Goal: Task Accomplishment & Management: Complete application form

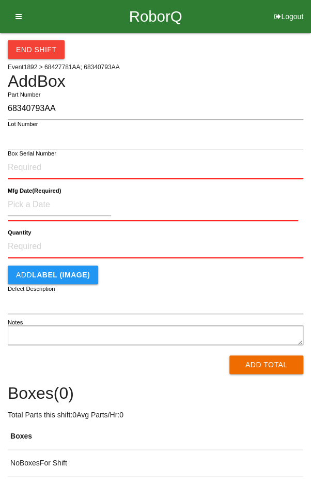
type input "68340793AA"
click at [97, 169] on input "Box Serial Number" at bounding box center [155, 167] width 295 height 23
type input "SDW10102214"
click at [40, 200] on input at bounding box center [59, 205] width 103 height 22
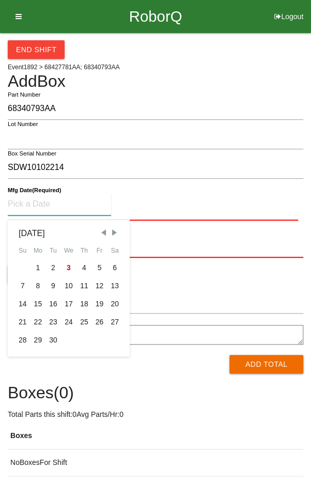
click at [106, 232] on span "Previous Month" at bounding box center [103, 232] width 9 height 9
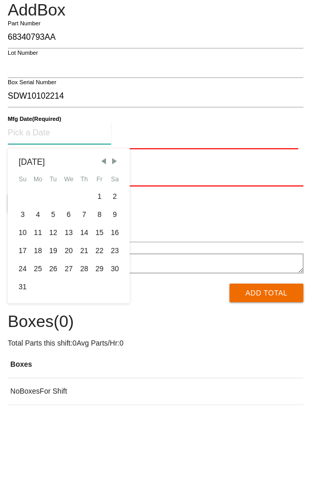
click at [84, 341] on div "28" at bounding box center [83, 340] width 15 height 18
type input "[DATE]"
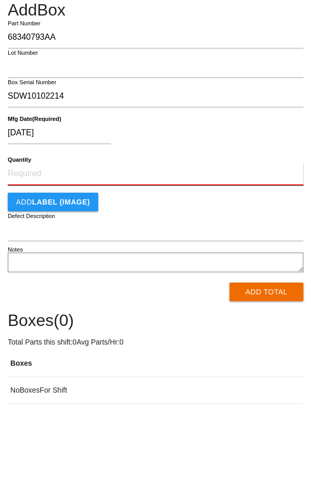
click at [162, 247] on input "Quantity" at bounding box center [155, 245] width 295 height 23
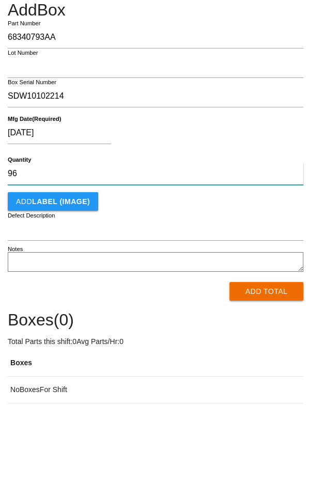
type input "96"
click at [249, 204] on div "[DATE]" at bounding box center [153, 206] width 290 height 26
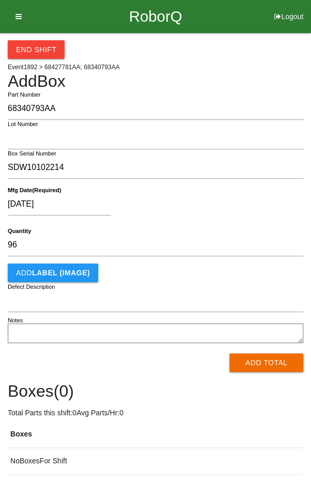
click at [266, 360] on button "Add Total" at bounding box center [266, 362] width 74 height 19
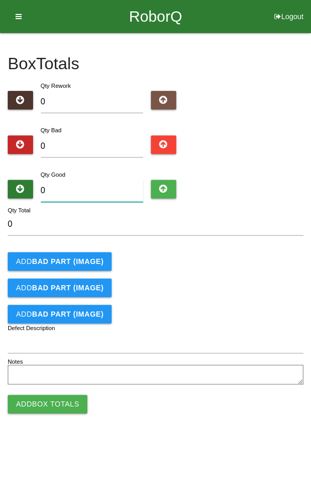
click at [87, 187] on input "0" at bounding box center [92, 191] width 103 height 22
type input "9"
type input "93"
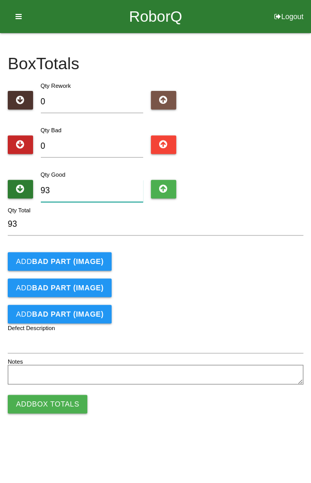
type input "93"
click at [90, 142] on input "0" at bounding box center [92, 146] width 103 height 22
type input "3"
type input "96"
type input "3"
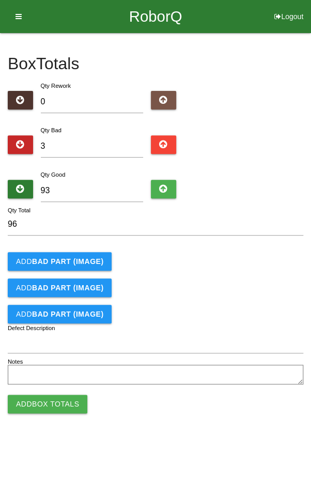
click at [68, 257] on b "BAD PART (IMAGE)" at bounding box center [67, 261] width 71 height 8
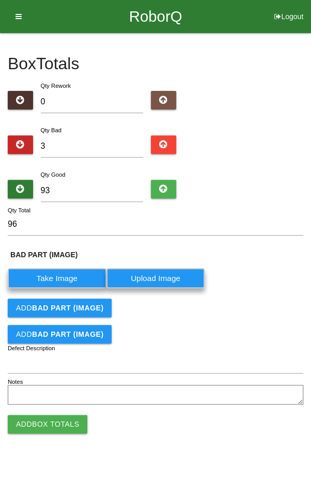
click at [70, 305] on b "BAD PART (IMAGE)" at bounding box center [67, 308] width 71 height 8
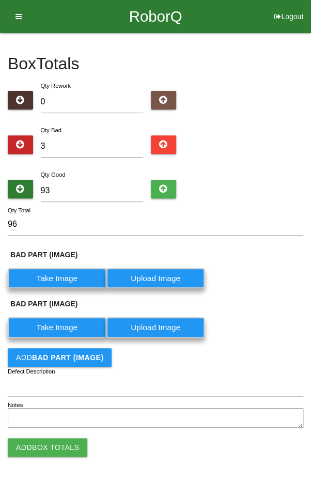
click at [58, 348] on button "Add BAD PART (IMAGE)" at bounding box center [60, 357] width 104 height 19
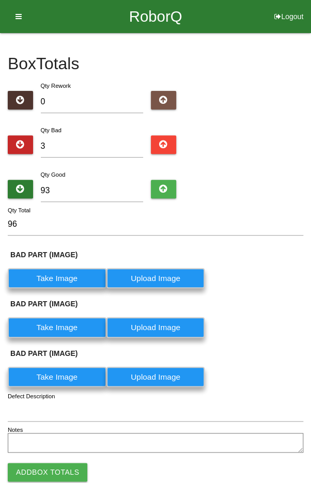
click at [51, 274] on label "Take Image" at bounding box center [57, 278] width 99 height 20
click at [0, 0] on \(IMAGE\) "Take Image" at bounding box center [0, 0] width 0 height 0
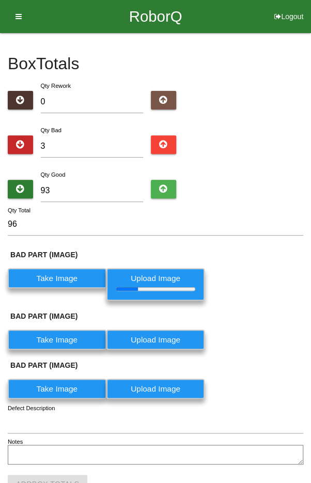
click at [56, 335] on label "Take Image" at bounding box center [57, 339] width 99 height 20
click at [0, 0] on \(IMAGE\) "Take Image" at bounding box center [0, 0] width 0 height 0
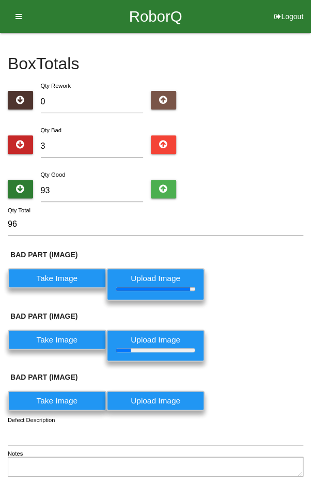
click at [58, 403] on label "Take Image" at bounding box center [57, 400] width 99 height 20
click at [0, 0] on \(IMAGE\) "Take Image" at bounding box center [0, 0] width 0 height 0
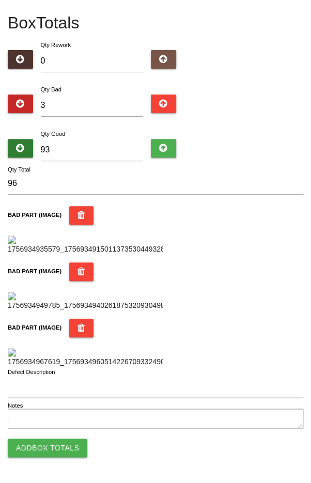
scroll to position [324, 0]
click at [159, 367] on img at bounding box center [85, 357] width 155 height 19
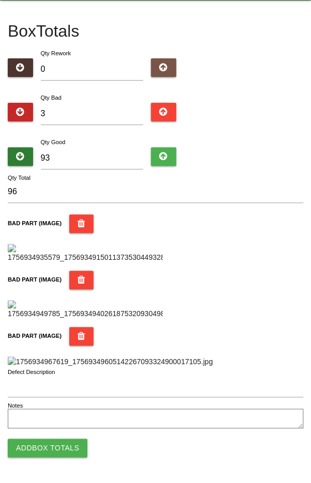
click at [213, 356] on img at bounding box center [110, 361] width 205 height 11
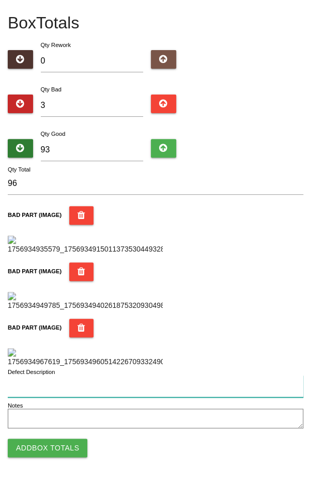
click at [141, 388] on input "Defect Description" at bounding box center [155, 386] width 295 height 22
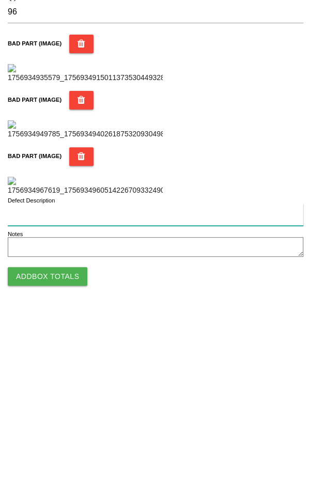
type input "S"
type input "1 seal flash 2 unseated gromits"
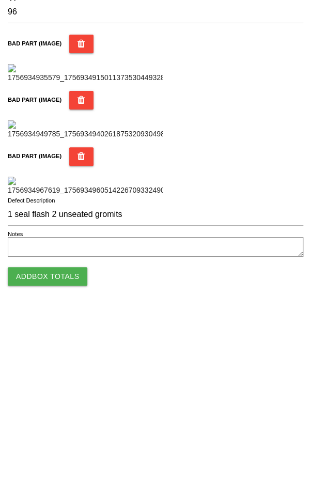
click at [34, 444] on button "Add Box Totals" at bounding box center [48, 447] width 80 height 19
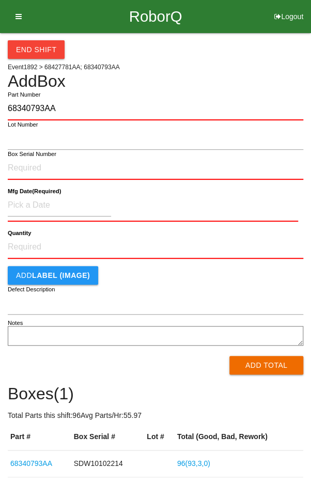
type input "68340793AA"
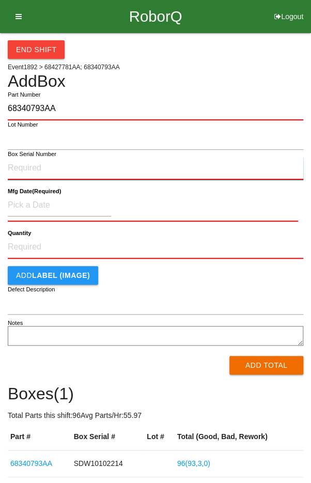
click at [28, 169] on input "Box Serial Number" at bounding box center [155, 168] width 295 height 23
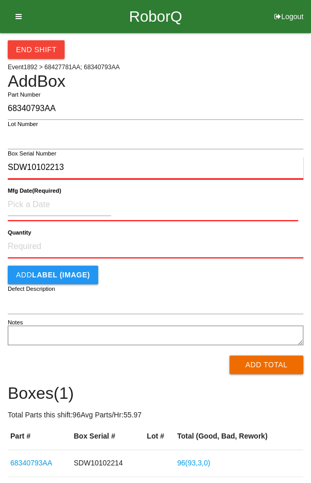
type input "SDW10102213"
click at [34, 193] on label "Mfg Date (Required)" at bounding box center [34, 190] width 53 height 9
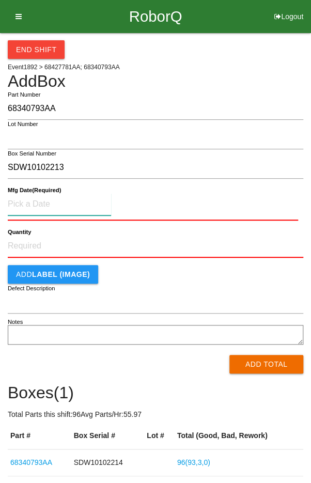
click at [38, 208] on input at bounding box center [59, 204] width 103 height 22
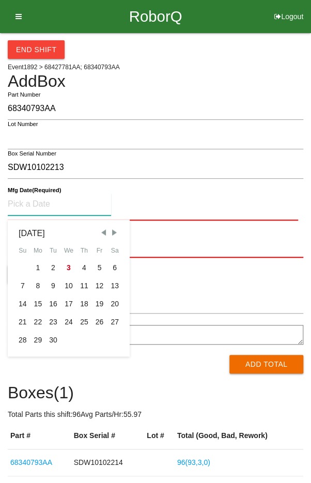
click at [103, 232] on span "Previous Month" at bounding box center [103, 232] width 9 height 9
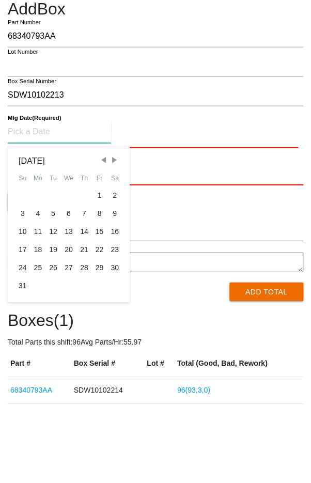
click at [85, 339] on div "28" at bounding box center [83, 340] width 15 height 18
type input "[DATE]"
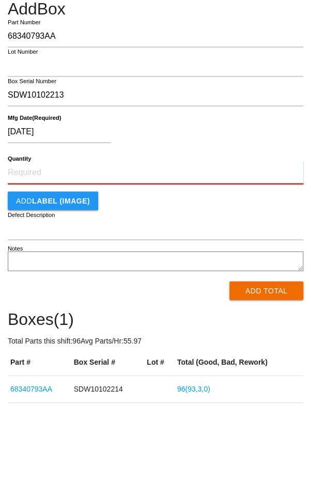
click at [139, 244] on input "Quantity" at bounding box center [155, 245] width 295 height 23
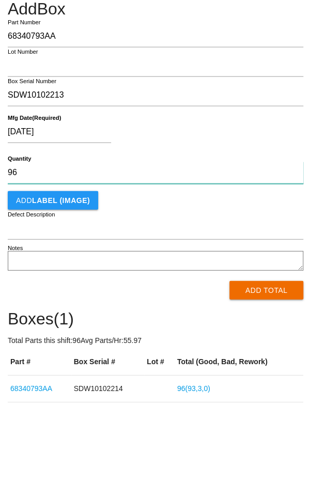
type input "96"
click at [247, 203] on div "[DATE]" at bounding box center [153, 206] width 290 height 26
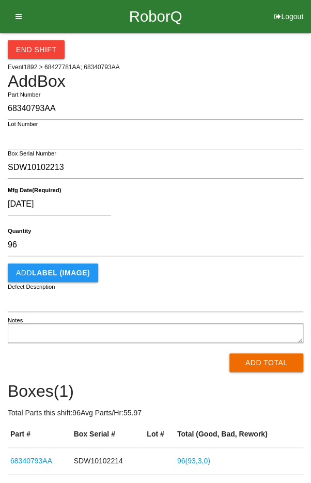
click at [274, 361] on button "Add Total" at bounding box center [266, 362] width 74 height 19
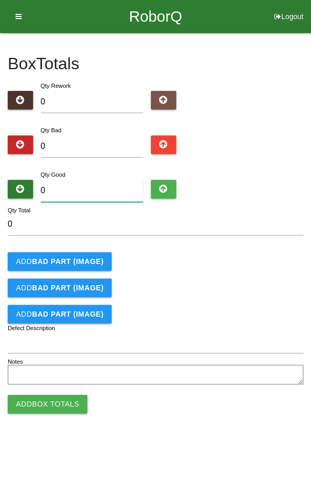
click at [95, 192] on input "0" at bounding box center [92, 191] width 103 height 22
type input "9"
type input "96"
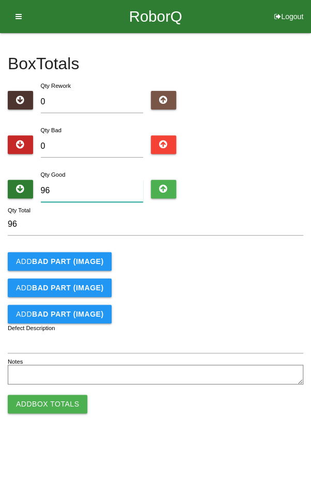
type input "96"
click at [230, 252] on div "Add BAD PART (IMAGE)" at bounding box center [155, 261] width 295 height 19
click at [54, 403] on button "Add Box Totals" at bounding box center [48, 403] width 80 height 19
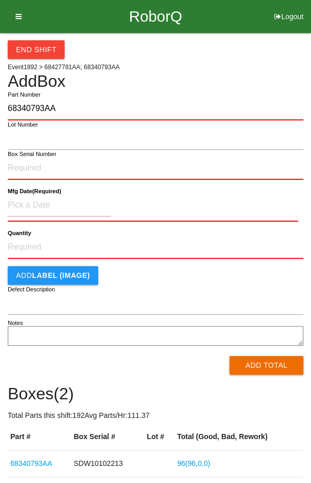
type input "68340793AA"
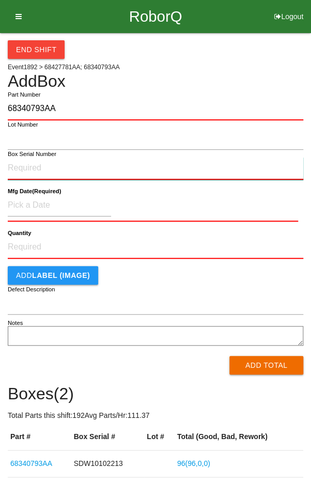
click at [73, 169] on input "Box Serial Number" at bounding box center [155, 168] width 295 height 23
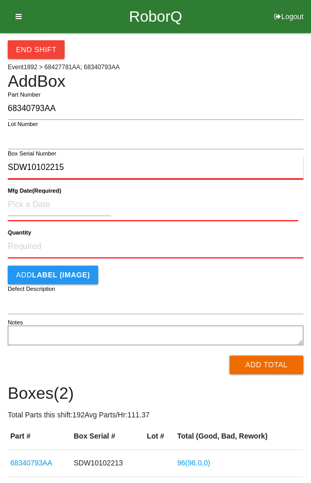
type input "SDW10102215"
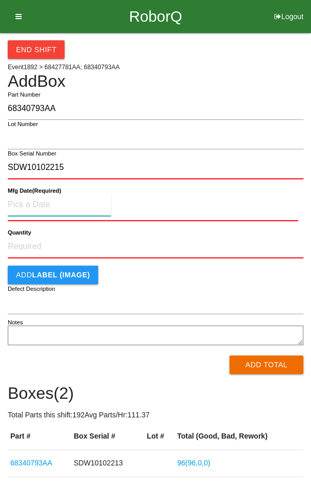
click at [29, 201] on input at bounding box center [59, 205] width 103 height 22
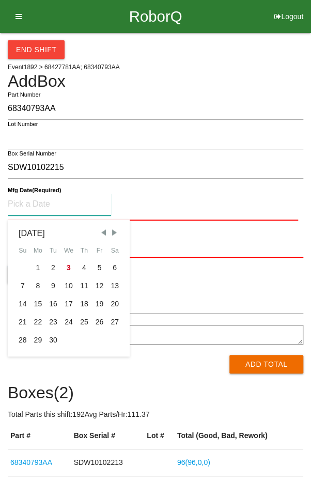
click at [99, 232] on span "Previous Month" at bounding box center [103, 232] width 9 height 9
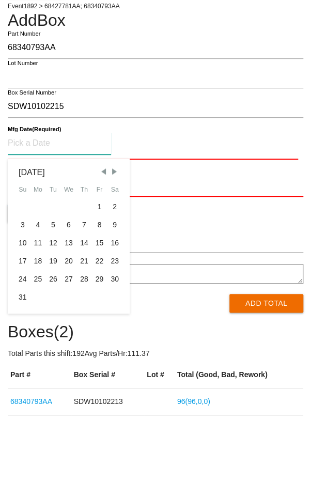
click at [82, 337] on div "28" at bounding box center [83, 340] width 15 height 18
type input "[DATE]"
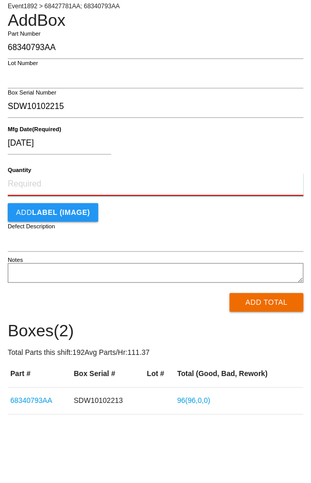
click at [184, 244] on input "Quantity" at bounding box center [155, 245] width 295 height 23
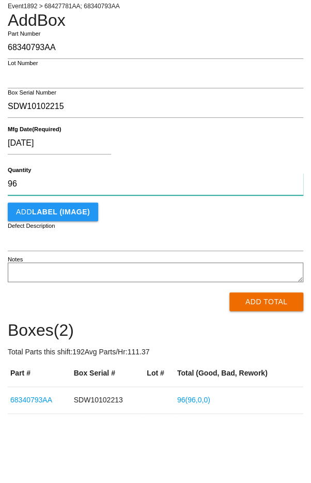
type input "96"
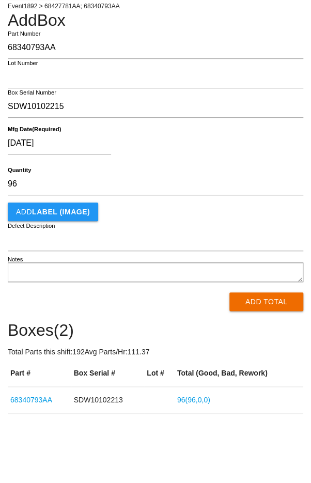
click at [258, 198] on div "[DATE]" at bounding box center [153, 206] width 290 height 26
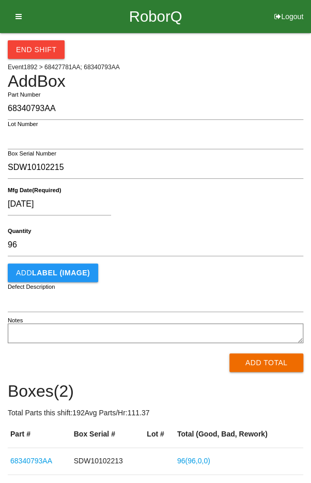
click at [274, 362] on button "Add Total" at bounding box center [266, 362] width 74 height 19
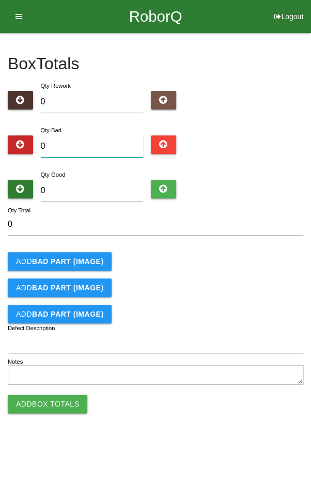
click at [99, 145] on input "0" at bounding box center [92, 146] width 103 height 22
type input "2"
click at [99, 194] on input "0" at bounding box center [92, 191] width 103 height 22
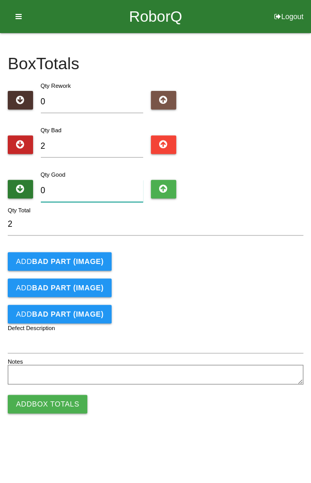
type input "9"
type input "11"
type input "94"
type input "96"
type input "94"
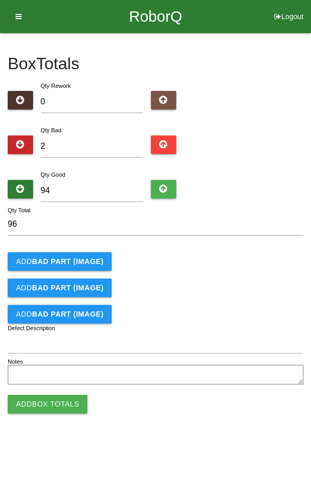
click at [64, 262] on b "BAD PART (IMAGE)" at bounding box center [67, 261] width 71 height 8
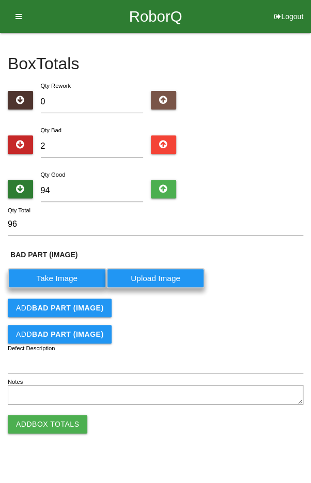
click at [75, 304] on b "BAD PART (IMAGE)" at bounding box center [67, 308] width 71 height 8
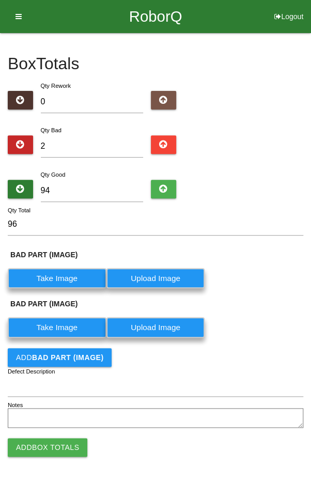
click at [35, 275] on label "Take Image" at bounding box center [57, 278] width 99 height 20
click at [0, 0] on \(IMAGE\) "Take Image" at bounding box center [0, 0] width 0 height 0
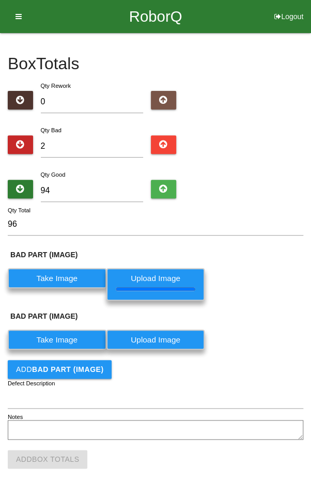
click at [57, 337] on label "Take Image" at bounding box center [57, 339] width 99 height 20
click at [0, 0] on \(IMAGE\) "Take Image" at bounding box center [0, 0] width 0 height 0
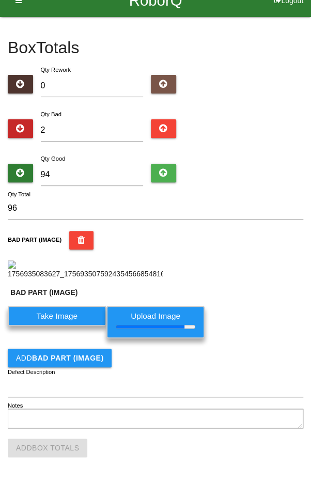
scroll to position [205, 0]
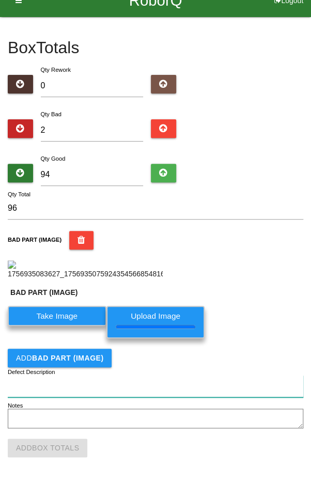
click at [168, 382] on input "Defect Description" at bounding box center [155, 386] width 295 height 22
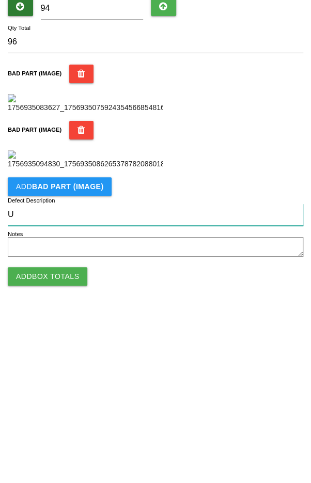
scroll to position [299, 0]
type input "Unseated gromits"
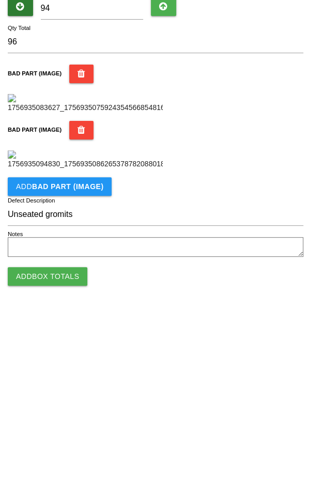
click at [273, 341] on div "BAD PART (IMAGE)" at bounding box center [155, 316] width 295 height 49
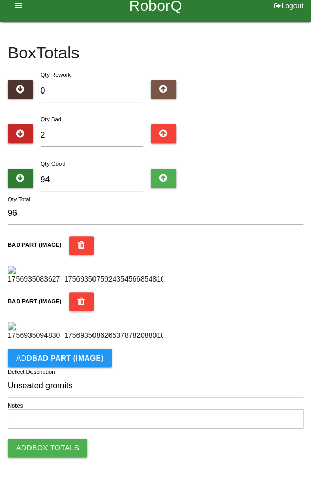
scroll to position [392, 0]
click at [48, 446] on button "Add Box Totals" at bounding box center [48, 447] width 80 height 19
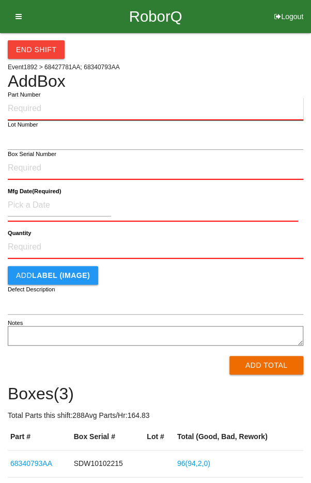
click at [36, 103] on input "Part Number" at bounding box center [155, 109] width 295 height 23
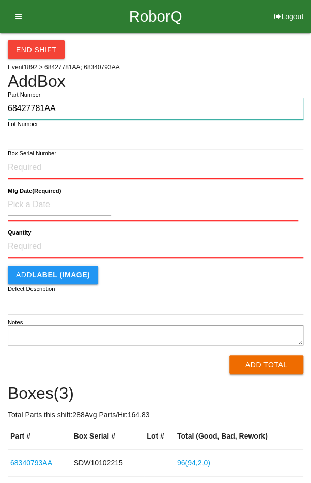
type input "68427781AA"
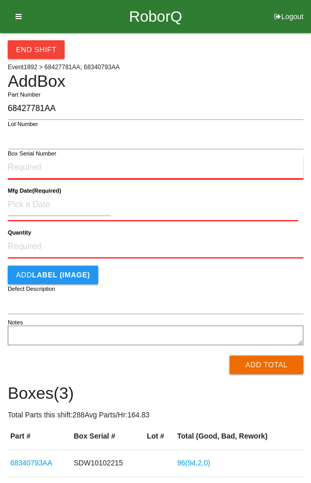
click at [99, 163] on input "Box Serial Number" at bounding box center [155, 167] width 295 height 23
type input "SDW10101158"
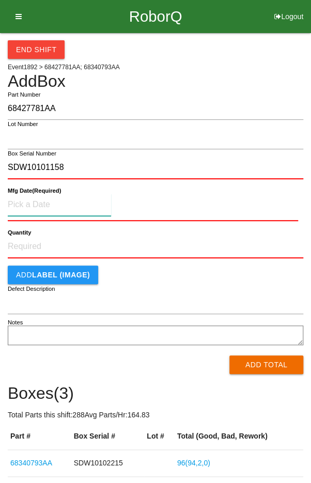
click at [64, 207] on input at bounding box center [59, 205] width 103 height 22
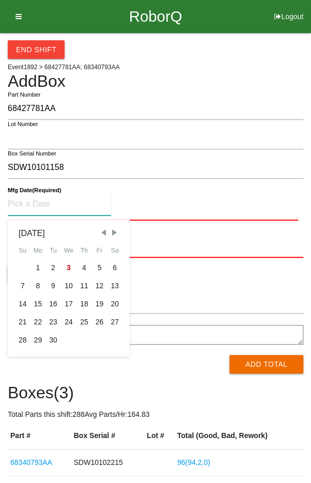
click at [100, 231] on span "Previous Month" at bounding box center [103, 232] width 9 height 9
click at [102, 230] on span "Previous Month" at bounding box center [103, 232] width 9 height 9
click at [113, 264] on div "5" at bounding box center [114, 268] width 15 height 18
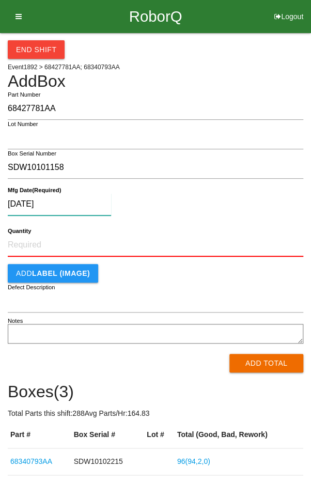
click at [79, 202] on input "[DATE]" at bounding box center [59, 204] width 103 height 22
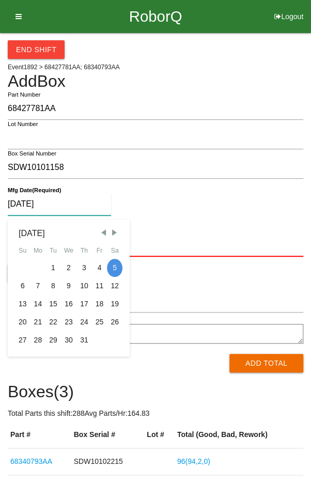
click at [99, 232] on span "Previous Month" at bounding box center [103, 232] width 9 height 9
click at [83, 263] on div "5" at bounding box center [83, 268] width 15 height 18
type input "[DATE]"
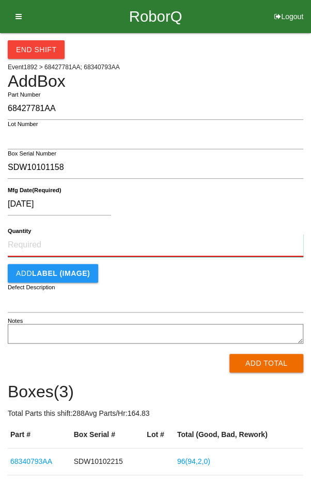
click at [123, 247] on input "Quantity" at bounding box center [155, 245] width 295 height 23
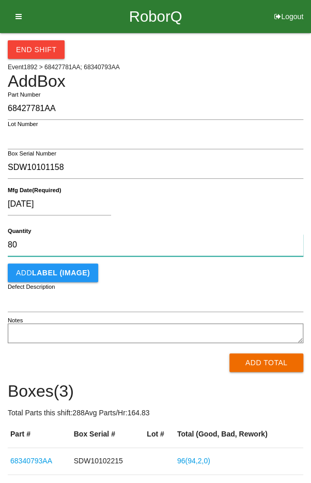
type input "80"
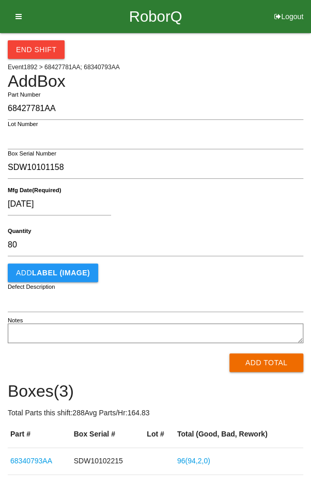
click at [235, 192] on div "[DATE] Mfg Date (Required)" at bounding box center [155, 206] width 295 height 41
click at [266, 360] on button "Add Total" at bounding box center [266, 362] width 74 height 19
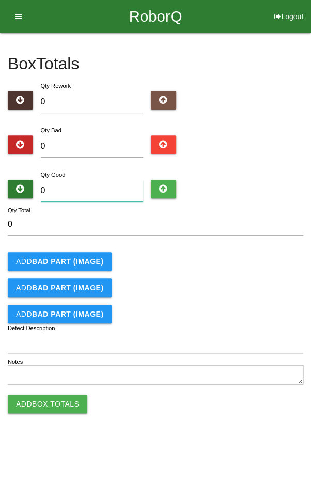
click at [92, 188] on input "0" at bounding box center [92, 191] width 103 height 22
type input "8"
type input "80"
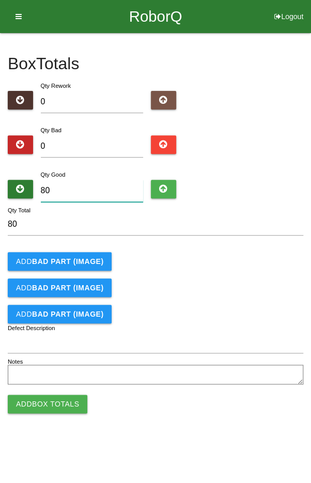
type input "80"
click at [265, 259] on div "Add BAD PART (IMAGE)" at bounding box center [155, 261] width 295 height 19
click at [55, 403] on button "Add Box Totals" at bounding box center [48, 403] width 80 height 19
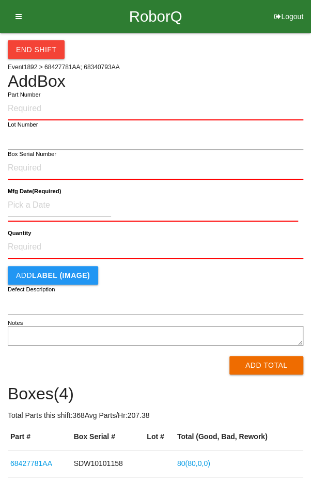
click at [244, 67] on div "End Shift Event 1892 > 68427781AA; 68340793AA Add Box Part Number Lot Number Bo…" at bounding box center [155, 295] width 295 height 525
click at [28, 49] on button "End Shift" at bounding box center [36, 49] width 57 height 19
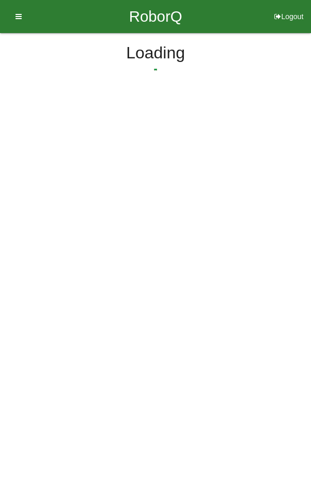
select select "5"
select select "33"
select select "2"
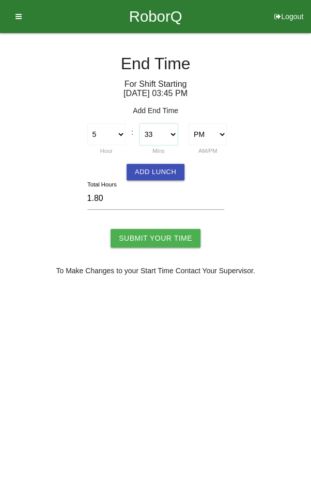
click at [165, 131] on select "00 01 02 03 04 05 06 07 08 09 10 11 12 13 14 15 16 17 18 19 20 21 22 23 24 25 2…" at bounding box center [158, 134] width 38 height 22
select select "45"
type input "2.00"
click at [162, 234] on input "Submit Your Time" at bounding box center [155, 238] width 90 height 19
type input "Processing..."
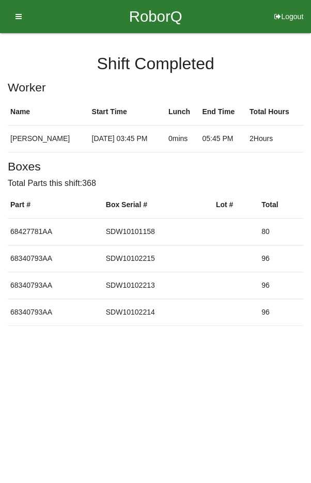
click at [288, 8] on button "Logout" at bounding box center [288, 4] width 44 height 8
select select "Worker"
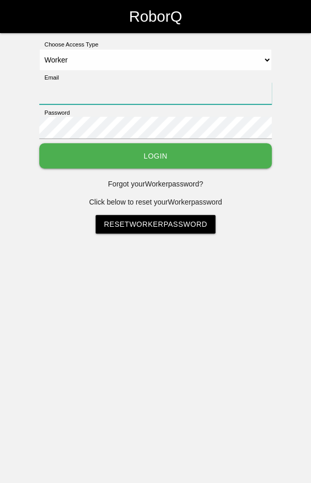
click at [127, 97] on input "Email" at bounding box center [155, 93] width 232 height 22
type input "[EMAIL_ADDRESS][DOMAIN_NAME]"
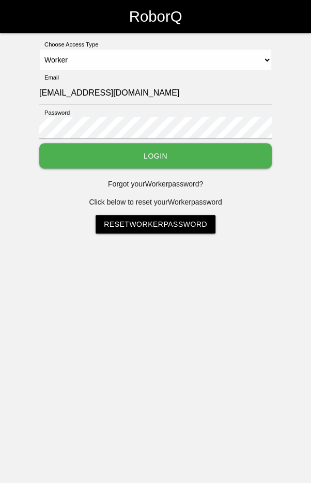
click at [167, 148] on button "Login" at bounding box center [155, 155] width 232 height 25
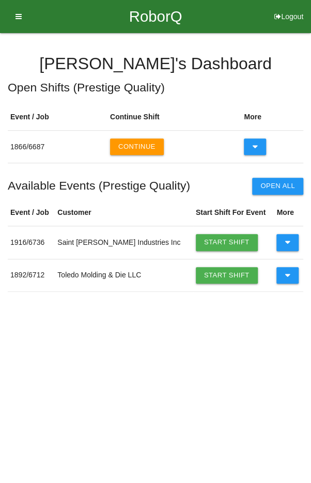
click at [138, 147] on button "Continue" at bounding box center [137, 146] width 54 height 17
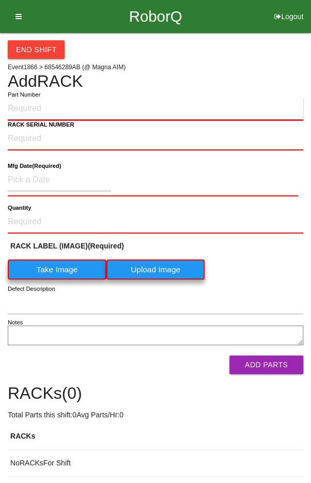
click at [50, 110] on input "Part Number" at bounding box center [155, 109] width 295 height 23
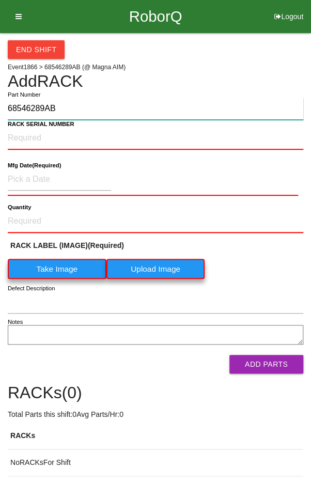
type input "68546289AB"
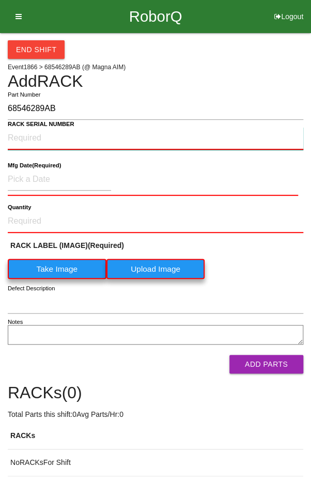
click at [101, 132] on NUMBER "RACK SERIAL NUMBER" at bounding box center [155, 138] width 295 height 23
click at [50, 263] on label "Take Image" at bounding box center [57, 269] width 99 height 20
click at [0, 0] on \(IMAGE\) "Take Image" at bounding box center [0, 0] width 0 height 0
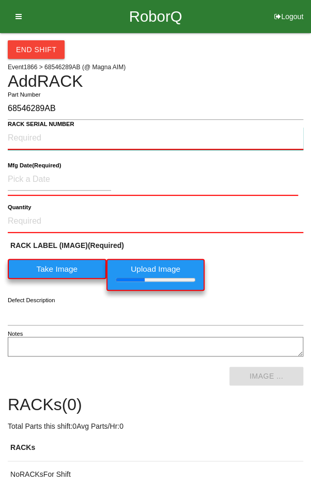
click at [42, 135] on NUMBER "RACK SERIAL NUMBER" at bounding box center [155, 138] width 295 height 23
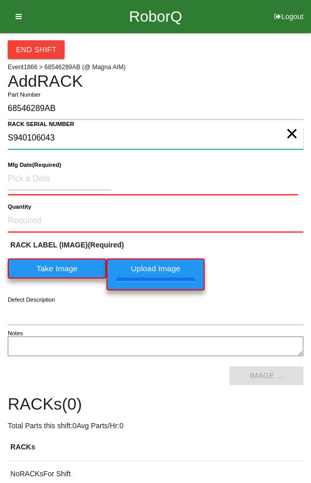
type NUMBER "S940106043"
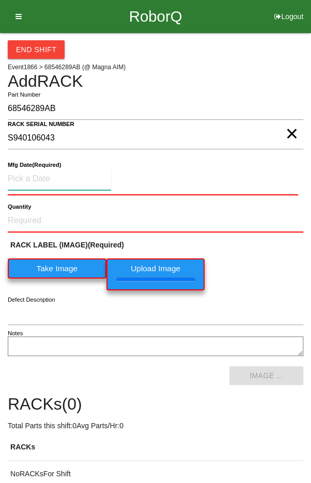
click at [35, 175] on input at bounding box center [59, 179] width 103 height 22
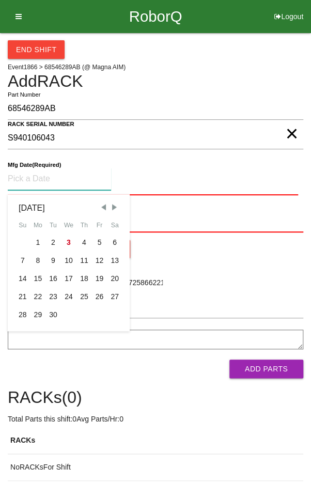
click at [103, 203] on span "Previous Month" at bounding box center [103, 206] width 9 height 9
click at [83, 251] on div "7" at bounding box center [83, 260] width 15 height 18
type input "[DATE]"
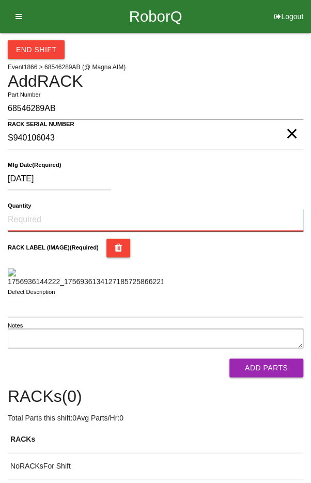
click at [40, 210] on input "Quantity" at bounding box center [155, 220] width 295 height 23
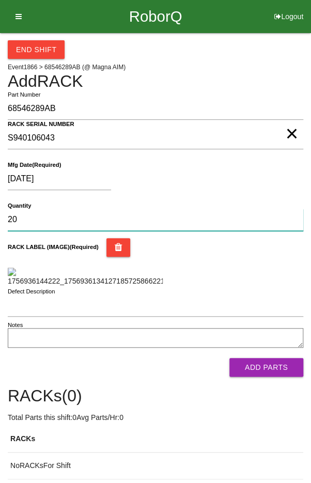
type input "20"
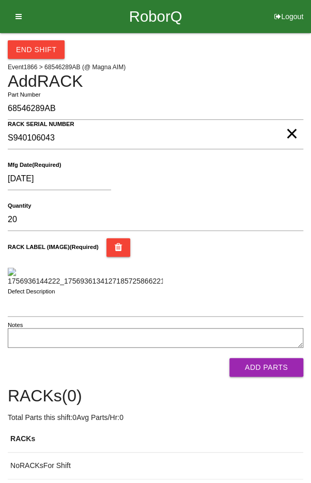
click at [251, 175] on div "[DATE]" at bounding box center [153, 181] width 290 height 26
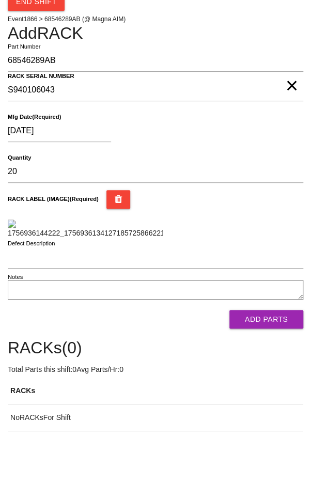
scroll to position [238, 0]
click at [270, 326] on button "Add Parts" at bounding box center [266, 319] width 74 height 19
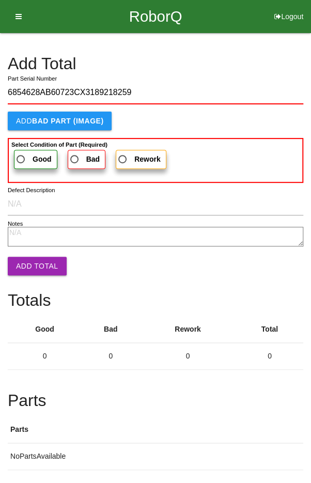
type input "6854628AB60723CX3189218259"
click at [22, 150] on label "Good" at bounding box center [35, 159] width 43 height 19
click at [21, 153] on input "Good" at bounding box center [17, 156] width 7 height 7
radio input "true"
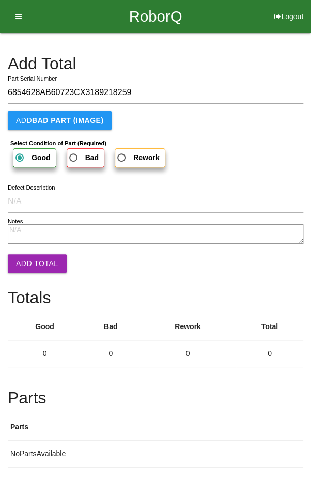
click at [29, 268] on button "Add Total" at bounding box center [37, 263] width 59 height 19
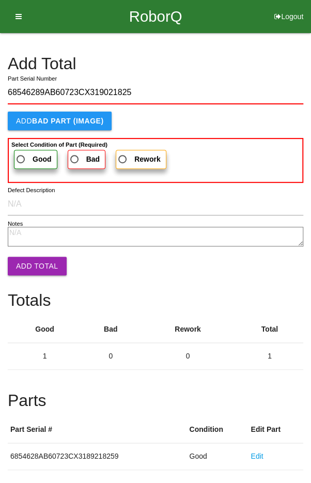
type input "68546289AB60723CX319021825"
click at [22, 159] on span "Good" at bounding box center [32, 159] width 37 height 13
click at [21, 159] on input "Good" at bounding box center [17, 156] width 7 height 7
radio input "true"
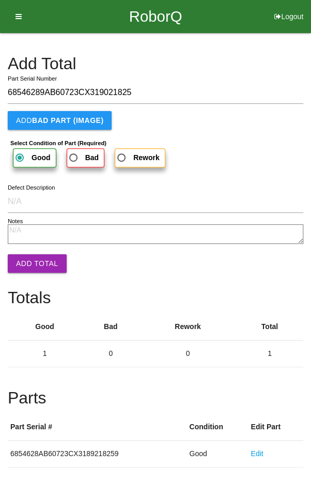
click at [31, 256] on button "Add Total" at bounding box center [37, 263] width 59 height 19
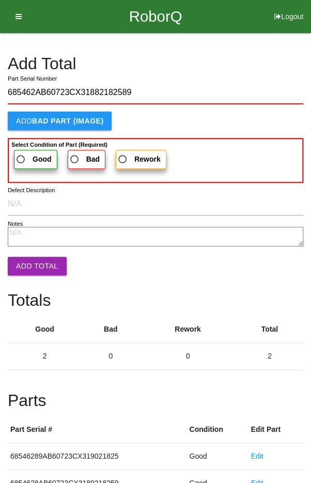
type input "685462AB60723CX31882182589"
click at [26, 151] on label "Good" at bounding box center [35, 159] width 43 height 19
click at [21, 153] on input "Good" at bounding box center [17, 156] width 7 height 7
radio input "true"
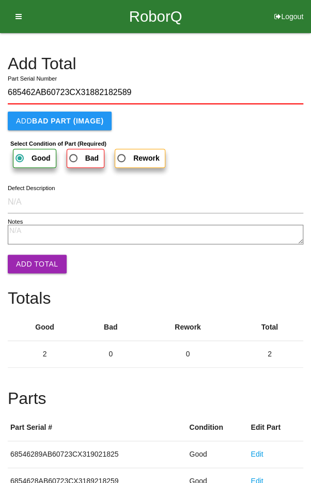
click at [33, 242] on textarea "Notes" at bounding box center [155, 235] width 295 height 20
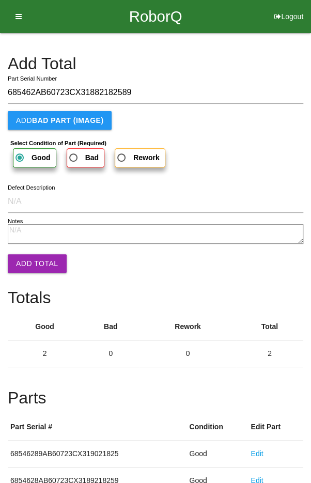
click at [34, 263] on button "Add Total" at bounding box center [37, 263] width 59 height 19
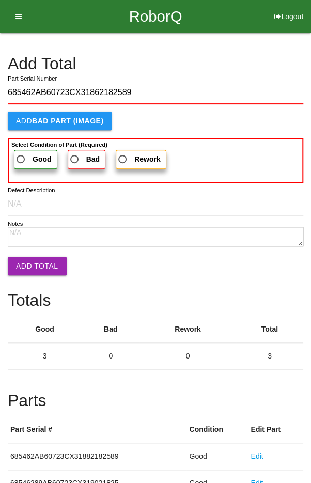
type input "685462AB60723CX31862182589"
click at [21, 151] on label "Good" at bounding box center [35, 159] width 43 height 19
click at [21, 153] on input "Good" at bounding box center [17, 156] width 7 height 7
radio input "true"
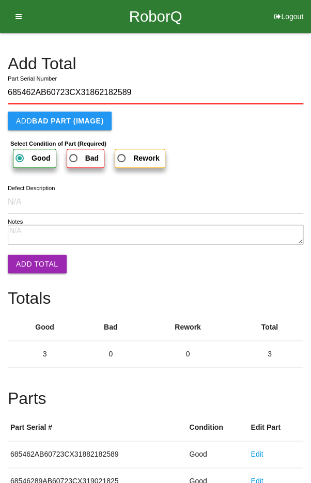
click at [29, 263] on button "Add Total" at bounding box center [37, 264] width 59 height 19
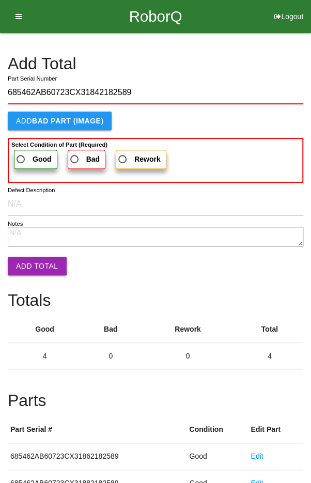
type input "685462AB60723CX31842182589"
click at [22, 151] on label "Good" at bounding box center [35, 159] width 43 height 19
click at [21, 153] on input "Good" at bounding box center [17, 156] width 7 height 7
radio input "true"
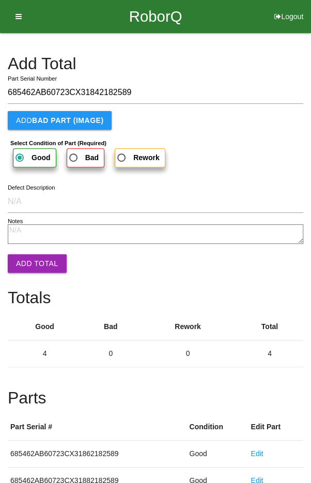
click at [29, 265] on button "Add Total" at bounding box center [37, 263] width 59 height 19
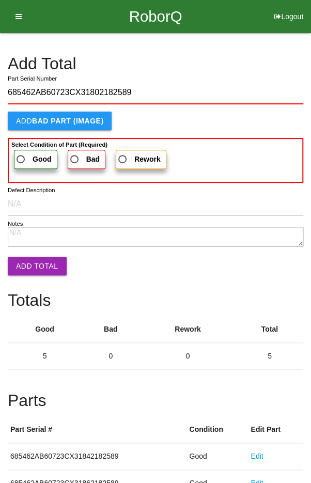
type input "685462AB60723CX31802182589"
click at [26, 151] on label "Good" at bounding box center [35, 159] width 43 height 19
click at [21, 153] on input "Good" at bounding box center [17, 156] width 7 height 7
radio input "true"
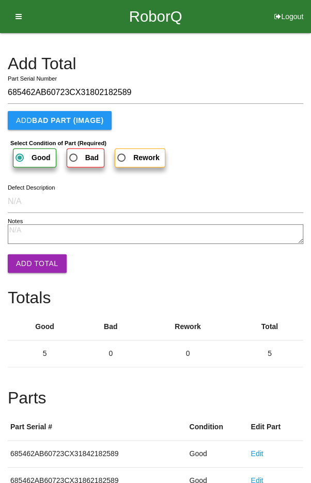
click at [29, 262] on button "Add Total" at bounding box center [37, 263] width 59 height 19
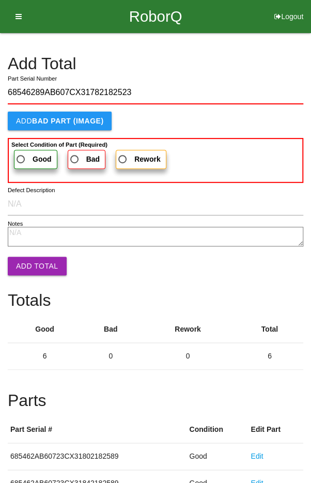
type input "68546289AB607CX31782182523"
click at [33, 156] on b "Good" at bounding box center [42, 159] width 19 height 8
click at [21, 156] on input "Good" at bounding box center [17, 156] width 7 height 7
radio input "true"
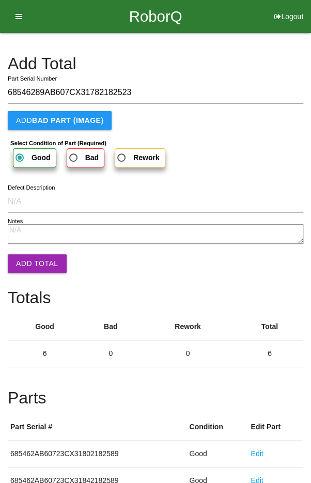
click at [34, 262] on button "Add Total" at bounding box center [37, 263] width 59 height 19
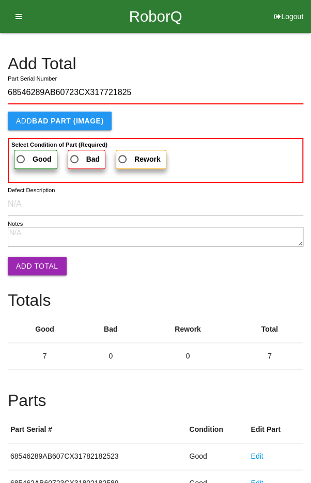
type input "68546289AB60723CX317721825"
click at [27, 154] on span "Good" at bounding box center [32, 159] width 37 height 13
click at [21, 154] on input "Good" at bounding box center [17, 156] width 7 height 7
radio input "true"
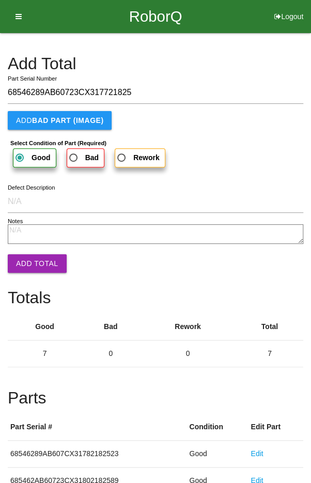
click at [31, 262] on button "Add Total" at bounding box center [37, 263] width 59 height 19
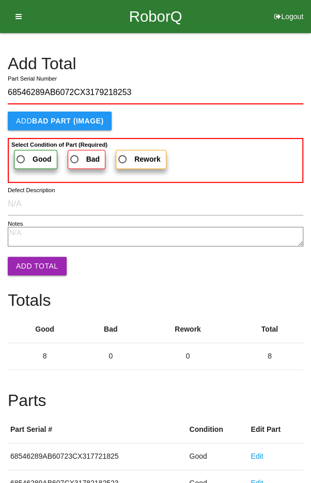
type input "68546289AB6072CX3179218253"
click at [29, 153] on span "Good" at bounding box center [32, 159] width 37 height 13
click at [21, 153] on input "Good" at bounding box center [17, 156] width 7 height 7
radio input "true"
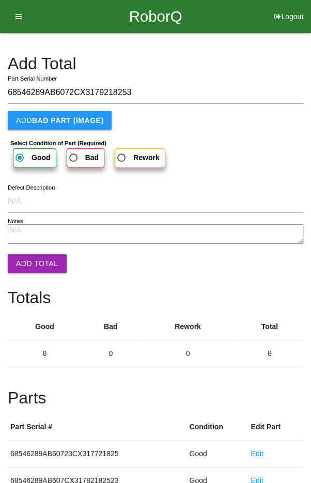
click at [29, 257] on button "Add Total" at bounding box center [37, 263] width 59 height 19
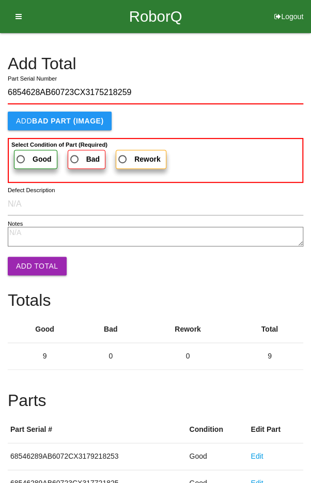
type input "6854628AB60723CX3175218259"
click at [28, 150] on label "Good" at bounding box center [35, 159] width 43 height 19
click at [21, 153] on input "Good" at bounding box center [17, 156] width 7 height 7
radio input "true"
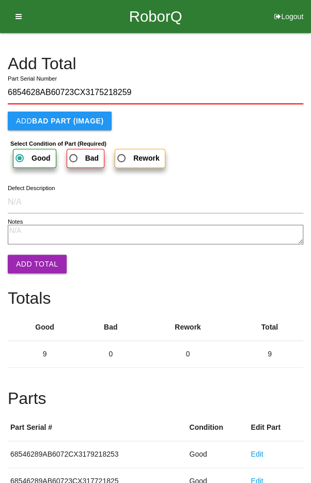
click at [29, 261] on button "Add Total" at bounding box center [37, 264] width 59 height 19
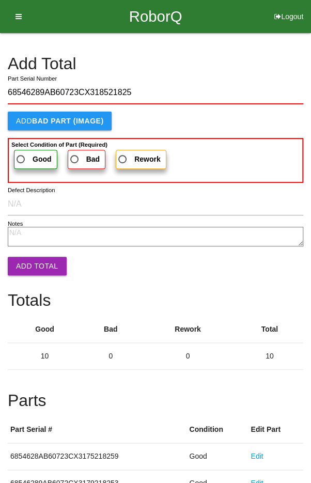
type input "68546289AB60723CX318521825"
click at [25, 153] on span "Good" at bounding box center [32, 159] width 37 height 13
click at [21, 153] on input "Good" at bounding box center [17, 156] width 7 height 7
radio input "true"
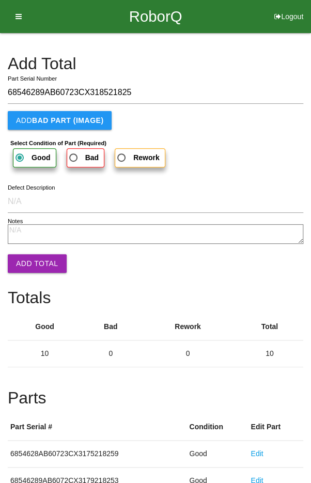
click at [29, 265] on button "Add Total" at bounding box center [37, 263] width 59 height 19
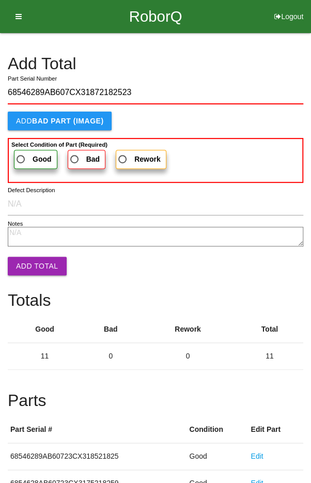
type input "68546289AB607CX31872182523"
click at [28, 153] on span "Good" at bounding box center [32, 159] width 37 height 13
click at [21, 153] on input "Good" at bounding box center [17, 156] width 7 height 7
radio input "true"
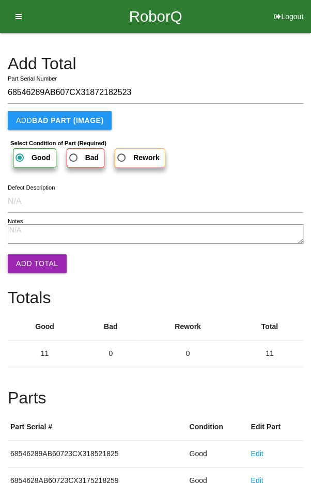
click at [27, 256] on button "Add Total" at bounding box center [37, 263] width 59 height 19
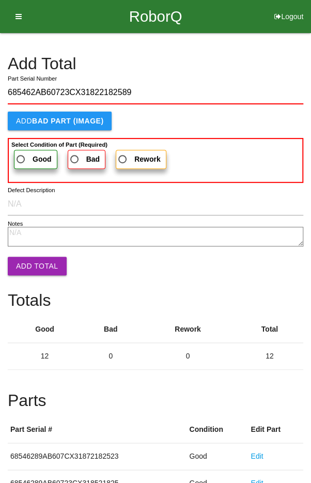
type input "685462AB60723CX31822182589"
click at [28, 153] on span "Good" at bounding box center [32, 159] width 37 height 13
click at [21, 153] on input "Good" at bounding box center [17, 156] width 7 height 7
radio input "true"
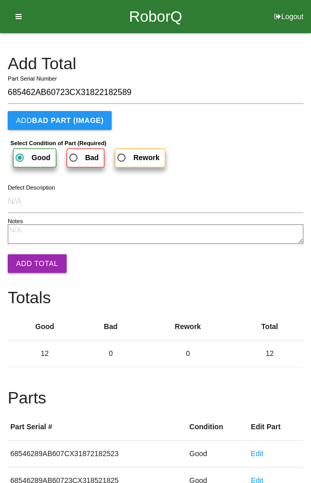
click at [29, 257] on button "Add Total" at bounding box center [37, 263] width 59 height 19
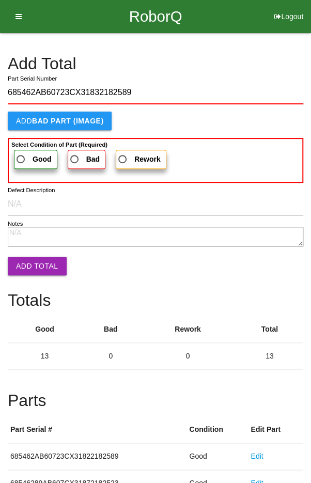
type input "685462AB60723CX31832182589"
click at [26, 153] on span "Good" at bounding box center [32, 159] width 37 height 13
click at [21, 153] on input "Good" at bounding box center [17, 156] width 7 height 7
radio input "true"
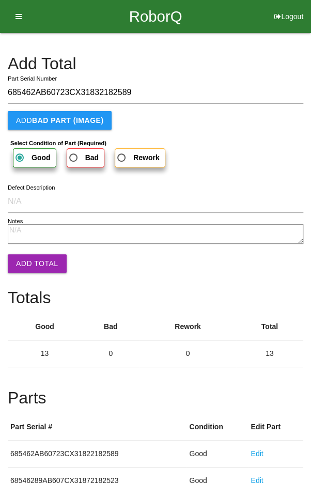
click at [33, 260] on button "Add Total" at bounding box center [37, 263] width 59 height 19
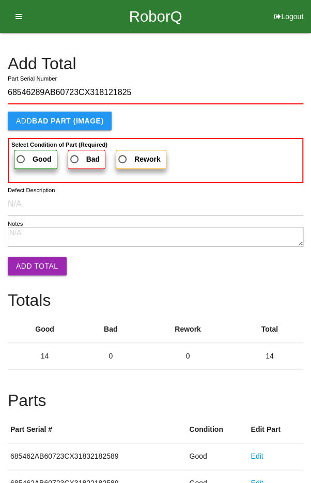
type input "68546289AB60723CX318121825"
click at [27, 154] on span "Good" at bounding box center [32, 159] width 37 height 13
click at [21, 154] on input "Good" at bounding box center [17, 156] width 7 height 7
radio input "true"
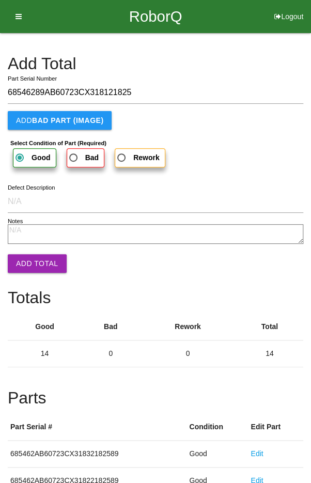
click at [29, 263] on button "Add Total" at bounding box center [37, 263] width 59 height 19
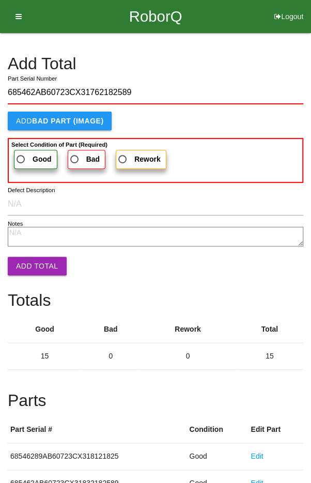
type input "685462AB60723CX31762182589"
click at [27, 153] on span "Good" at bounding box center [32, 159] width 37 height 13
click at [21, 153] on input "Good" at bounding box center [17, 156] width 7 height 7
radio input "true"
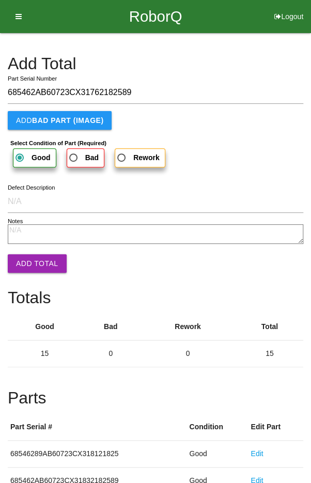
click at [28, 254] on button "Add Total" at bounding box center [37, 263] width 59 height 19
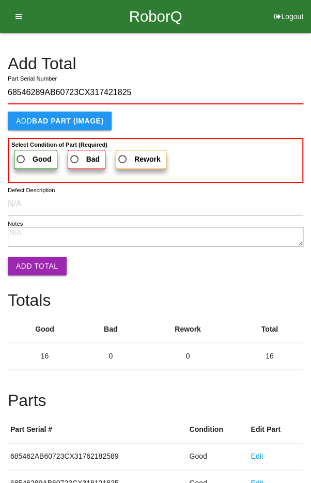
type input "68546289AB60723CX317421825"
click at [26, 153] on span "Good" at bounding box center [32, 159] width 37 height 13
click at [21, 153] on input "Good" at bounding box center [17, 156] width 7 height 7
radio input "true"
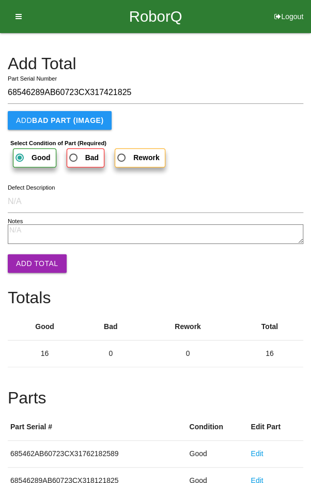
click at [29, 257] on button "Add Total" at bounding box center [37, 263] width 59 height 19
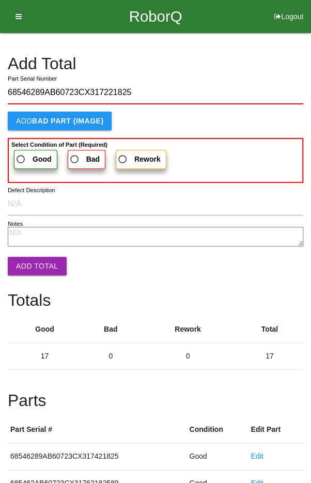
type input "68546289AB60723CX317221825"
click at [28, 153] on span "Good" at bounding box center [32, 159] width 37 height 13
click at [21, 153] on input "Good" at bounding box center [17, 156] width 7 height 7
radio input "true"
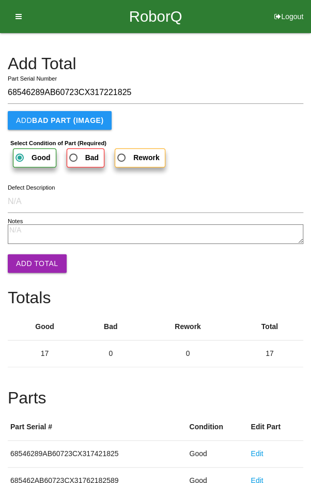
click at [35, 258] on button "Add Total" at bounding box center [37, 263] width 59 height 19
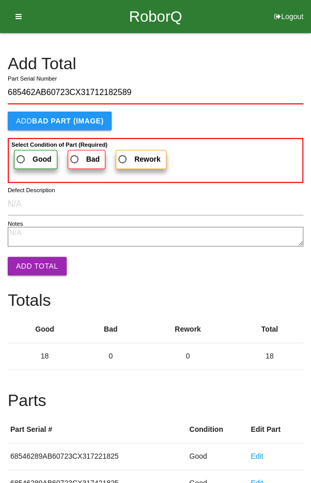
type input "685462AB60723CX31712182589"
click at [25, 150] on label "Good" at bounding box center [35, 159] width 43 height 19
click at [21, 153] on input "Good" at bounding box center [17, 156] width 7 height 7
radio input "true"
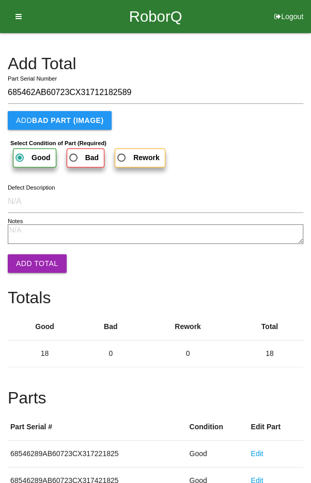
click at [39, 260] on button "Add Total" at bounding box center [37, 263] width 59 height 19
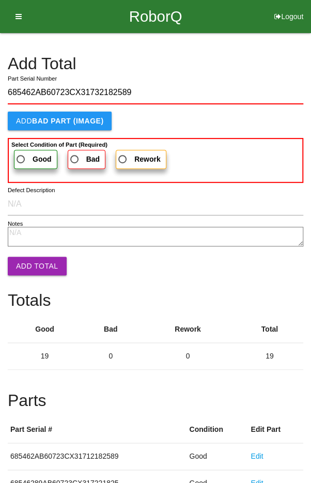
type input "685462AB60723CX31732182589"
click at [25, 154] on span "Good" at bounding box center [32, 159] width 37 height 13
click at [21, 154] on input "Good" at bounding box center [17, 156] width 7 height 7
radio input "true"
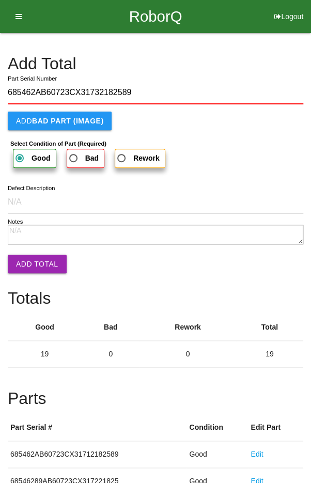
click at [34, 261] on button "Add Total" at bounding box center [37, 264] width 59 height 19
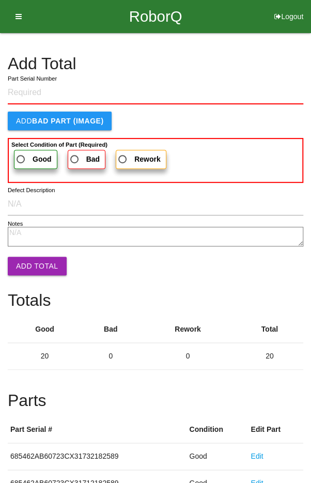
click at [294, 74] on div "Add Total" at bounding box center [155, 67] width 295 height 25
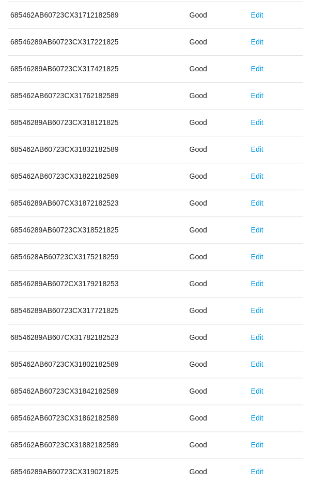
scroll to position [574, 0]
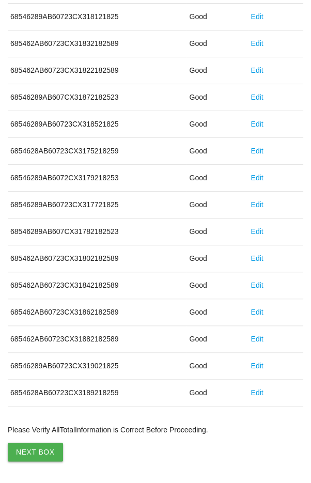
click at [33, 442] on button "Next Box" at bounding box center [35, 451] width 55 height 19
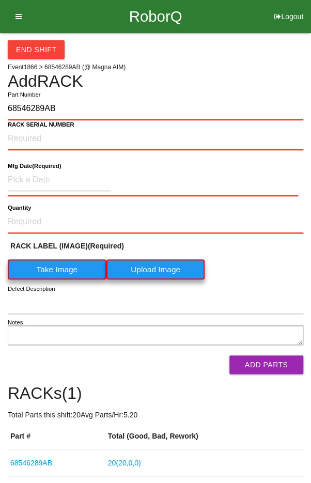
type input "68546289AB"
click at [56, 266] on label "Take Image" at bounding box center [57, 269] width 99 height 20
click at [0, 0] on \(IMAGE\) "Take Image" at bounding box center [0, 0] width 0 height 0
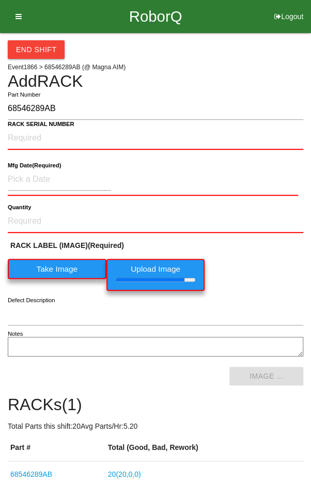
click at [31, 124] on b "RACK SERIAL NUMBER" at bounding box center [41, 124] width 67 height 7
click at [31, 127] on NUMBER "RACK SERIAL NUMBER" at bounding box center [155, 138] width 295 height 23
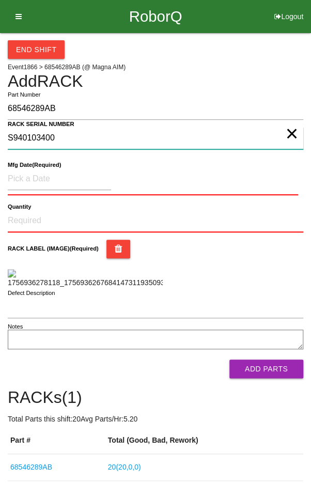
type NUMBER "S940103400"
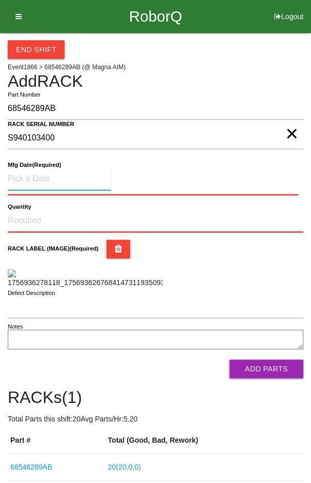
click at [40, 176] on input at bounding box center [59, 179] width 103 height 22
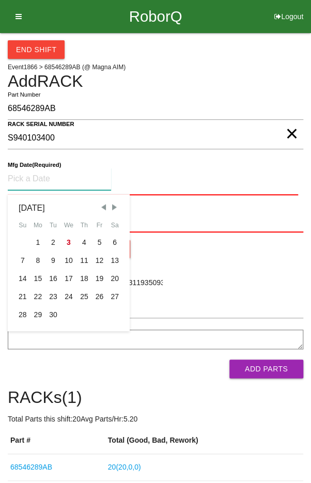
click at [101, 202] on span "Previous Month" at bounding box center [103, 206] width 9 height 9
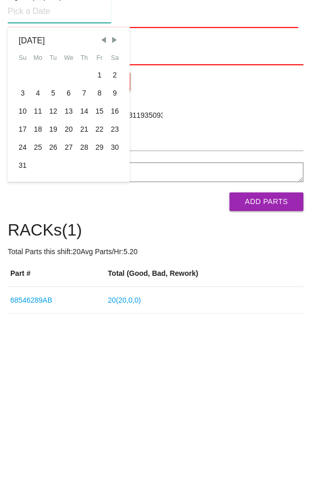
click at [86, 252] on div "7" at bounding box center [83, 260] width 15 height 18
type input "[DATE]"
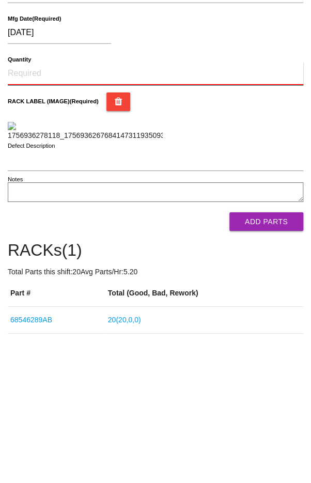
click at [35, 215] on input "Quantity" at bounding box center [155, 220] width 295 height 23
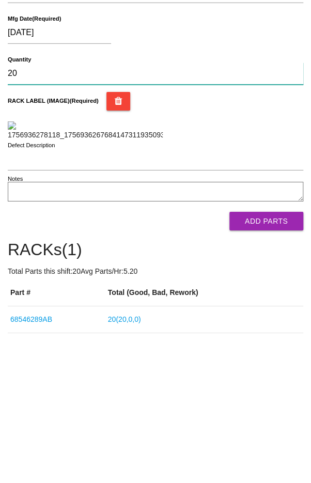
type input "20"
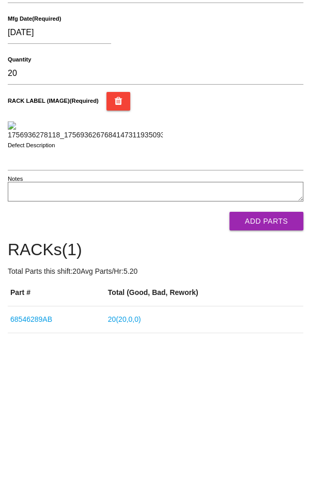
click at [272, 287] on div "RACK LABEL (IMAGE) (Required)" at bounding box center [155, 262] width 295 height 49
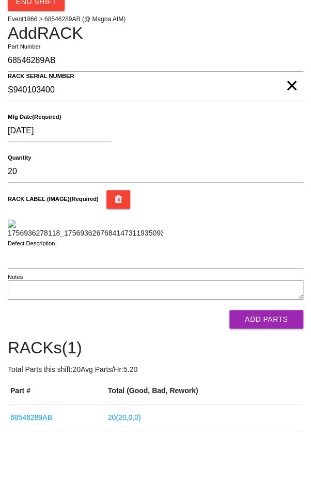
scroll to position [206, 0]
click at [277, 328] on button "Add Parts" at bounding box center [266, 319] width 74 height 19
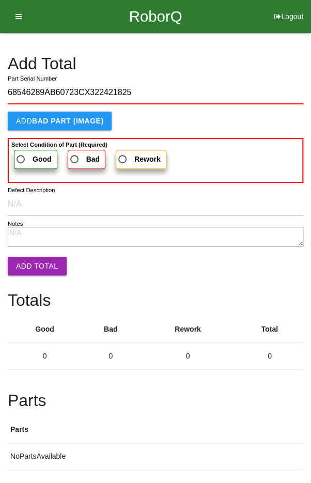
type input "68546289AB60723CX322421825"
click at [26, 145] on b "Select Condition of Part (Required)" at bounding box center [59, 144] width 96 height 6
click at [21, 153] on input "Good" at bounding box center [17, 156] width 7 height 7
radio input "true"
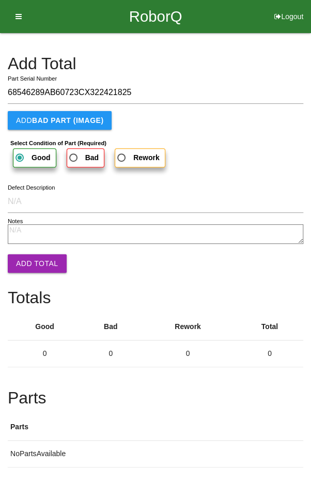
click at [29, 254] on button "Add Total" at bounding box center [37, 263] width 59 height 19
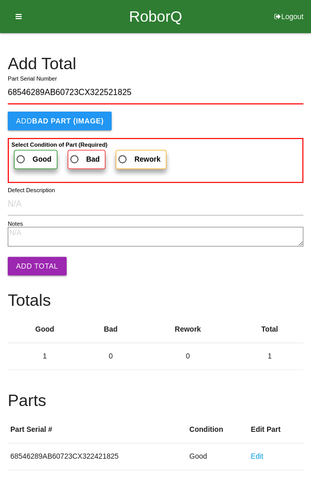
type input "68546289AB60723CX322521825"
click at [25, 156] on span "Good" at bounding box center [32, 159] width 37 height 13
click at [21, 156] on input "Good" at bounding box center [17, 156] width 7 height 7
radio input "true"
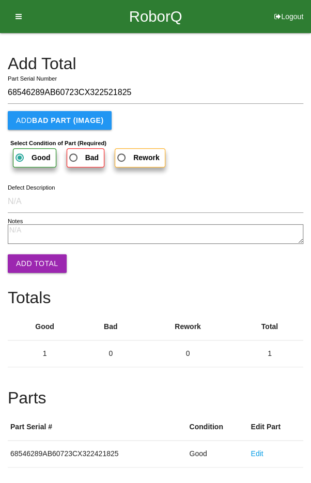
click at [33, 257] on button "Add Total" at bounding box center [37, 263] width 59 height 19
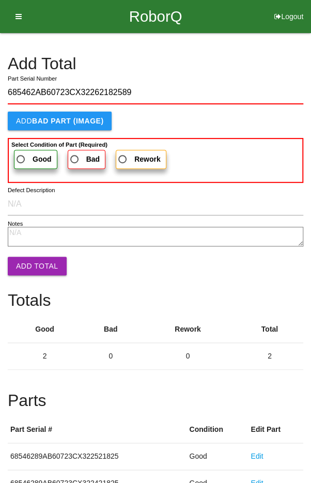
type input "685462AB60723CX32262182589"
click at [25, 153] on span "Good" at bounding box center [32, 159] width 37 height 13
click at [21, 153] on input "Good" at bounding box center [17, 156] width 7 height 7
radio input "true"
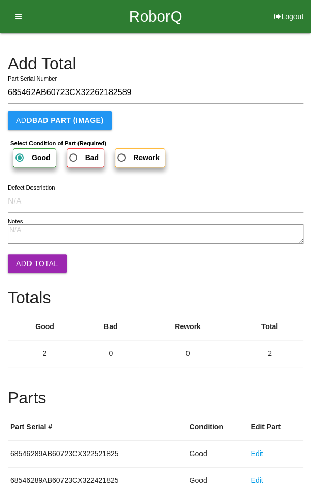
click at [31, 261] on button "Add Total" at bounding box center [37, 263] width 59 height 19
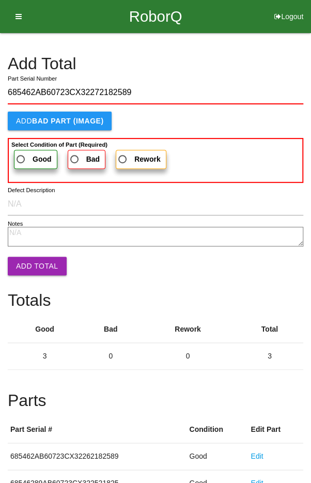
type input "685462AB60723CX32272182589"
click at [31, 150] on label "Good" at bounding box center [35, 159] width 43 height 19
click at [21, 153] on input "Good" at bounding box center [17, 156] width 7 height 7
radio input "true"
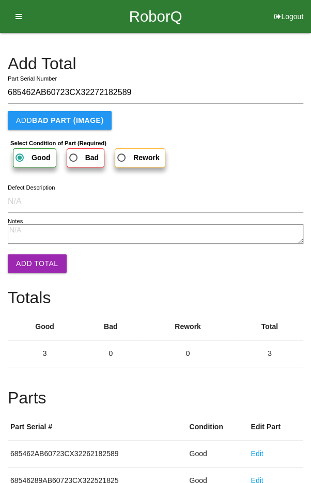
click at [31, 258] on button "Add Total" at bounding box center [37, 263] width 59 height 19
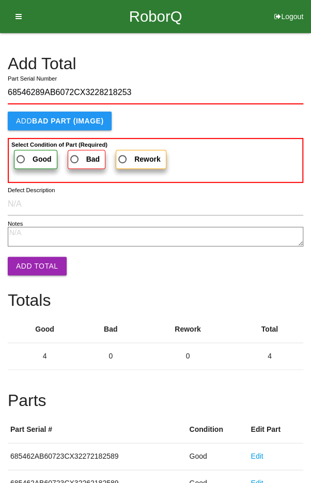
type input "68546289AB6072CX3228218253"
click at [30, 151] on label "Good" at bounding box center [35, 159] width 43 height 19
click at [21, 153] on input "Good" at bounding box center [17, 156] width 7 height 7
radio input "true"
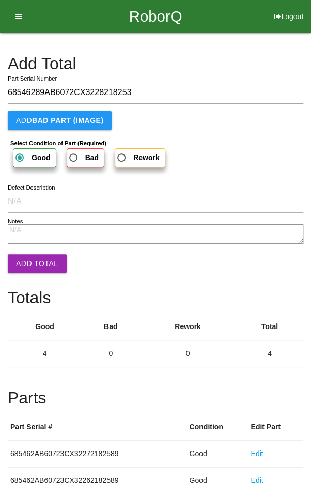
click at [32, 266] on button "Add Total" at bounding box center [37, 263] width 59 height 19
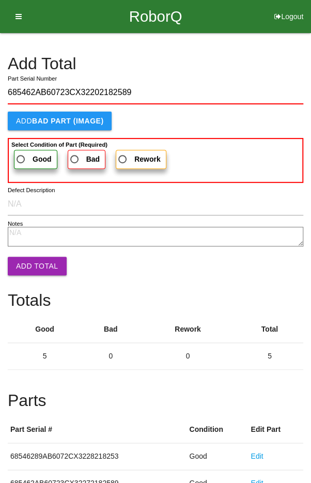
type input "685462AB60723CX32202182589"
click at [29, 151] on label "Good" at bounding box center [35, 159] width 43 height 19
click at [21, 153] on input "Good" at bounding box center [17, 156] width 7 height 7
radio input "true"
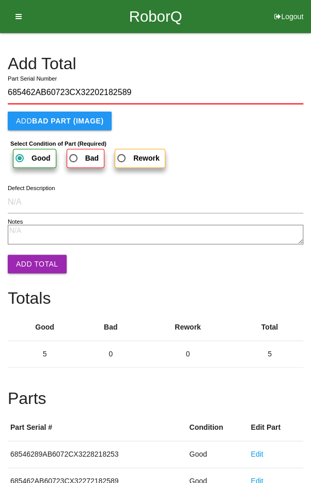
click at [28, 255] on button "Add Total" at bounding box center [37, 264] width 59 height 19
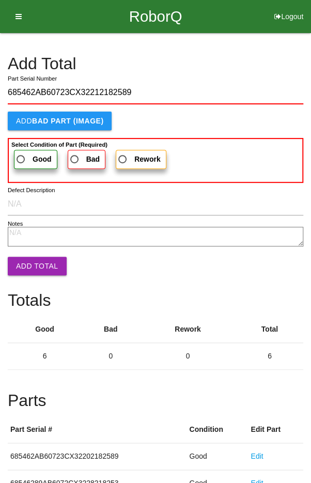
type input "685462AB60723CX32212182589"
click at [29, 155] on span "Good" at bounding box center [32, 159] width 37 height 13
click at [21, 155] on input "Good" at bounding box center [17, 156] width 7 height 7
radio input "true"
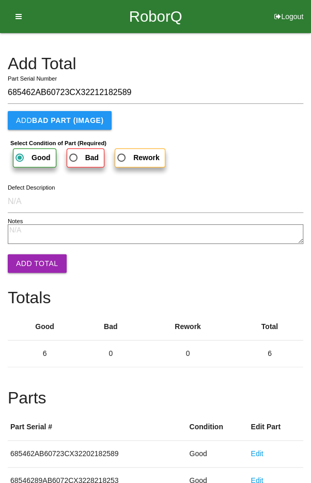
click at [34, 263] on button "Add Total" at bounding box center [37, 263] width 59 height 19
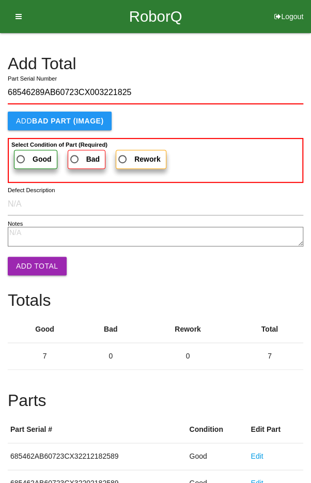
type input "68546289AB60723CX003221825"
click at [28, 154] on span "Good" at bounding box center [32, 159] width 37 height 13
click at [21, 154] on input "Good" at bounding box center [17, 156] width 7 height 7
radio input "true"
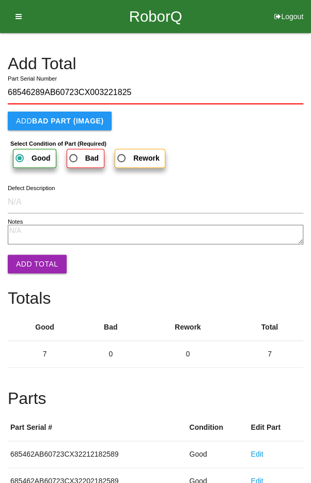
click at [33, 266] on button "Add Total" at bounding box center [37, 264] width 59 height 19
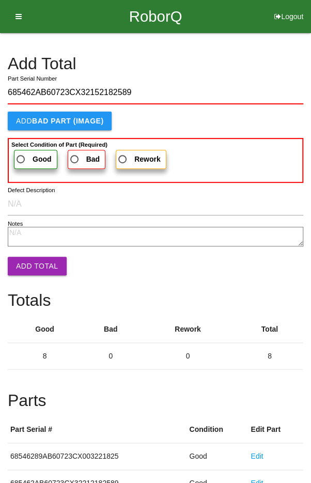
type input "685462AB60723CX32152182589"
click at [31, 153] on span "Good" at bounding box center [32, 159] width 37 height 13
click at [21, 153] on input "Good" at bounding box center [17, 156] width 7 height 7
radio input "true"
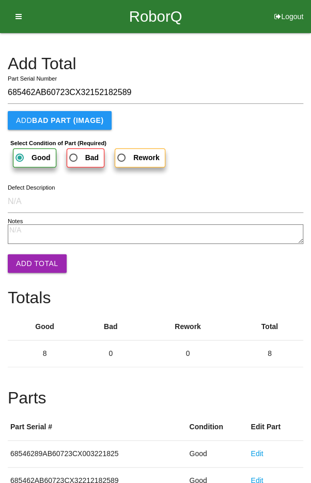
click at [35, 258] on button "Add Total" at bounding box center [37, 263] width 59 height 19
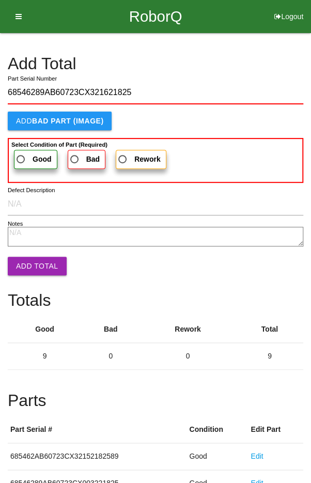
type input "68546289AB60723CX321621825"
click at [31, 145] on b "Select Condition of Part (Required)" at bounding box center [59, 144] width 96 height 6
click at [21, 153] on input "Good" at bounding box center [17, 156] width 7 height 7
radio input "true"
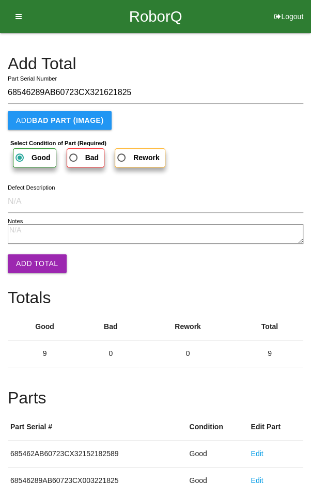
click at [31, 264] on button "Add Total" at bounding box center [37, 263] width 59 height 19
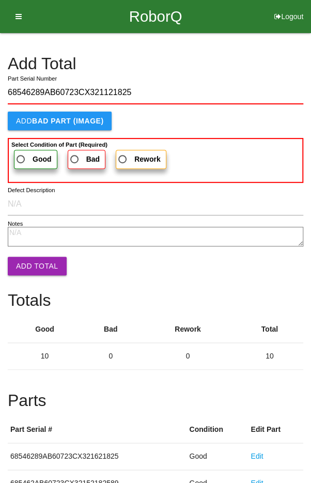
type input "68546289AB60723CX321121825"
click at [25, 153] on span "Good" at bounding box center [32, 159] width 37 height 13
click at [21, 153] on input "Good" at bounding box center [17, 156] width 7 height 7
radio input "true"
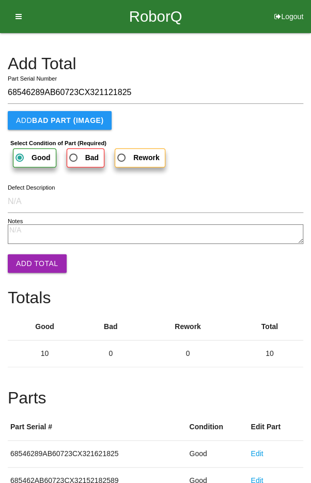
click at [34, 262] on button "Add Total" at bounding box center [37, 263] width 59 height 19
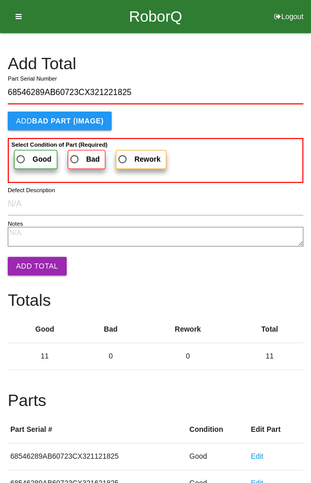
type input "68546289AB60723CX321221825"
click at [25, 155] on span "Good" at bounding box center [32, 159] width 37 height 13
click at [21, 155] on input "Good" at bounding box center [17, 156] width 7 height 7
radio input "true"
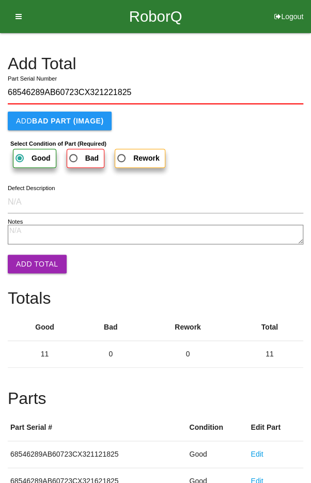
click at [33, 263] on button "Add Total" at bounding box center [37, 264] width 59 height 19
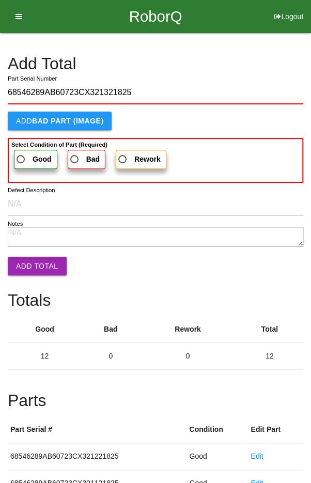
type input "68546289AB60723CX321321825"
click at [26, 153] on span "Good" at bounding box center [32, 159] width 37 height 13
click at [21, 153] on input "Good" at bounding box center [17, 156] width 7 height 7
radio input "true"
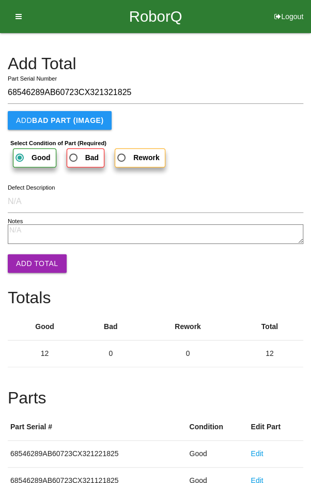
click at [34, 262] on button "Add Total" at bounding box center [37, 263] width 59 height 19
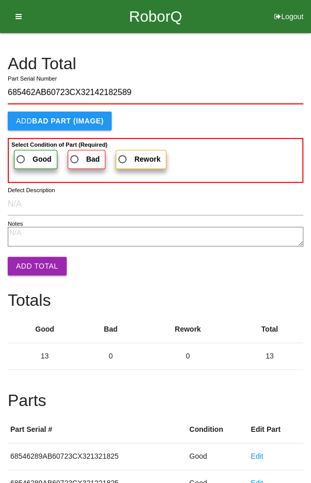
type input "685462AB60723CX32142182589"
click at [24, 155] on span "Good" at bounding box center [32, 159] width 37 height 13
click at [21, 155] on input "Good" at bounding box center [17, 156] width 7 height 7
radio input "true"
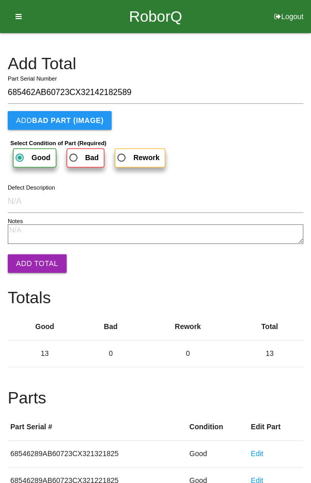
click at [35, 263] on button "Add Total" at bounding box center [37, 263] width 59 height 19
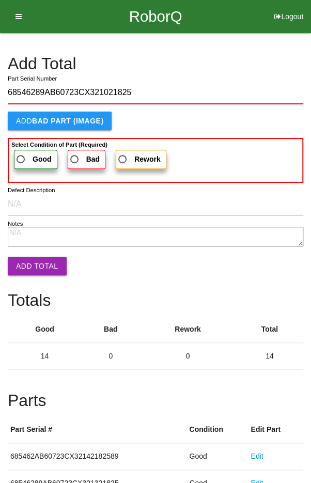
type input "68546289AB60723CX321021825"
click at [26, 155] on span "Good" at bounding box center [32, 159] width 37 height 13
click at [21, 155] on input "Good" at bounding box center [17, 156] width 7 height 7
radio input "true"
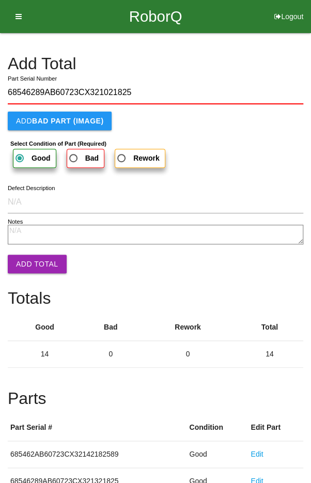
click at [34, 259] on button "Add Total" at bounding box center [37, 264] width 59 height 19
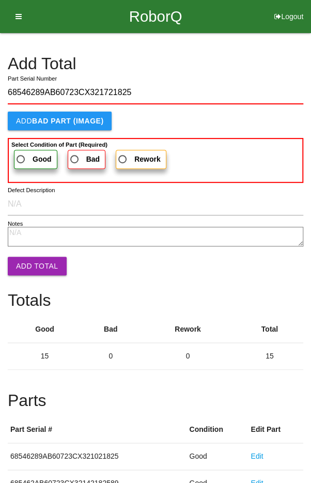
type input "68546289AB60723CX321721825"
click at [26, 153] on span "Good" at bounding box center [32, 159] width 37 height 13
click at [21, 153] on input "Good" at bounding box center [17, 156] width 7 height 7
radio input "true"
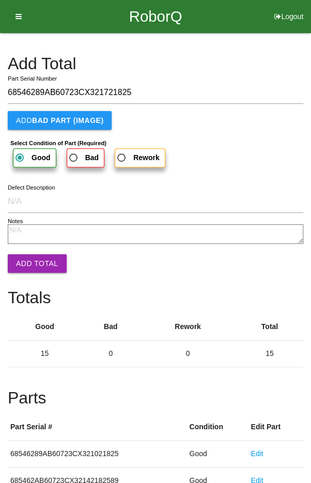
click at [30, 270] on button "Add Total" at bounding box center [37, 263] width 59 height 19
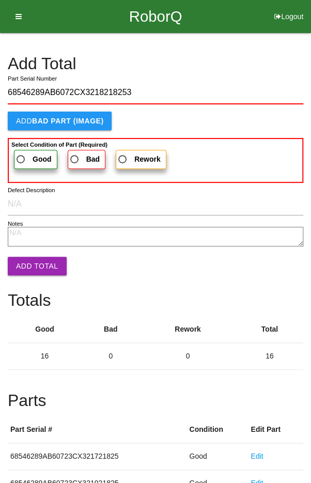
type input "68546289AB6072CX3218218253"
click at [26, 155] on span "Good" at bounding box center [32, 159] width 37 height 13
click at [21, 155] on input "Good" at bounding box center [17, 156] width 7 height 7
radio input "true"
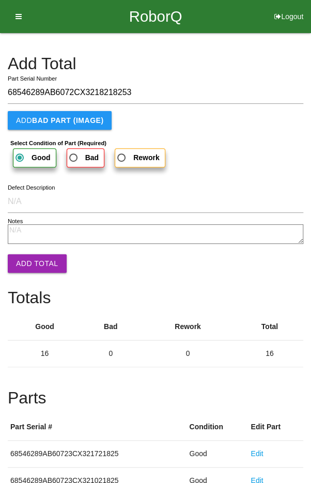
click at [31, 264] on button "Add Total" at bounding box center [37, 263] width 59 height 19
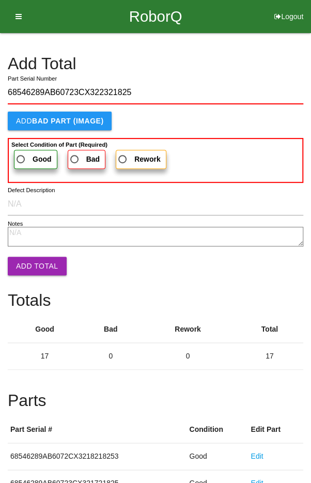
type input "68546289AB60723CX322321825"
click at [26, 154] on span "Good" at bounding box center [32, 159] width 37 height 13
click at [21, 154] on input "Good" at bounding box center [17, 156] width 7 height 7
radio input "true"
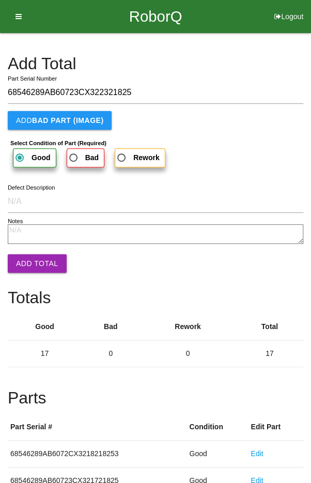
click at [28, 262] on button "Add Total" at bounding box center [37, 263] width 59 height 19
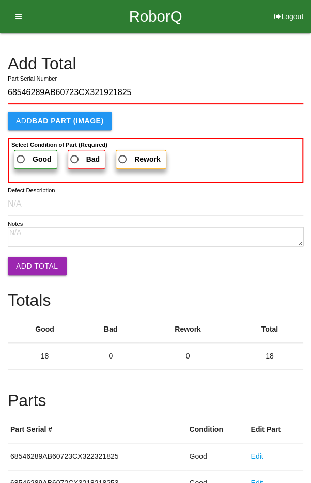
type input "68546289AB60723CX321921825"
click at [25, 151] on label "Good" at bounding box center [35, 159] width 43 height 19
click at [21, 153] on input "Good" at bounding box center [17, 156] width 7 height 7
radio input "true"
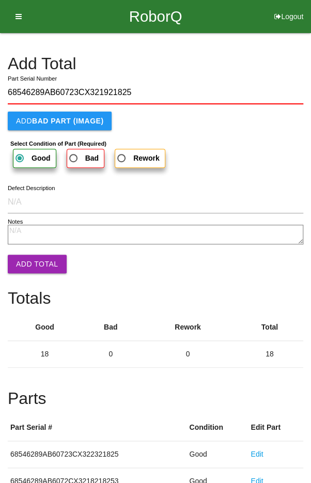
click at [29, 263] on button "Add Total" at bounding box center [37, 264] width 59 height 19
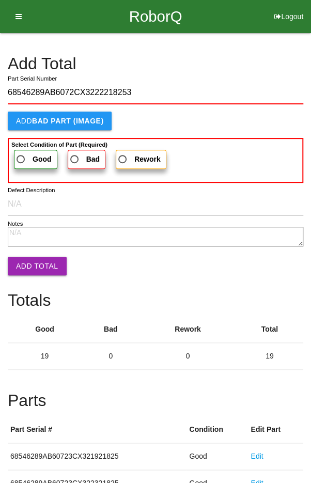
type input "68546289AB6072CX3222218253"
click at [26, 151] on label "Good" at bounding box center [35, 159] width 43 height 19
click at [21, 153] on input "Good" at bounding box center [17, 156] width 7 height 7
radio input "true"
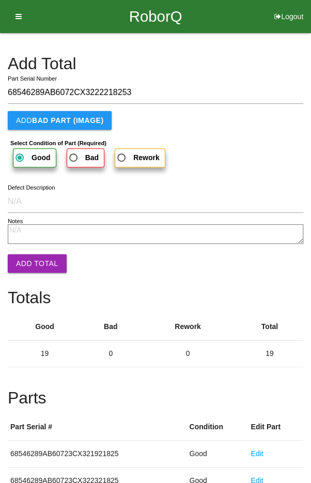
click at [34, 262] on button "Add Total" at bounding box center [37, 263] width 59 height 19
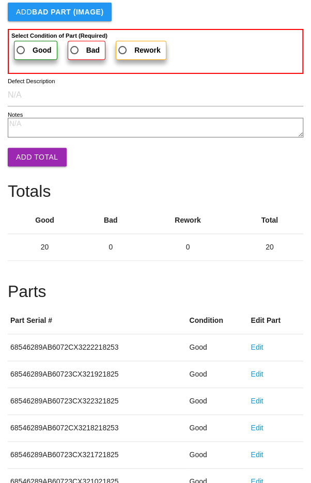
scroll to position [574, 0]
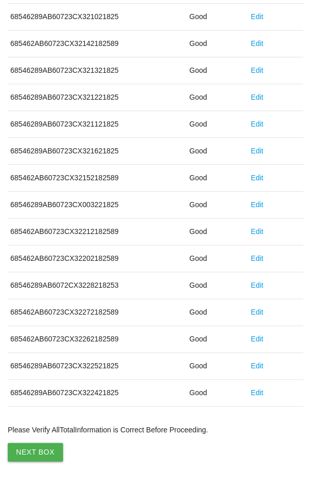
click at [31, 442] on button "Next Box" at bounding box center [35, 451] width 55 height 19
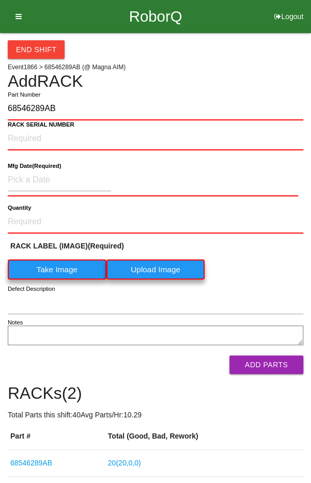
type input "68546289AB"
click at [57, 263] on label "Take Image" at bounding box center [57, 269] width 99 height 20
click at [0, 0] on \(IMAGE\) "Take Image" at bounding box center [0, 0] width 0 height 0
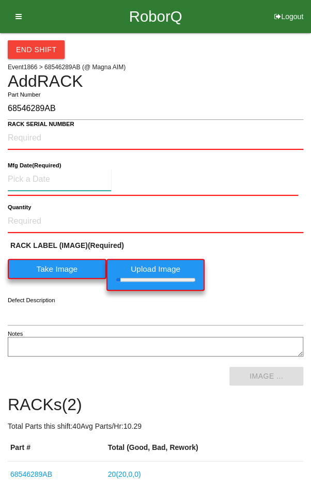
click at [64, 176] on input at bounding box center [59, 179] width 103 height 22
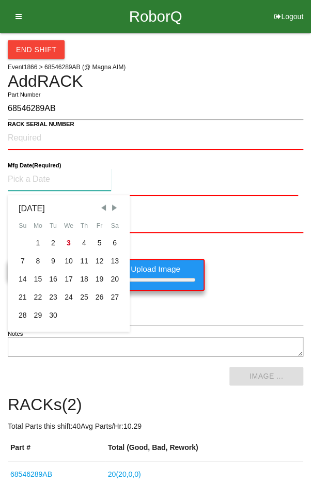
click at [101, 210] on span "Previous Month" at bounding box center [103, 207] width 9 height 9
click at [84, 255] on div "7" at bounding box center [83, 261] width 15 height 18
type input "[DATE]"
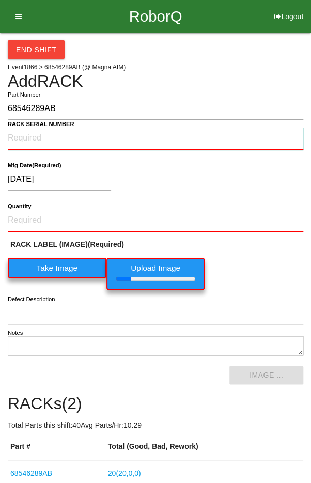
click at [135, 133] on NUMBER "RACK SERIAL NUMBER" at bounding box center [155, 138] width 295 height 23
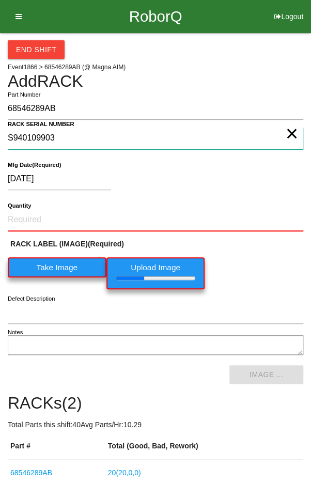
type NUMBER "S940109903"
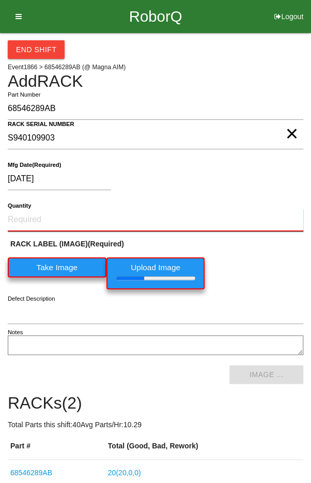
click at [36, 215] on input "Quantity" at bounding box center [155, 220] width 295 height 23
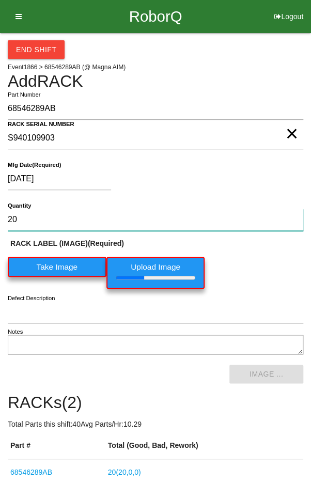
type input "20"
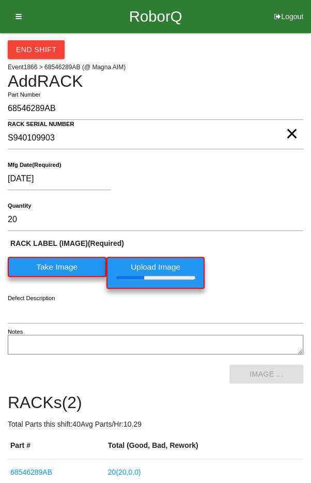
click at [264, 257] on div "RACK LABEL (IMAGE) (Required) Take Image Upload Image" at bounding box center [155, 266] width 295 height 56
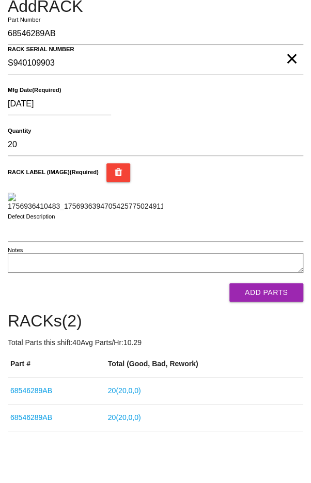
scroll to position [182, 0]
click at [275, 302] on button "Add Parts" at bounding box center [266, 292] width 74 height 19
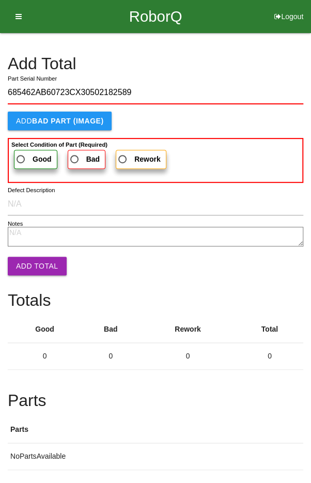
type input "685462AB60723CX30502182589"
click at [26, 154] on span "Good" at bounding box center [32, 159] width 37 height 13
click at [21, 154] on input "Good" at bounding box center [17, 156] width 7 height 7
radio input "true"
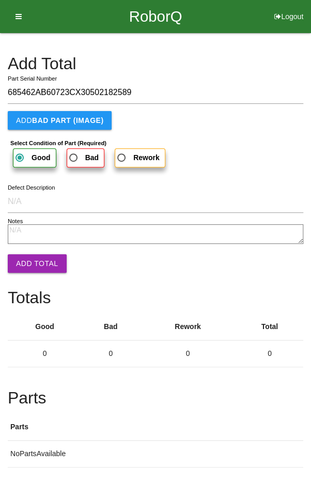
click at [28, 262] on button "Add Total" at bounding box center [37, 263] width 59 height 19
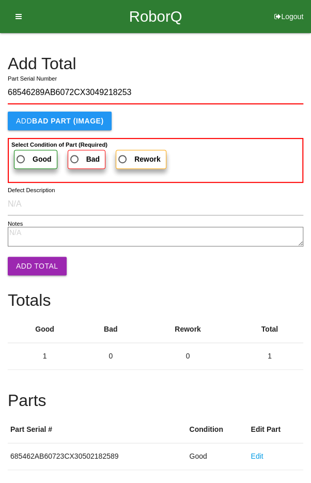
type input "68546289AB6072CX3049218253"
click at [27, 156] on span "Good" at bounding box center [32, 159] width 37 height 13
click at [21, 156] on input "Good" at bounding box center [17, 156] width 7 height 7
radio input "true"
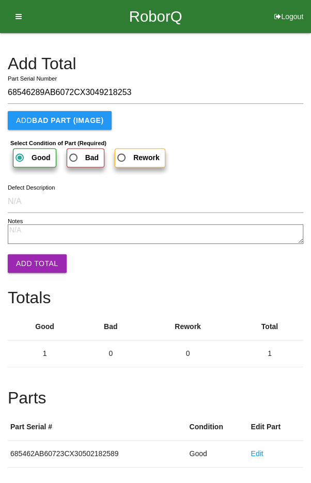
click at [31, 261] on button "Add Total" at bounding box center [37, 263] width 59 height 19
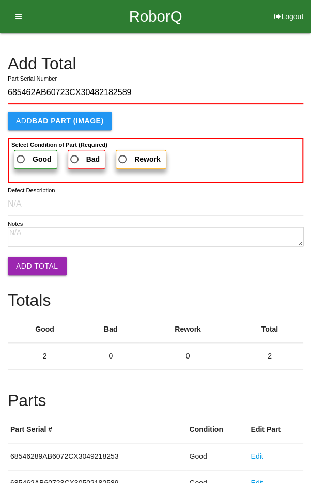
type input "685462AB60723CX30482182589"
click at [27, 155] on span "Good" at bounding box center [32, 159] width 37 height 13
click at [21, 155] on input "Good" at bounding box center [17, 156] width 7 height 7
radio input "true"
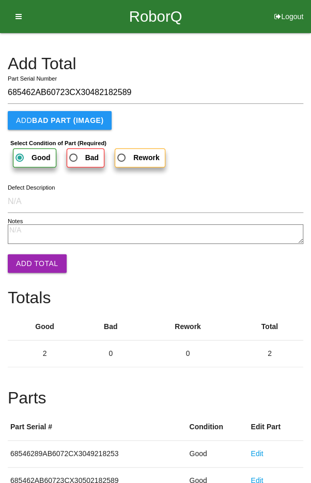
click at [36, 261] on button "Add Total" at bounding box center [37, 263] width 59 height 19
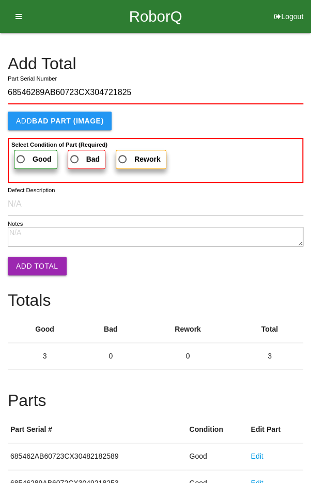
type input "68546289AB60723CX304721825"
click at [20, 151] on label "Good" at bounding box center [35, 159] width 43 height 19
click at [20, 153] on input "Good" at bounding box center [17, 156] width 7 height 7
radio input "true"
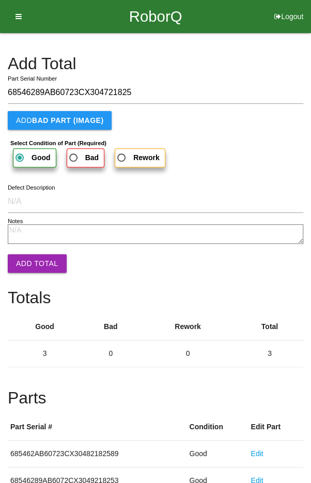
click at [33, 265] on button "Add Total" at bounding box center [37, 263] width 59 height 19
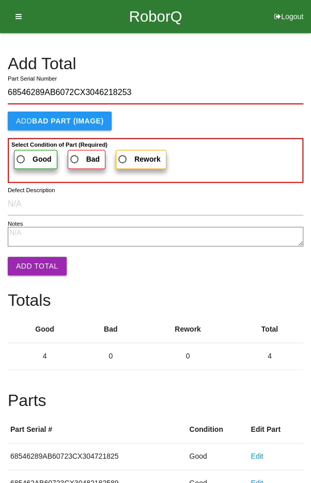
type input "68546289AB6072CX3046218253"
click at [21, 150] on label "Good" at bounding box center [35, 159] width 43 height 19
click at [21, 153] on input "Good" at bounding box center [17, 156] width 7 height 7
radio input "true"
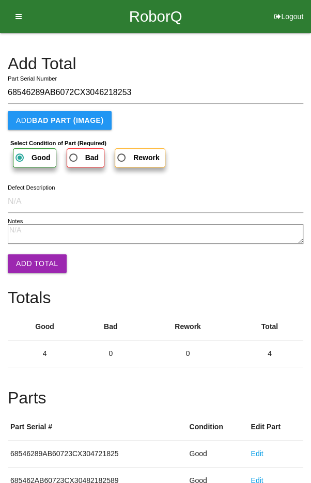
click at [33, 263] on button "Add Total" at bounding box center [37, 263] width 59 height 19
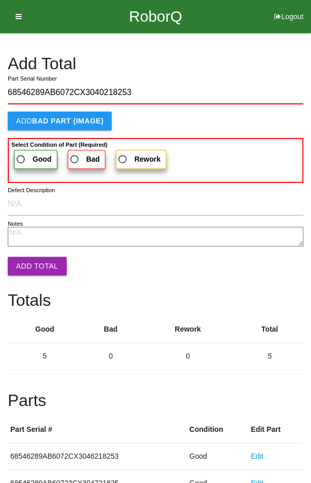
type input "68546289AB6072CX3040218253"
click at [29, 157] on span "Good" at bounding box center [32, 159] width 37 height 13
click at [21, 157] on input "Good" at bounding box center [17, 156] width 7 height 7
radio input "true"
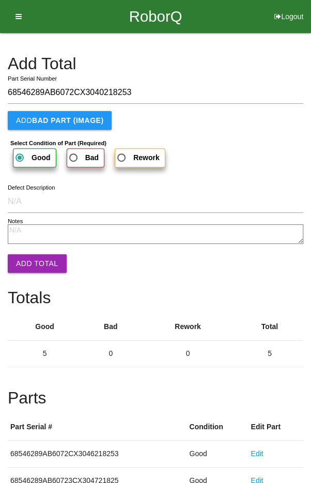
click at [29, 262] on button "Add Total" at bounding box center [37, 263] width 59 height 19
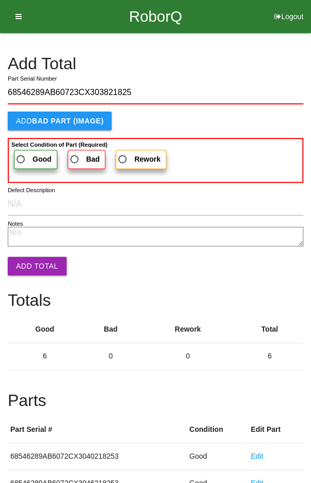
type input "68546289AB60723CX303821825"
click at [27, 157] on span "Good" at bounding box center [32, 159] width 37 height 13
click at [21, 157] on input "Good" at bounding box center [17, 156] width 7 height 7
radio input "true"
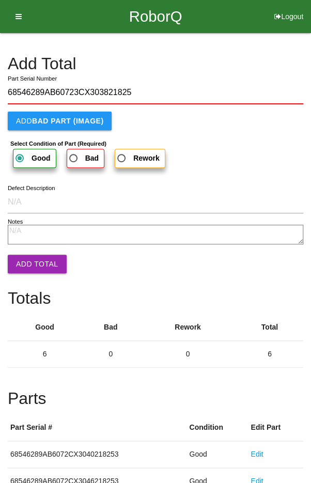
click at [25, 243] on textarea "Notes" at bounding box center [155, 235] width 295 height 20
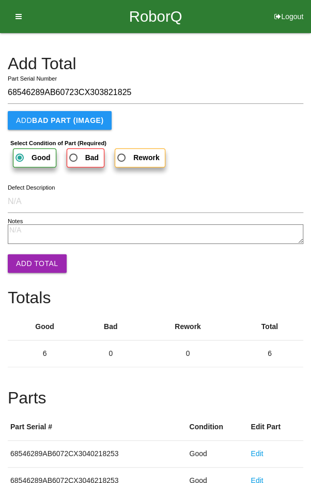
click at [31, 262] on button "Add Total" at bounding box center [37, 263] width 59 height 19
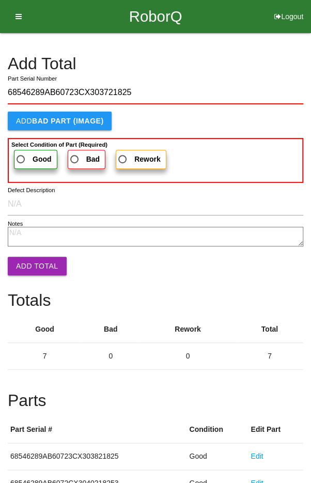
type input "68546289AB60723CX303721825"
click at [28, 151] on label "Good" at bounding box center [35, 159] width 43 height 19
click at [21, 153] on input "Good" at bounding box center [17, 156] width 7 height 7
radio input "true"
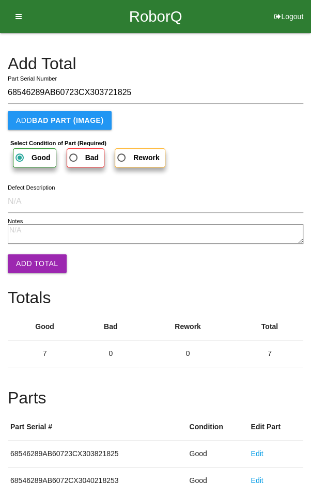
click at [33, 257] on button "Add Total" at bounding box center [37, 263] width 59 height 19
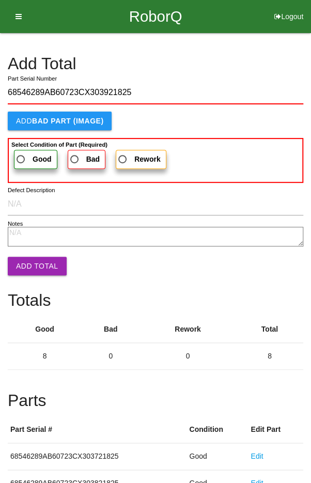
type input "68546289AB60723CX303921825"
click at [31, 153] on span "Good" at bounding box center [32, 159] width 37 height 13
click at [21, 153] on input "Good" at bounding box center [17, 156] width 7 height 7
radio input "true"
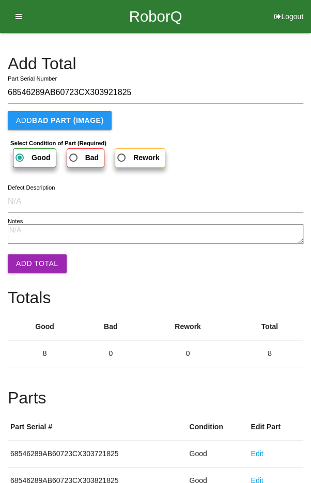
click at [32, 256] on button "Add Total" at bounding box center [37, 263] width 59 height 19
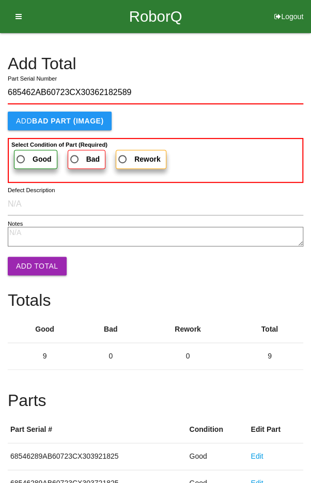
type input "685462AB60723CX30362182589"
click at [27, 154] on span "Good" at bounding box center [32, 159] width 37 height 13
click at [21, 154] on input "Good" at bounding box center [17, 156] width 7 height 7
radio input "true"
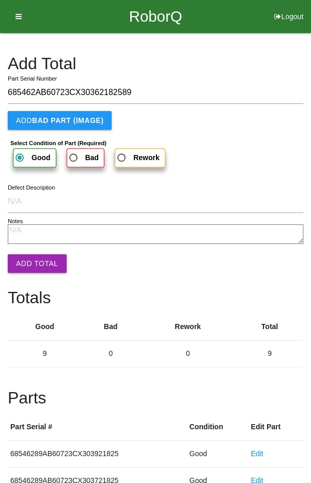
click at [30, 268] on button "Add Total" at bounding box center [37, 263] width 59 height 19
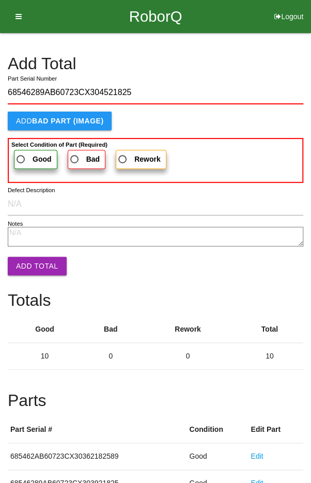
type input "68546289AB60723CX304521825"
click at [27, 153] on span "Good" at bounding box center [32, 159] width 37 height 13
click at [21, 153] on input "Good" at bounding box center [17, 156] width 7 height 7
radio input "true"
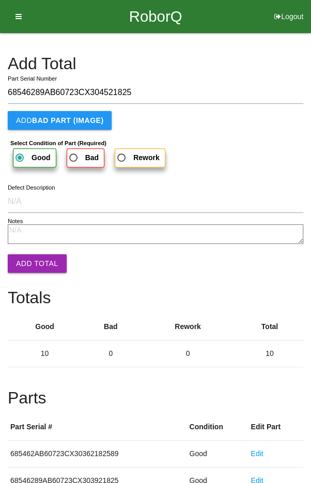
click at [28, 256] on button "Add Total" at bounding box center [37, 263] width 59 height 19
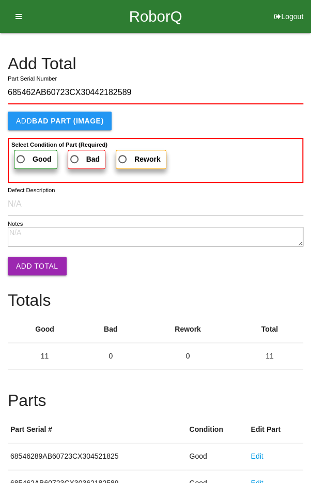
type input "685462AB60723CX30442182589"
click at [28, 151] on label "Good" at bounding box center [35, 159] width 43 height 19
click at [21, 153] on input "Good" at bounding box center [17, 156] width 7 height 7
radio input "true"
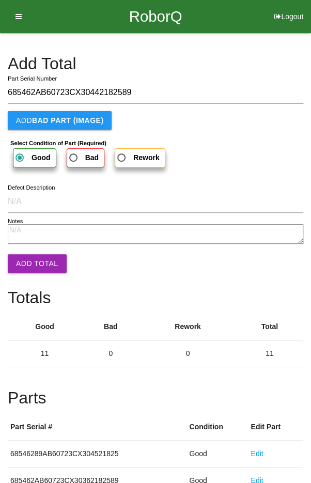
click at [30, 257] on button "Add Total" at bounding box center [37, 263] width 59 height 19
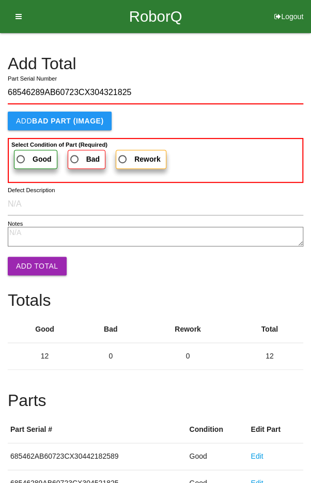
type input "68546289AB60723CX304321825"
click at [34, 155] on b "Good" at bounding box center [42, 159] width 19 height 8
click at [21, 155] on input "Good" at bounding box center [17, 156] width 7 height 7
radio input "true"
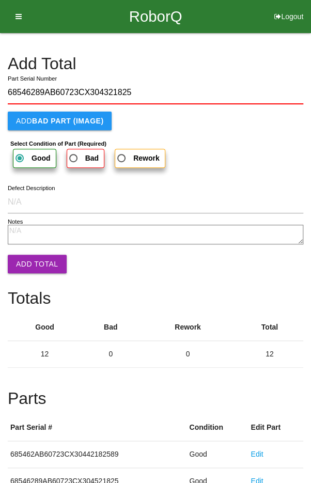
click at [30, 257] on button "Add Total" at bounding box center [37, 264] width 59 height 19
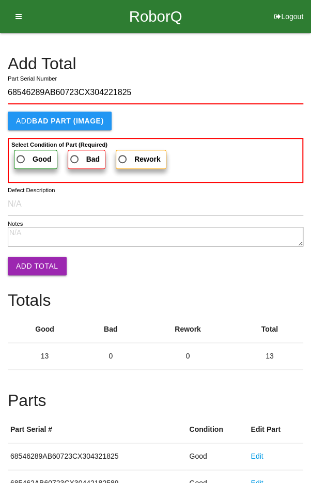
type input "68546289AB60723CX304221825"
click at [28, 153] on span "Good" at bounding box center [32, 159] width 37 height 13
click at [21, 153] on input "Good" at bounding box center [17, 156] width 7 height 7
radio input "true"
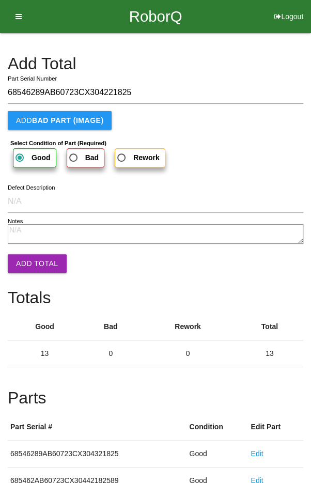
click at [33, 256] on button "Add Total" at bounding box center [37, 263] width 59 height 19
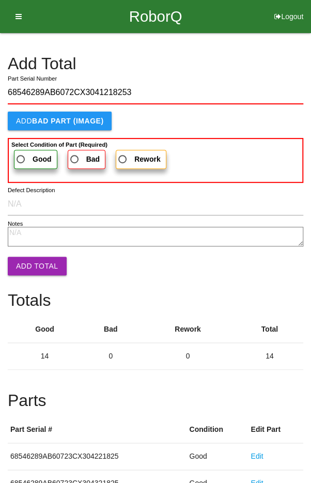
type input "68546289AB6072CX3041218253"
click at [25, 153] on span "Good" at bounding box center [32, 159] width 37 height 13
click at [21, 153] on input "Good" at bounding box center [17, 156] width 7 height 7
radio input "true"
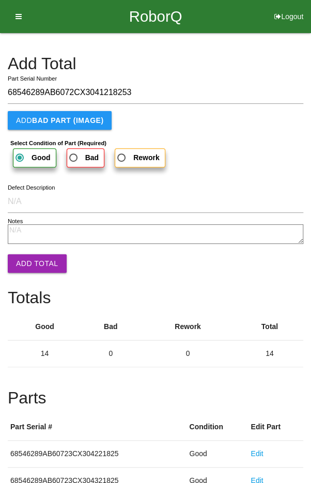
click at [34, 255] on button "Add Total" at bounding box center [37, 263] width 59 height 19
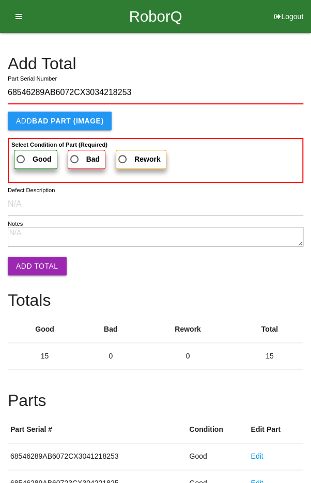
type input "68546289AB6072CX3034218253"
click at [31, 154] on span "Good" at bounding box center [32, 159] width 37 height 13
click at [21, 154] on input "Good" at bounding box center [17, 156] width 7 height 7
radio input "true"
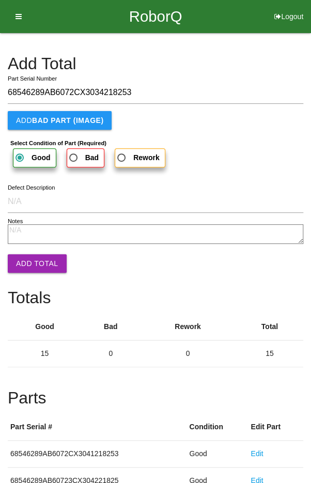
click at [30, 255] on button "Add Total" at bounding box center [37, 263] width 59 height 19
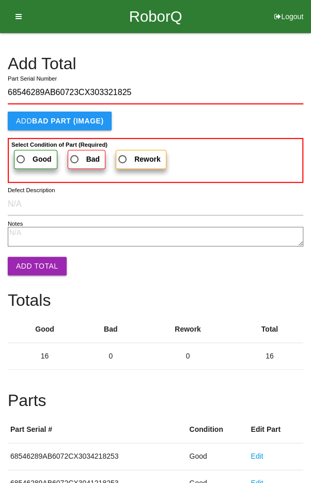
type input "68546289AB60723CX303321825"
click at [28, 154] on span "Good" at bounding box center [32, 159] width 37 height 13
click at [21, 154] on input "Good" at bounding box center [17, 156] width 7 height 7
radio input "true"
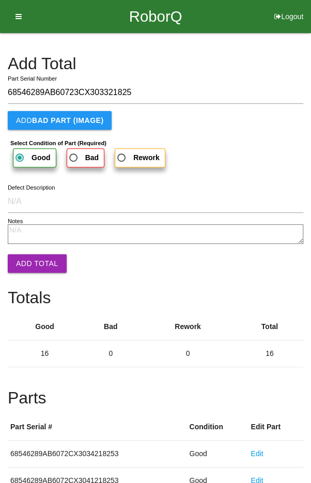
click at [29, 254] on button "Add Total" at bounding box center [37, 263] width 59 height 19
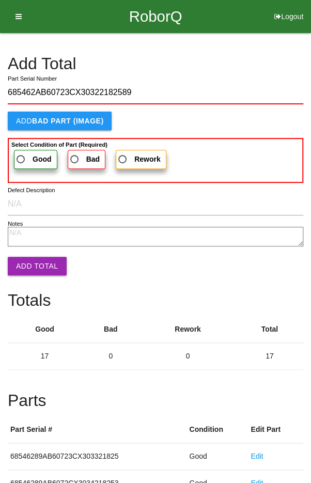
type input "685462AB60723CX30322182589"
click at [26, 154] on span "Good" at bounding box center [32, 159] width 37 height 13
click at [21, 154] on input "Good" at bounding box center [17, 156] width 7 height 7
radio input "true"
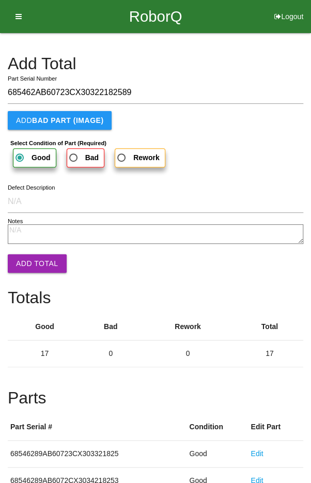
click at [33, 255] on button "Add Total" at bounding box center [37, 263] width 59 height 19
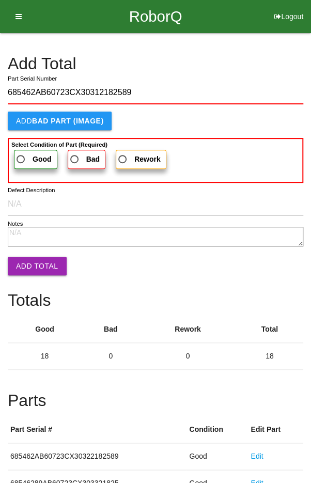
type input "685462AB60723CX30312182589"
click at [28, 150] on label "Good" at bounding box center [35, 159] width 43 height 19
click at [21, 153] on input "Good" at bounding box center [17, 156] width 7 height 7
radio input "true"
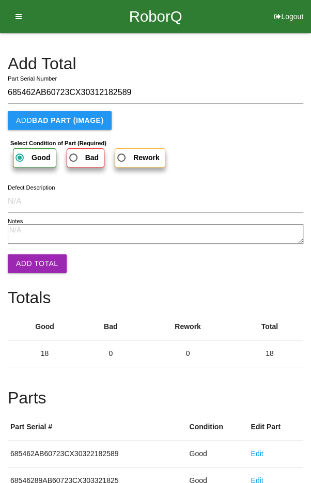
click at [29, 256] on button "Add Total" at bounding box center [37, 263] width 59 height 19
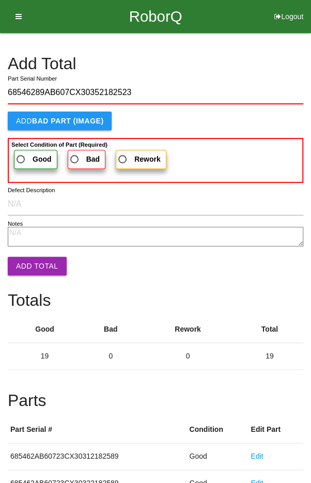
type input "68546289AB607CX30352182523"
click at [27, 151] on label "Good" at bounding box center [35, 159] width 43 height 19
click at [21, 153] on input "Good" at bounding box center [17, 156] width 7 height 7
radio input "true"
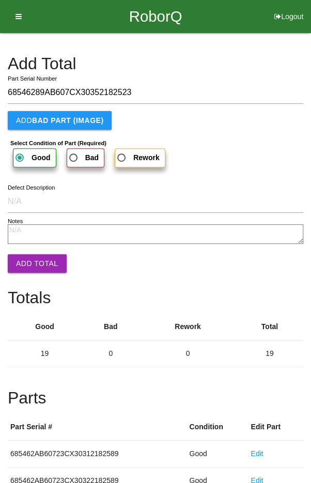
click at [34, 258] on button "Add Total" at bounding box center [37, 263] width 59 height 19
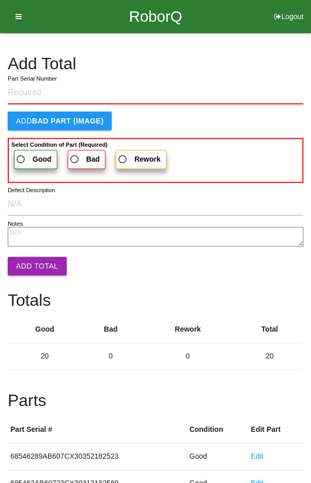
click at [256, 61] on h4 "Add Total" at bounding box center [155, 64] width 295 height 18
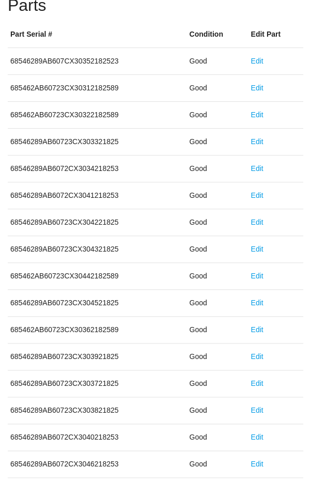
scroll to position [574, 0]
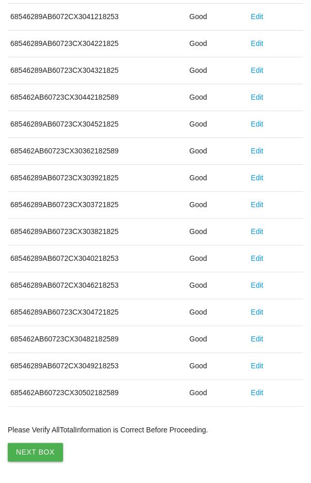
click at [33, 449] on button "Next Box" at bounding box center [35, 451] width 55 height 19
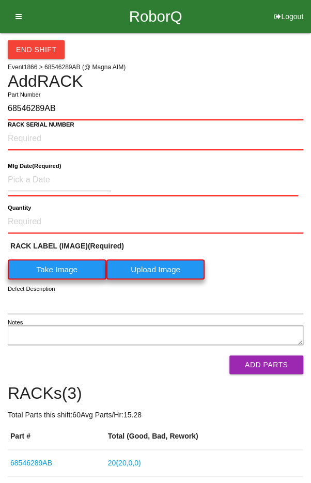
type input "68546289AB"
click at [54, 268] on label "Take Image" at bounding box center [57, 269] width 99 height 20
click at [0, 0] on \(IMAGE\) "Take Image" at bounding box center [0, 0] width 0 height 0
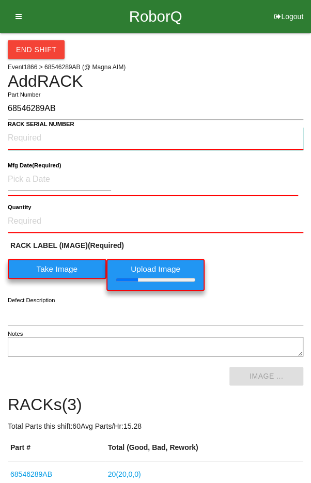
click at [32, 136] on NUMBER "RACK SERIAL NUMBER" at bounding box center [155, 138] width 295 height 23
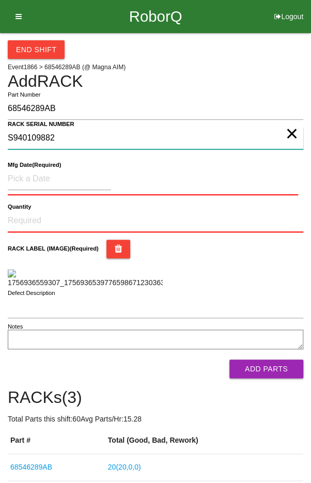
type NUMBER "S940109882"
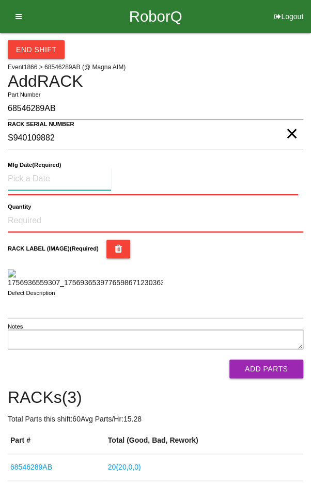
click at [38, 179] on input at bounding box center [59, 179] width 103 height 22
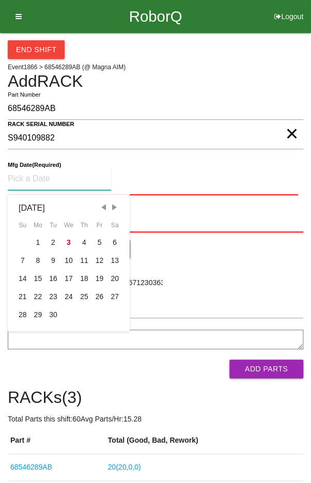
click at [101, 202] on span "Previous Month" at bounding box center [103, 206] width 9 height 9
click at [81, 256] on div "7" at bounding box center [83, 260] width 15 height 18
type input "[DATE]"
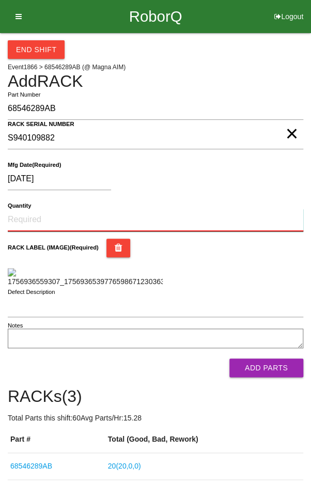
click at [43, 215] on input "Quantity" at bounding box center [155, 220] width 295 height 23
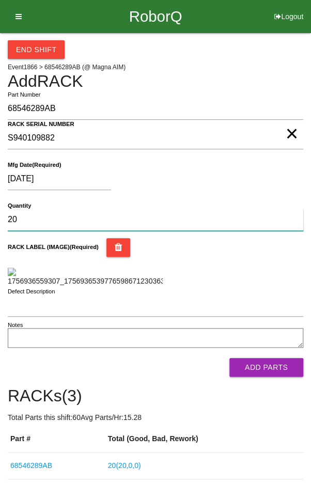
type input "20"
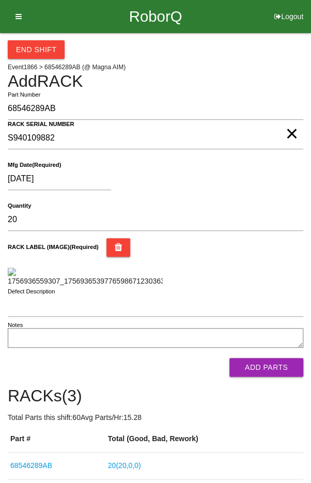
click at [266, 262] on div "RACK LABEL (IMAGE) (Required)" at bounding box center [155, 262] width 295 height 49
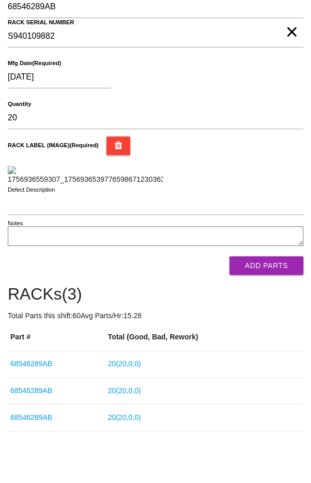
scroll to position [238, 0]
click at [275, 275] on button "Add Parts" at bounding box center [266, 265] width 74 height 19
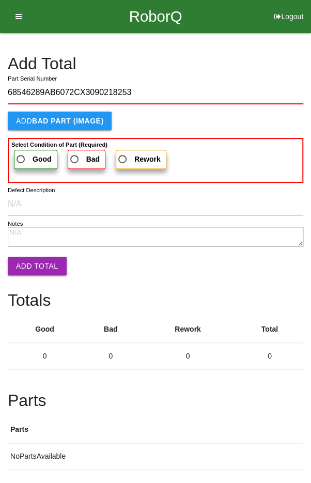
type input "68546289AB6072CX3090218253"
click at [28, 150] on label "Good" at bounding box center [35, 159] width 43 height 19
click at [21, 153] on input "Good" at bounding box center [17, 156] width 7 height 7
radio input "true"
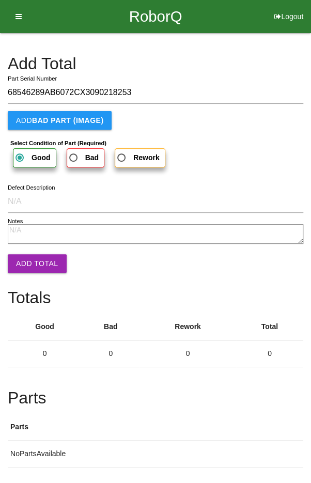
click at [33, 258] on button "Add Total" at bounding box center [37, 263] width 59 height 19
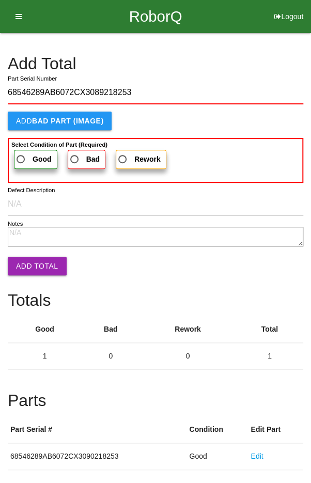
type input "68546289AB6072CX3089218253"
click at [22, 151] on label "Good" at bounding box center [35, 159] width 43 height 19
click at [21, 153] on input "Good" at bounding box center [17, 156] width 7 height 7
radio input "true"
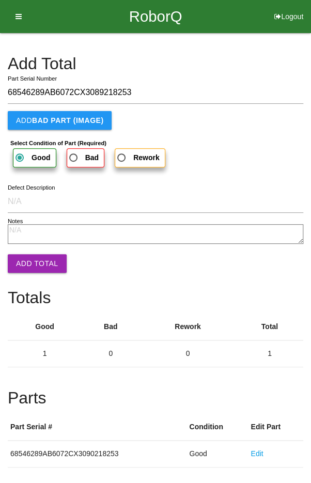
click at [35, 265] on button "Add Total" at bounding box center [37, 263] width 59 height 19
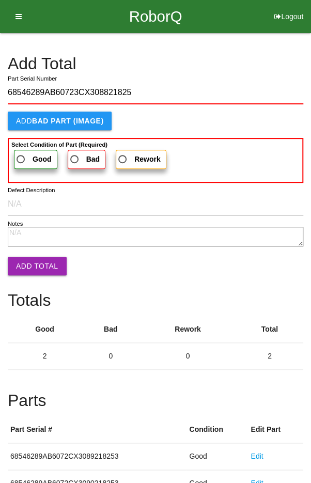
type input "68546289AB60723CX308821825"
click at [25, 153] on span "Good" at bounding box center [32, 159] width 37 height 13
click at [21, 153] on input "Good" at bounding box center [17, 156] width 7 height 7
radio input "true"
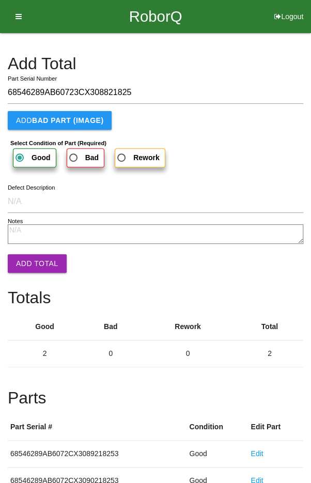
click at [33, 262] on button "Add Total" at bounding box center [37, 263] width 59 height 19
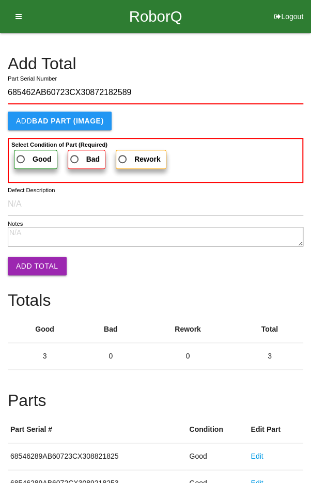
type input "685462AB60723CX30872182589"
click at [26, 153] on span "Good" at bounding box center [32, 159] width 37 height 13
click at [21, 153] on input "Good" at bounding box center [17, 156] width 7 height 7
radio input "true"
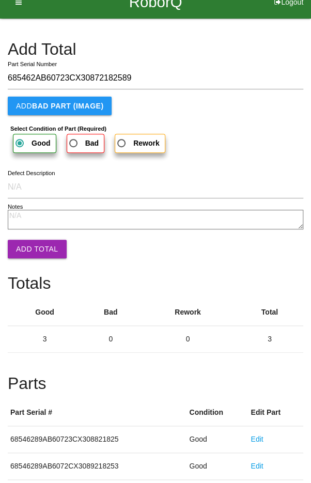
scroll to position [23, 0]
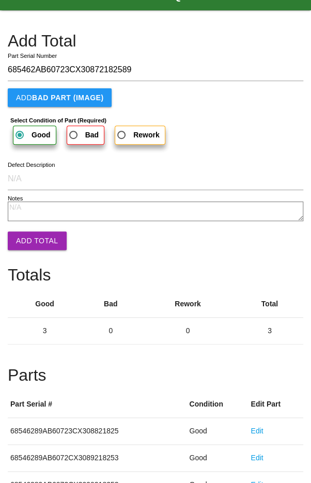
click at [34, 238] on button "Add Total" at bounding box center [37, 240] width 59 height 19
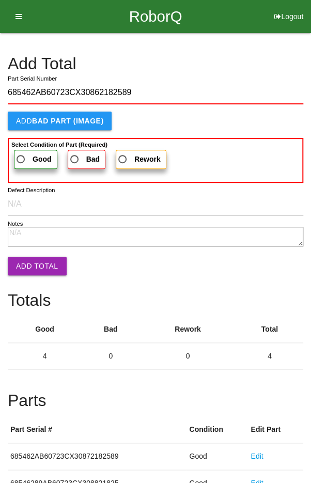
type input "685462AB60723CX30862182589"
click at [34, 155] on b "Good" at bounding box center [42, 159] width 19 height 8
click at [21, 154] on input "Good" at bounding box center [17, 156] width 7 height 7
radio input "true"
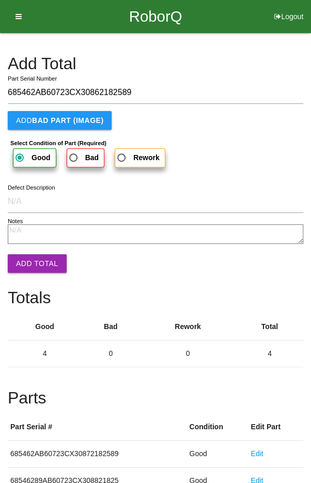
click at [32, 263] on button "Add Total" at bounding box center [37, 263] width 59 height 19
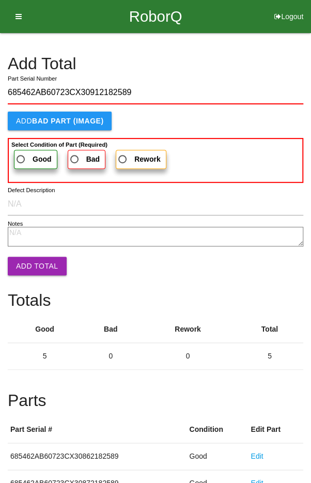
type input "685462AB60723CX30912182589"
click at [29, 153] on span "Good" at bounding box center [32, 159] width 37 height 13
click at [21, 153] on input "Good" at bounding box center [17, 156] width 7 height 7
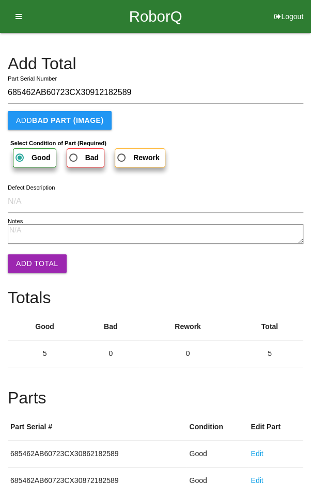
click at [35, 260] on button "Add Total" at bounding box center [37, 263] width 59 height 19
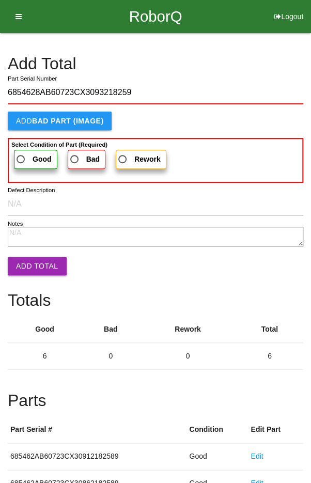
click at [24, 159] on span "Good" at bounding box center [32, 159] width 37 height 13
click at [21, 159] on input "Good" at bounding box center [17, 156] width 7 height 7
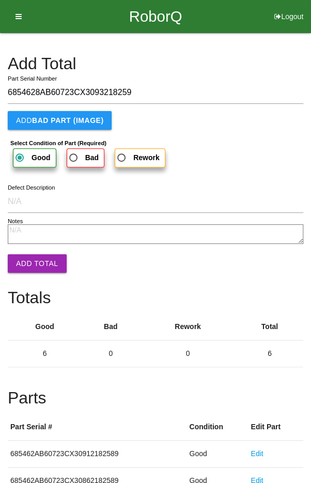
click at [28, 258] on button "Add Total" at bounding box center [37, 263] width 59 height 19
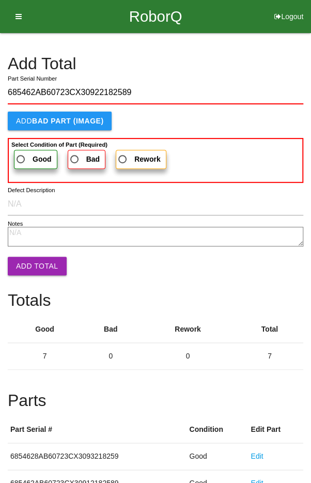
click at [31, 155] on span "Good" at bounding box center [32, 159] width 37 height 13
click at [21, 155] on input "Good" at bounding box center [17, 156] width 7 height 7
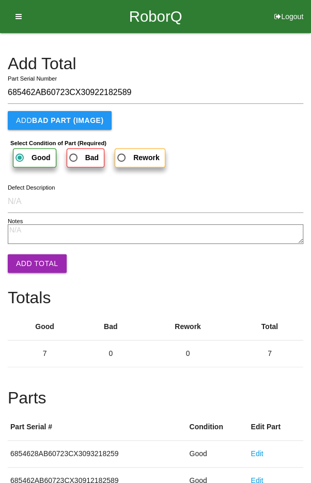
click at [30, 256] on button "Add Total" at bounding box center [37, 263] width 59 height 19
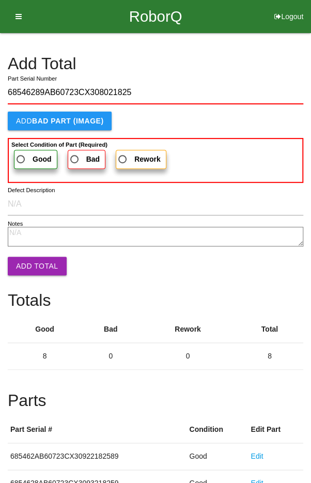
click at [27, 151] on label "Good" at bounding box center [35, 159] width 43 height 19
click at [21, 153] on input "Good" at bounding box center [17, 156] width 7 height 7
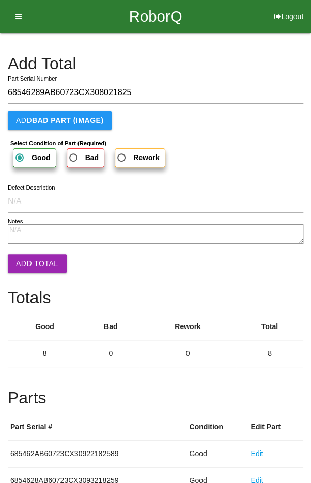
click at [28, 265] on button "Add Total" at bounding box center [37, 263] width 59 height 19
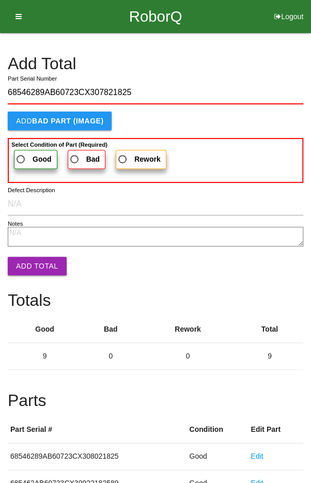
click at [31, 153] on span "Good" at bounding box center [32, 159] width 37 height 13
click at [21, 153] on input "Good" at bounding box center [17, 156] width 7 height 7
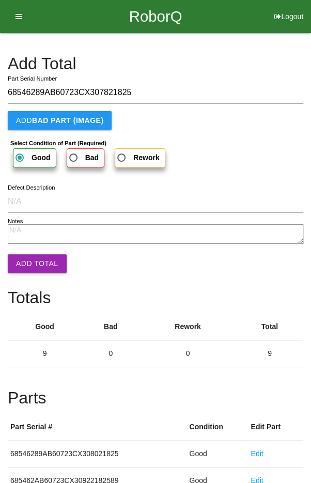
click at [39, 266] on button "Add Total" at bounding box center [37, 263] width 59 height 19
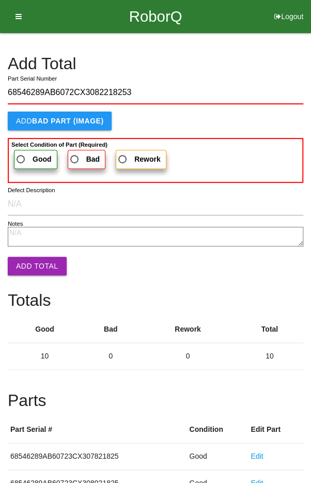
click at [23, 153] on span "Good" at bounding box center [32, 159] width 37 height 13
click at [21, 153] on input "Good" at bounding box center [17, 156] width 7 height 7
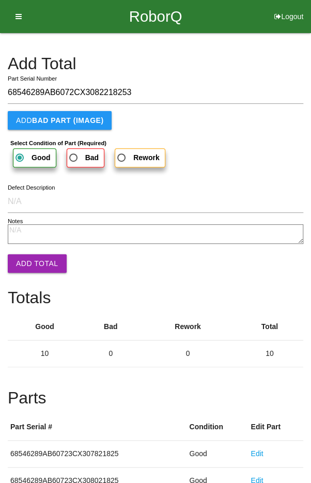
click at [31, 265] on button "Add Total" at bounding box center [37, 263] width 59 height 19
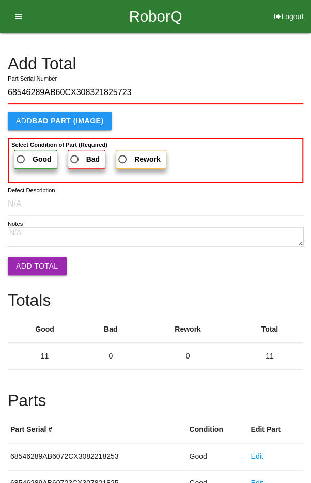
click at [27, 151] on label "Good" at bounding box center [35, 159] width 43 height 19
click at [21, 153] on input "Good" at bounding box center [17, 156] width 7 height 7
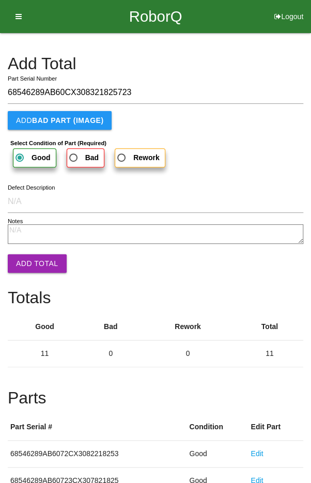
click at [30, 260] on button "Add Total" at bounding box center [37, 263] width 59 height 19
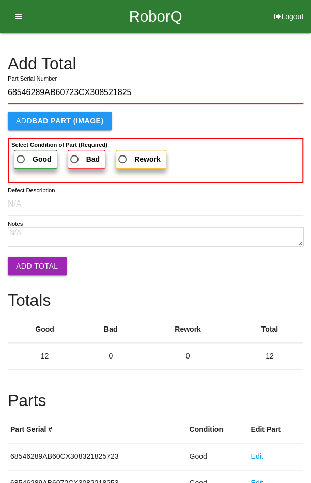
click at [29, 161] on span "Good" at bounding box center [32, 159] width 37 height 13
click at [21, 160] on input "Good" at bounding box center [17, 156] width 7 height 7
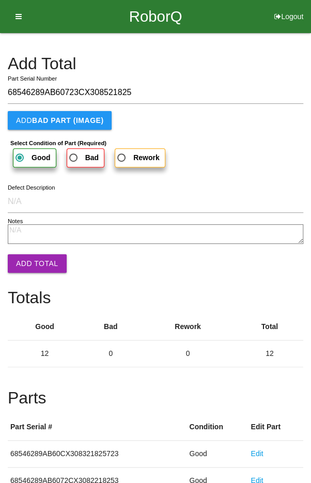
click at [33, 260] on button "Add Total" at bounding box center [37, 263] width 59 height 19
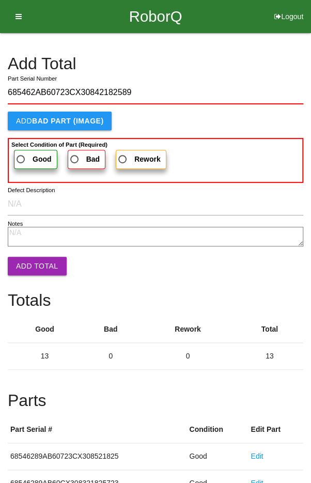
click at [26, 156] on span "Good" at bounding box center [32, 159] width 37 height 13
click at [21, 156] on input "Good" at bounding box center [17, 156] width 7 height 7
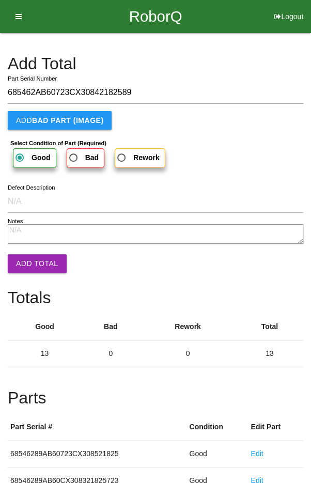
click at [34, 260] on button "Add Total" at bounding box center [37, 263] width 59 height 19
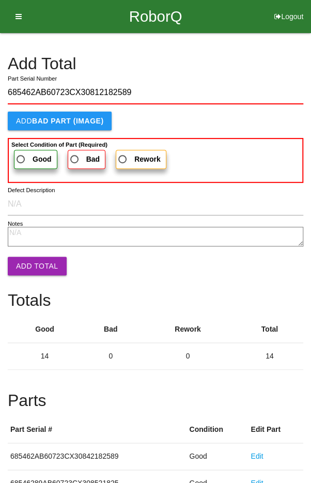
click at [35, 153] on span "Good" at bounding box center [32, 159] width 37 height 13
click at [21, 153] on input "Good" at bounding box center [17, 156] width 7 height 7
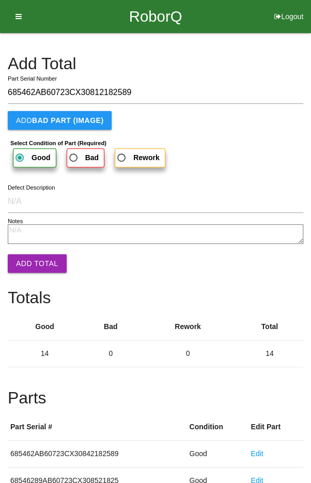
click at [37, 262] on button "Add Total" at bounding box center [37, 263] width 59 height 19
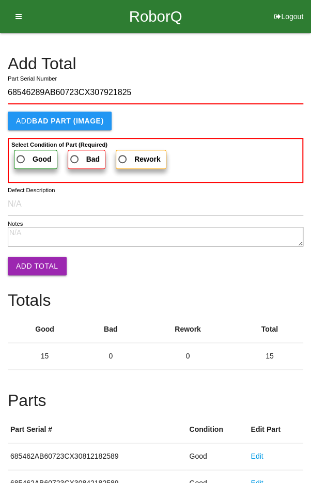
click at [28, 154] on span "Good" at bounding box center [32, 159] width 37 height 13
click at [21, 154] on input "Good" at bounding box center [17, 156] width 7 height 7
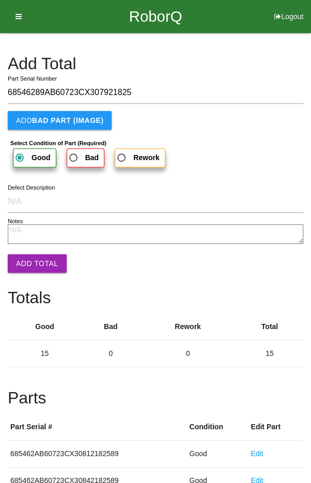
click at [31, 262] on button "Add Total" at bounding box center [37, 263] width 59 height 19
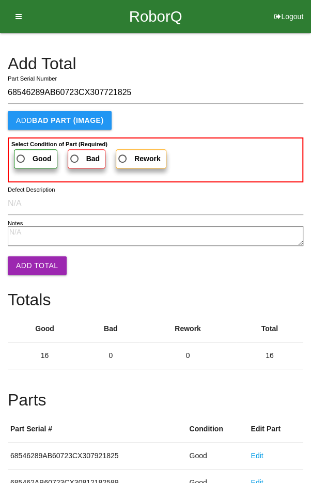
click at [29, 154] on span "Good" at bounding box center [32, 158] width 37 height 13
click at [21, 154] on input "Good" at bounding box center [17, 155] width 7 height 7
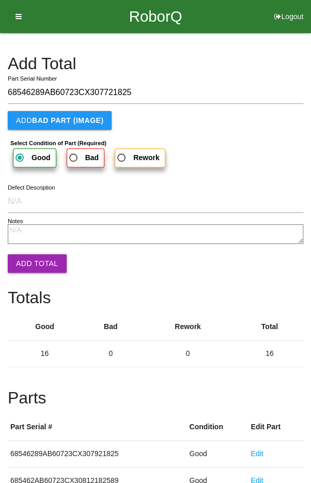
click at [33, 257] on button "Add Total" at bounding box center [37, 263] width 59 height 19
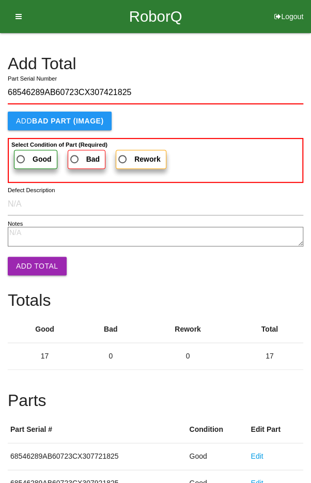
click at [28, 156] on span "Good" at bounding box center [32, 159] width 37 height 13
click at [21, 156] on input "Good" at bounding box center [17, 156] width 7 height 7
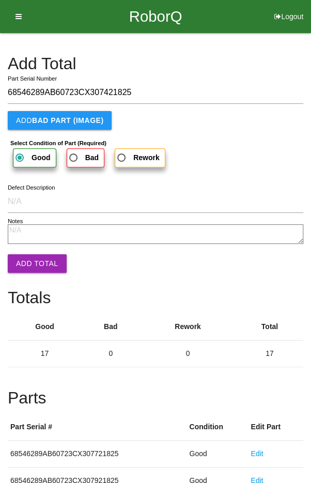
click at [34, 261] on button "Add Total" at bounding box center [37, 263] width 59 height 19
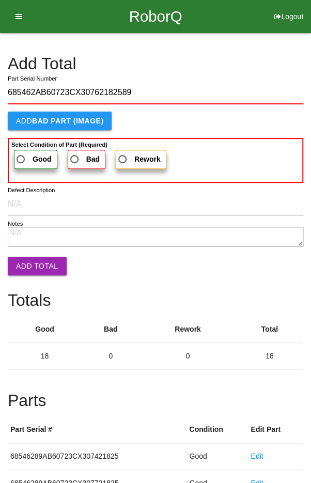
click at [33, 157] on b "Good" at bounding box center [42, 159] width 19 height 8
click at [21, 157] on input "Good" at bounding box center [17, 156] width 7 height 7
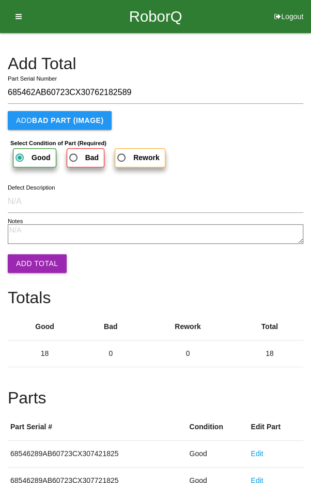
click at [37, 260] on button "Add Total" at bounding box center [37, 263] width 59 height 19
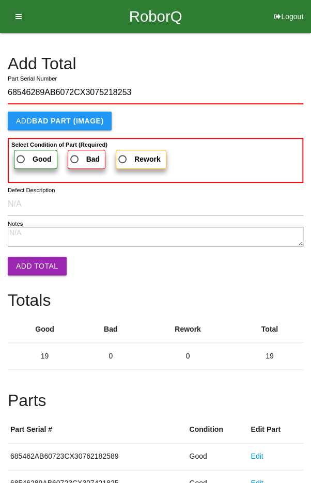
click at [32, 153] on span "Good" at bounding box center [32, 159] width 37 height 13
click at [21, 153] on input "Good" at bounding box center [17, 156] width 7 height 7
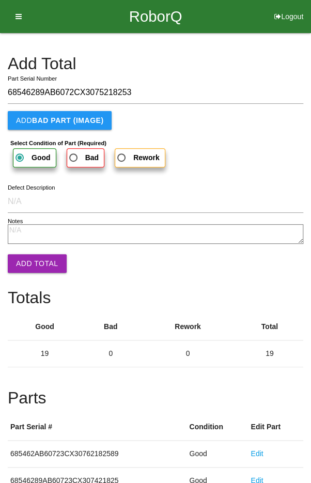
click at [36, 263] on button "Add Total" at bounding box center [37, 263] width 59 height 19
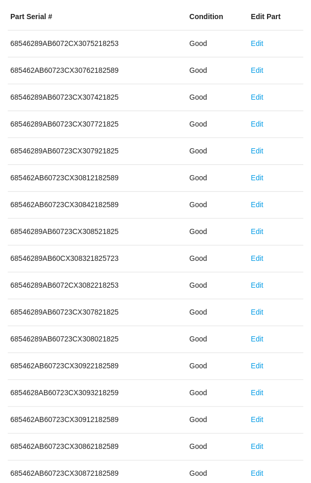
scroll to position [574, 0]
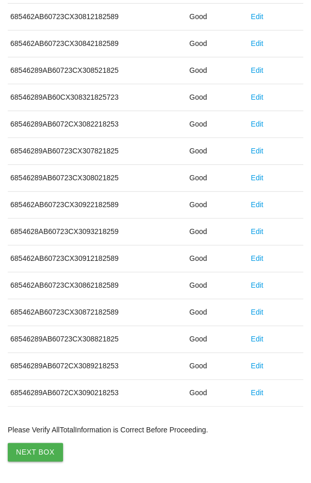
click at [34, 450] on button "Next Box" at bounding box center [35, 451] width 55 height 19
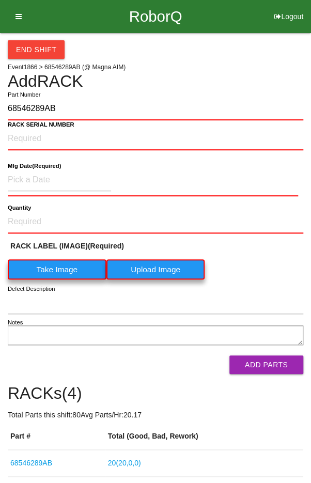
click at [51, 268] on label "Take Image" at bounding box center [57, 269] width 99 height 20
click at [0, 0] on \(IMAGE\) "Take Image" at bounding box center [0, 0] width 0 height 0
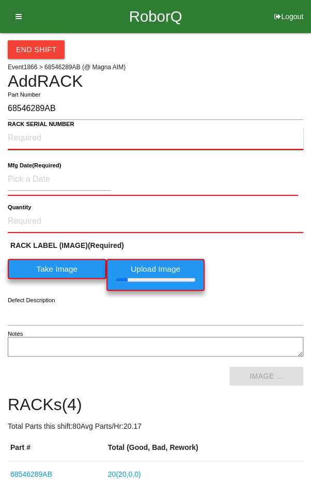
click at [31, 136] on NUMBER "RACK SERIAL NUMBER" at bounding box center [155, 138] width 295 height 23
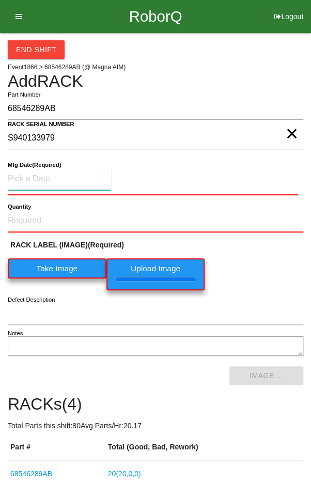
click at [43, 175] on input at bounding box center [59, 179] width 103 height 22
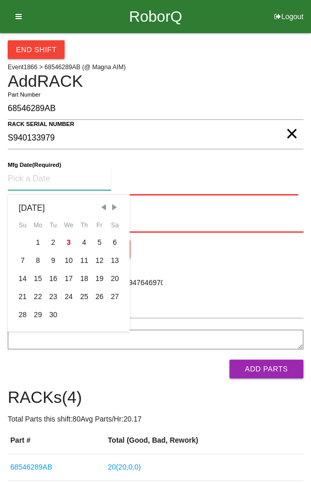
click at [102, 202] on span "Previous Month" at bounding box center [103, 206] width 9 height 9
click at [80, 256] on div "7" at bounding box center [83, 260] width 15 height 18
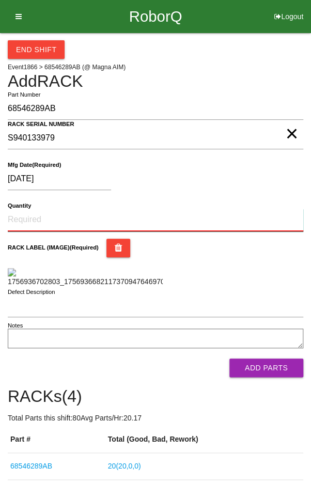
click at [43, 222] on input "Quantity" at bounding box center [155, 220] width 295 height 23
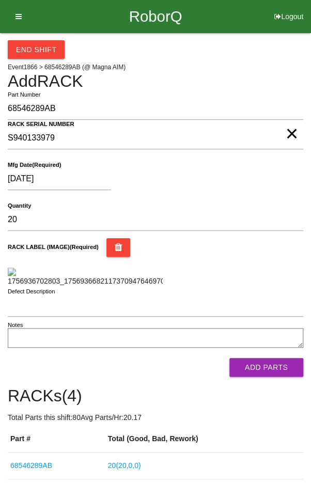
click at [266, 258] on div "RACK LABEL (IMAGE) (Required)" at bounding box center [155, 262] width 295 height 49
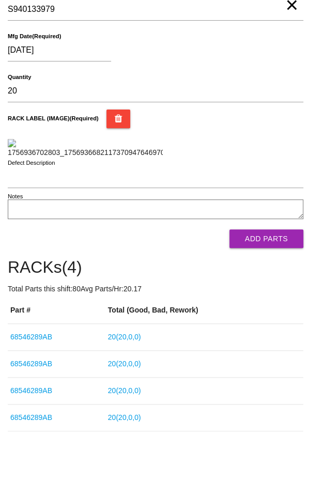
scroll to position [148, 0]
click at [276, 248] on button "Add Parts" at bounding box center [266, 238] width 74 height 19
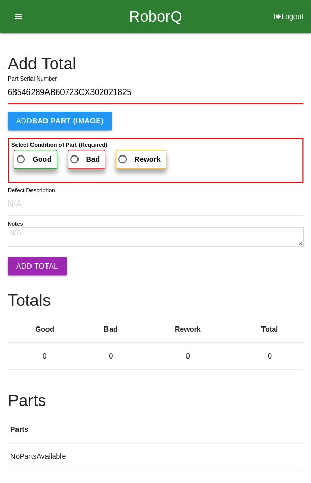
click at [28, 154] on span "Good" at bounding box center [32, 159] width 37 height 13
click at [21, 154] on input "Good" at bounding box center [17, 156] width 7 height 7
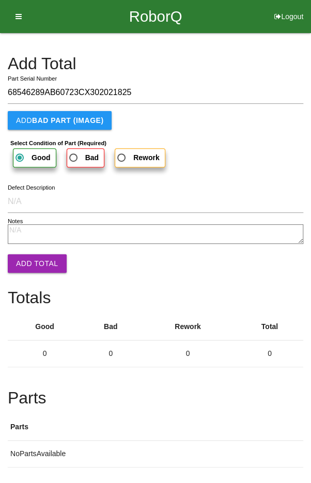
click at [26, 257] on button "Add Total" at bounding box center [37, 263] width 59 height 19
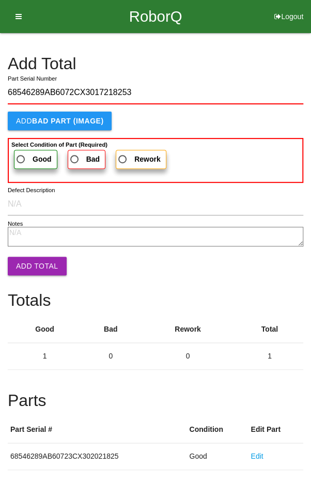
click at [23, 153] on span "Good" at bounding box center [32, 159] width 37 height 13
click at [21, 153] on input "Good" at bounding box center [17, 156] width 7 height 7
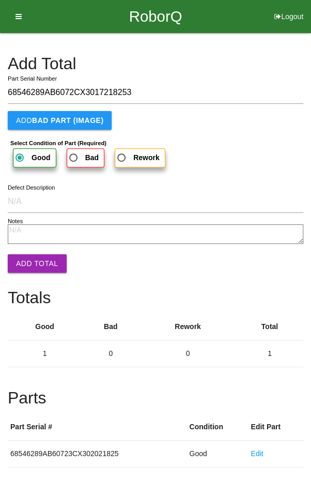
click at [29, 263] on button "Add Total" at bounding box center [37, 263] width 59 height 19
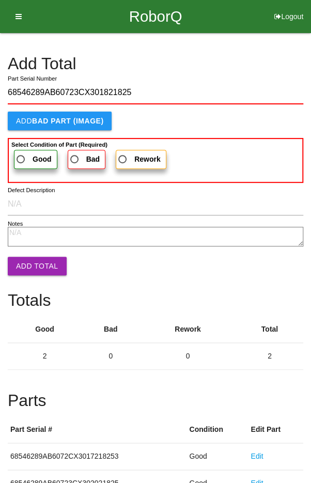
click at [26, 153] on span "Good" at bounding box center [32, 159] width 37 height 13
click at [21, 153] on input "Good" at bounding box center [17, 156] width 7 height 7
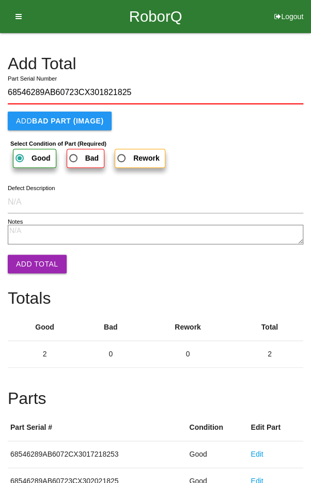
click at [29, 258] on button "Add Total" at bounding box center [37, 264] width 59 height 19
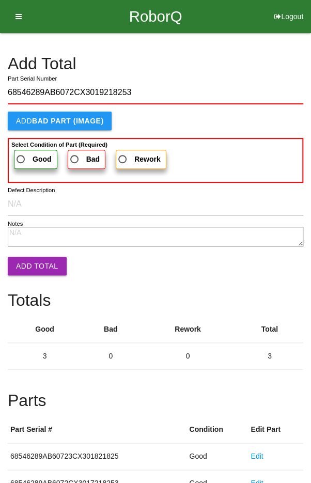
click at [27, 151] on label "Good" at bounding box center [35, 159] width 43 height 19
click at [21, 153] on input "Good" at bounding box center [17, 156] width 7 height 7
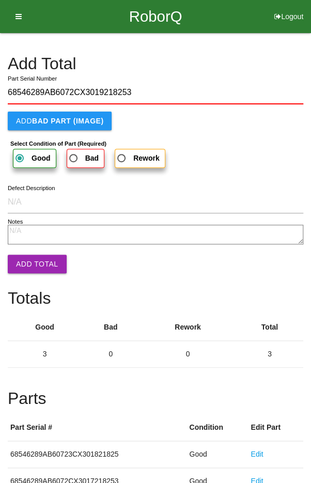
click at [33, 262] on button "Add Total" at bounding box center [37, 264] width 59 height 19
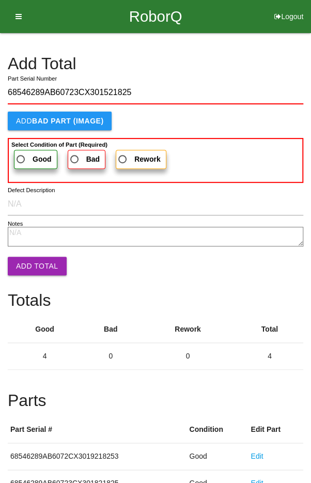
click at [25, 155] on span "Good" at bounding box center [32, 159] width 37 height 13
click at [21, 155] on input "Good" at bounding box center [17, 156] width 7 height 7
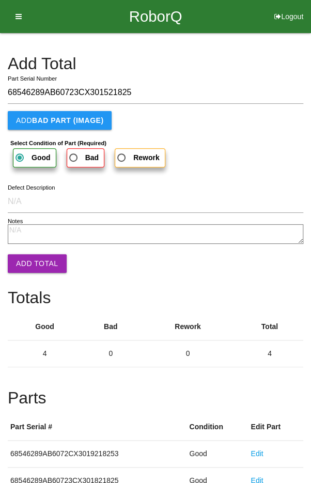
click at [35, 267] on button "Add Total" at bounding box center [37, 263] width 59 height 19
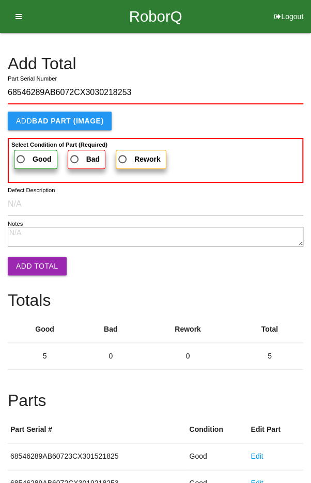
click at [28, 159] on span "Good" at bounding box center [32, 159] width 37 height 13
click at [21, 159] on input "Good" at bounding box center [17, 156] width 7 height 7
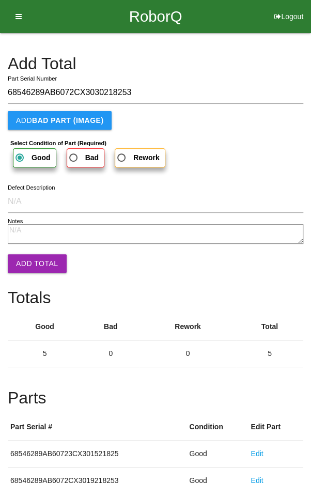
click at [35, 261] on button "Add Total" at bounding box center [37, 263] width 59 height 19
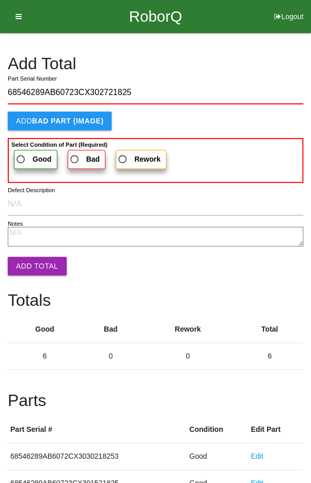
click at [29, 151] on label "Good" at bounding box center [35, 159] width 43 height 19
click at [21, 153] on input "Good" at bounding box center [17, 156] width 7 height 7
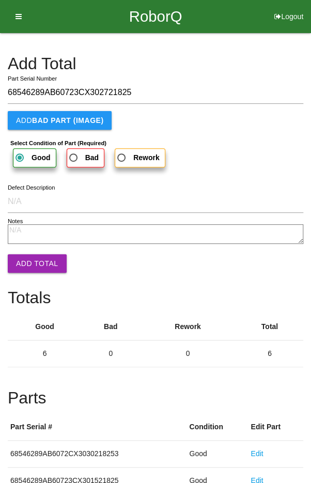
click at [33, 259] on button "Add Total" at bounding box center [37, 263] width 59 height 19
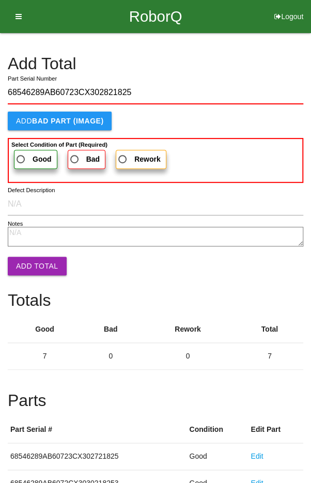
click at [29, 153] on span "Good" at bounding box center [32, 159] width 37 height 13
click at [21, 153] on input "Good" at bounding box center [17, 156] width 7 height 7
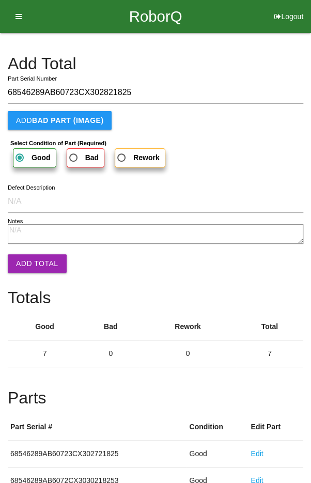
click at [32, 258] on button "Add Total" at bounding box center [37, 263] width 59 height 19
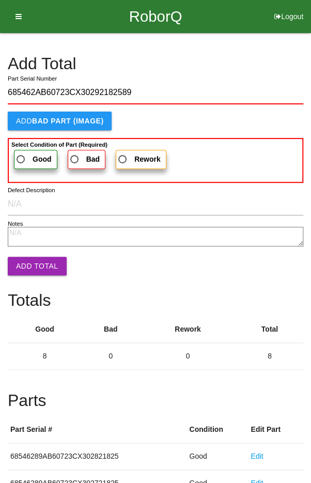
click at [26, 153] on span "Good" at bounding box center [32, 159] width 37 height 13
click at [21, 153] on input "Good" at bounding box center [17, 156] width 7 height 7
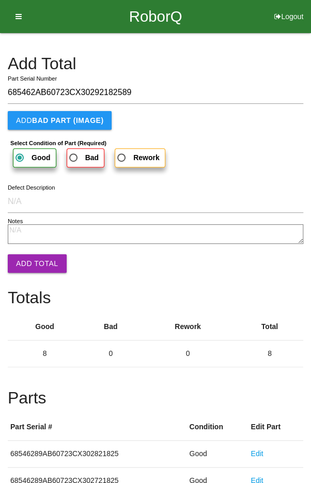
click at [29, 259] on button "Add Total" at bounding box center [37, 263] width 59 height 19
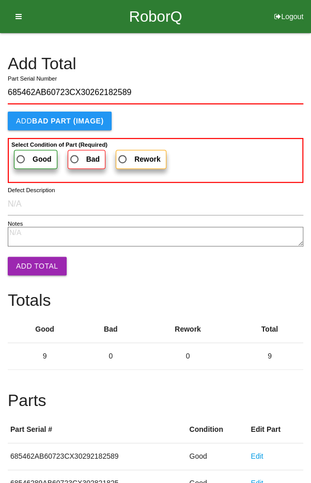
click at [27, 151] on label "Good" at bounding box center [35, 159] width 43 height 19
click at [21, 153] on input "Good" at bounding box center [17, 156] width 7 height 7
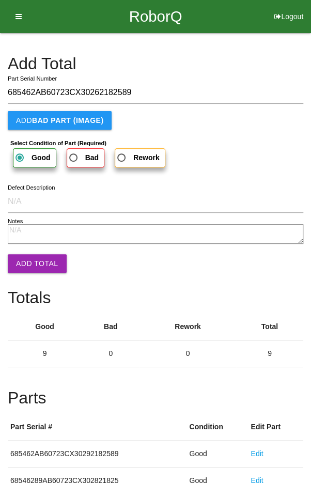
click at [33, 263] on button "Add Total" at bounding box center [37, 263] width 59 height 19
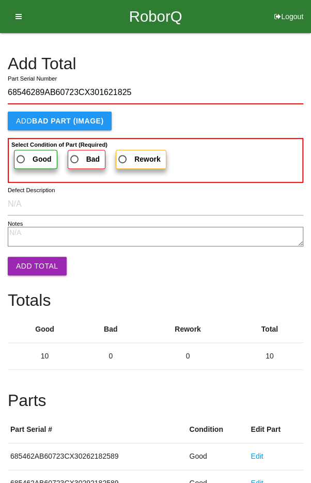
click at [31, 156] on span "Good" at bounding box center [32, 159] width 37 height 13
click at [21, 156] on input "Good" at bounding box center [17, 156] width 7 height 7
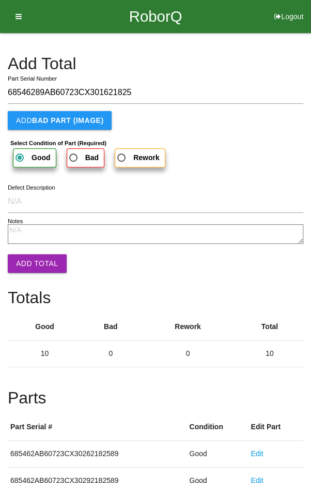
click at [36, 266] on button "Add Total" at bounding box center [37, 263] width 59 height 19
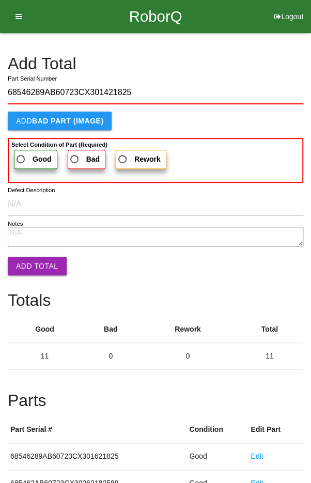
click at [23, 155] on span "Good" at bounding box center [32, 159] width 37 height 13
click at [21, 155] on input "Good" at bounding box center [17, 156] width 7 height 7
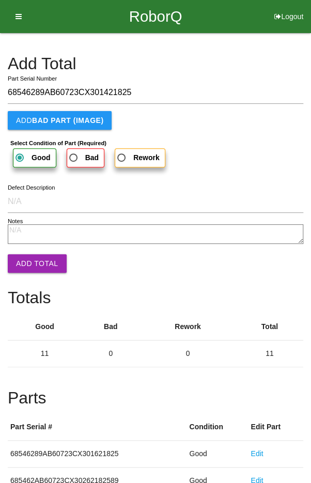
click at [35, 268] on button "Add Total" at bounding box center [37, 263] width 59 height 19
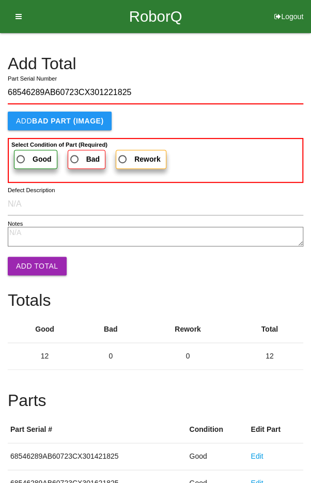
click at [24, 161] on span "Good" at bounding box center [32, 159] width 37 height 13
click at [21, 160] on input "Good" at bounding box center [17, 156] width 7 height 7
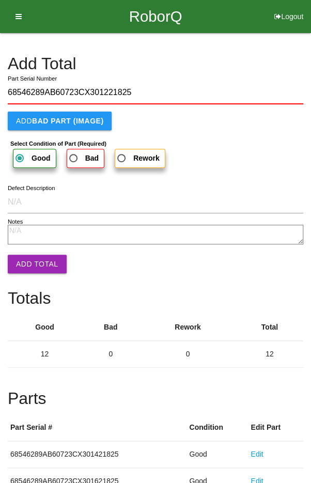
click at [34, 262] on button "Add Total" at bounding box center [37, 264] width 59 height 19
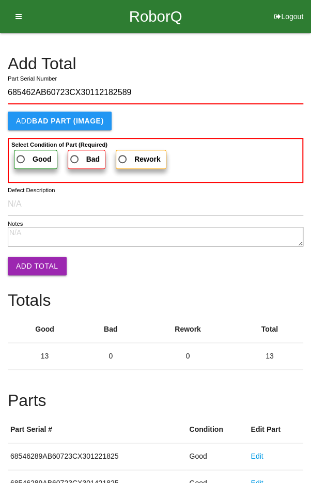
click at [25, 150] on label "Good" at bounding box center [35, 159] width 43 height 19
click at [21, 153] on input "Good" at bounding box center [17, 156] width 7 height 7
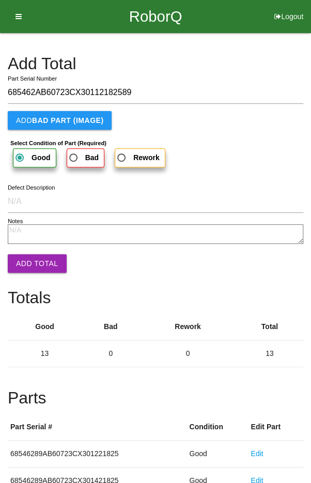
click at [33, 259] on button "Add Total" at bounding box center [37, 263] width 59 height 19
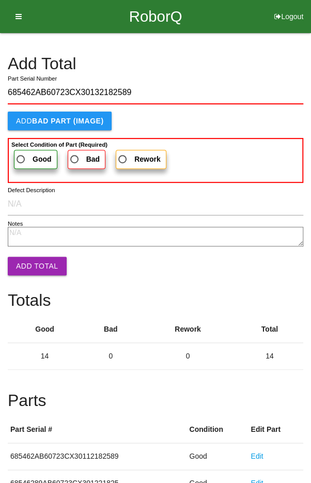
click at [28, 150] on label "Good" at bounding box center [35, 159] width 43 height 19
click at [21, 153] on input "Good" at bounding box center [17, 156] width 7 height 7
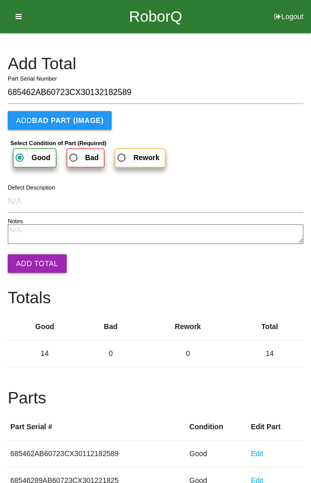
click at [35, 260] on button "Add Total" at bounding box center [37, 263] width 59 height 19
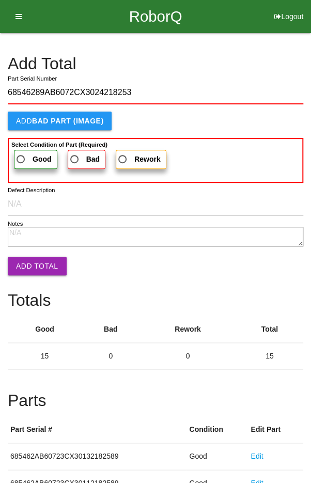
click at [25, 153] on span "Good" at bounding box center [32, 159] width 37 height 13
click at [21, 153] on input "Good" at bounding box center [17, 156] width 7 height 7
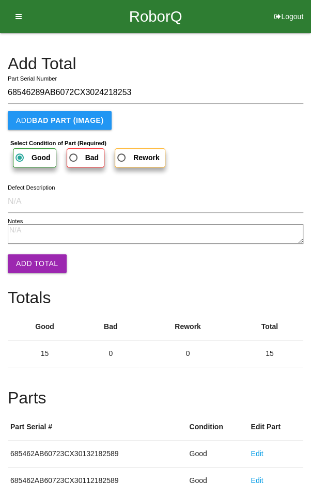
click at [34, 266] on button "Add Total" at bounding box center [37, 263] width 59 height 19
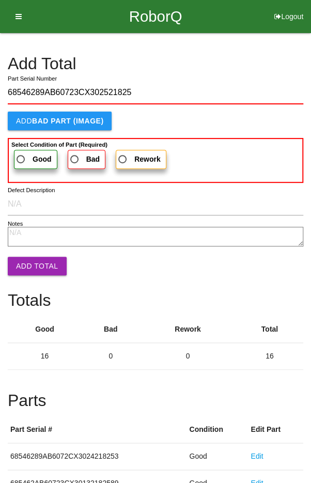
click at [24, 154] on span "Good" at bounding box center [32, 159] width 37 height 13
click at [21, 154] on input "Good" at bounding box center [17, 156] width 7 height 7
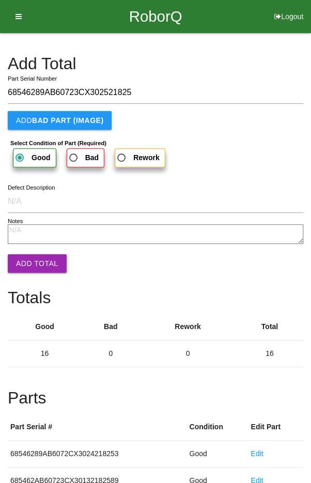
click at [33, 262] on button "Add Total" at bounding box center [37, 263] width 59 height 19
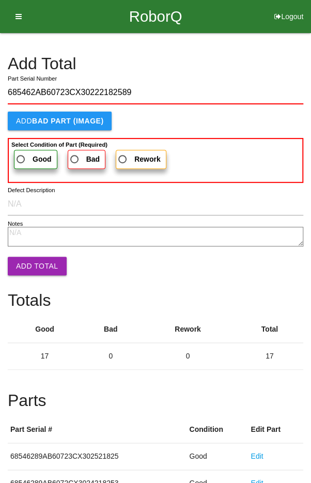
click at [26, 154] on span "Good" at bounding box center [32, 159] width 37 height 13
click at [21, 154] on input "Good" at bounding box center [17, 156] width 7 height 7
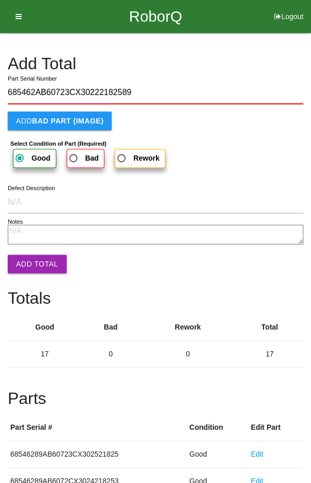
click at [34, 266] on button "Add Total" at bounding box center [37, 264] width 59 height 19
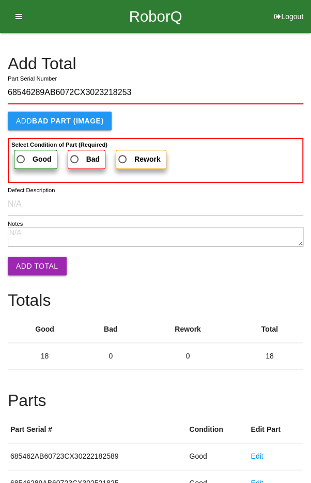
click at [24, 145] on b "Select Condition of Part (Required)" at bounding box center [59, 144] width 96 height 6
click at [21, 153] on input "Good" at bounding box center [17, 156] width 7 height 7
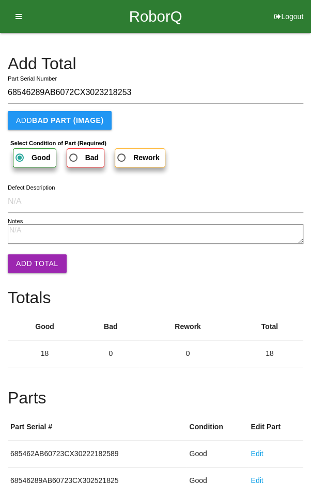
click at [29, 258] on button "Add Total" at bounding box center [37, 263] width 59 height 19
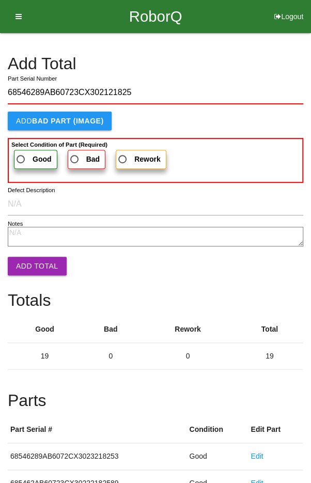
click at [26, 154] on span "Good" at bounding box center [32, 159] width 37 height 13
click at [21, 154] on input "Good" at bounding box center [17, 156] width 7 height 7
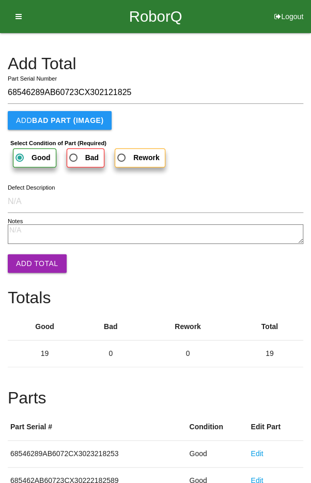
click at [36, 255] on button "Add Total" at bounding box center [37, 263] width 59 height 19
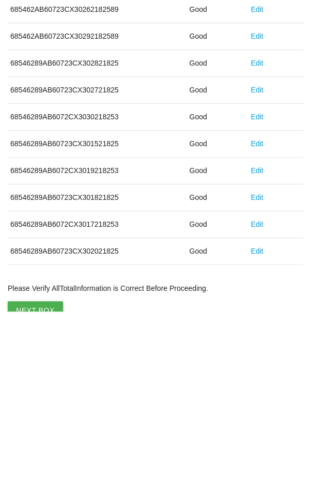
scroll to position [574, 0]
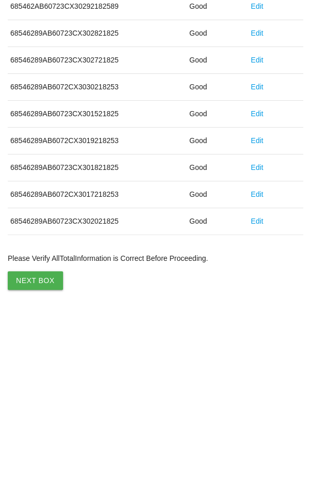
click at [31, 442] on button "Next Box" at bounding box center [35, 451] width 55 height 19
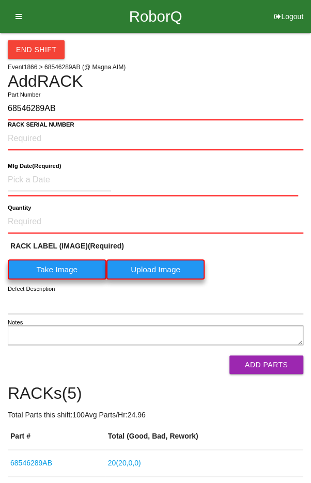
click at [57, 262] on label "Take Image" at bounding box center [57, 269] width 99 height 20
click at [0, 0] on \(IMAGE\) "Take Image" at bounding box center [0, 0] width 0 height 0
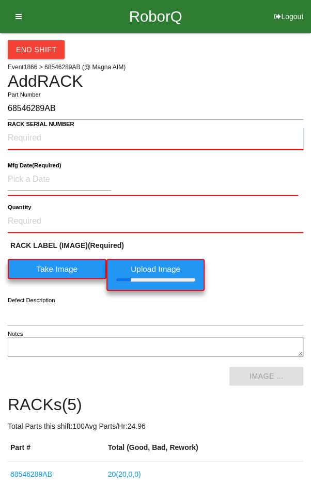
click at [31, 136] on NUMBER "RACK SERIAL NUMBER" at bounding box center [155, 138] width 295 height 23
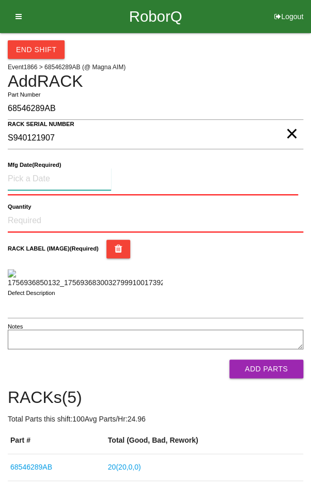
click at [39, 176] on input at bounding box center [59, 179] width 103 height 22
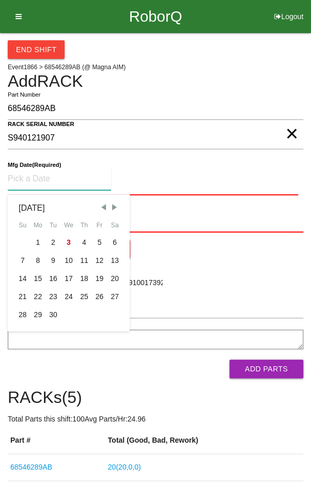
click at [103, 204] on span "Previous Month" at bounding box center [103, 206] width 9 height 9
click at [81, 252] on div "7" at bounding box center [83, 260] width 15 height 18
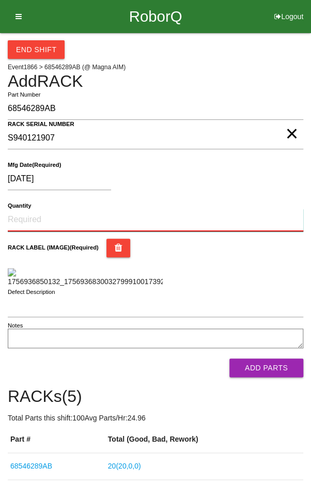
click at [43, 214] on input "Quantity" at bounding box center [155, 220] width 295 height 23
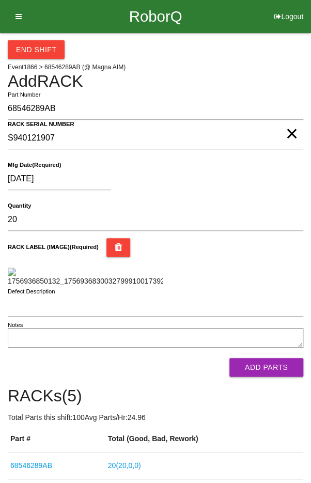
click at [260, 272] on div "RACK LABEL (IMAGE) (Required)" at bounding box center [155, 262] width 295 height 49
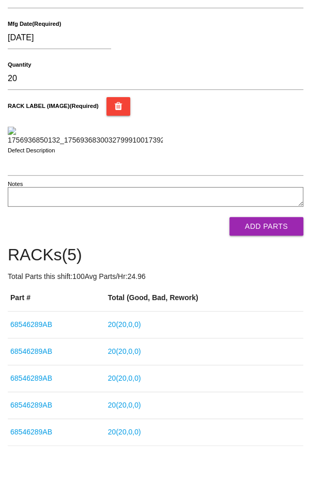
scroll to position [135, 0]
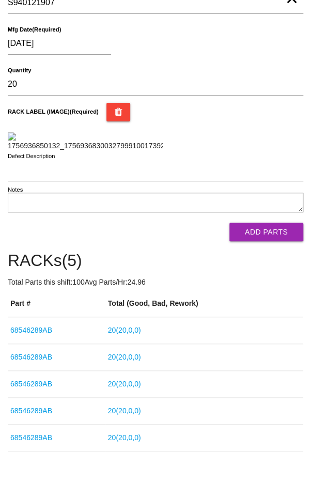
click at [275, 241] on button "Add Parts" at bounding box center [266, 232] width 74 height 19
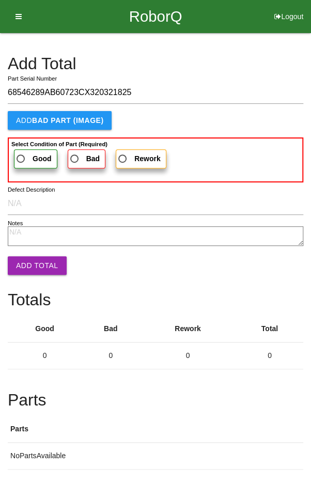
click at [24, 154] on span "Good" at bounding box center [32, 158] width 37 height 13
click at [21, 154] on input "Good" at bounding box center [17, 155] width 7 height 7
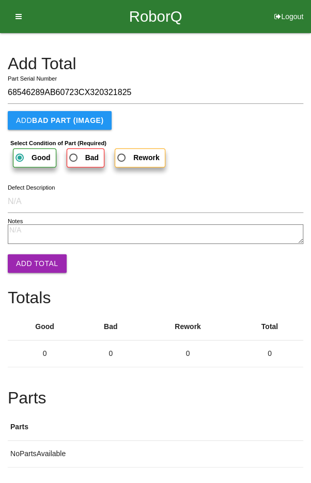
click at [28, 260] on button "Add Total" at bounding box center [37, 263] width 59 height 19
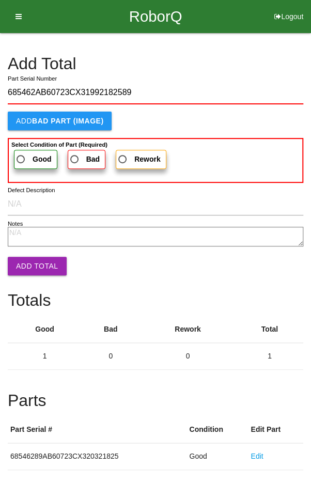
click at [23, 155] on span "Good" at bounding box center [32, 159] width 37 height 13
click at [21, 155] on input "Good" at bounding box center [17, 156] width 7 height 7
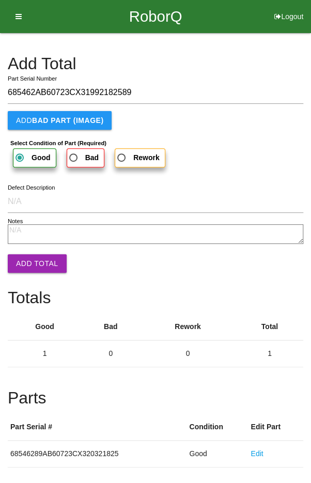
click at [30, 254] on button "Add Total" at bounding box center [37, 263] width 59 height 19
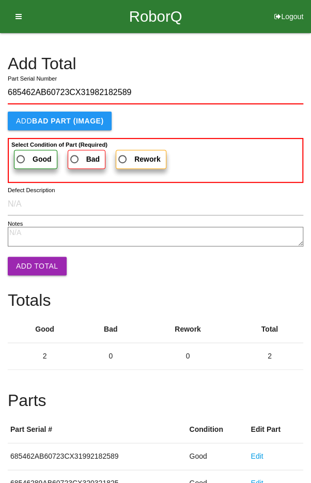
click at [23, 159] on span "Good" at bounding box center [32, 159] width 37 height 13
click at [21, 159] on input "Good" at bounding box center [17, 156] width 7 height 7
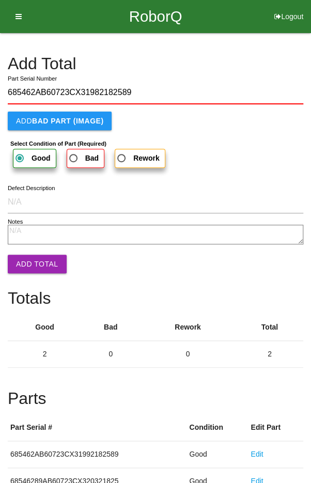
click at [28, 256] on button "Add Total" at bounding box center [37, 264] width 59 height 19
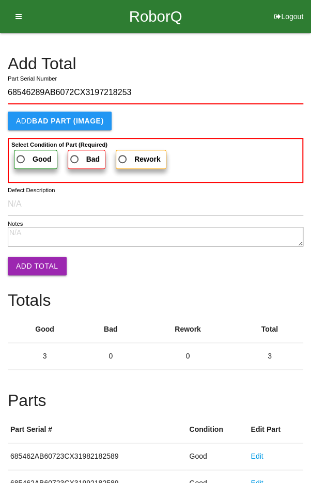
click at [30, 155] on span "Good" at bounding box center [32, 159] width 37 height 13
click at [21, 155] on input "Good" at bounding box center [17, 156] width 7 height 7
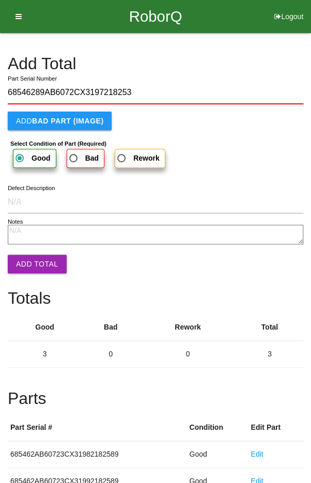
click at [30, 255] on button "Add Total" at bounding box center [37, 264] width 59 height 19
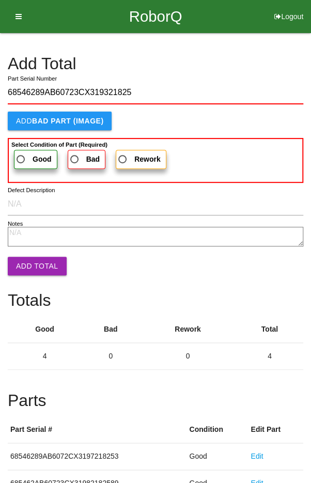
click at [30, 157] on span "Good" at bounding box center [32, 159] width 37 height 13
click at [21, 157] on input "Good" at bounding box center [17, 156] width 7 height 7
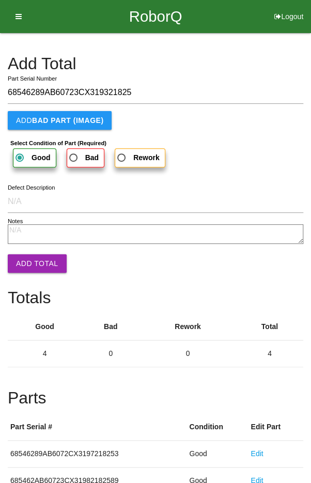
click at [30, 255] on button "Add Total" at bounding box center [37, 263] width 59 height 19
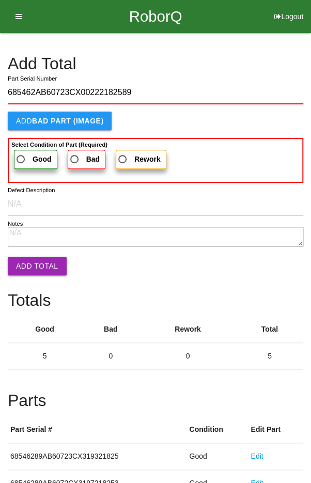
click at [25, 155] on span "Good" at bounding box center [32, 159] width 37 height 13
click at [21, 155] on input "Good" at bounding box center [17, 156] width 7 height 7
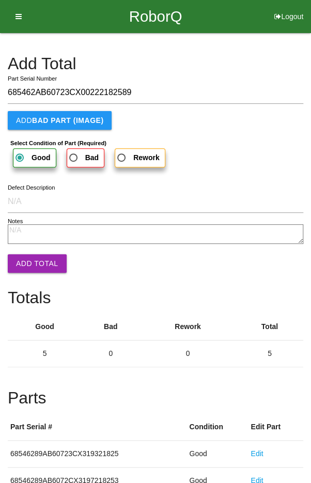
click at [27, 255] on button "Add Total" at bounding box center [37, 263] width 59 height 19
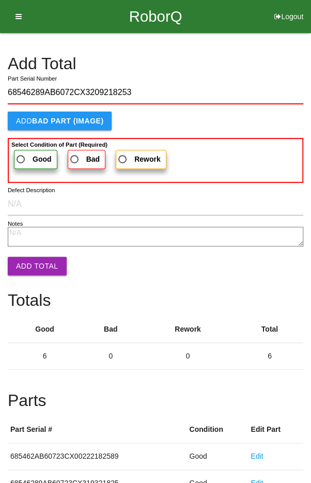
click at [30, 157] on span "Good" at bounding box center [32, 159] width 37 height 13
click at [21, 157] on input "Good" at bounding box center [17, 156] width 7 height 7
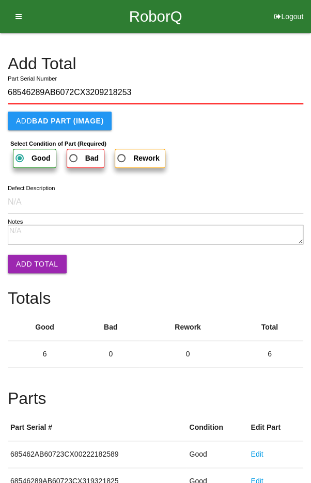
click at [33, 259] on button "Add Total" at bounding box center [37, 264] width 59 height 19
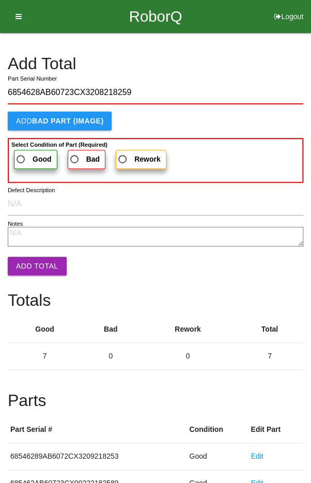
click at [30, 154] on span "Good" at bounding box center [32, 159] width 37 height 13
click at [21, 154] on input "Good" at bounding box center [17, 156] width 7 height 7
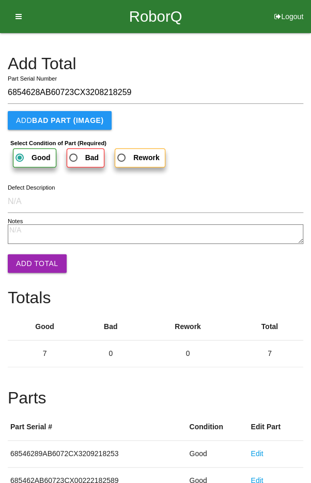
click at [37, 256] on button "Add Total" at bounding box center [37, 263] width 59 height 19
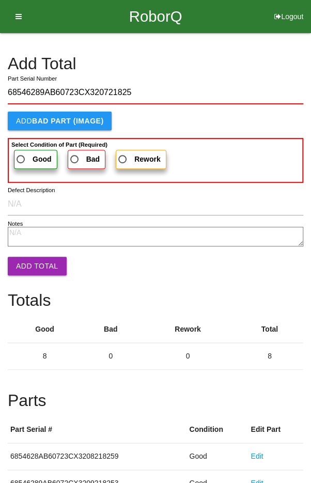
click at [27, 153] on span "Good" at bounding box center [32, 159] width 37 height 13
click at [21, 153] on input "Good" at bounding box center [17, 156] width 7 height 7
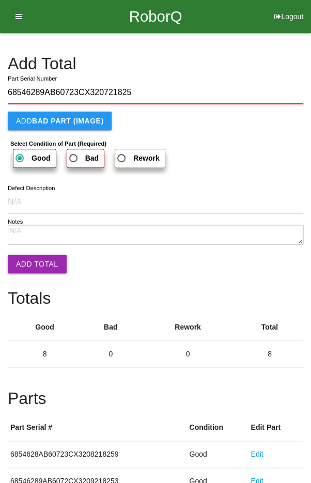
click at [33, 259] on button "Add Total" at bounding box center [37, 264] width 59 height 19
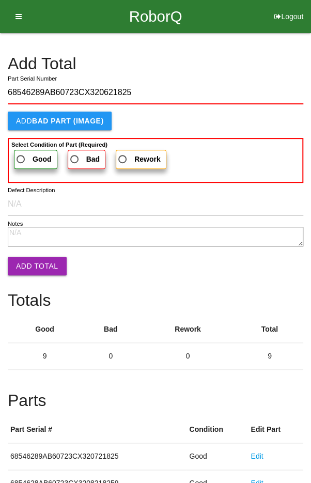
click at [27, 153] on span "Good" at bounding box center [32, 159] width 37 height 13
click at [21, 153] on input "Good" at bounding box center [17, 156] width 7 height 7
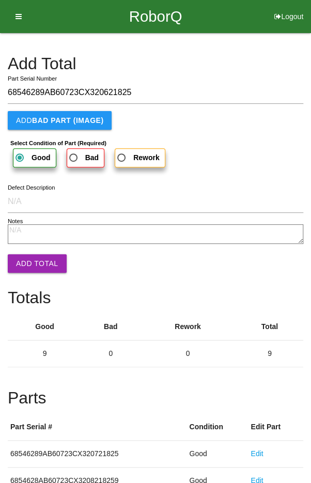
click at [35, 264] on button "Add Total" at bounding box center [37, 263] width 59 height 19
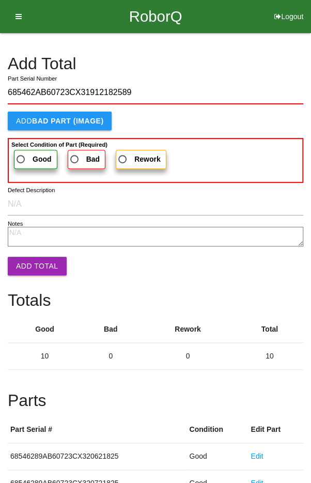
click at [27, 165] on label "Good" at bounding box center [35, 159] width 43 height 19
click at [21, 160] on input "Good" at bounding box center [17, 156] width 7 height 7
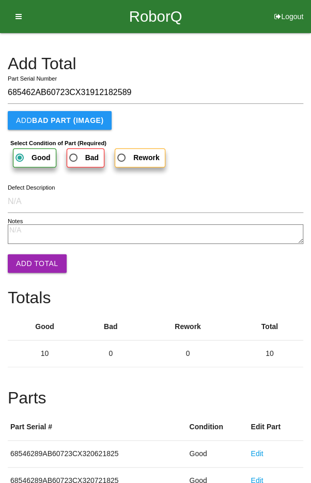
click at [35, 265] on button "Add Total" at bounding box center [37, 263] width 59 height 19
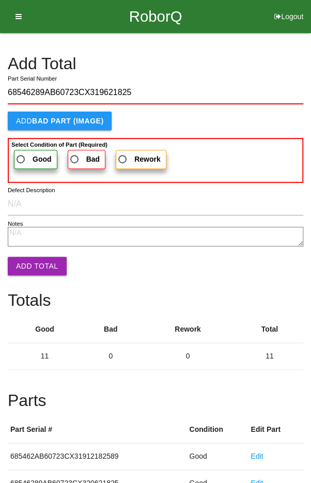
click at [27, 159] on span "Good" at bounding box center [32, 159] width 37 height 13
click at [21, 159] on input "Good" at bounding box center [17, 156] width 7 height 7
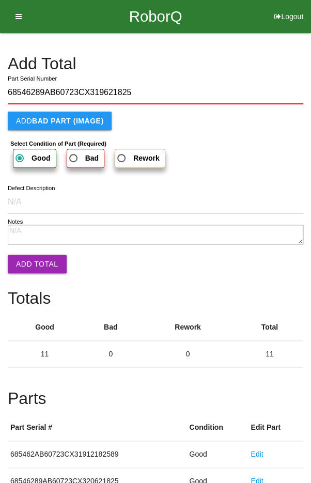
click at [34, 261] on button "Add Total" at bounding box center [37, 264] width 59 height 19
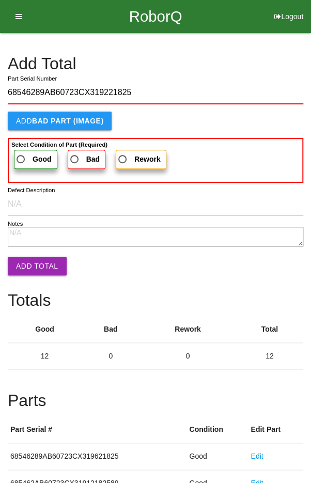
click at [29, 154] on span "Good" at bounding box center [32, 159] width 37 height 13
click at [21, 154] on input "Good" at bounding box center [17, 156] width 7 height 7
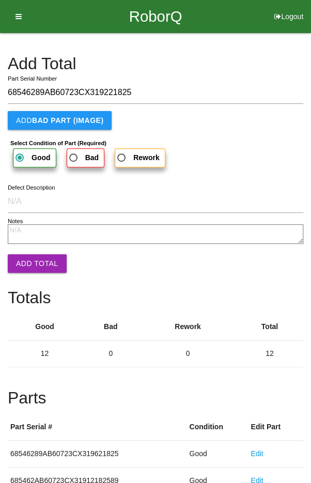
click at [34, 268] on button "Add Total" at bounding box center [37, 263] width 59 height 19
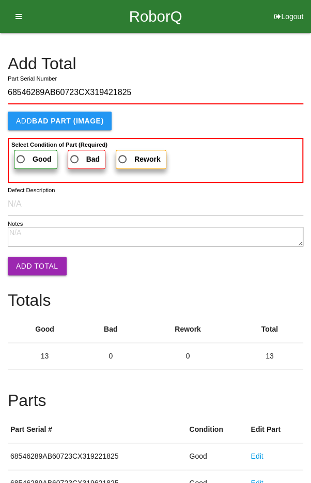
click at [25, 159] on span "Good" at bounding box center [32, 159] width 37 height 13
click at [21, 159] on input "Good" at bounding box center [17, 156] width 7 height 7
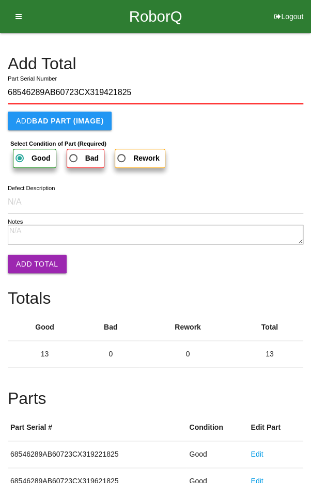
click at [34, 258] on button "Add Total" at bounding box center [37, 264] width 59 height 19
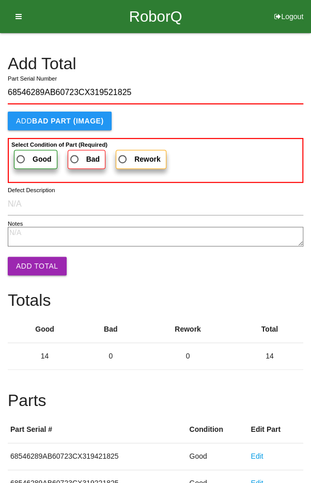
click at [26, 167] on label "Good" at bounding box center [35, 159] width 43 height 19
click at [21, 160] on input "Good" at bounding box center [17, 156] width 7 height 7
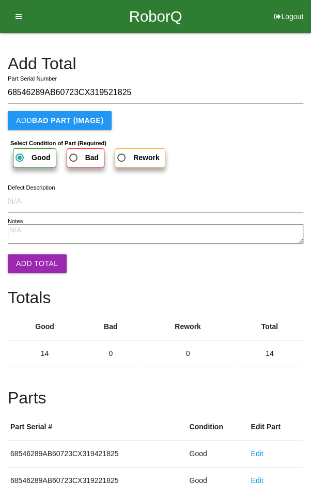
click at [36, 264] on button "Add Total" at bounding box center [37, 263] width 59 height 19
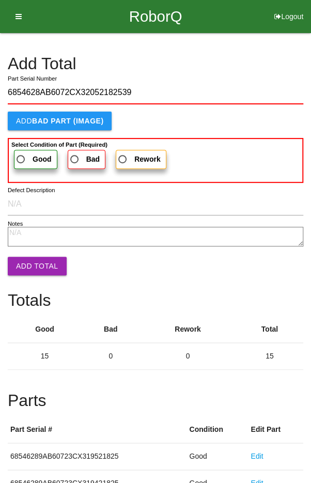
click at [31, 153] on span "Good" at bounding box center [32, 159] width 37 height 13
click at [21, 153] on input "Good" at bounding box center [17, 156] width 7 height 7
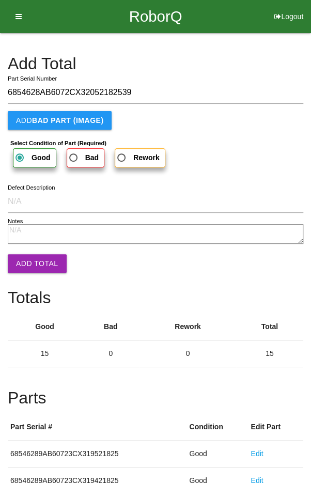
click at [36, 263] on button "Add Total" at bounding box center [37, 263] width 59 height 19
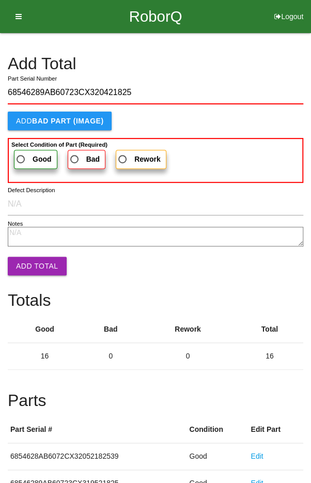
click at [23, 156] on span "Good" at bounding box center [32, 159] width 37 height 13
click at [21, 156] on input "Good" at bounding box center [17, 156] width 7 height 7
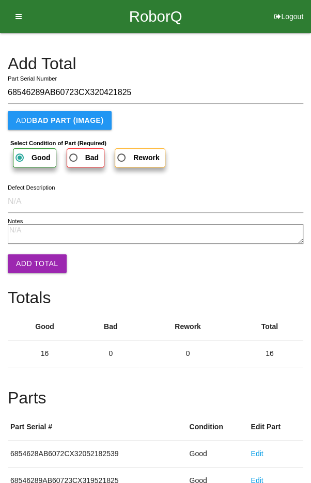
click at [33, 266] on button "Add Total" at bounding box center [37, 263] width 59 height 19
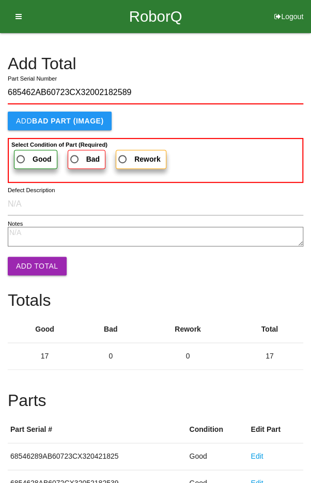
click at [26, 151] on label "Good" at bounding box center [35, 159] width 43 height 19
click at [21, 153] on input "Good" at bounding box center [17, 156] width 7 height 7
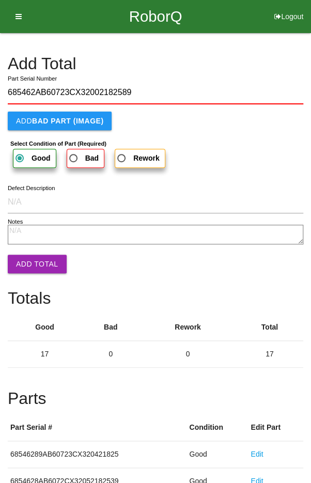
click at [31, 260] on button "Add Total" at bounding box center [37, 264] width 59 height 19
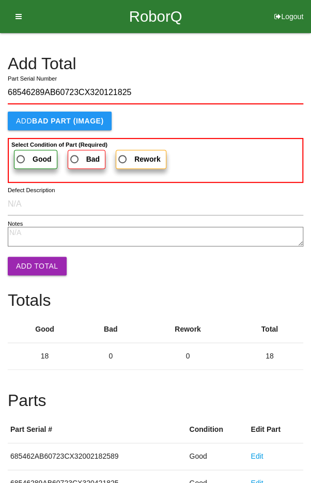
click at [25, 159] on span "Good" at bounding box center [32, 159] width 37 height 13
click at [21, 159] on input "Good" at bounding box center [17, 156] width 7 height 7
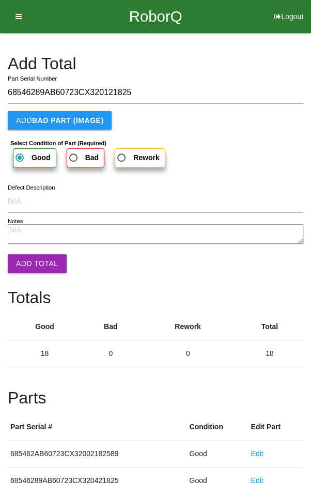
click at [31, 259] on button "Add Total" at bounding box center [37, 263] width 59 height 19
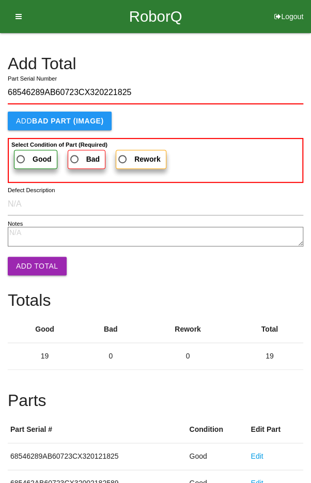
click at [28, 150] on label "Good" at bounding box center [35, 159] width 43 height 19
click at [21, 153] on input "Good" at bounding box center [17, 156] width 7 height 7
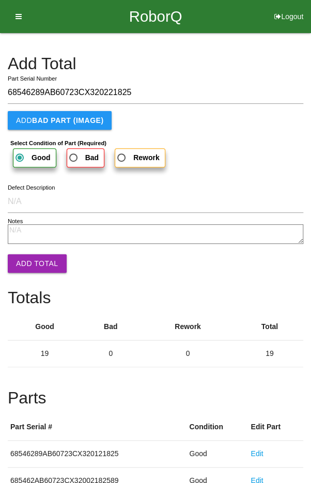
click at [37, 261] on button "Add Total" at bounding box center [37, 263] width 59 height 19
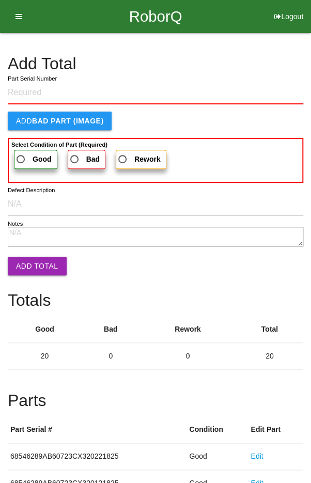
click at [262, 62] on h4 "Add Total" at bounding box center [155, 64] width 295 height 18
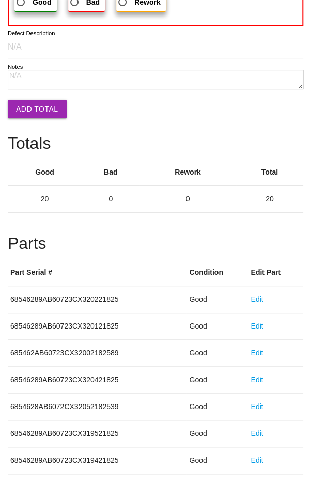
scroll to position [574, 0]
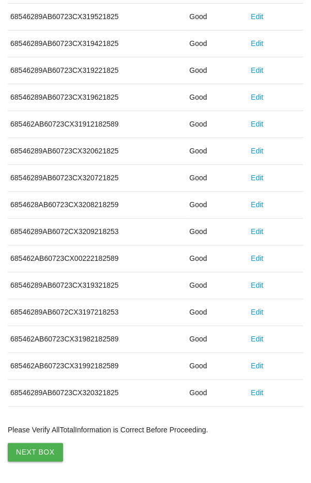
click at [34, 448] on button "Next Box" at bounding box center [35, 451] width 55 height 19
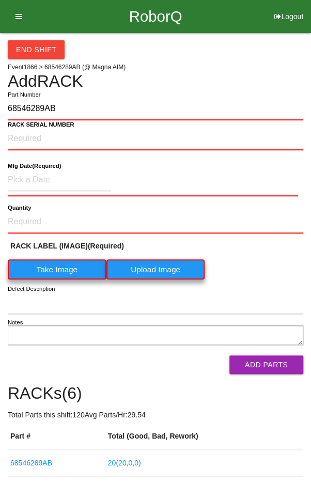
click at [56, 275] on label "Take Image" at bounding box center [57, 269] width 99 height 20
click at [0, 0] on \(IMAGE\) "Take Image" at bounding box center [0, 0] width 0 height 0
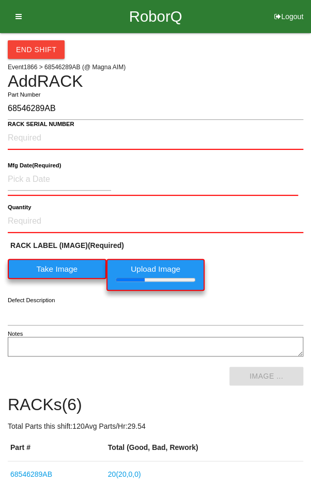
click at [27, 126] on b "RACK SERIAL NUMBER" at bounding box center [41, 124] width 67 height 7
click at [27, 127] on NUMBER "RACK SERIAL NUMBER" at bounding box center [155, 138] width 295 height 23
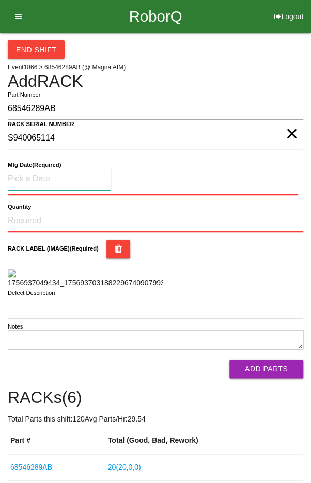
click at [38, 175] on input at bounding box center [59, 179] width 103 height 22
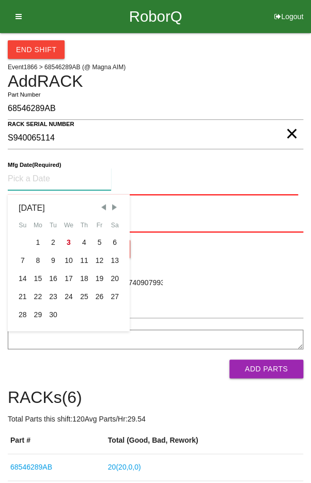
click at [103, 204] on span "Previous Month" at bounding box center [103, 206] width 9 height 9
click at [82, 254] on div "7" at bounding box center [83, 260] width 15 height 18
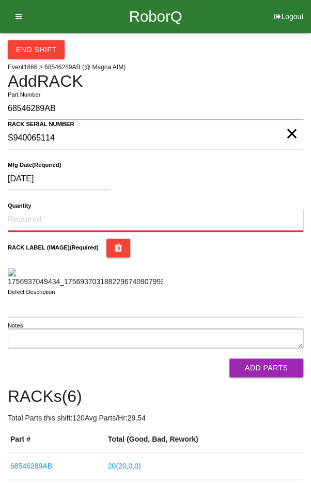
click at [45, 220] on input "Quantity" at bounding box center [155, 220] width 295 height 23
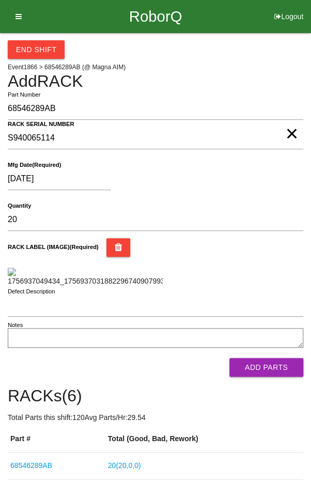
click at [268, 268] on div "RACK LABEL (IMAGE) (Required)" at bounding box center [155, 262] width 295 height 49
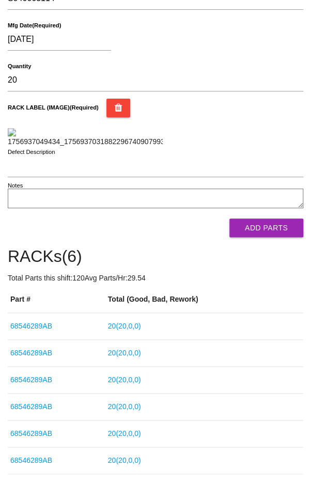
scroll to position [140, 0]
click at [279, 236] on button "Add Parts" at bounding box center [266, 227] width 74 height 19
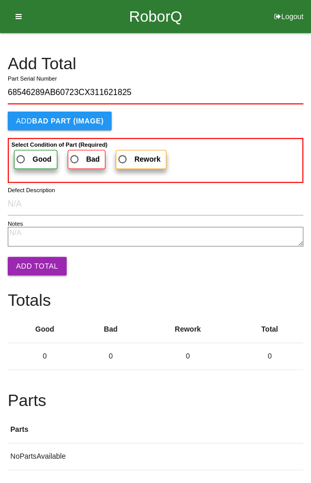
click at [23, 150] on label "Good" at bounding box center [35, 159] width 43 height 19
click at [21, 153] on input "Good" at bounding box center [17, 156] width 7 height 7
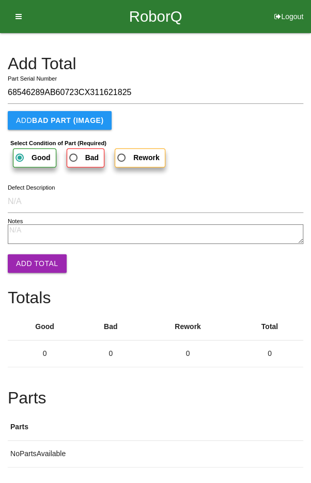
click at [28, 254] on button "Add Total" at bounding box center [37, 263] width 59 height 19
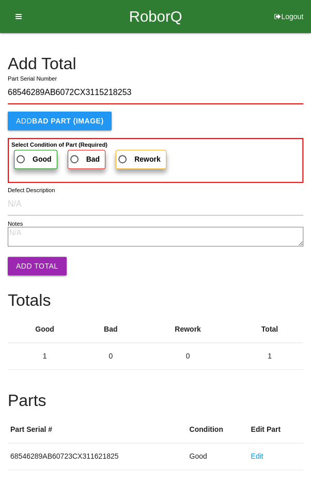
click at [24, 151] on label "Good" at bounding box center [35, 159] width 43 height 19
click at [21, 153] on input "Good" at bounding box center [17, 156] width 7 height 7
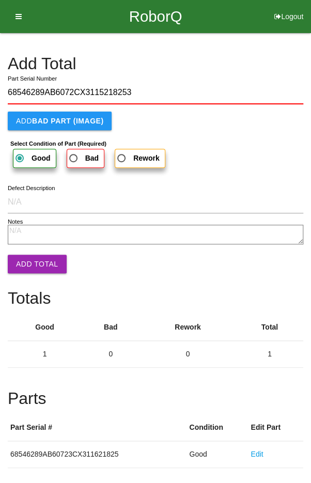
click at [28, 264] on button "Add Total" at bounding box center [37, 264] width 59 height 19
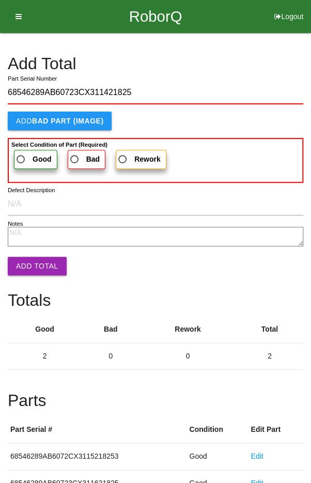
click at [28, 151] on label "Good" at bounding box center [35, 159] width 43 height 19
click at [21, 153] on input "Good" at bounding box center [17, 156] width 7 height 7
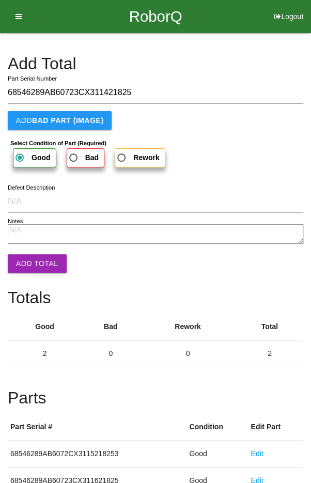
click at [33, 258] on button "Add Total" at bounding box center [37, 263] width 59 height 19
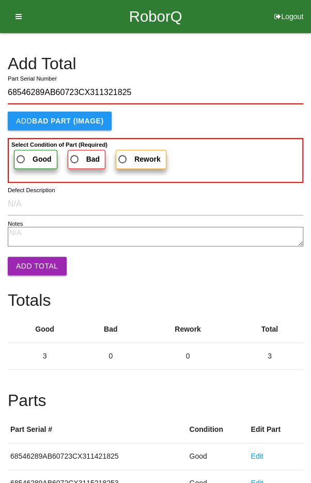
click at [28, 153] on span "Good" at bounding box center [32, 159] width 37 height 13
click at [21, 153] on input "Good" at bounding box center [17, 156] width 7 height 7
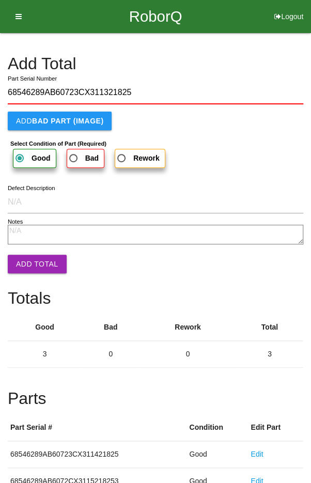
click at [29, 262] on button "Add Total" at bounding box center [37, 264] width 59 height 19
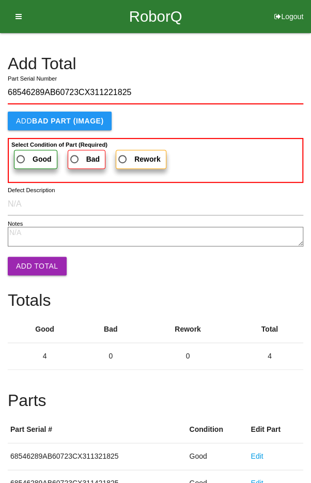
click at [23, 151] on label "Good" at bounding box center [35, 159] width 43 height 19
click at [21, 153] on input "Good" at bounding box center [17, 156] width 7 height 7
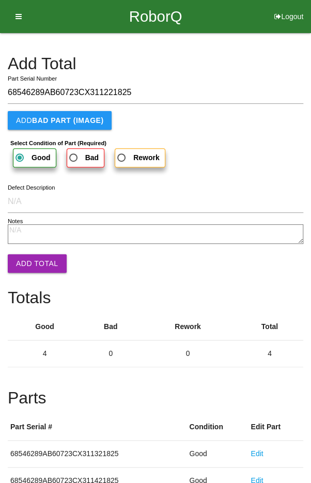
click at [34, 259] on button "Add Total" at bounding box center [37, 263] width 59 height 19
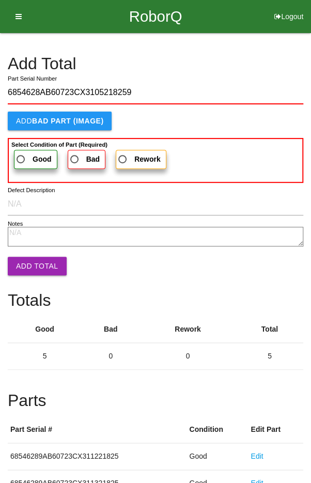
click at [25, 153] on span "Good" at bounding box center [32, 159] width 37 height 13
click at [21, 153] on input "Good" at bounding box center [17, 156] width 7 height 7
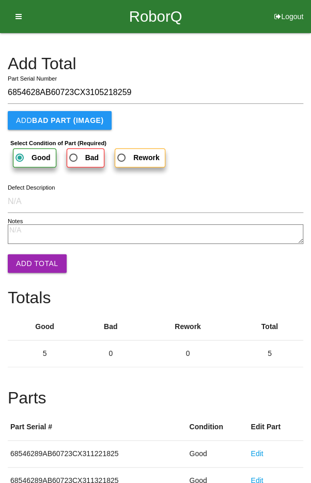
click at [31, 260] on button "Add Total" at bounding box center [37, 263] width 59 height 19
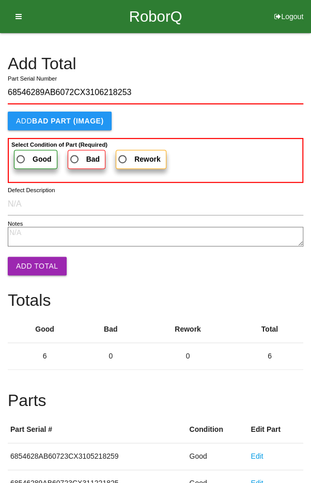
click at [23, 156] on span "Good" at bounding box center [32, 159] width 37 height 13
click at [21, 156] on input "Good" at bounding box center [17, 156] width 7 height 7
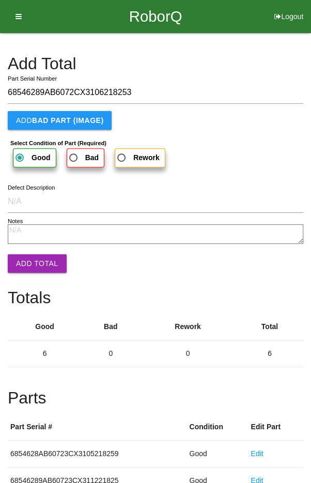
click at [34, 256] on button "Add Total" at bounding box center [37, 263] width 59 height 19
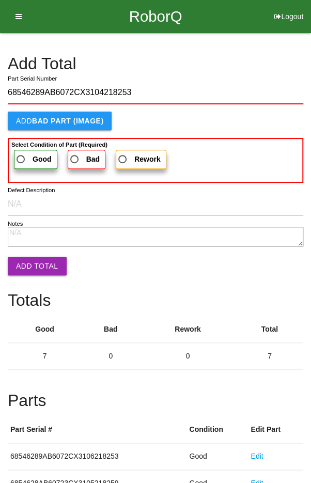
click at [28, 153] on span "Good" at bounding box center [32, 159] width 37 height 13
click at [21, 153] on input "Good" at bounding box center [17, 156] width 7 height 7
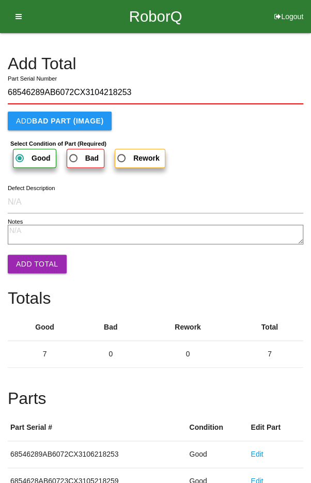
click at [33, 256] on button "Add Total" at bounding box center [37, 264] width 59 height 19
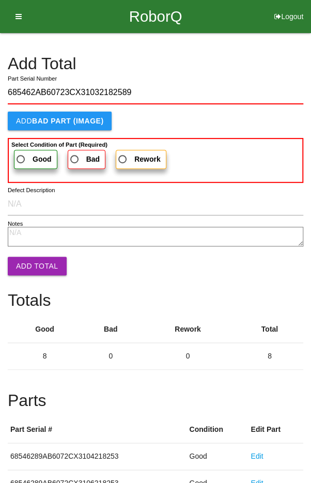
click at [26, 155] on span "Good" at bounding box center [32, 159] width 37 height 13
click at [21, 155] on input "Good" at bounding box center [17, 156] width 7 height 7
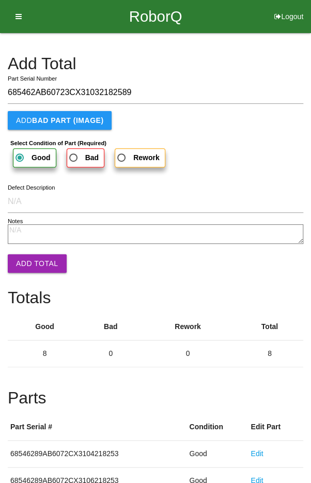
click at [28, 258] on button "Add Total" at bounding box center [37, 263] width 59 height 19
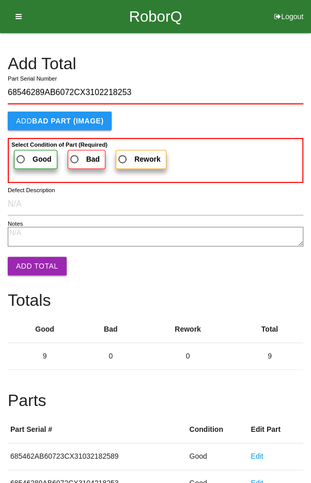
click at [28, 151] on label "Good" at bounding box center [35, 159] width 43 height 19
click at [21, 153] on input "Good" at bounding box center [17, 156] width 7 height 7
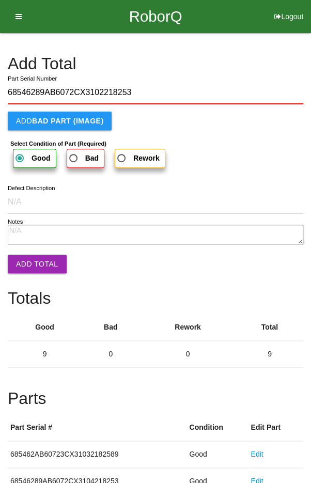
click at [30, 257] on button "Add Total" at bounding box center [37, 264] width 59 height 19
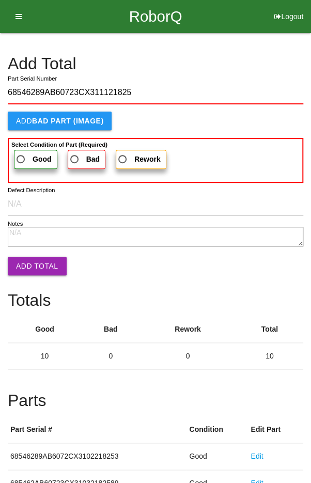
click at [23, 146] on b "Select Condition of Part (Required)" at bounding box center [59, 144] width 96 height 6
click at [21, 153] on input "Good" at bounding box center [17, 156] width 7 height 7
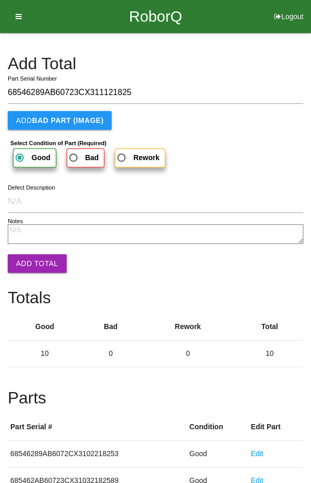
click at [31, 259] on button "Add Total" at bounding box center [37, 263] width 59 height 19
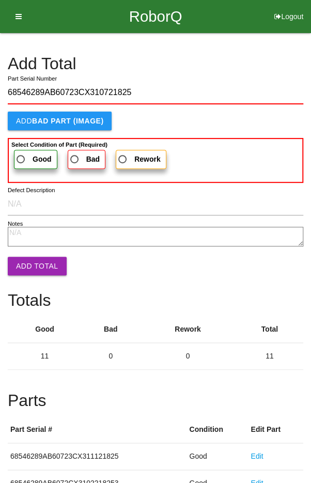
click at [27, 156] on span "Good" at bounding box center [32, 159] width 37 height 13
click at [21, 156] on input "Good" at bounding box center [17, 156] width 7 height 7
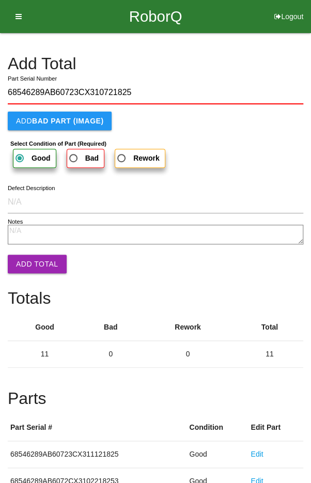
click at [33, 256] on button "Add Total" at bounding box center [37, 264] width 59 height 19
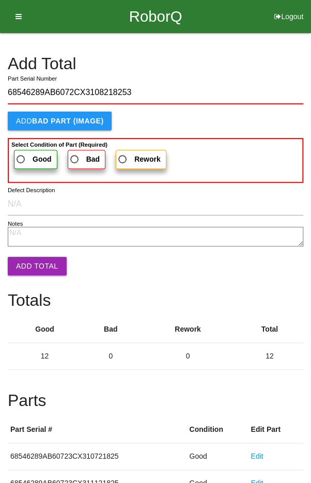
click at [24, 151] on label "Good" at bounding box center [35, 159] width 43 height 19
click at [21, 153] on input "Good" at bounding box center [17, 156] width 7 height 7
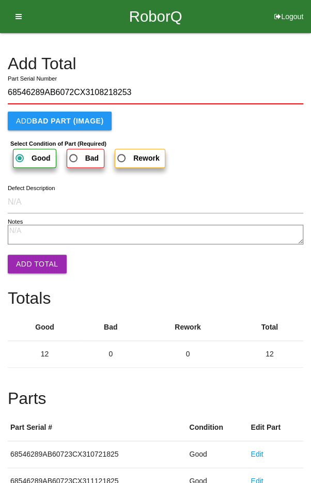
click at [30, 262] on button "Add Total" at bounding box center [37, 264] width 59 height 19
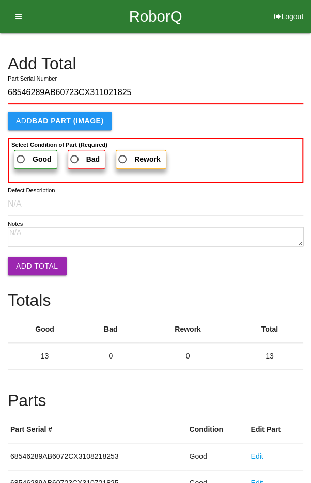
click at [31, 153] on span "Good" at bounding box center [32, 159] width 37 height 13
click at [21, 153] on input "Good" at bounding box center [17, 156] width 7 height 7
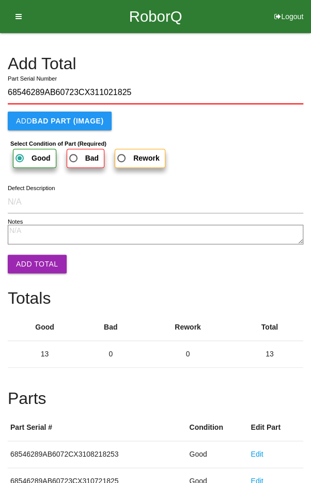
click at [34, 259] on button "Add Total" at bounding box center [37, 264] width 59 height 19
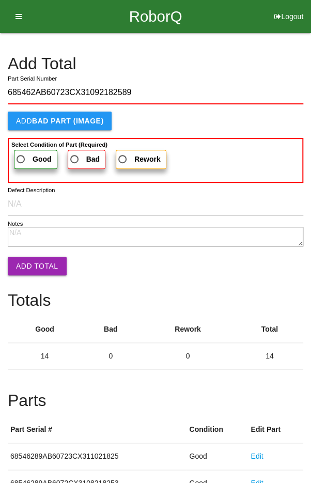
click at [25, 154] on span "Good" at bounding box center [32, 159] width 37 height 13
click at [21, 154] on input "Good" at bounding box center [17, 156] width 7 height 7
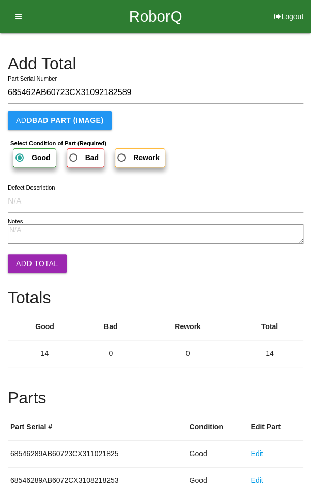
click at [31, 259] on button "Add Total" at bounding box center [37, 263] width 59 height 19
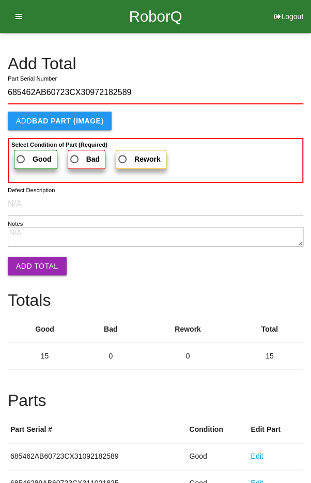
click at [22, 153] on span "Good" at bounding box center [32, 159] width 37 height 13
click at [21, 153] on input "Good" at bounding box center [17, 156] width 7 height 7
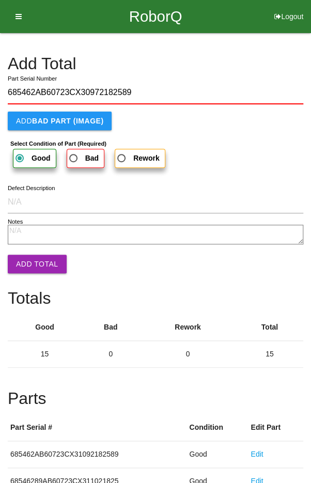
click at [30, 257] on button "Add Total" at bounding box center [37, 264] width 59 height 19
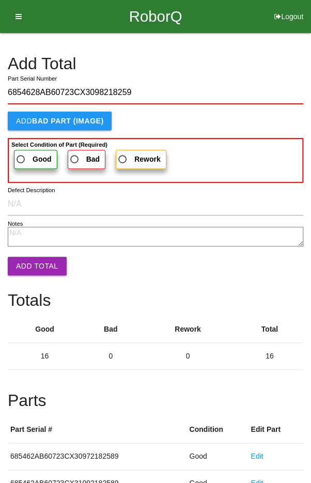
click at [29, 153] on span "Good" at bounding box center [32, 159] width 37 height 13
click at [21, 153] on input "Good" at bounding box center [17, 156] width 7 height 7
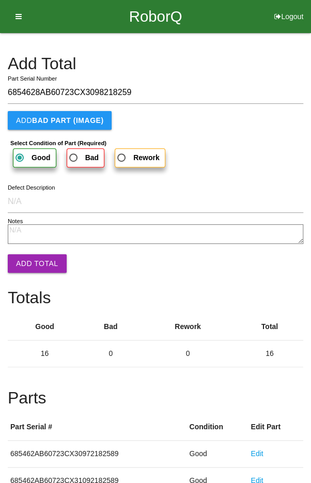
click at [34, 256] on button "Add Total" at bounding box center [37, 263] width 59 height 19
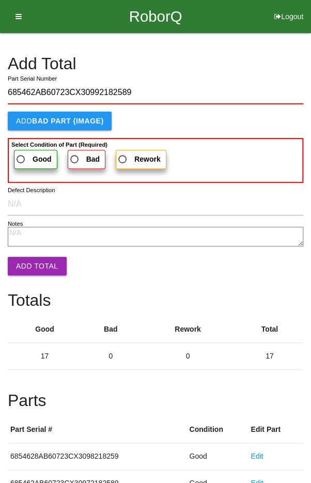
click at [28, 150] on label "Good" at bounding box center [35, 159] width 43 height 19
click at [21, 153] on input "Good" at bounding box center [17, 156] width 7 height 7
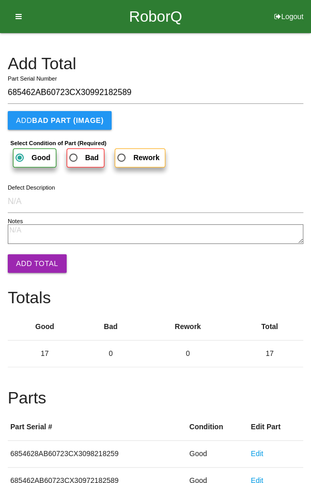
click at [35, 257] on button "Add Total" at bounding box center [37, 263] width 59 height 19
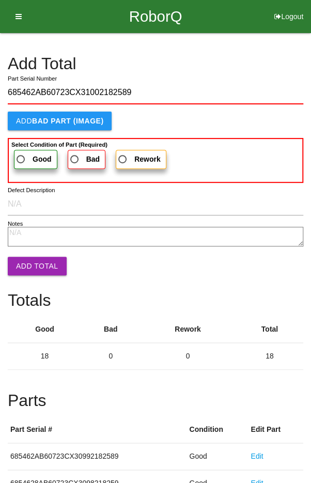
click at [28, 153] on span "Good" at bounding box center [32, 159] width 37 height 13
click at [21, 153] on input "Good" at bounding box center [17, 156] width 7 height 7
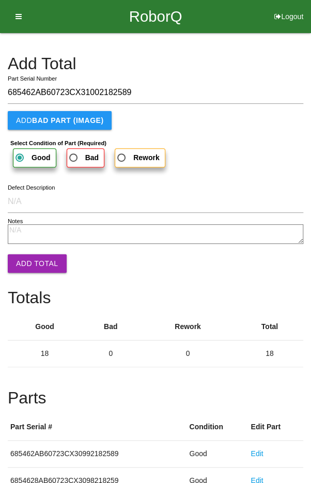
click at [35, 260] on button "Add Total" at bounding box center [37, 263] width 59 height 19
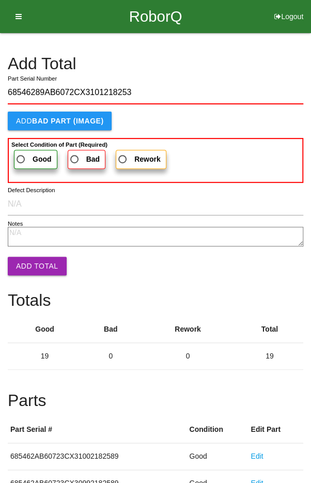
click at [31, 154] on span "Good" at bounding box center [32, 159] width 37 height 13
click at [21, 154] on input "Good" at bounding box center [17, 156] width 7 height 7
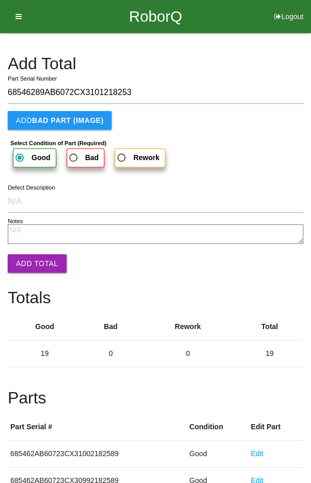
click at [33, 259] on button "Add Total" at bounding box center [37, 263] width 59 height 19
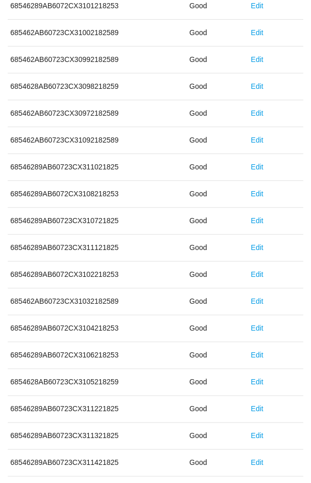
scroll to position [574, 0]
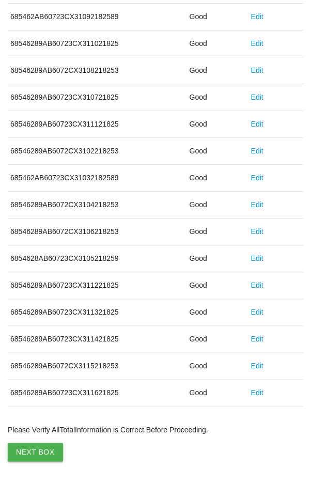
click at [33, 447] on button "Next Box" at bounding box center [35, 451] width 55 height 19
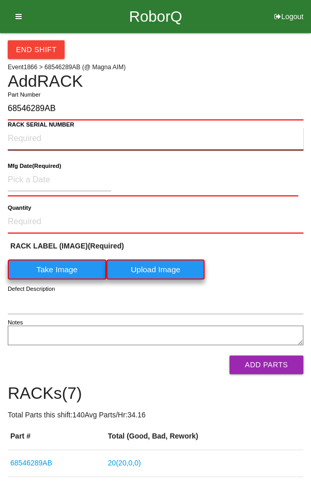
click at [39, 141] on NUMBER "RACK SERIAL NUMBER" at bounding box center [155, 139] width 295 height 23
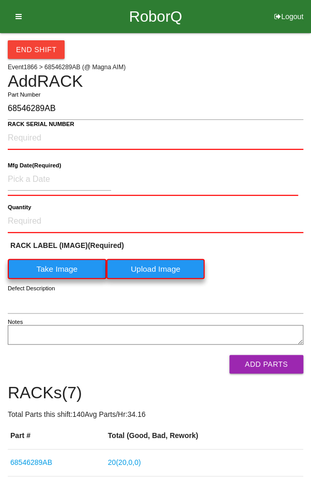
click at [68, 271] on label "Take Image" at bounding box center [57, 269] width 99 height 20
click at [0, 0] on \(IMAGE\) "Take Image" at bounding box center [0, 0] width 0 height 0
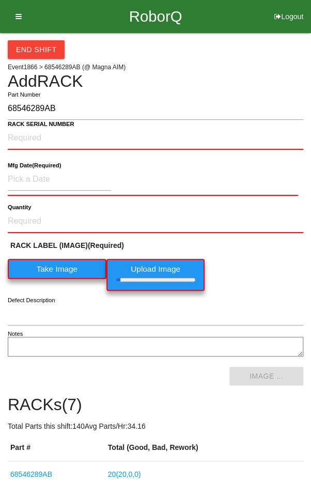
click at [43, 124] on b "RACK SERIAL NUMBER" at bounding box center [41, 124] width 67 height 7
click at [43, 127] on NUMBER "RACK SERIAL NUMBER" at bounding box center [155, 138] width 295 height 23
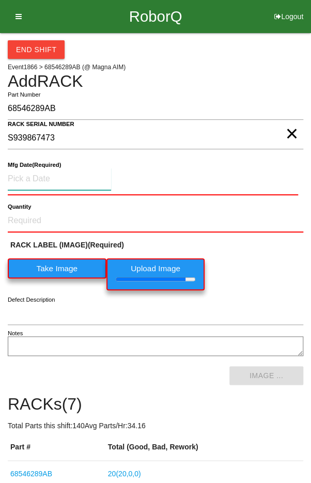
click at [36, 180] on input at bounding box center [59, 179] width 103 height 22
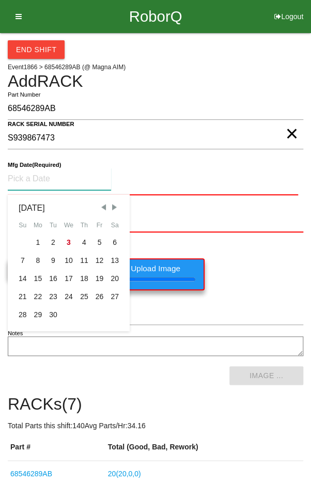
click at [104, 205] on span "Previous Month" at bounding box center [103, 206] width 9 height 9
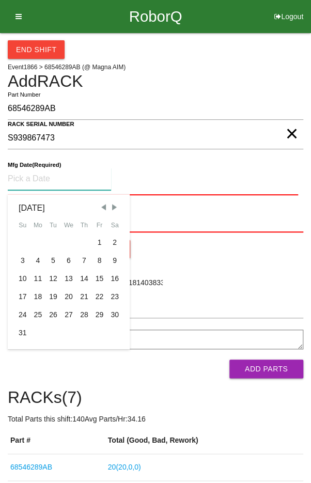
click at [83, 259] on div "7" at bounding box center [83, 260] width 15 height 18
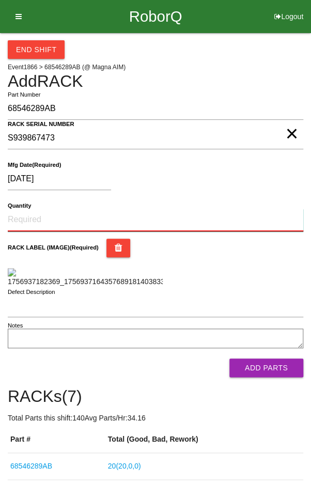
click at [46, 217] on input "Quantity" at bounding box center [155, 220] width 295 height 23
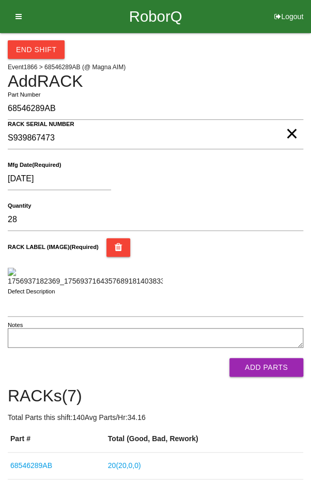
click at [266, 259] on div "RACK LABEL (IMAGE) (Required)" at bounding box center [155, 262] width 295 height 49
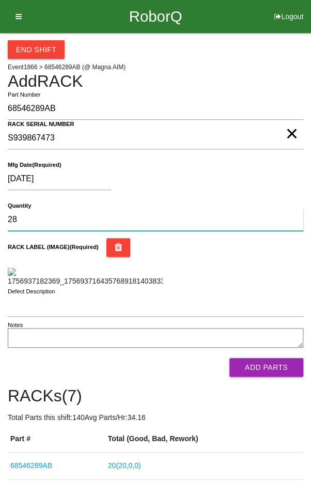
click at [50, 210] on input "28" at bounding box center [155, 220] width 295 height 22
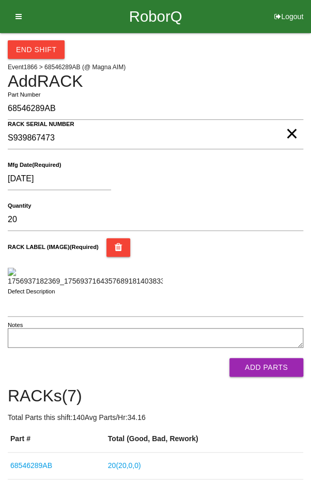
click at [265, 264] on div "RACK LABEL (IMAGE) (Required)" at bounding box center [155, 262] width 295 height 49
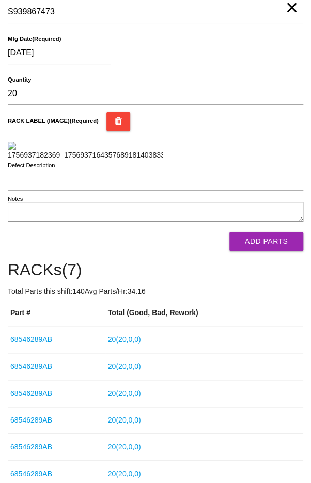
scroll to position [128, 0]
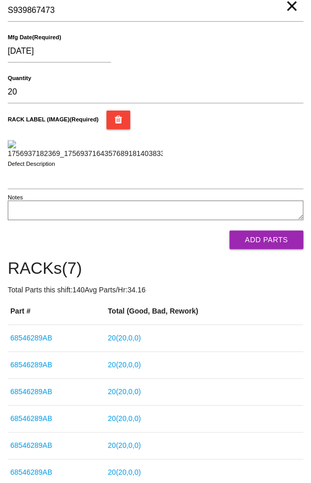
click at [276, 249] on button "Add Parts" at bounding box center [266, 239] width 74 height 19
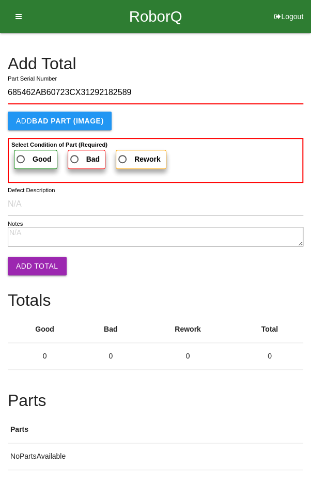
click at [28, 150] on label "Good" at bounding box center [35, 159] width 43 height 19
click at [21, 153] on input "Good" at bounding box center [17, 156] width 7 height 7
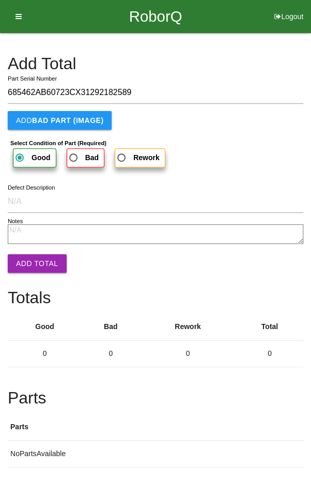
click at [29, 258] on button "Add Total" at bounding box center [37, 263] width 59 height 19
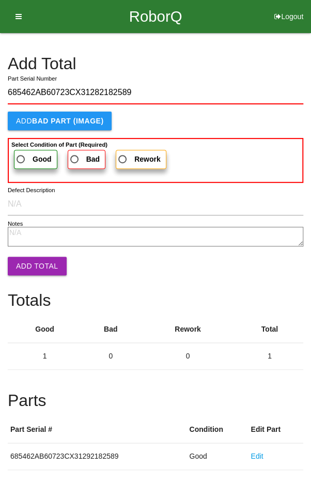
click at [27, 154] on span "Good" at bounding box center [32, 159] width 37 height 13
click at [21, 154] on input "Good" at bounding box center [17, 156] width 7 height 7
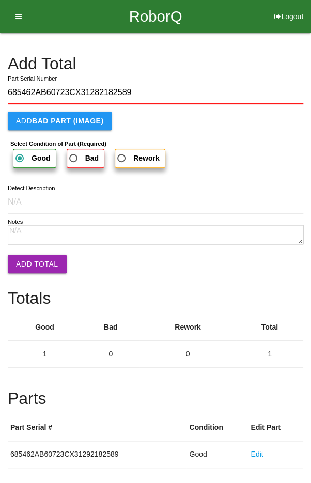
click at [31, 262] on button "Add Total" at bounding box center [37, 264] width 59 height 19
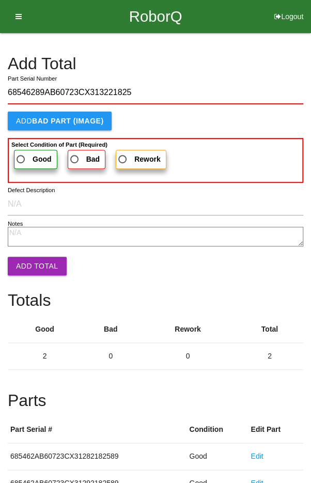
click at [22, 157] on span "Good" at bounding box center [32, 159] width 37 height 13
click at [21, 157] on input "Good" at bounding box center [17, 156] width 7 height 7
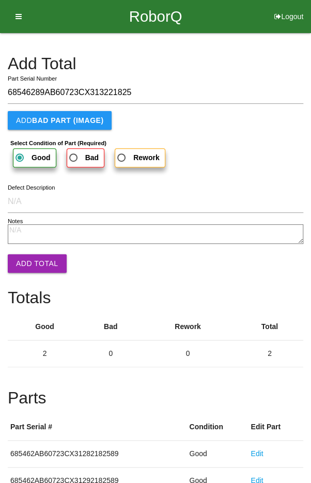
click at [34, 269] on button "Add Total" at bounding box center [37, 263] width 59 height 19
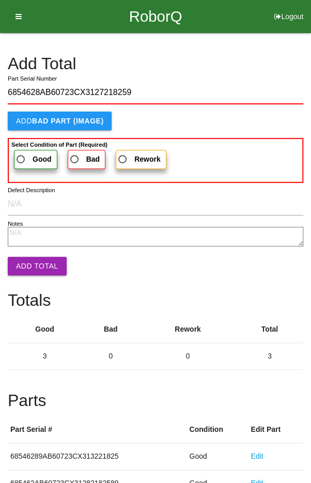
click at [22, 153] on span "Good" at bounding box center [32, 159] width 37 height 13
click at [21, 153] on input "Good" at bounding box center [17, 156] width 7 height 7
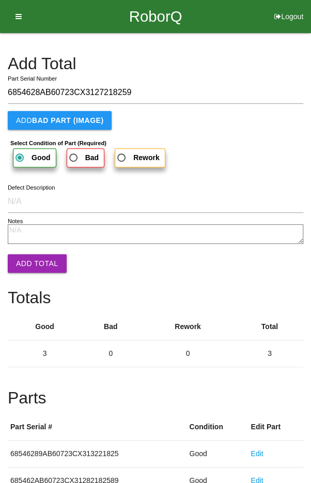
click at [33, 272] on button "Add Total" at bounding box center [37, 263] width 59 height 19
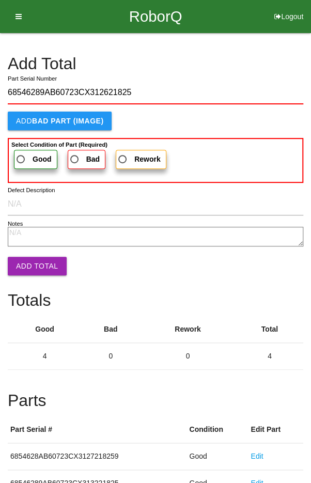
click at [23, 154] on span "Good" at bounding box center [32, 159] width 37 height 13
click at [21, 154] on input "Good" at bounding box center [17, 156] width 7 height 7
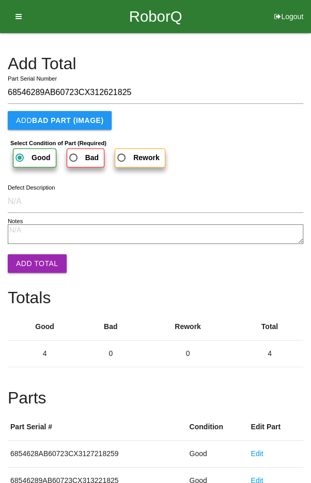
click at [36, 259] on button "Add Total" at bounding box center [37, 263] width 59 height 19
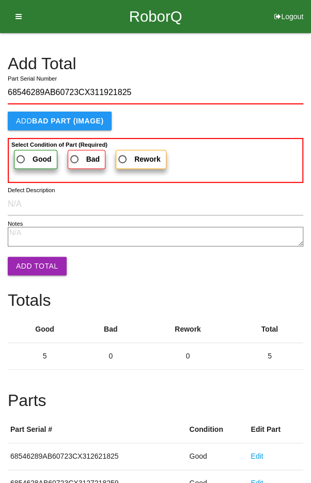
click at [28, 157] on span "Good" at bounding box center [32, 159] width 37 height 13
click at [21, 157] on input "Good" at bounding box center [17, 156] width 7 height 7
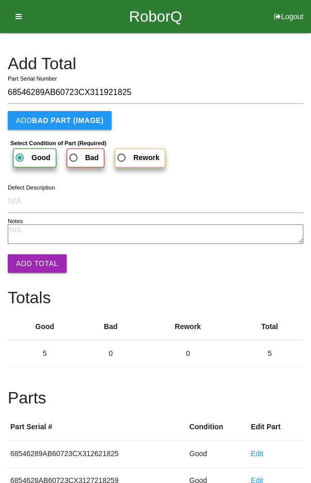
click at [35, 266] on button "Add Total" at bounding box center [37, 263] width 59 height 19
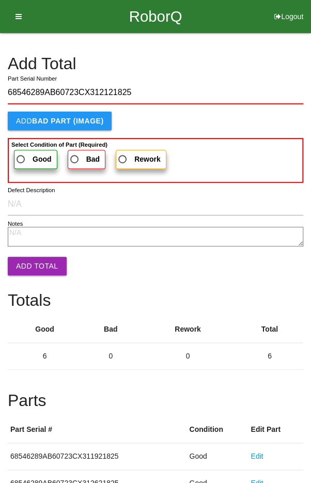
click at [25, 153] on span "Good" at bounding box center [32, 159] width 37 height 13
click at [21, 153] on input "Good" at bounding box center [17, 156] width 7 height 7
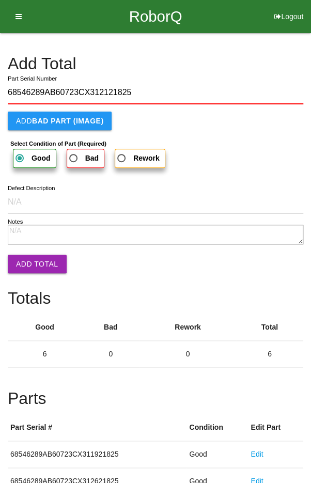
click at [35, 257] on button "Add Total" at bounding box center [37, 264] width 59 height 19
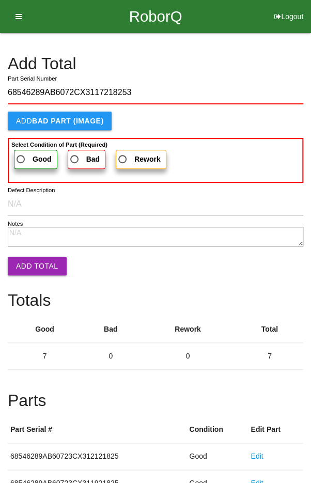
click at [30, 153] on span "Good" at bounding box center [32, 159] width 37 height 13
click at [21, 153] on input "Good" at bounding box center [17, 156] width 7 height 7
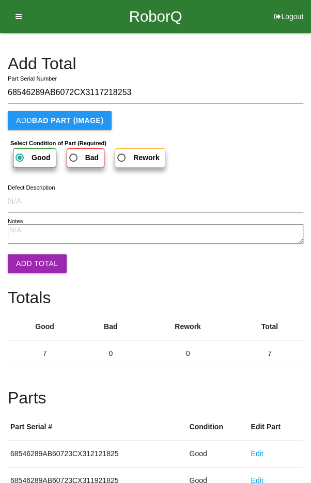
click at [29, 259] on button "Add Total" at bounding box center [37, 263] width 59 height 19
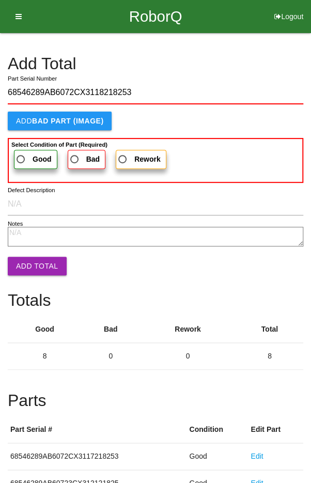
click at [25, 145] on b "Select Condition of Part (Required)" at bounding box center [59, 144] width 96 height 6
click at [21, 153] on input "Good" at bounding box center [17, 156] width 7 height 7
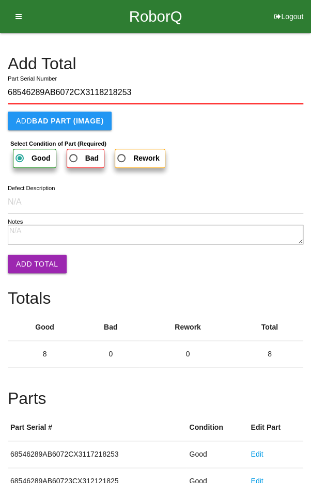
click at [35, 262] on button "Add Total" at bounding box center [37, 264] width 59 height 19
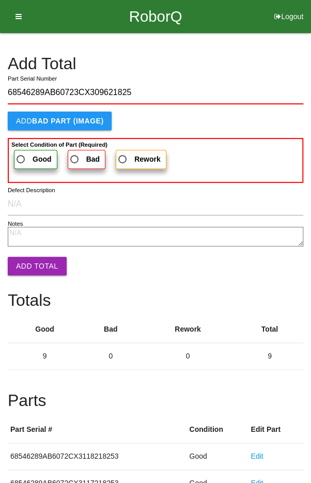
click at [31, 145] on b "Select Condition of Part (Required)" at bounding box center [59, 144] width 96 height 6
click at [21, 153] on input "Good" at bounding box center [17, 156] width 7 height 7
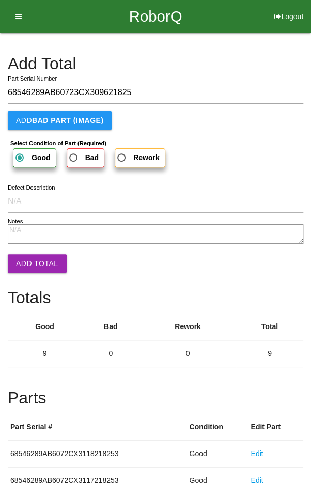
click at [38, 263] on button "Add Total" at bounding box center [37, 263] width 59 height 19
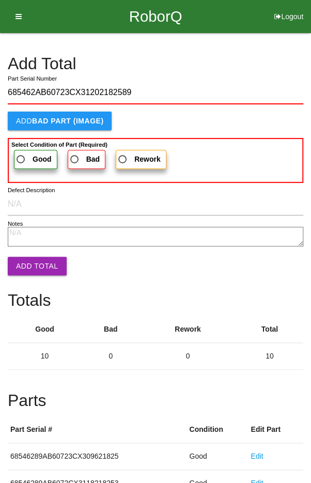
click at [28, 150] on label "Good" at bounding box center [35, 159] width 43 height 19
click at [21, 153] on input "Good" at bounding box center [17, 156] width 7 height 7
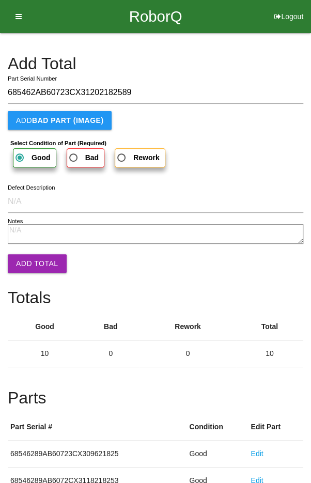
click at [31, 259] on button "Add Total" at bounding box center [37, 263] width 59 height 19
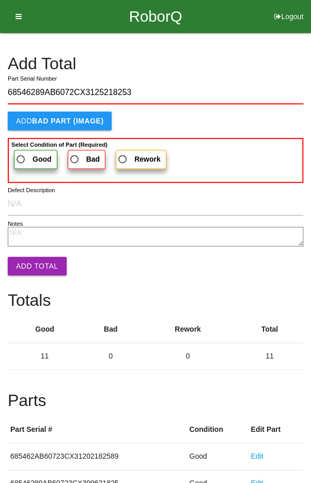
click at [33, 155] on b "Good" at bounding box center [42, 159] width 19 height 8
click at [21, 155] on input "Good" at bounding box center [17, 156] width 7 height 7
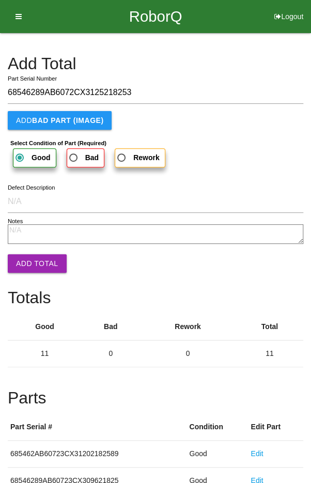
click at [36, 257] on button "Add Total" at bounding box center [37, 263] width 59 height 19
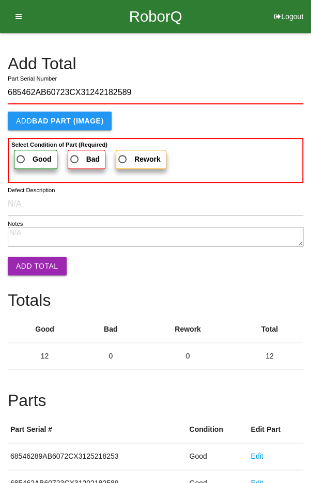
click at [27, 153] on span "Good" at bounding box center [32, 159] width 37 height 13
click at [21, 153] on input "Good" at bounding box center [17, 156] width 7 height 7
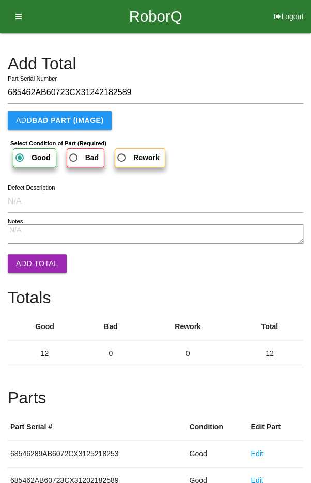
click at [34, 265] on button "Add Total" at bounding box center [37, 263] width 59 height 19
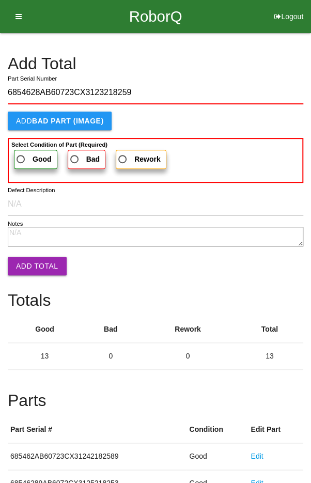
click at [26, 153] on span "Good" at bounding box center [32, 159] width 37 height 13
click at [21, 153] on input "Good" at bounding box center [17, 156] width 7 height 7
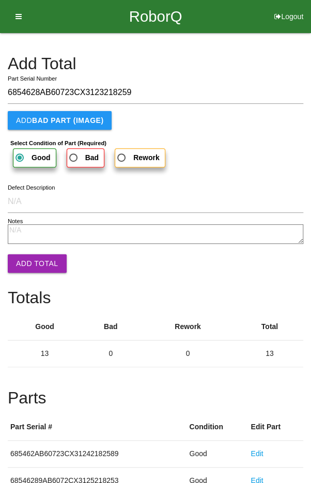
click at [34, 255] on button "Add Total" at bounding box center [37, 263] width 59 height 19
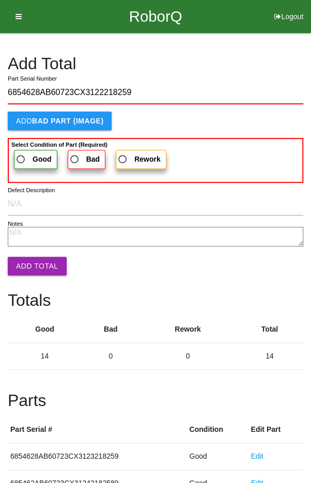
click at [33, 153] on span "Good" at bounding box center [32, 159] width 37 height 13
click at [21, 153] on input "Good" at bounding box center [17, 156] width 7 height 7
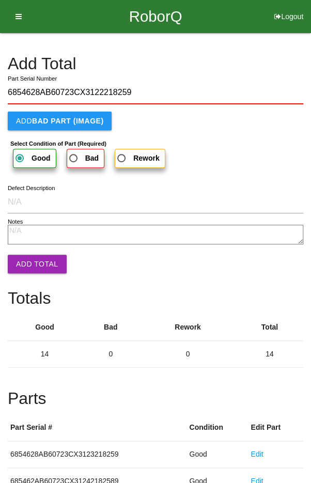
click at [39, 258] on button "Add Total" at bounding box center [37, 264] width 59 height 19
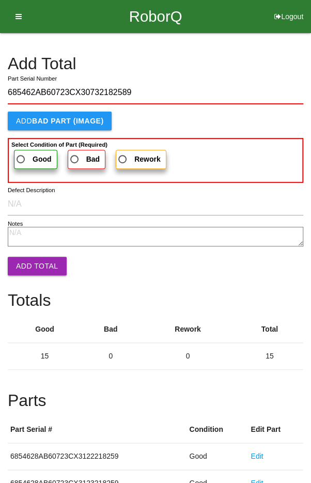
click at [25, 153] on span "Good" at bounding box center [32, 159] width 37 height 13
click at [21, 153] on input "Good" at bounding box center [17, 156] width 7 height 7
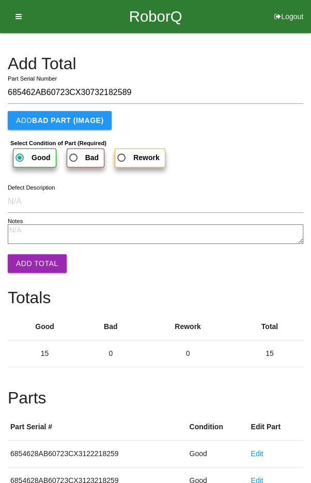
click at [39, 259] on button "Add Total" at bounding box center [37, 263] width 59 height 19
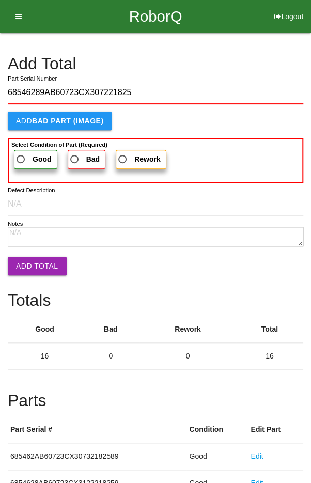
click at [29, 157] on span "Good" at bounding box center [32, 159] width 37 height 13
click at [21, 157] on input "Good" at bounding box center [17, 156] width 7 height 7
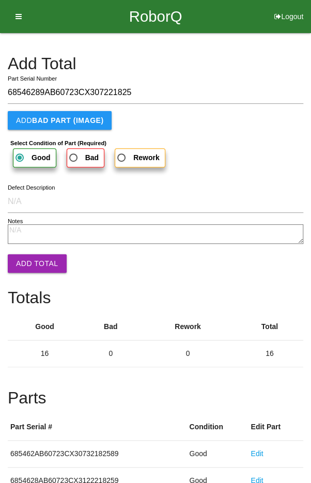
click at [33, 255] on button "Add Total" at bounding box center [37, 263] width 59 height 19
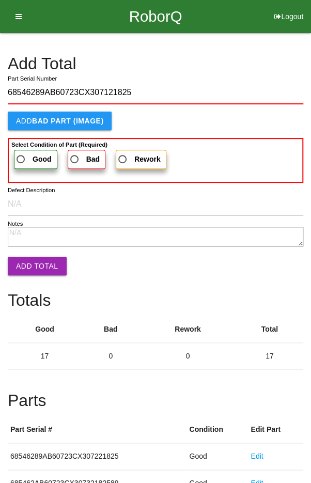
click at [26, 150] on label "Good" at bounding box center [35, 159] width 43 height 19
click at [21, 153] on input "Good" at bounding box center [17, 156] width 7 height 7
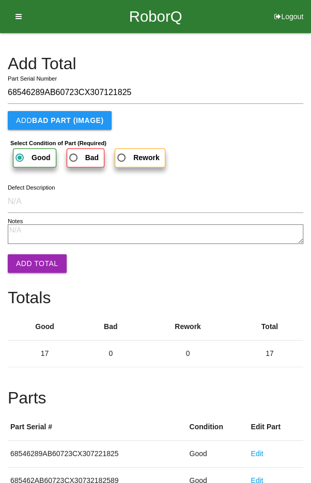
click at [35, 258] on button "Add Total" at bounding box center [37, 263] width 59 height 19
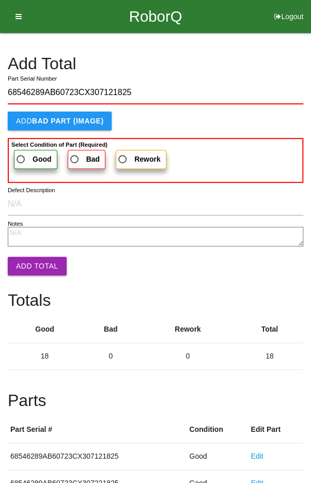
click at [29, 156] on span "Good" at bounding box center [32, 159] width 37 height 13
click at [21, 156] on input "Good" at bounding box center [17, 156] width 7 height 7
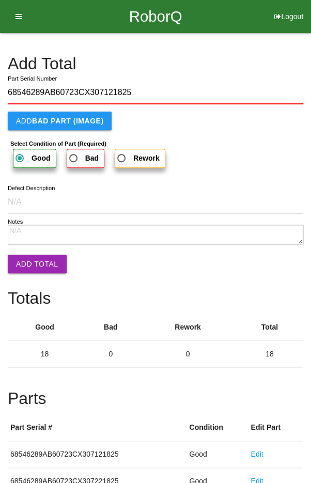
click at [35, 256] on button "Add Total" at bounding box center [37, 264] width 59 height 19
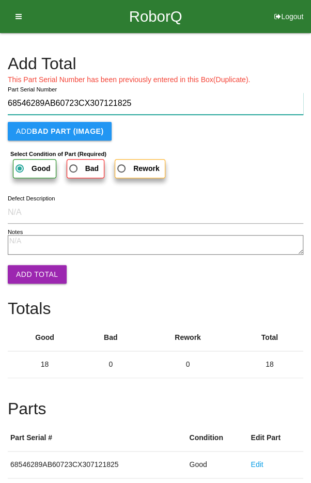
click at [240, 103] on input "68546289AB60723CX307121825" at bounding box center [155, 103] width 295 height 22
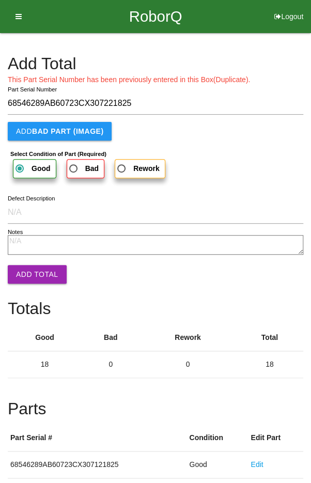
click at [37, 267] on button "Add Total" at bounding box center [37, 274] width 59 height 19
click at [38, 283] on button "Add Total" at bounding box center [37, 274] width 59 height 19
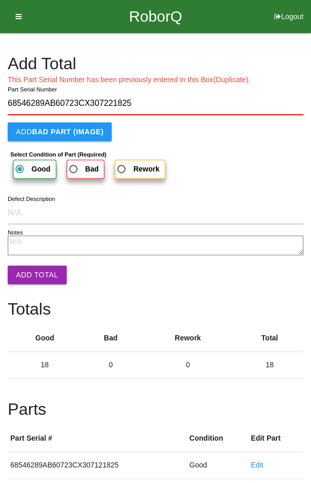
click at [43, 275] on button "Add Total" at bounding box center [37, 274] width 59 height 19
click at [207, 100] on input "68546289AB60723CX307221825" at bounding box center [155, 103] width 295 height 23
click at [35, 266] on button "Add Total" at bounding box center [37, 274] width 59 height 19
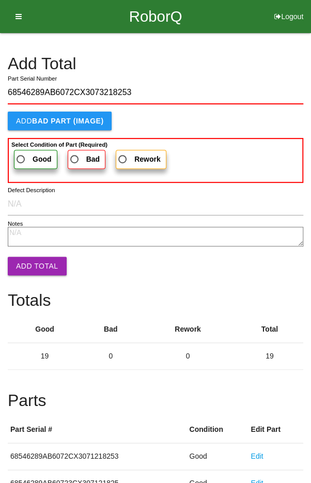
click at [22, 151] on label "Good" at bounding box center [35, 159] width 43 height 19
click at [21, 153] on input "Good" at bounding box center [17, 156] width 7 height 7
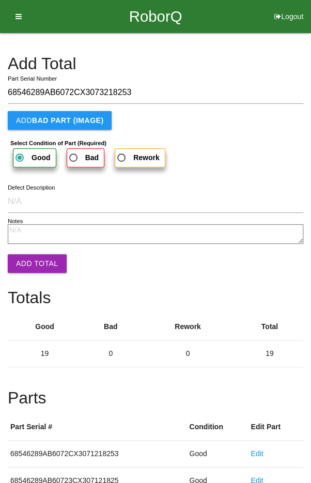
click at [30, 260] on button "Add Total" at bounding box center [37, 263] width 59 height 19
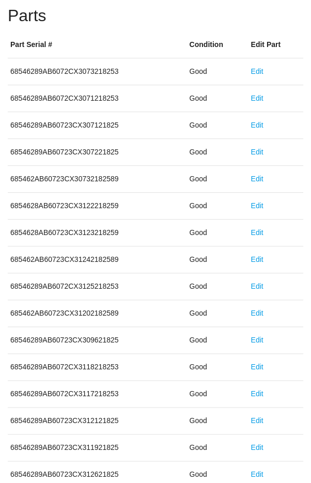
scroll to position [574, 0]
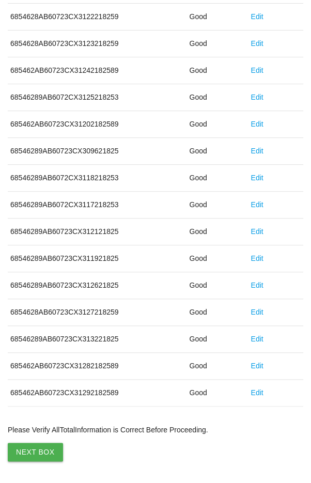
click at [34, 444] on button "Next Box" at bounding box center [35, 451] width 55 height 19
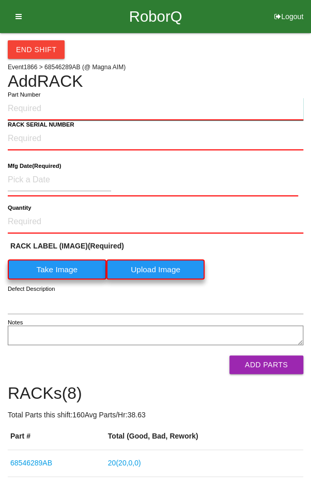
click at [25, 105] on input "Part Number" at bounding box center [155, 109] width 295 height 23
paste input "68546289AB"
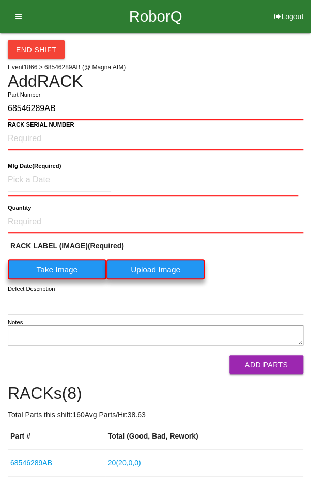
click at [52, 266] on label "Take Image" at bounding box center [57, 269] width 99 height 20
click at [0, 0] on \(IMAGE\) "Take Image" at bounding box center [0, 0] width 0 height 0
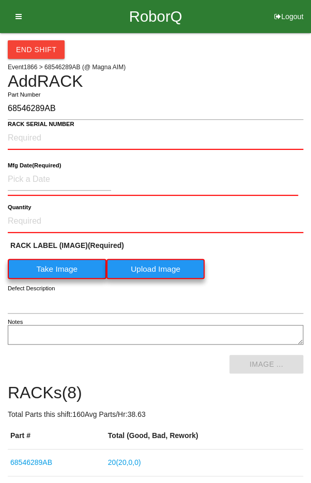
click at [207, 456] on td "20 ( 20 , 0 , 0 )" at bounding box center [204, 462] width 198 height 27
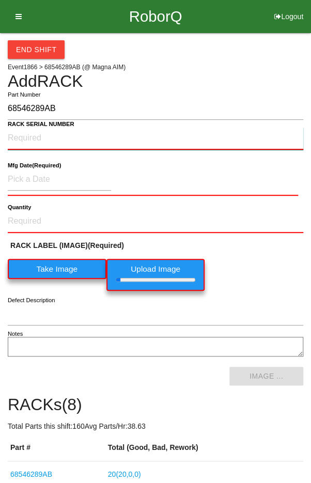
click at [26, 135] on NUMBER "RACK SERIAL NUMBER" at bounding box center [155, 138] width 295 height 23
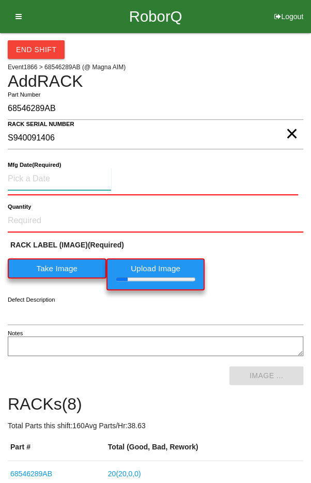
click at [39, 174] on input at bounding box center [59, 179] width 103 height 22
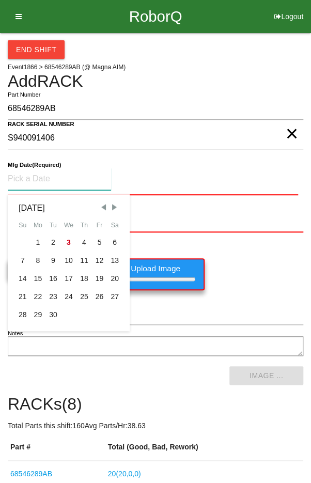
click at [101, 206] on span "Previous Month" at bounding box center [103, 206] width 9 height 9
click at [80, 253] on div "7" at bounding box center [83, 260] width 15 height 18
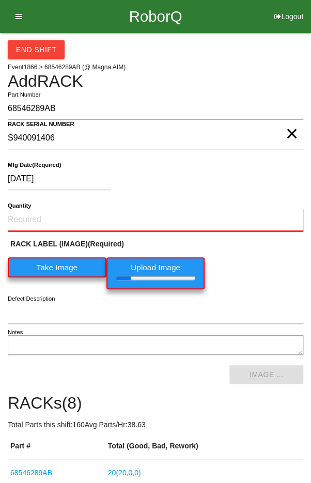
click at [48, 215] on input "Quantity" at bounding box center [155, 220] width 295 height 23
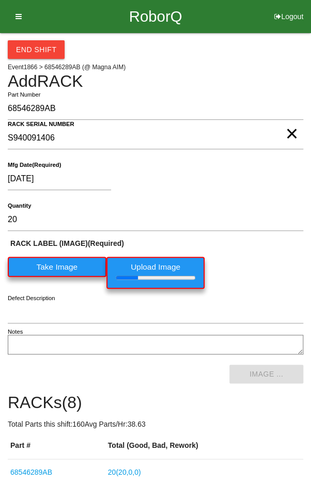
click at [273, 182] on div "[DATE]" at bounding box center [153, 181] width 290 height 26
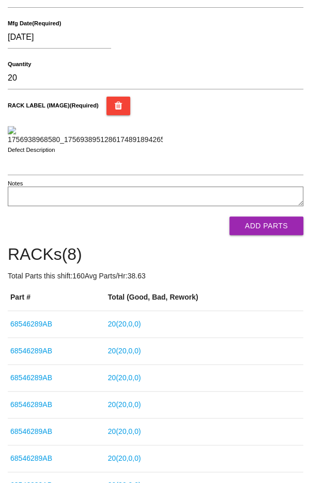
scroll to position [140, 0]
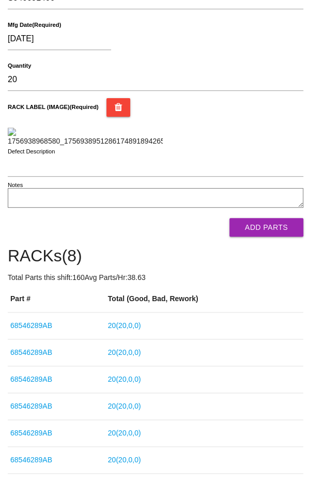
click at [273, 236] on button "Add Parts" at bounding box center [266, 227] width 74 height 19
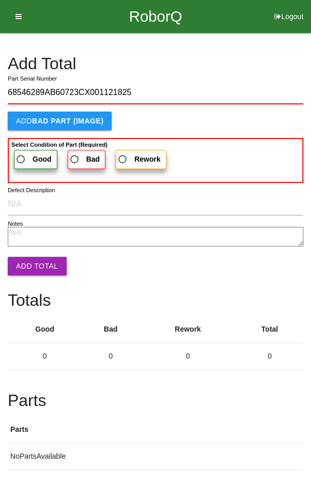
click at [29, 150] on label "Good" at bounding box center [35, 159] width 43 height 19
click at [21, 153] on input "Good" at bounding box center [17, 156] width 7 height 7
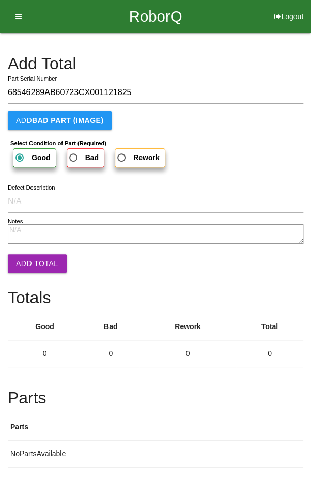
click at [30, 256] on button "Add Total" at bounding box center [37, 263] width 59 height 19
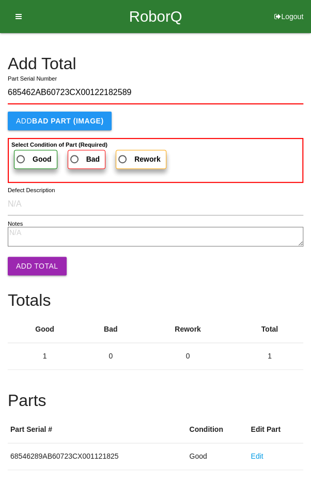
click at [27, 153] on span "Good" at bounding box center [32, 159] width 37 height 13
click at [21, 153] on input "Good" at bounding box center [17, 156] width 7 height 7
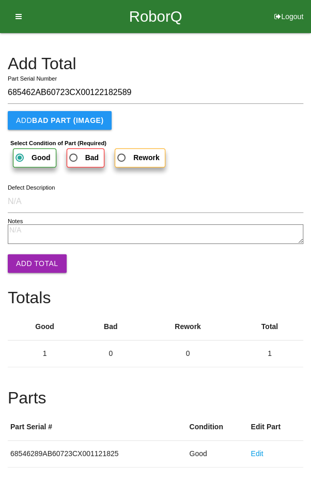
click at [32, 256] on button "Add Total" at bounding box center [37, 263] width 59 height 19
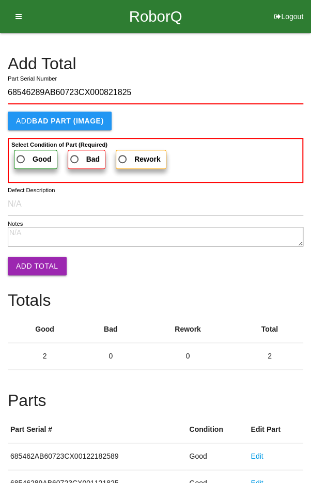
click at [24, 153] on span "Good" at bounding box center [32, 159] width 37 height 13
click at [21, 153] on input "Good" at bounding box center [17, 156] width 7 height 7
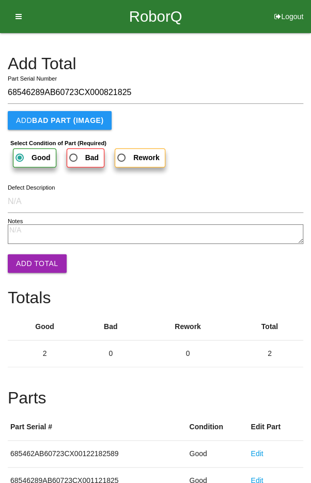
click at [31, 258] on button "Add Total" at bounding box center [37, 263] width 59 height 19
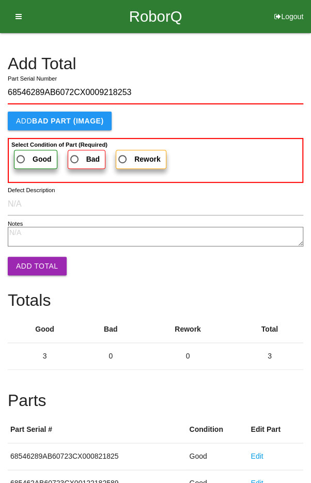
click at [29, 162] on span "Good" at bounding box center [32, 159] width 37 height 13
click at [21, 160] on input "Good" at bounding box center [17, 156] width 7 height 7
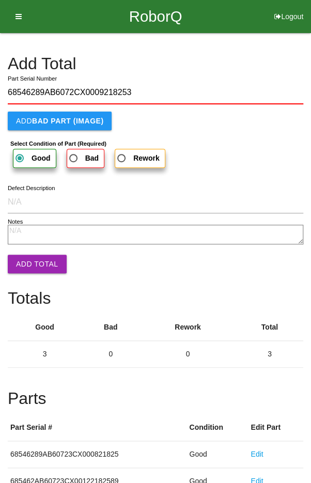
click at [34, 264] on button "Add Total" at bounding box center [37, 264] width 59 height 19
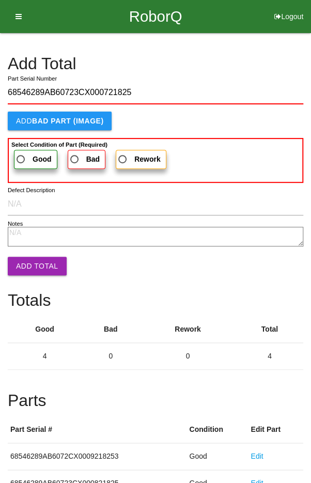
click at [25, 153] on span "Good" at bounding box center [32, 159] width 37 height 13
click at [21, 153] on input "Good" at bounding box center [17, 156] width 7 height 7
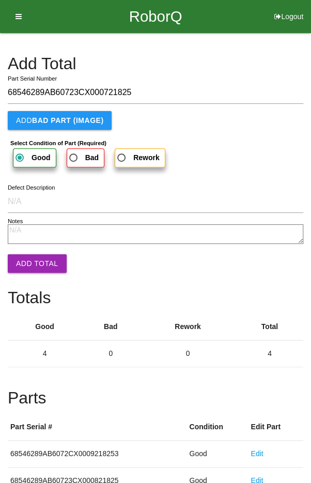
click at [33, 260] on button "Add Total" at bounding box center [37, 263] width 59 height 19
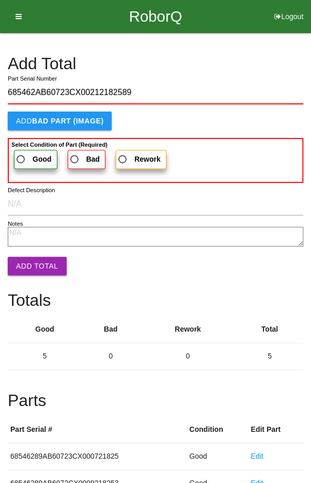
click at [27, 154] on span "Good" at bounding box center [32, 159] width 37 height 13
click at [21, 154] on input "Good" at bounding box center [17, 156] width 7 height 7
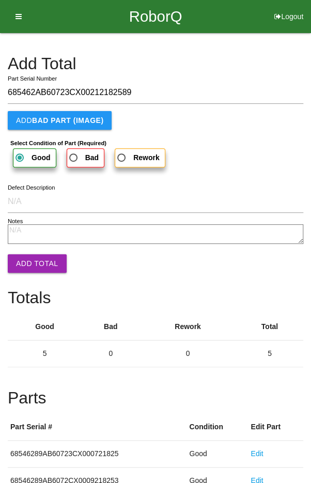
click at [30, 258] on button "Add Total" at bounding box center [37, 263] width 59 height 19
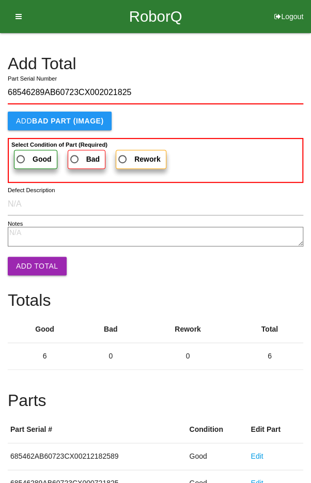
click at [26, 154] on span "Good" at bounding box center [32, 159] width 37 height 13
click at [21, 154] on input "Good" at bounding box center [17, 156] width 7 height 7
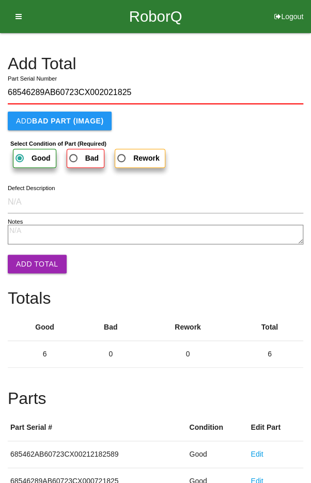
click at [31, 260] on button "Add Total" at bounding box center [37, 264] width 59 height 19
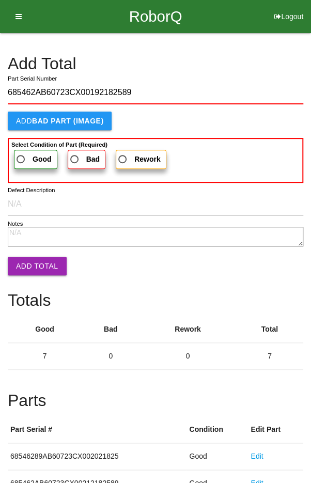
click at [33, 155] on b "Good" at bounding box center [42, 159] width 19 height 8
click at [21, 154] on input "Good" at bounding box center [17, 156] width 7 height 7
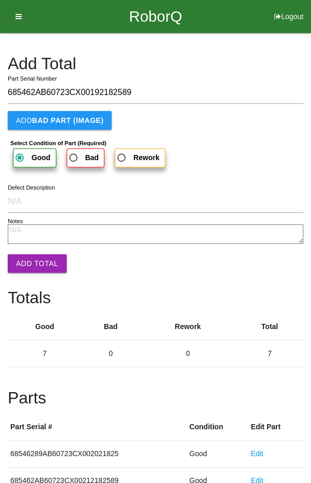
click at [33, 259] on button "Add Total" at bounding box center [37, 263] width 59 height 19
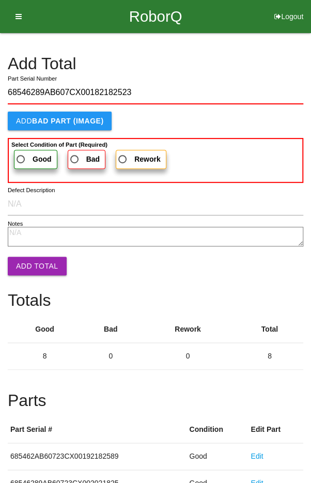
click at [25, 156] on span "Good" at bounding box center [32, 159] width 37 height 13
click at [21, 156] on input "Good" at bounding box center [17, 156] width 7 height 7
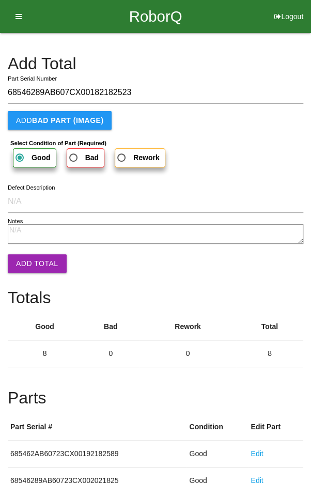
click at [33, 259] on button "Add Total" at bounding box center [37, 263] width 59 height 19
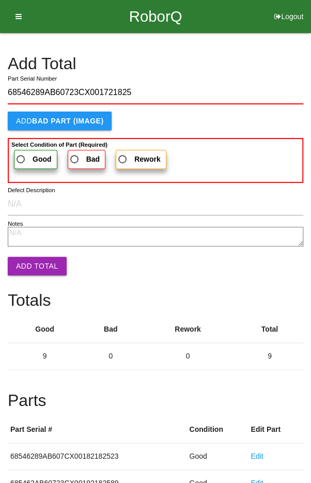
click at [25, 155] on span "Good" at bounding box center [32, 159] width 37 height 13
click at [21, 155] on input "Good" at bounding box center [17, 156] width 7 height 7
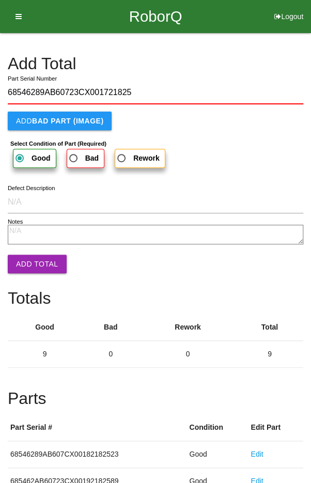
click at [37, 259] on button "Add Total" at bounding box center [37, 264] width 59 height 19
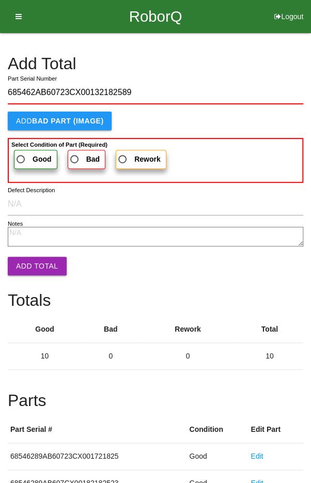
click at [28, 155] on span "Good" at bounding box center [32, 159] width 37 height 13
click at [21, 155] on input "Good" at bounding box center [17, 156] width 7 height 7
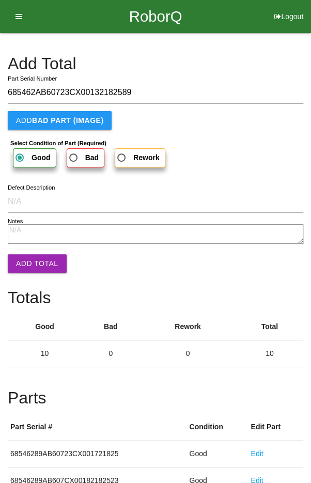
click at [29, 263] on button "Add Total" at bounding box center [37, 263] width 59 height 19
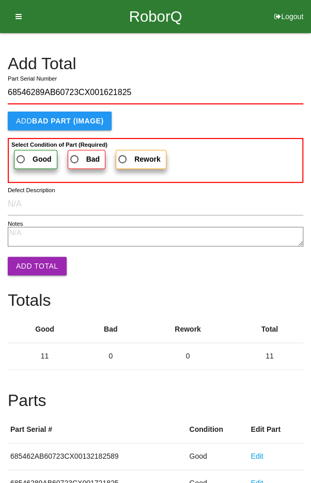
click at [25, 153] on span "Good" at bounding box center [32, 159] width 37 height 13
click at [21, 153] on input "Good" at bounding box center [17, 156] width 7 height 7
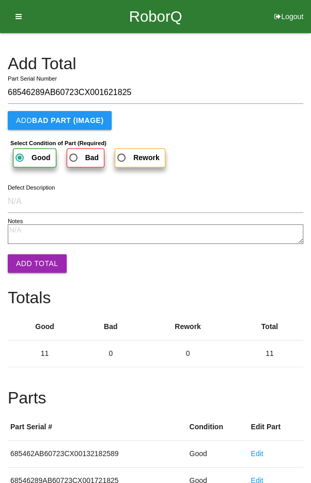
click at [29, 256] on button "Add Total" at bounding box center [37, 263] width 59 height 19
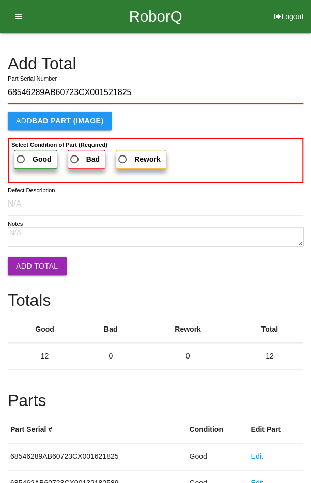
click at [27, 153] on span "Good" at bounding box center [32, 159] width 37 height 13
click at [21, 153] on input "Good" at bounding box center [17, 156] width 7 height 7
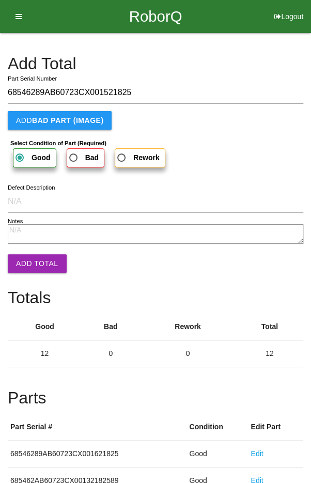
click at [33, 261] on button "Add Total" at bounding box center [37, 263] width 59 height 19
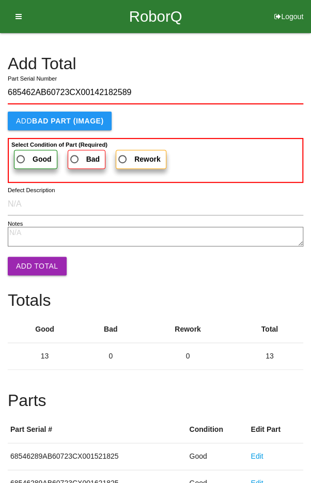
click at [28, 155] on span "Good" at bounding box center [32, 159] width 37 height 13
click at [21, 155] on input "Good" at bounding box center [17, 156] width 7 height 7
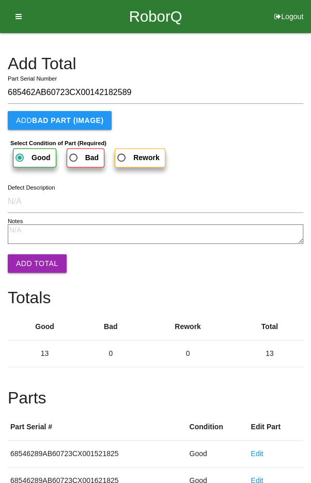
click at [30, 262] on button "Add Total" at bounding box center [37, 263] width 59 height 19
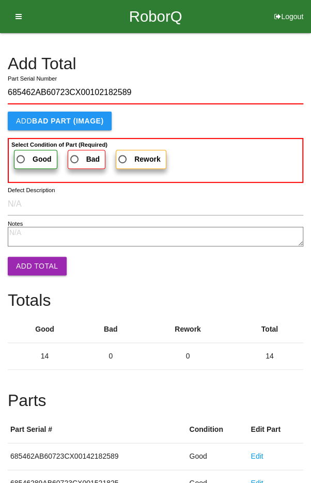
click at [31, 155] on span "Good" at bounding box center [32, 159] width 37 height 13
click at [21, 155] on input "Good" at bounding box center [17, 156] width 7 height 7
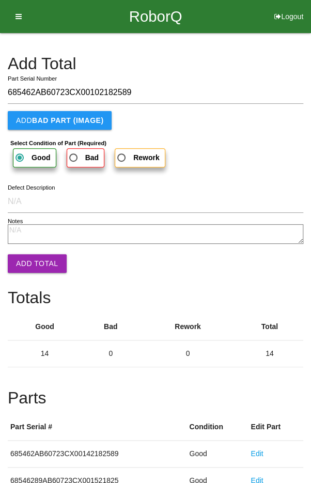
click at [30, 261] on button "Add Total" at bounding box center [37, 263] width 59 height 19
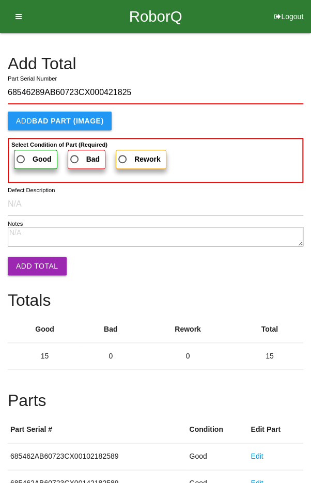
click at [27, 154] on span "Good" at bounding box center [32, 159] width 37 height 13
click at [21, 154] on input "Good" at bounding box center [17, 156] width 7 height 7
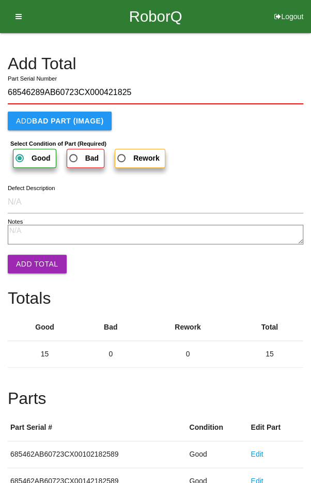
click at [31, 261] on button "Add Total" at bounding box center [37, 264] width 59 height 19
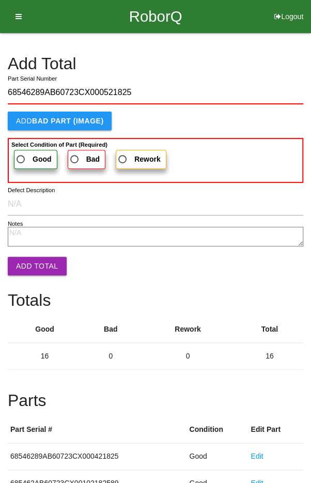
click at [28, 150] on label "Good" at bounding box center [35, 159] width 43 height 19
click at [21, 153] on input "Good" at bounding box center [17, 156] width 7 height 7
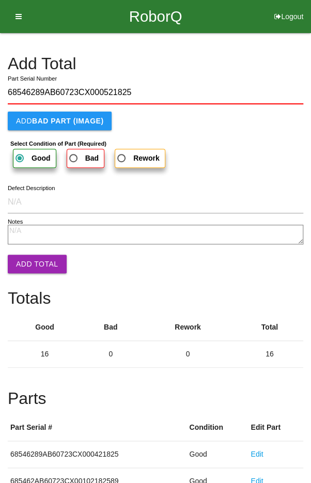
click at [33, 265] on button "Add Total" at bounding box center [37, 264] width 59 height 19
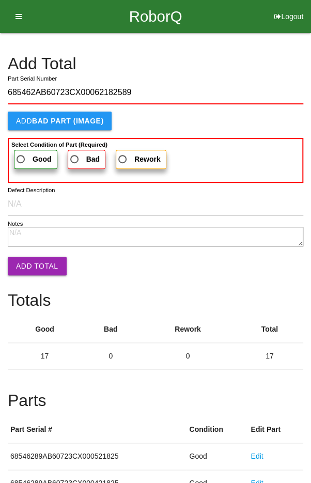
click at [29, 151] on label "Good" at bounding box center [35, 159] width 43 height 19
click at [21, 153] on input "Good" at bounding box center [17, 156] width 7 height 7
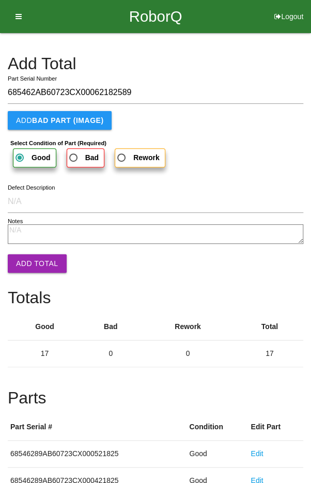
click at [31, 263] on button "Add Total" at bounding box center [37, 263] width 59 height 19
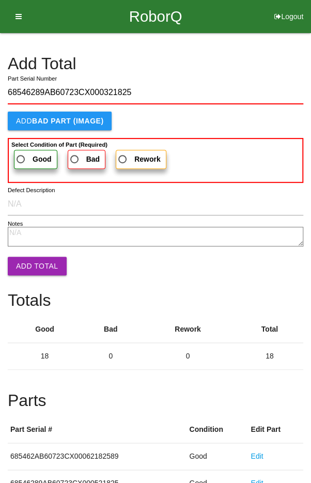
click at [26, 155] on span "Good" at bounding box center [32, 159] width 37 height 13
click at [21, 155] on input "Good" at bounding box center [17, 156] width 7 height 7
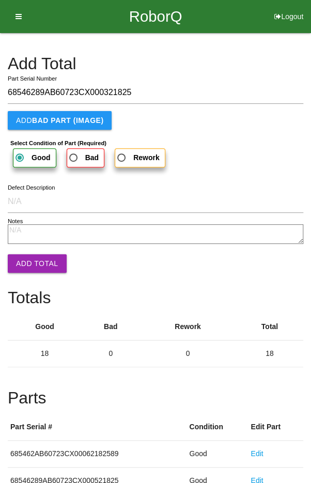
click at [32, 263] on button "Add Total" at bounding box center [37, 263] width 59 height 19
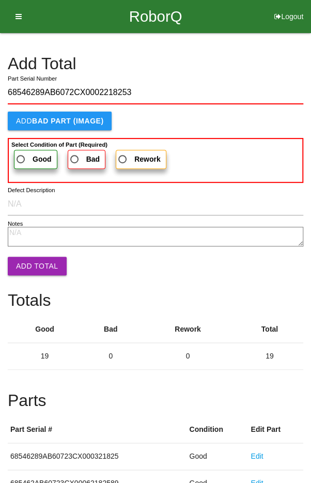
click at [33, 155] on b "Good" at bounding box center [42, 159] width 19 height 8
click at [21, 154] on input "Good" at bounding box center [17, 156] width 7 height 7
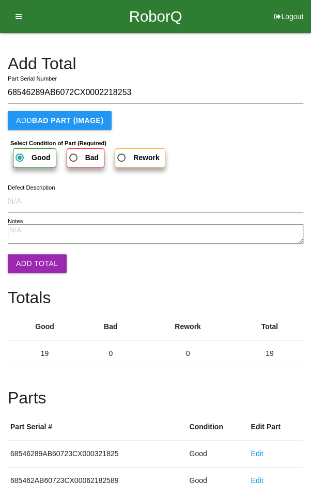
click at [35, 260] on button "Add Total" at bounding box center [37, 263] width 59 height 19
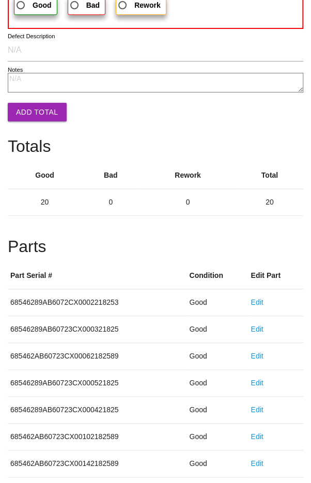
scroll to position [574, 0]
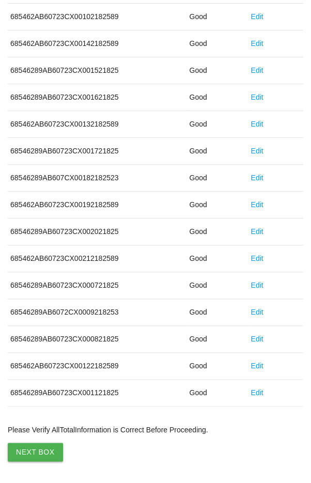
click at [33, 449] on button "Next Box" at bounding box center [35, 451] width 55 height 19
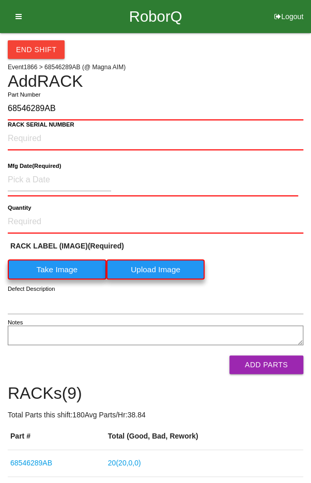
click at [57, 267] on label "Take Image" at bounding box center [57, 269] width 99 height 20
click at [0, 0] on \(IMAGE\) "Take Image" at bounding box center [0, 0] width 0 height 0
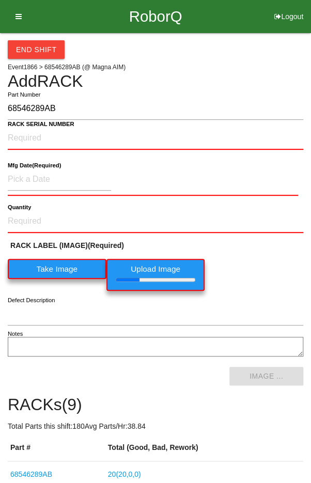
click at [36, 126] on b "RACK SERIAL NUMBER" at bounding box center [41, 124] width 67 height 7
click at [36, 127] on NUMBER "RACK SERIAL NUMBER" at bounding box center [155, 138] width 295 height 23
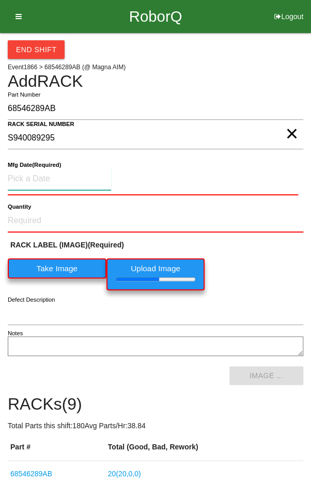
click at [43, 176] on input at bounding box center [59, 179] width 103 height 22
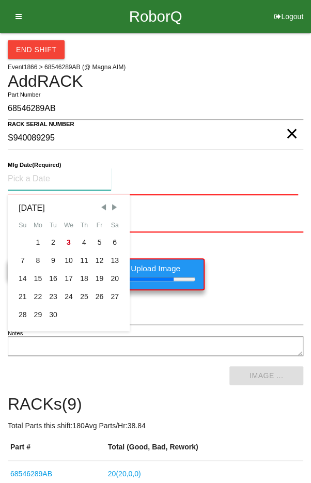
click at [101, 203] on span "Previous Month" at bounding box center [103, 206] width 9 height 9
click at [81, 255] on div "7" at bounding box center [83, 260] width 15 height 18
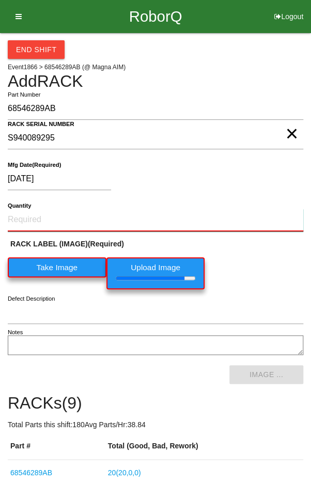
click at [43, 215] on input "Quantity" at bounding box center [155, 220] width 295 height 23
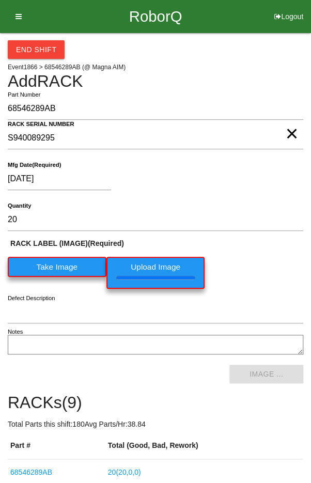
click at [259, 271] on div "RACK LABEL (IMAGE) (Required) Take Image Upload Image" at bounding box center [155, 266] width 295 height 56
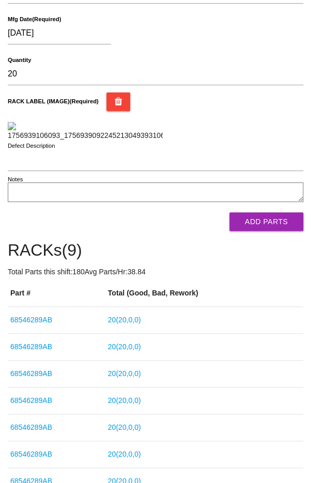
click at [268, 231] on button "Add Parts" at bounding box center [266, 221] width 74 height 19
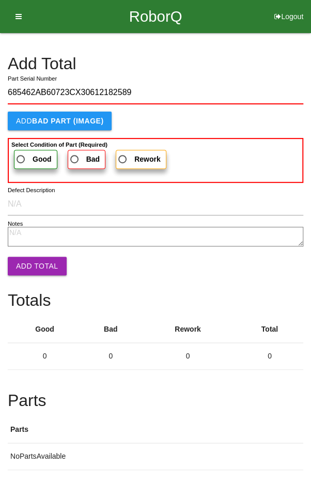
click at [26, 150] on label "Good" at bounding box center [35, 159] width 43 height 19
click at [21, 153] on input "Good" at bounding box center [17, 156] width 7 height 7
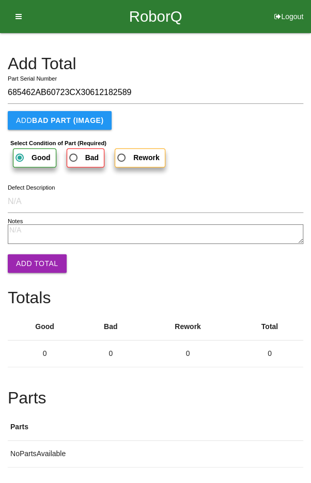
click at [31, 262] on button "Add Total" at bounding box center [37, 263] width 59 height 19
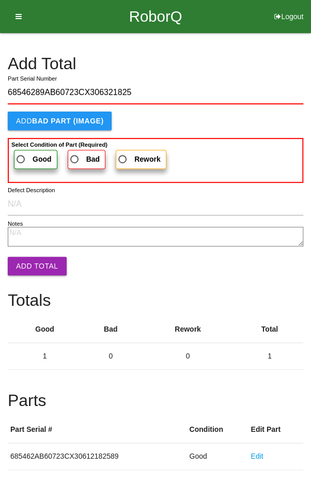
click at [27, 157] on span "Good" at bounding box center [32, 159] width 37 height 13
click at [21, 157] on input "Good" at bounding box center [17, 156] width 7 height 7
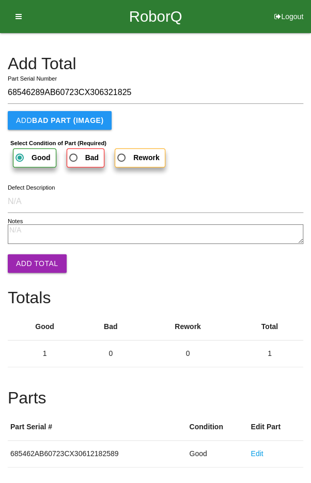
click at [31, 257] on button "Add Total" at bounding box center [37, 263] width 59 height 19
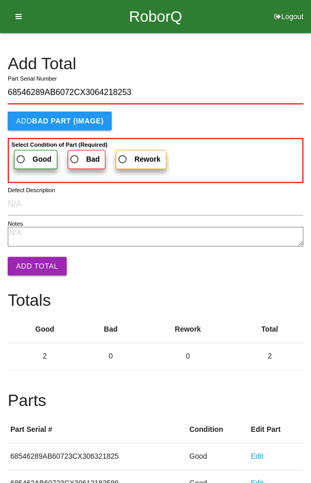
click at [24, 151] on label "Good" at bounding box center [35, 159] width 43 height 19
click at [21, 153] on input "Good" at bounding box center [17, 156] width 7 height 7
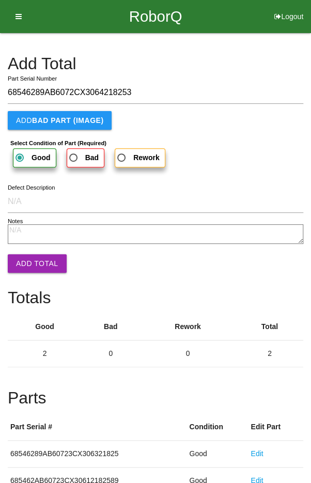
click at [30, 259] on button "Add Total" at bounding box center [37, 263] width 59 height 19
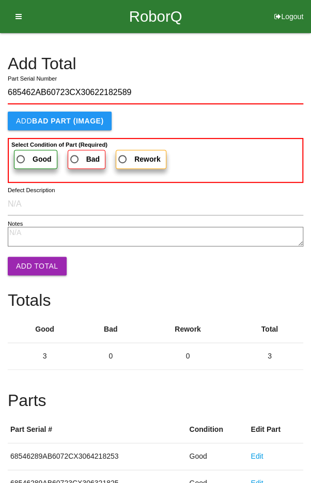
click at [33, 155] on b "Good" at bounding box center [42, 159] width 19 height 8
click at [21, 154] on input "Good" at bounding box center [17, 156] width 7 height 7
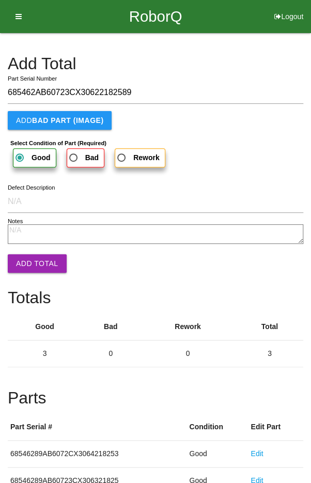
click at [36, 267] on button "Add Total" at bounding box center [37, 263] width 59 height 19
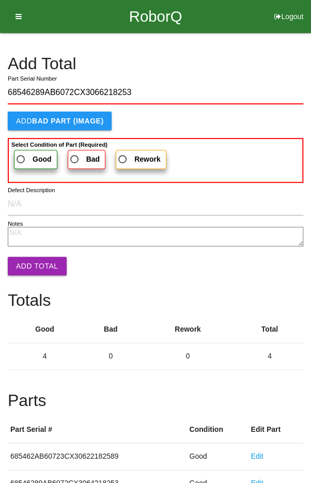
click at [25, 153] on span "Good" at bounding box center [32, 159] width 37 height 13
click at [21, 153] on input "Good" at bounding box center [17, 156] width 7 height 7
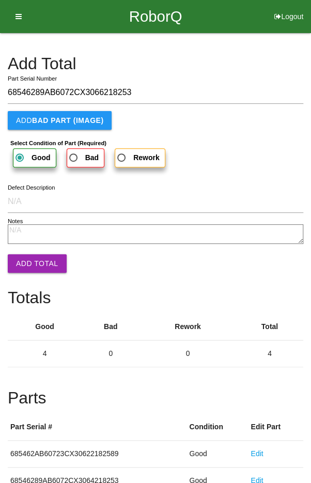
click at [31, 255] on button "Add Total" at bounding box center [37, 263] width 59 height 19
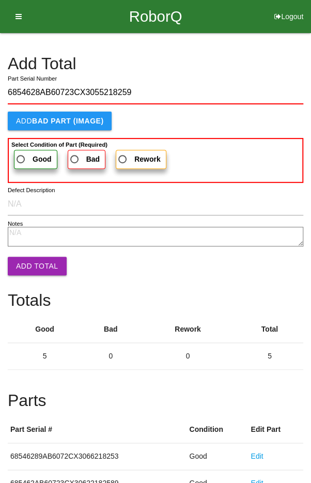
click at [28, 159] on span "Good" at bounding box center [32, 159] width 37 height 13
click at [21, 159] on input "Good" at bounding box center [17, 156] width 7 height 7
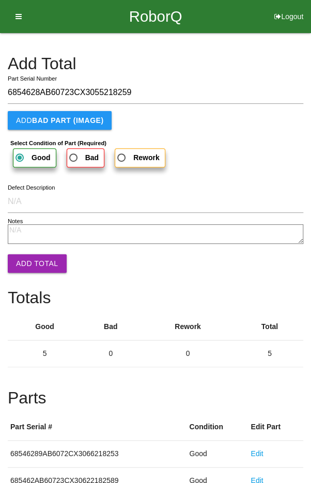
click at [36, 262] on button "Add Total" at bounding box center [37, 263] width 59 height 19
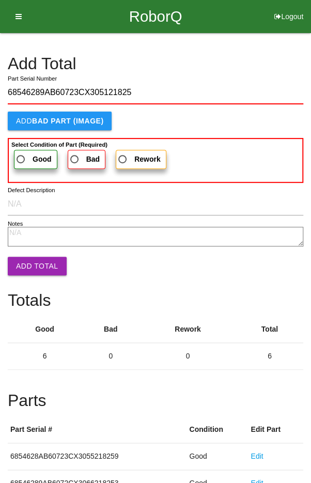
click at [29, 154] on span "Good" at bounding box center [32, 159] width 37 height 13
click at [21, 154] on input "Good" at bounding box center [17, 156] width 7 height 7
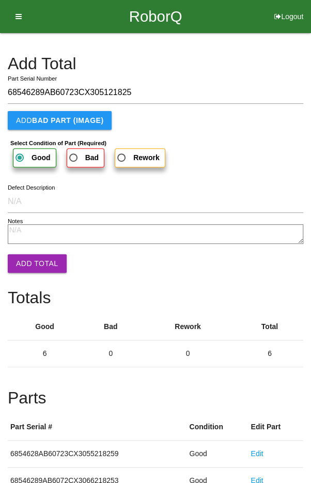
click at [33, 262] on button "Add Total" at bounding box center [37, 263] width 59 height 19
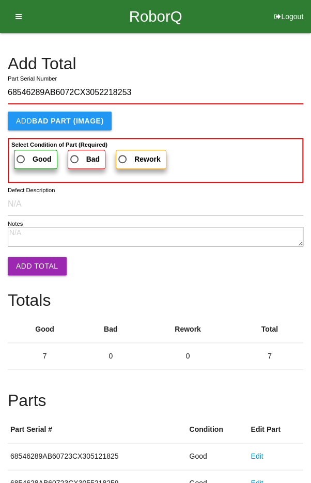
click at [29, 151] on label "Good" at bounding box center [35, 159] width 43 height 19
click at [21, 153] on input "Good" at bounding box center [17, 156] width 7 height 7
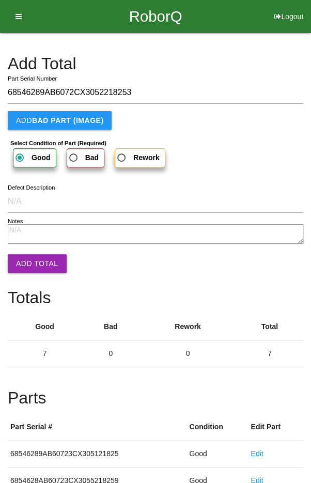
click at [36, 262] on button "Add Total" at bounding box center [37, 263] width 59 height 19
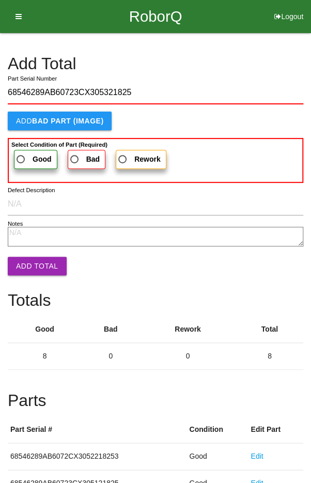
click at [28, 150] on label "Good" at bounding box center [35, 159] width 43 height 19
click at [21, 153] on input "Good" at bounding box center [17, 156] width 7 height 7
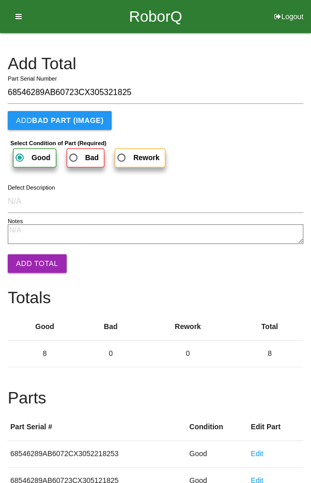
click at [34, 260] on button "Add Total" at bounding box center [37, 263] width 59 height 19
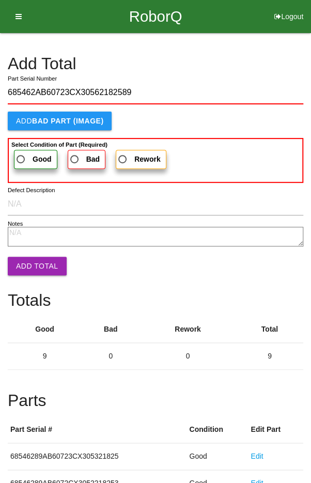
click at [30, 160] on span "Good" at bounding box center [32, 159] width 37 height 13
click at [21, 160] on input "Good" at bounding box center [17, 156] width 7 height 7
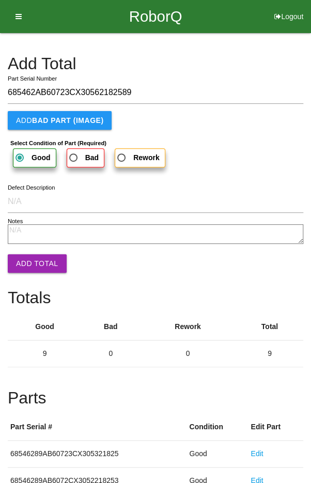
click at [36, 264] on button "Add Total" at bounding box center [37, 263] width 59 height 19
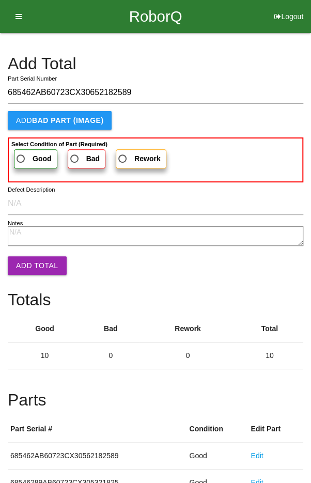
click at [27, 150] on label "Good" at bounding box center [35, 158] width 43 height 19
click at [21, 152] on input "Good" at bounding box center [17, 155] width 7 height 7
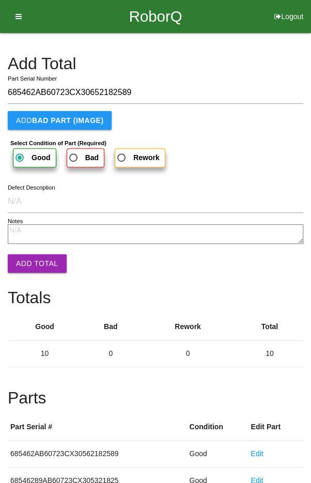
click at [31, 263] on button "Add Total" at bounding box center [37, 263] width 59 height 19
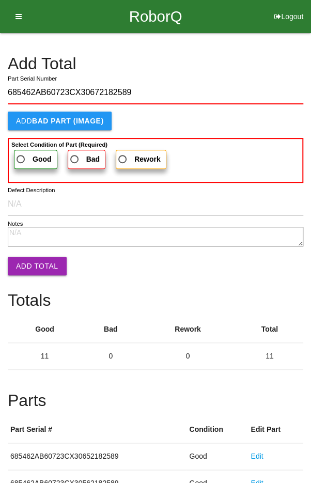
click at [20, 155] on span "Good" at bounding box center [32, 159] width 37 height 13
click at [20, 155] on input "Good" at bounding box center [17, 156] width 7 height 7
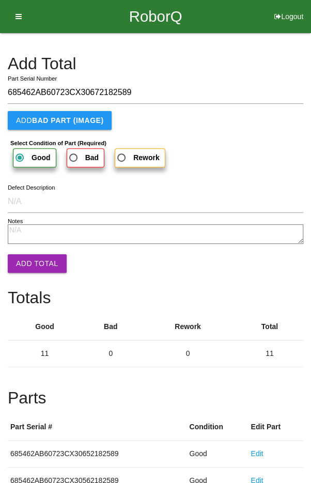
click at [37, 263] on button "Add Total" at bounding box center [37, 263] width 59 height 19
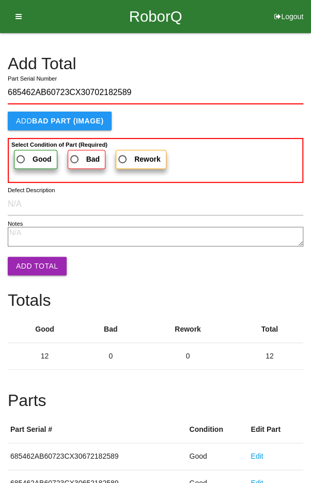
click at [25, 151] on label "Good" at bounding box center [35, 159] width 43 height 19
click at [21, 153] on input "Good" at bounding box center [17, 156] width 7 height 7
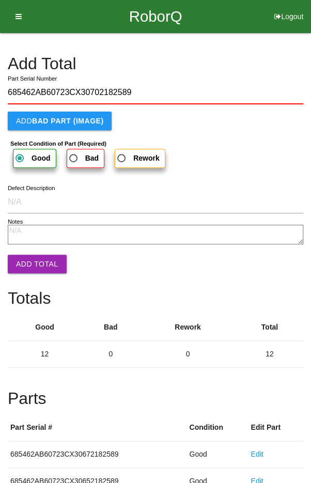
click at [30, 261] on button "Add Total" at bounding box center [37, 264] width 59 height 19
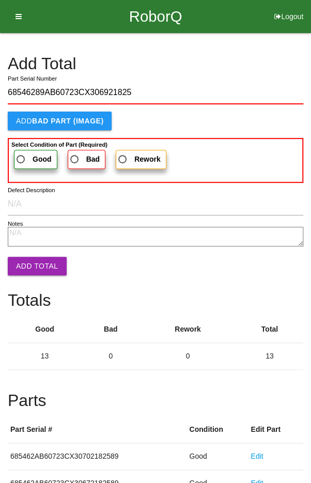
click at [23, 153] on span "Good" at bounding box center [32, 159] width 37 height 13
click at [21, 153] on input "Good" at bounding box center [17, 156] width 7 height 7
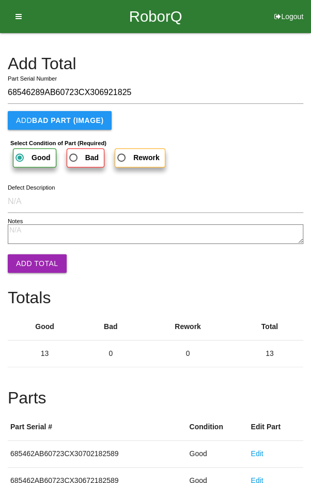
click at [34, 263] on button "Add Total" at bounding box center [37, 263] width 59 height 19
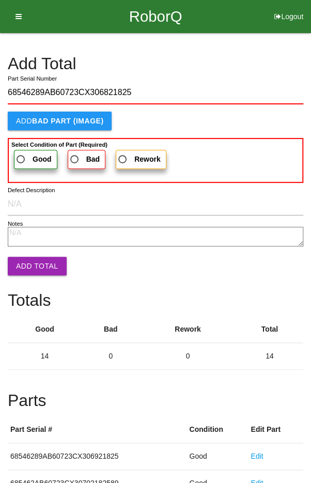
click at [30, 154] on span "Good" at bounding box center [32, 159] width 37 height 13
click at [21, 154] on input "Good" at bounding box center [17, 156] width 7 height 7
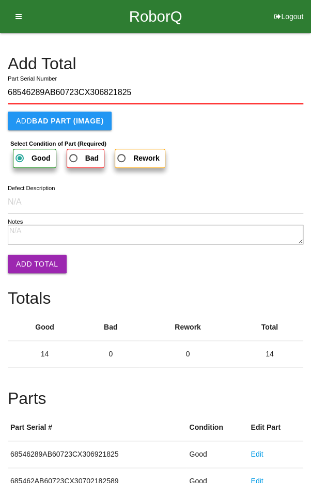
click at [35, 261] on button "Add Total" at bounding box center [37, 264] width 59 height 19
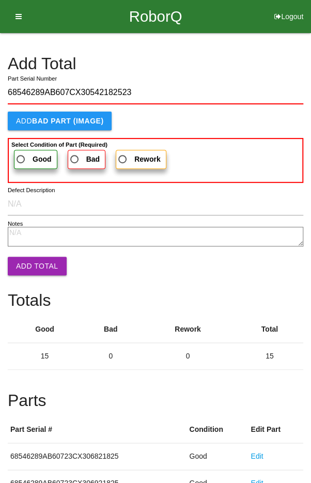
click at [27, 150] on label "Good" at bounding box center [35, 159] width 43 height 19
click at [21, 153] on input "Good" at bounding box center [17, 156] width 7 height 7
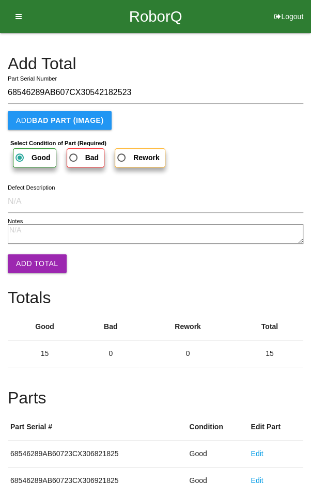
click at [32, 261] on button "Add Total" at bounding box center [37, 263] width 59 height 19
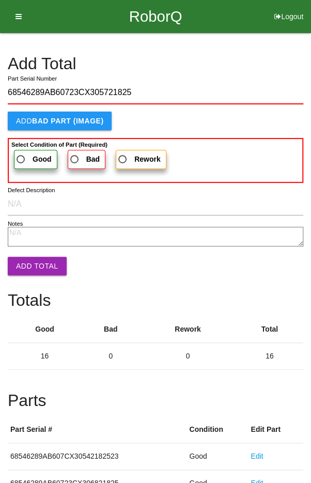
click at [26, 153] on span "Good" at bounding box center [32, 159] width 37 height 13
click at [21, 153] on input "Good" at bounding box center [17, 156] width 7 height 7
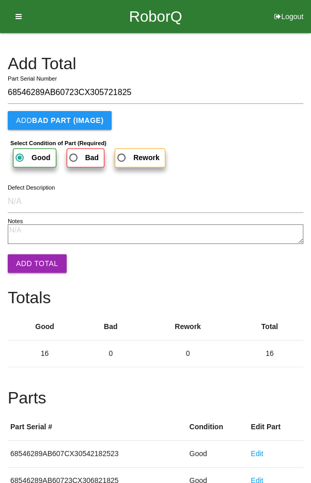
click at [34, 259] on button "Add Total" at bounding box center [37, 263] width 59 height 19
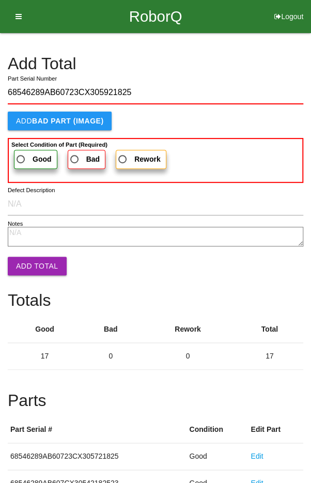
click at [30, 154] on span "Good" at bounding box center [32, 159] width 37 height 13
click at [21, 154] on input "Good" at bounding box center [17, 156] width 7 height 7
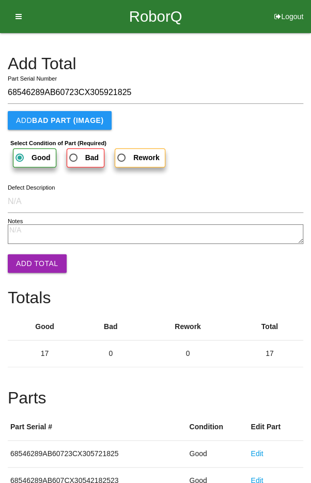
click at [33, 262] on button "Add Total" at bounding box center [37, 263] width 59 height 19
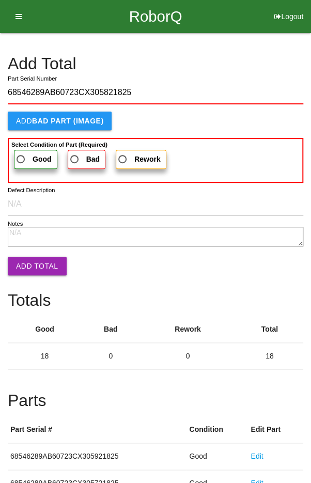
click at [29, 151] on label "Good" at bounding box center [35, 159] width 43 height 19
click at [21, 153] on input "Good" at bounding box center [17, 156] width 7 height 7
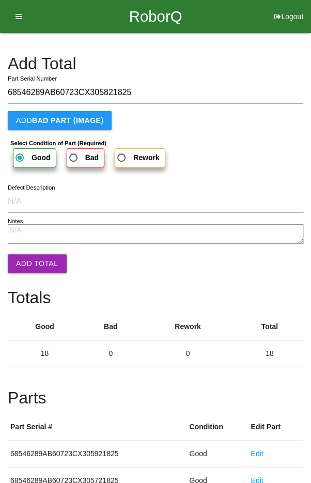
click at [31, 260] on button "Add Total" at bounding box center [37, 263] width 59 height 19
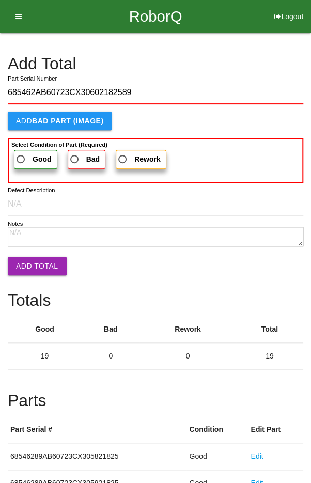
click at [25, 155] on span "Good" at bounding box center [32, 159] width 37 height 13
click at [21, 155] on input "Good" at bounding box center [17, 156] width 7 height 7
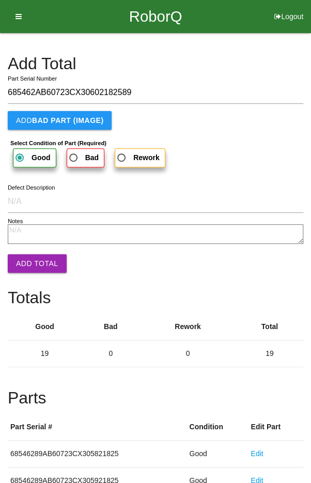
click at [32, 259] on button "Add Total" at bounding box center [37, 263] width 59 height 19
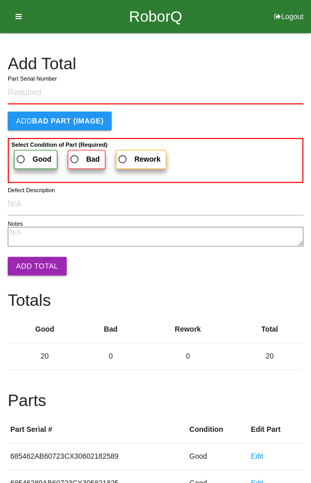
click at [268, 56] on h4 "Add Total" at bounding box center [155, 64] width 295 height 18
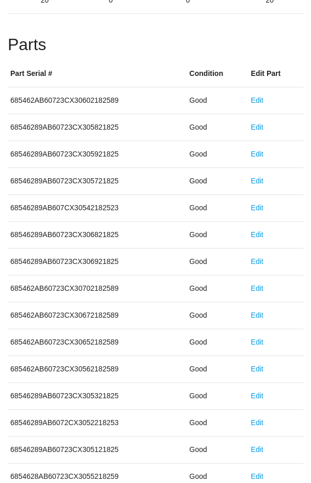
scroll to position [574, 0]
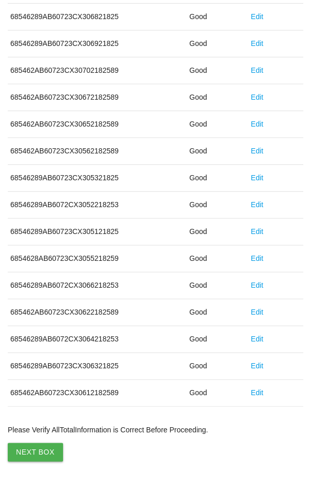
click at [34, 442] on button "Next Box" at bounding box center [35, 451] width 55 height 19
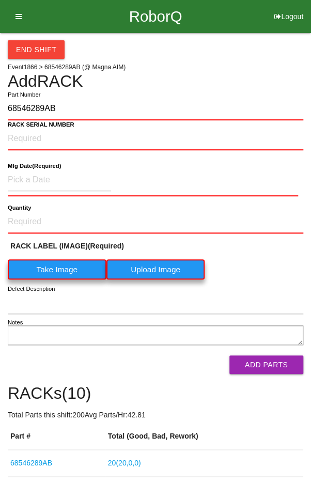
click at [59, 270] on label "Take Image" at bounding box center [57, 269] width 99 height 20
click at [0, 0] on \(IMAGE\) "Take Image" at bounding box center [0, 0] width 0 height 0
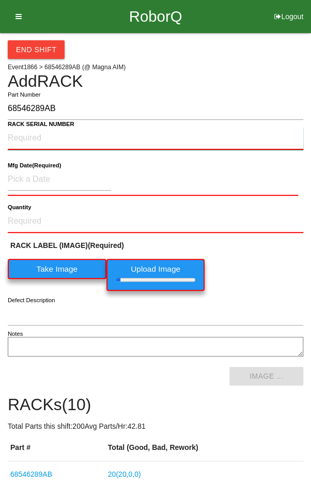
click at [31, 134] on NUMBER "RACK SERIAL NUMBER" at bounding box center [155, 138] width 295 height 23
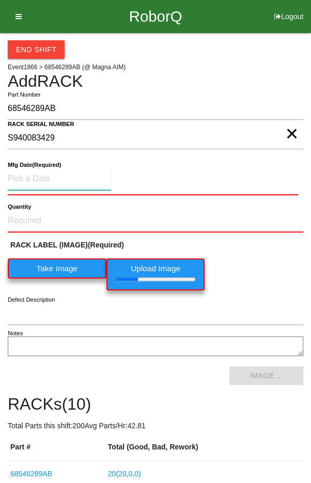
click at [43, 175] on input at bounding box center [59, 179] width 103 height 22
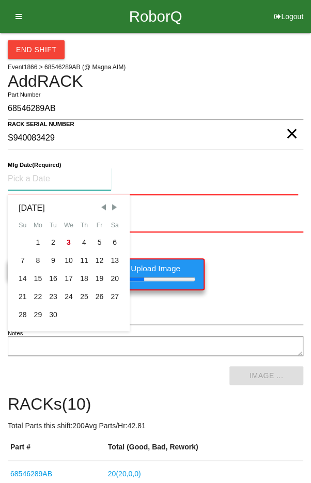
click at [103, 202] on span "Previous Month" at bounding box center [103, 206] width 9 height 9
click at [81, 256] on div "7" at bounding box center [83, 260] width 15 height 18
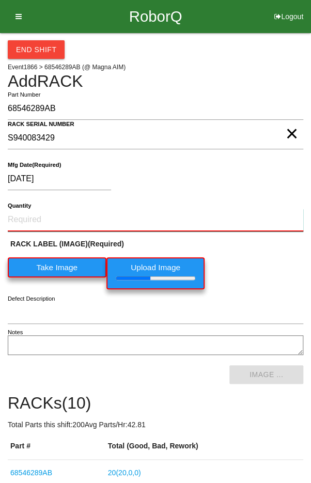
click at [59, 210] on input "Quantity" at bounding box center [155, 220] width 295 height 23
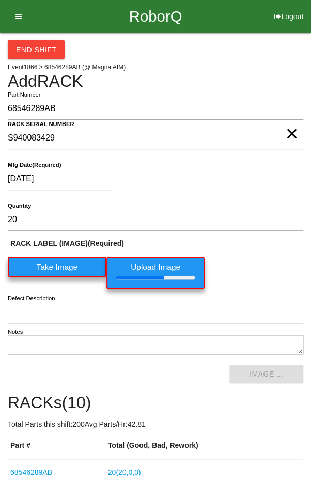
click at [271, 259] on div "RACK LABEL (IMAGE) (Required) Take Image Upload Image" at bounding box center [155, 266] width 295 height 56
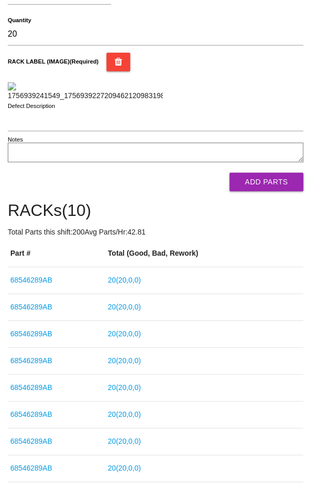
scroll to position [186, 0]
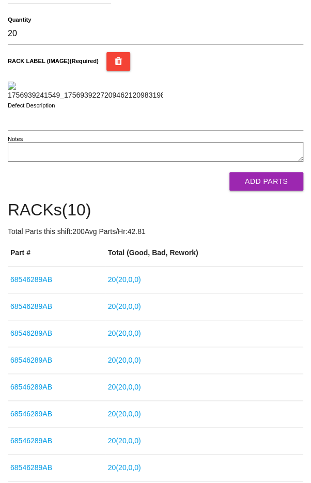
click at [283, 191] on button "Add Parts" at bounding box center [266, 181] width 74 height 19
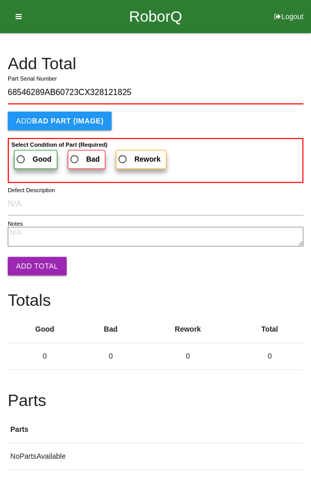
click at [26, 155] on span "Good" at bounding box center [32, 159] width 37 height 13
click at [21, 155] on input "Good" at bounding box center [17, 156] width 7 height 7
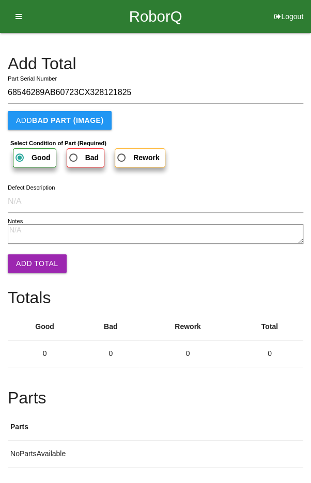
click at [25, 259] on button "Add Total" at bounding box center [37, 263] width 59 height 19
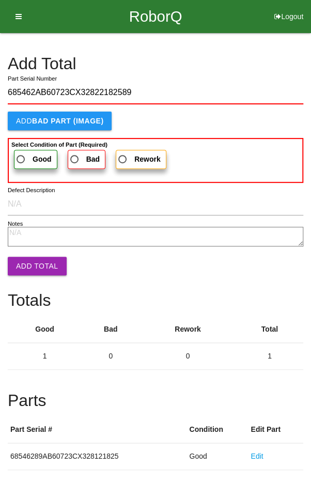
click at [30, 156] on span "Good" at bounding box center [32, 159] width 37 height 13
click at [21, 156] on input "Good" at bounding box center [17, 156] width 7 height 7
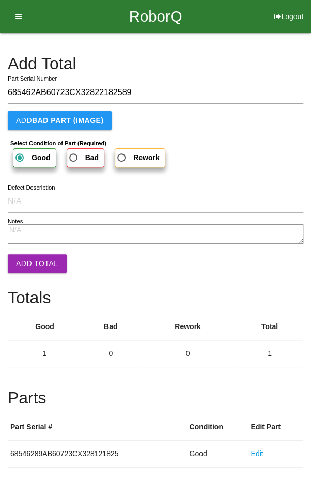
click at [27, 255] on button "Add Total" at bounding box center [37, 263] width 59 height 19
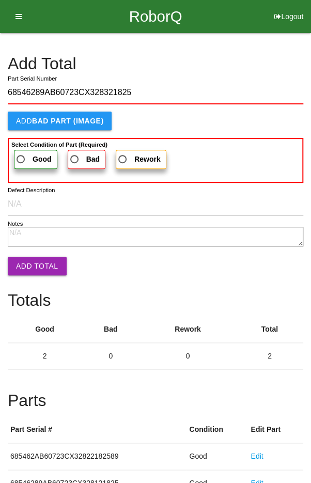
click at [28, 153] on span "Good" at bounding box center [32, 159] width 37 height 13
click at [21, 153] on input "Good" at bounding box center [17, 156] width 7 height 7
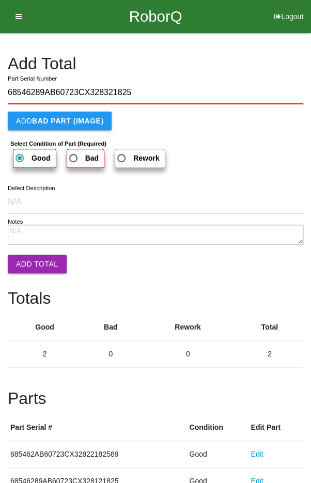
click at [30, 258] on button "Add Total" at bounding box center [37, 264] width 59 height 19
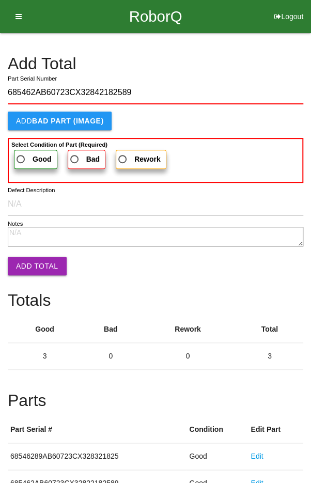
click at [29, 154] on span "Good" at bounding box center [32, 159] width 37 height 13
click at [21, 154] on input "Good" at bounding box center [17, 156] width 7 height 7
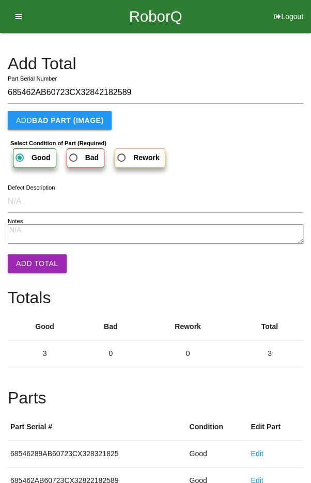
click at [26, 256] on button "Add Total" at bounding box center [37, 263] width 59 height 19
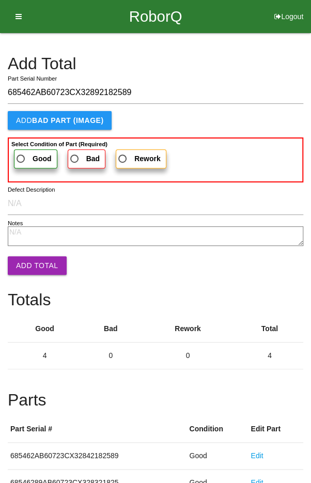
click at [32, 152] on span "Good" at bounding box center [32, 158] width 37 height 13
click at [21, 152] on input "Good" at bounding box center [17, 155] width 7 height 7
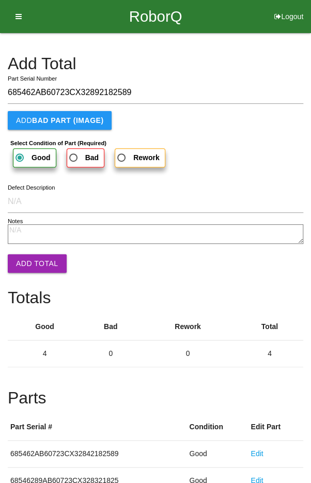
click at [31, 259] on button "Add Total" at bounding box center [37, 263] width 59 height 19
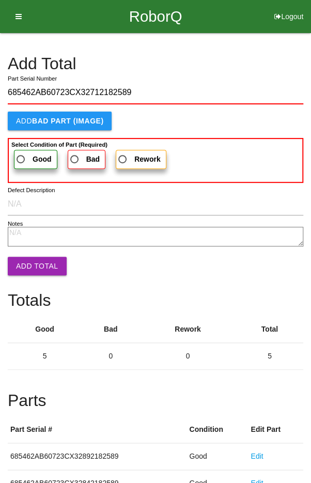
click at [33, 155] on b "Good" at bounding box center [42, 159] width 19 height 8
click at [21, 154] on input "Good" at bounding box center [17, 156] width 7 height 7
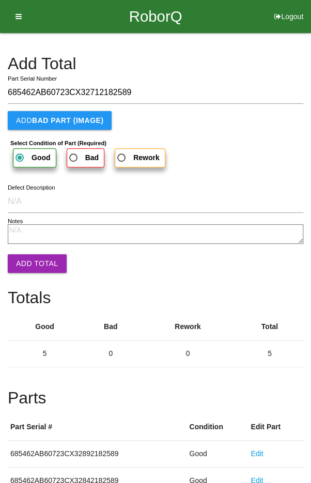
click at [31, 257] on button "Add Total" at bounding box center [37, 263] width 59 height 19
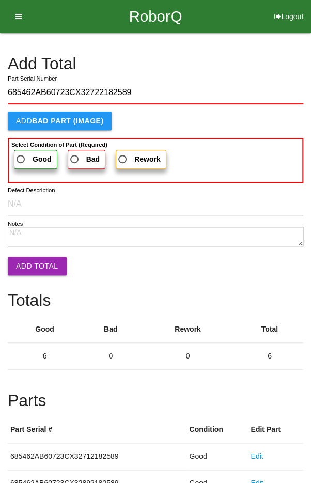
click at [25, 151] on label "Good" at bounding box center [35, 159] width 43 height 19
click at [21, 153] on input "Good" at bounding box center [17, 156] width 7 height 7
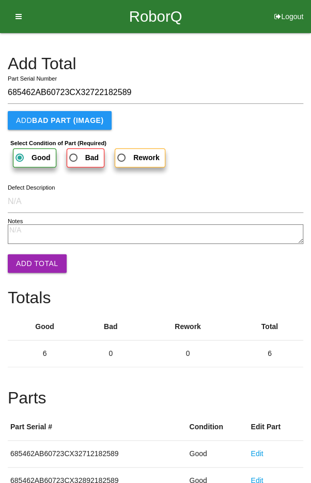
click at [34, 257] on button "Add Total" at bounding box center [37, 263] width 59 height 19
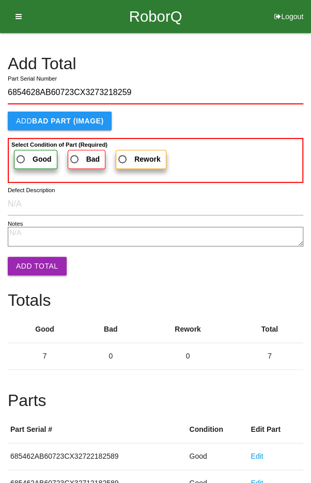
click at [28, 150] on label "Good" at bounding box center [35, 159] width 43 height 19
click at [21, 153] on input "Good" at bounding box center [17, 156] width 7 height 7
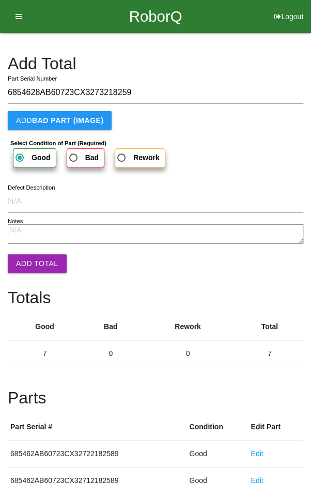
click at [27, 259] on button "Add Total" at bounding box center [37, 263] width 59 height 19
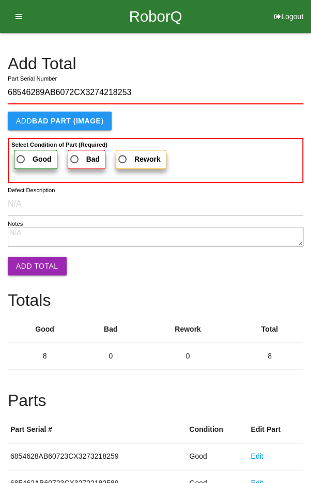
click at [29, 154] on span "Good" at bounding box center [32, 159] width 37 height 13
click at [21, 154] on input "Good" at bounding box center [17, 156] width 7 height 7
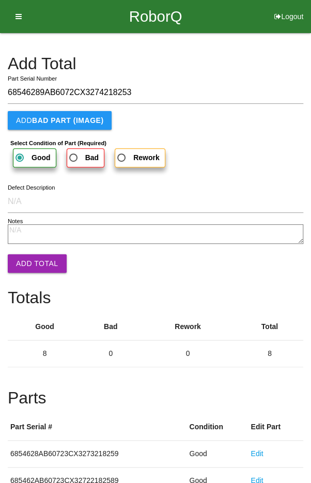
click at [34, 258] on button "Add Total" at bounding box center [37, 263] width 59 height 19
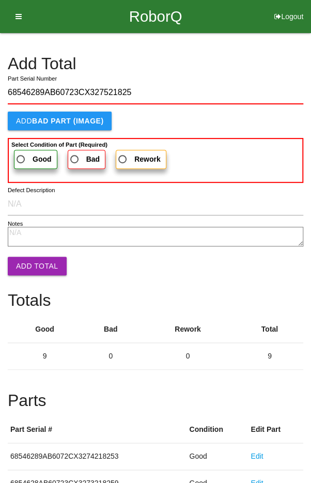
click at [28, 151] on label "Good" at bounding box center [35, 159] width 43 height 19
click at [21, 153] on input "Good" at bounding box center [17, 156] width 7 height 7
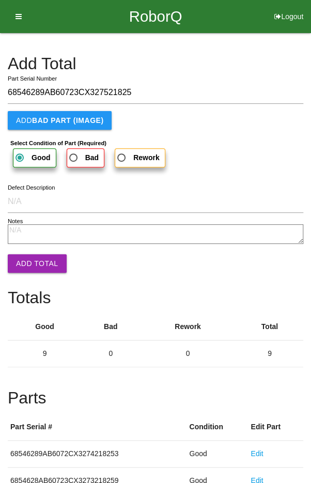
click at [33, 256] on button "Add Total" at bounding box center [37, 263] width 59 height 19
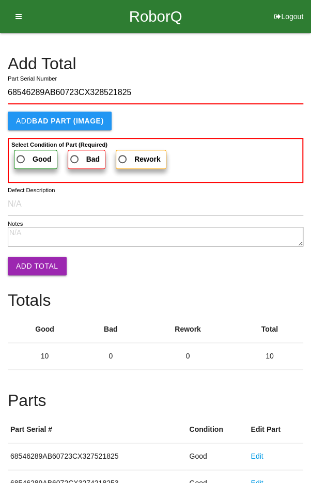
click at [29, 155] on span "Good" at bounding box center [32, 159] width 37 height 13
click at [21, 155] on input "Good" at bounding box center [17, 156] width 7 height 7
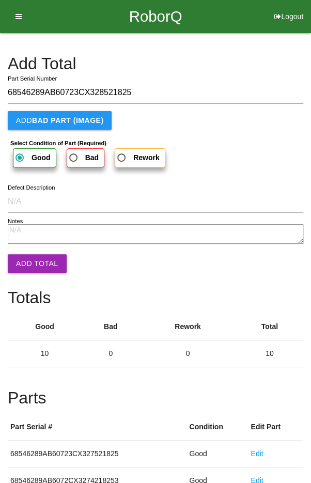
click at [34, 267] on button "Add Total" at bounding box center [37, 263] width 59 height 19
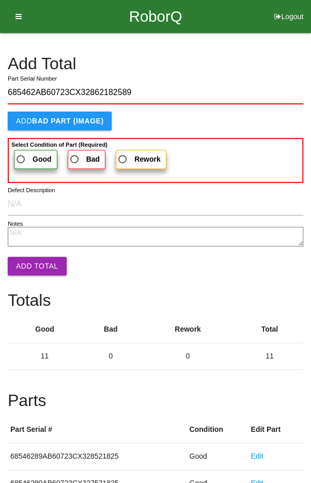
click at [28, 156] on span "Good" at bounding box center [32, 159] width 37 height 13
click at [21, 156] on input "Good" at bounding box center [17, 156] width 7 height 7
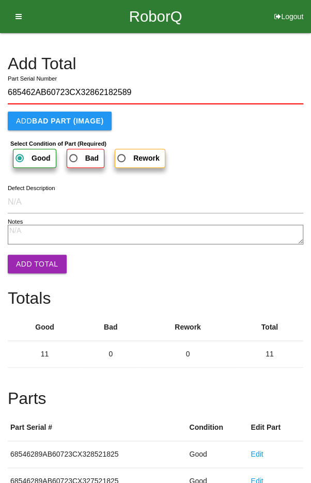
click at [36, 266] on button "Add Total" at bounding box center [37, 264] width 59 height 19
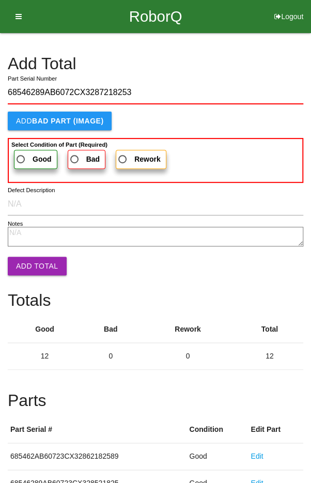
click at [26, 154] on span "Good" at bounding box center [32, 159] width 37 height 13
click at [21, 154] on input "Good" at bounding box center [17, 156] width 7 height 7
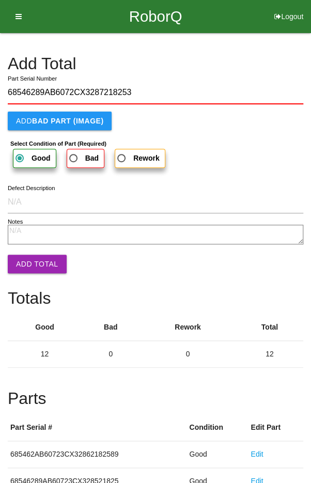
click at [37, 266] on button "Add Total" at bounding box center [37, 264] width 59 height 19
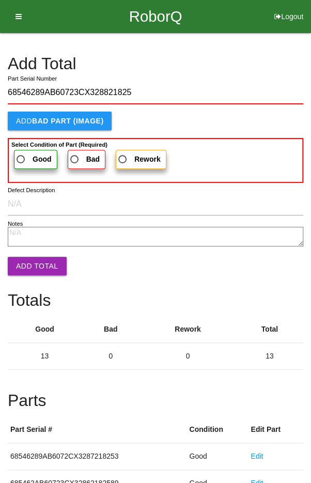
click at [28, 155] on span "Good" at bounding box center [32, 159] width 37 height 13
click at [21, 155] on input "Good" at bounding box center [17, 156] width 7 height 7
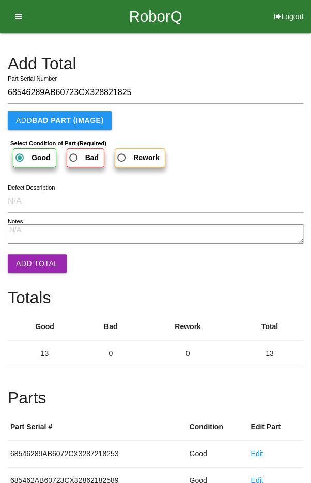
click at [38, 262] on button "Add Total" at bounding box center [37, 263] width 59 height 19
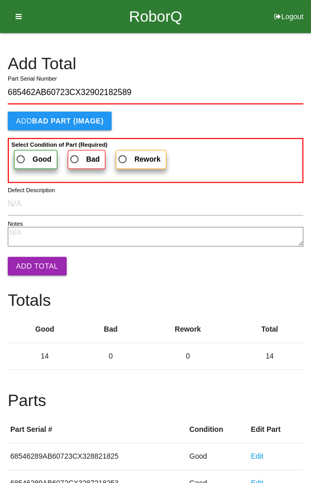
click at [30, 157] on span "Good" at bounding box center [32, 159] width 37 height 13
click at [21, 157] on input "Good" at bounding box center [17, 156] width 7 height 7
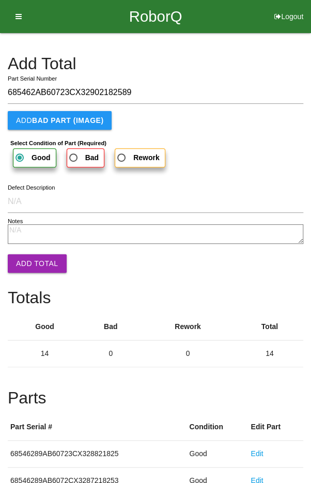
click at [39, 265] on button "Add Total" at bounding box center [37, 263] width 59 height 19
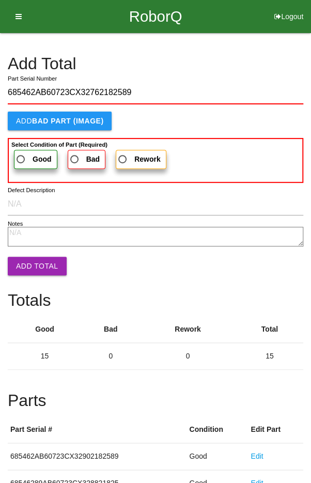
click at [26, 153] on span "Good" at bounding box center [32, 159] width 37 height 13
click at [21, 153] on input "Good" at bounding box center [17, 156] width 7 height 7
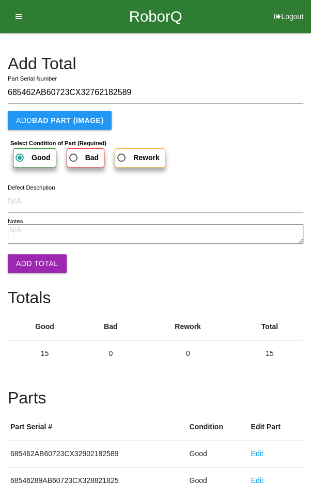
click at [36, 266] on button "Add Total" at bounding box center [37, 263] width 59 height 19
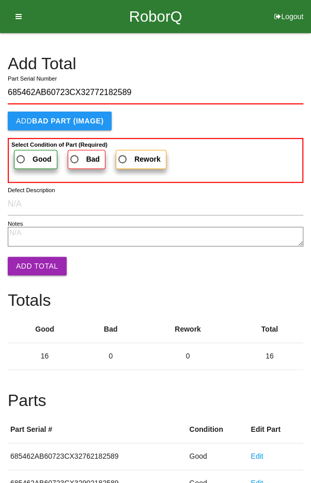
click at [25, 154] on span "Good" at bounding box center [32, 159] width 37 height 13
click at [21, 154] on input "Good" at bounding box center [17, 156] width 7 height 7
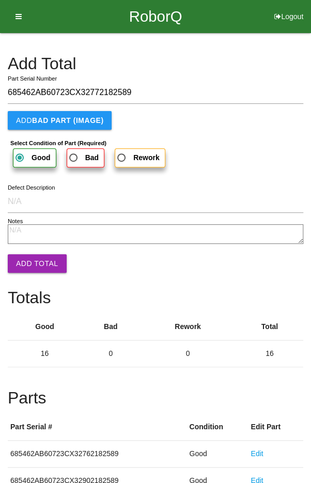
click at [32, 264] on button "Add Total" at bounding box center [37, 263] width 59 height 19
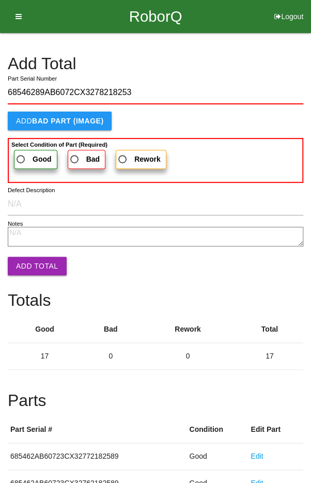
click at [23, 156] on span "Good" at bounding box center [32, 159] width 37 height 13
click at [21, 156] on input "Good" at bounding box center [17, 156] width 7 height 7
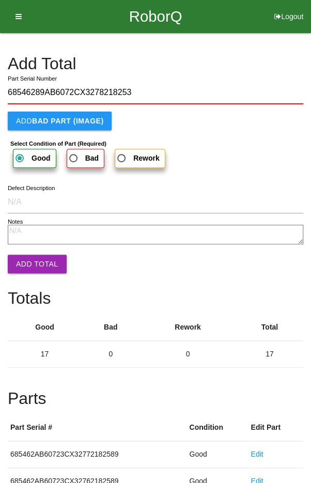
click at [36, 257] on button "Add Total" at bounding box center [37, 264] width 59 height 19
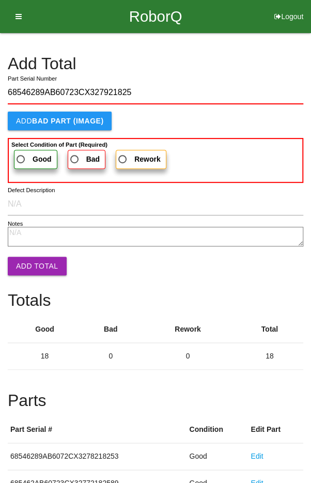
click at [26, 156] on span "Good" at bounding box center [32, 159] width 37 height 13
click at [21, 156] on input "Good" at bounding box center [17, 156] width 7 height 7
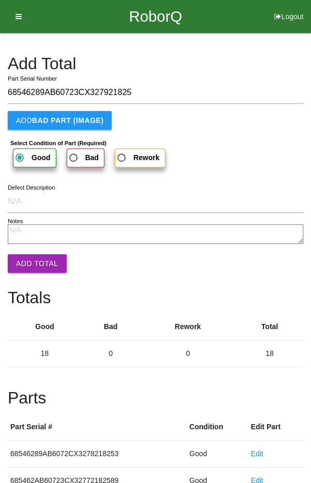
click at [42, 262] on button "Add Total" at bounding box center [37, 263] width 59 height 19
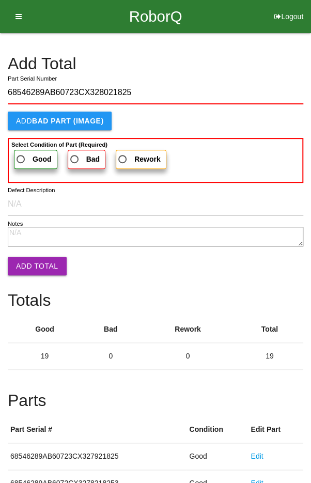
click at [28, 155] on span "Good" at bounding box center [32, 159] width 37 height 13
click at [21, 155] on input "Good" at bounding box center [17, 156] width 7 height 7
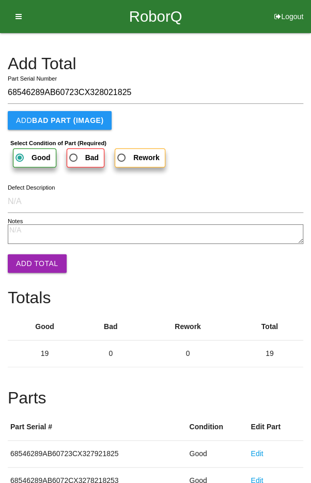
click at [42, 262] on button "Add Total" at bounding box center [37, 263] width 59 height 19
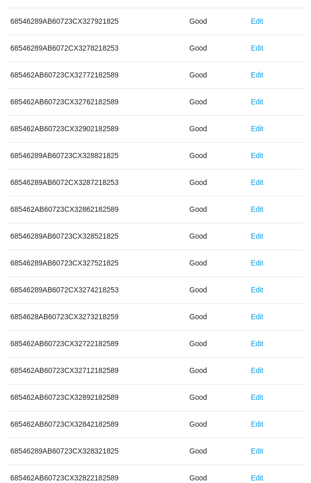
scroll to position [574, 0]
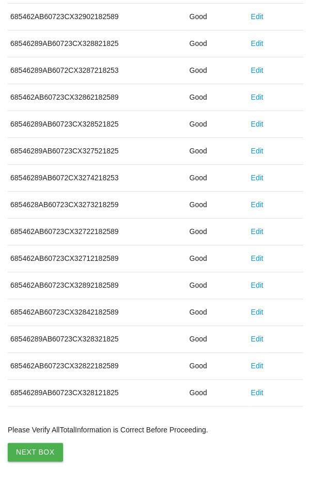
click at [37, 448] on button "Next Box" at bounding box center [35, 451] width 55 height 19
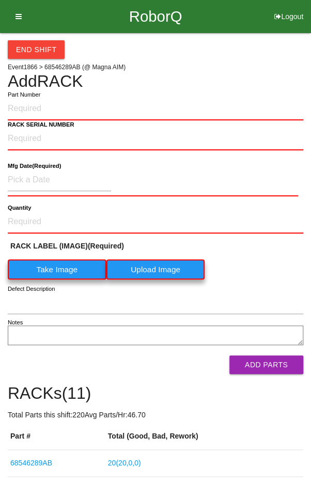
click at [24, 77] on h4 "Add RACK" at bounding box center [155, 81] width 295 height 18
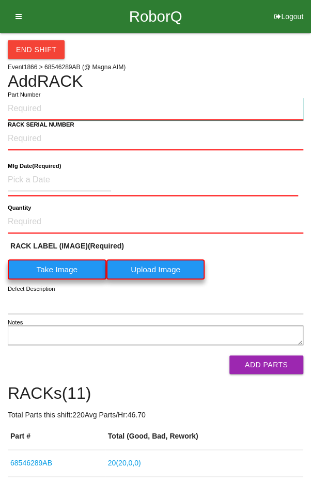
click at [34, 104] on input "Part Number" at bounding box center [155, 109] width 295 height 23
paste input "68546289AB"
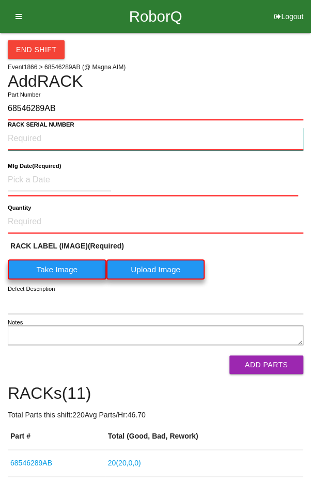
click at [39, 138] on NUMBER "RACK SERIAL NUMBER" at bounding box center [155, 139] width 295 height 23
click at [50, 269] on label "Take Image" at bounding box center [57, 269] width 99 height 20
click at [0, 0] on \(IMAGE\) "Take Image" at bounding box center [0, 0] width 0 height 0
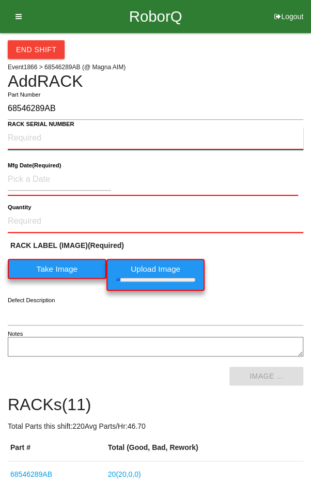
click at [29, 133] on NUMBER "RACK SERIAL NUMBER" at bounding box center [155, 138] width 295 height 23
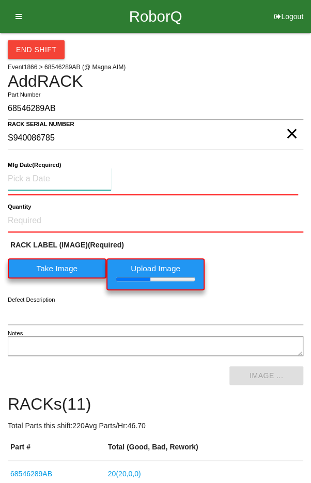
click at [41, 170] on input at bounding box center [59, 179] width 103 height 22
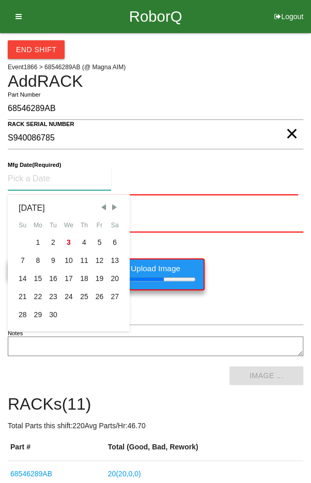
click at [103, 202] on span "Previous Month" at bounding box center [103, 206] width 9 height 9
click at [83, 257] on div "7" at bounding box center [83, 260] width 15 height 18
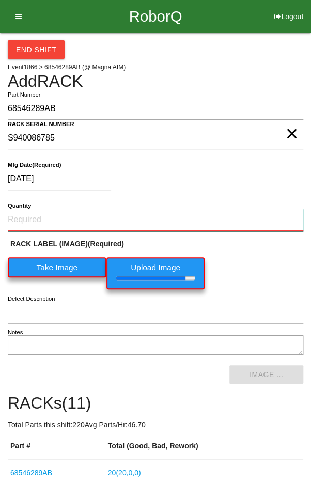
click at [52, 215] on input "Quantity" at bounding box center [155, 220] width 295 height 23
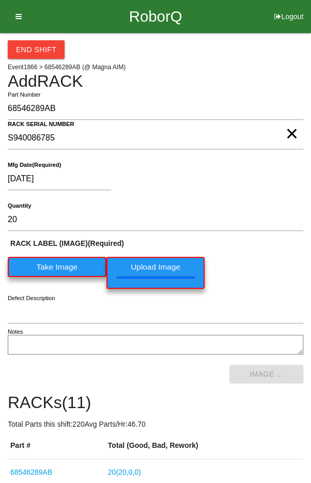
click at [267, 262] on div "RACK LABEL (IMAGE) (Required) Take Image Upload Image" at bounding box center [155, 266] width 295 height 56
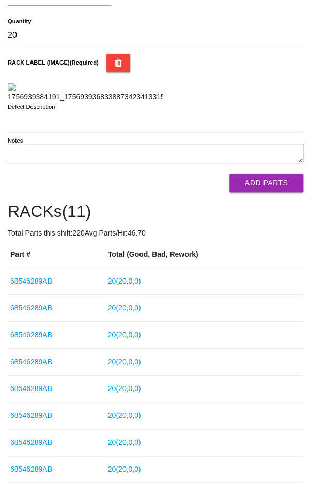
scroll to position [186, 0]
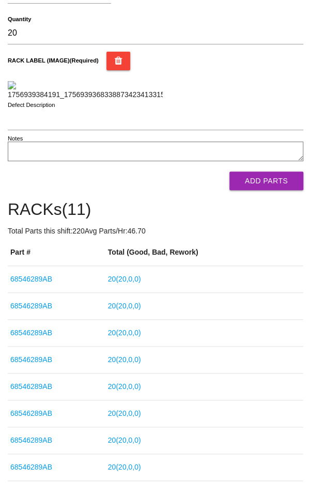
click at [271, 190] on button "Add Parts" at bounding box center [266, 180] width 74 height 19
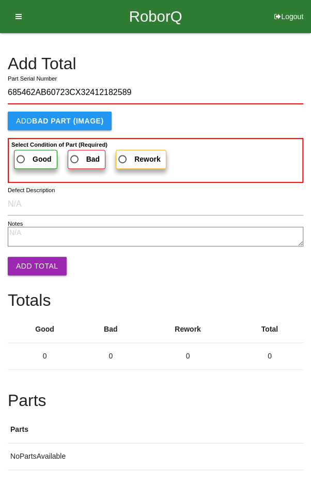
click at [29, 150] on label "Good" at bounding box center [35, 159] width 43 height 19
click at [21, 153] on input "Good" at bounding box center [17, 156] width 7 height 7
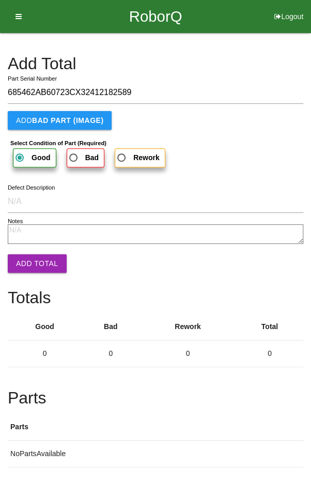
click at [32, 256] on button "Add Total" at bounding box center [37, 263] width 59 height 19
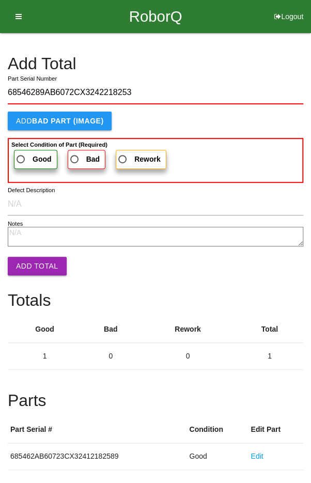
click at [30, 151] on label "Good" at bounding box center [35, 159] width 43 height 19
click at [21, 153] on input "Good" at bounding box center [17, 156] width 7 height 7
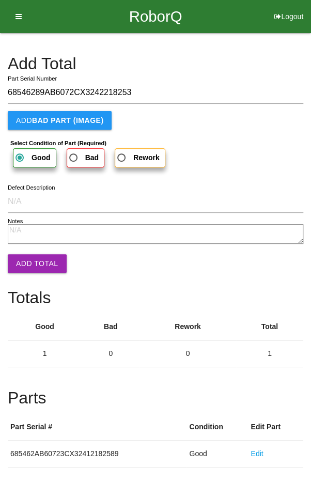
click at [35, 262] on button "Add Total" at bounding box center [37, 263] width 59 height 19
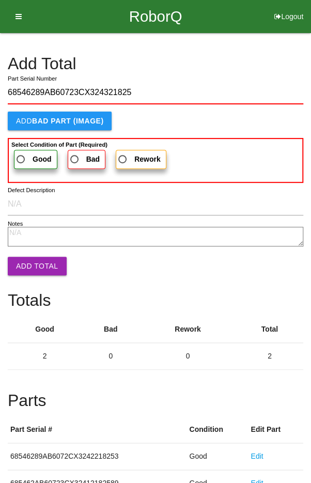
click at [27, 155] on span "Good" at bounding box center [32, 159] width 37 height 13
click at [21, 155] on input "Good" at bounding box center [17, 156] width 7 height 7
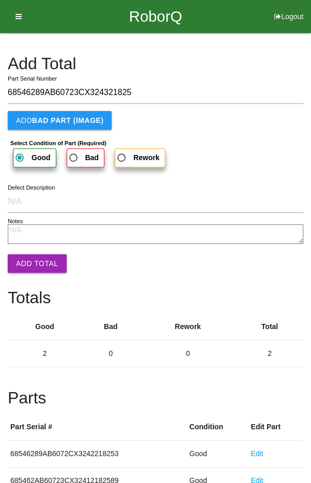
click at [31, 254] on button "Add Total" at bounding box center [37, 263] width 59 height 19
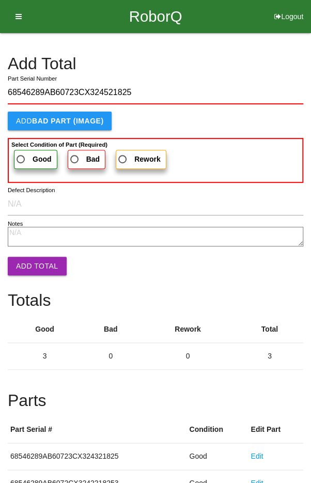
click at [31, 151] on label "Good" at bounding box center [35, 159] width 43 height 19
click at [21, 153] on input "Good" at bounding box center [17, 156] width 7 height 7
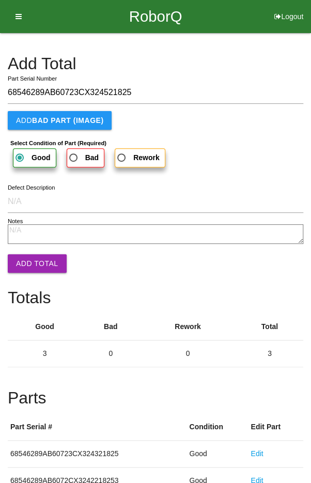
click at [31, 262] on button "Add Total" at bounding box center [37, 263] width 59 height 19
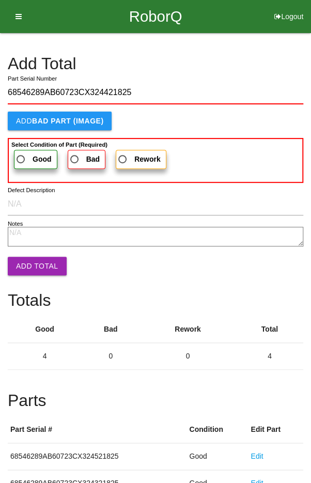
click at [26, 151] on label "Good" at bounding box center [35, 159] width 43 height 19
click at [21, 153] on input "Good" at bounding box center [17, 156] width 7 height 7
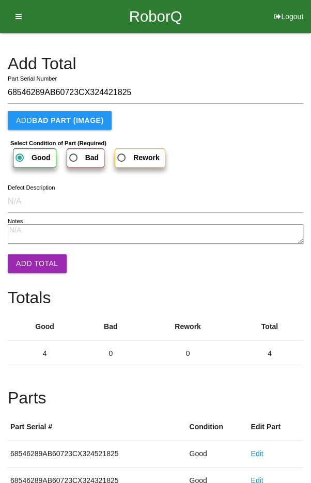
click at [30, 256] on button "Add Total" at bounding box center [37, 263] width 59 height 19
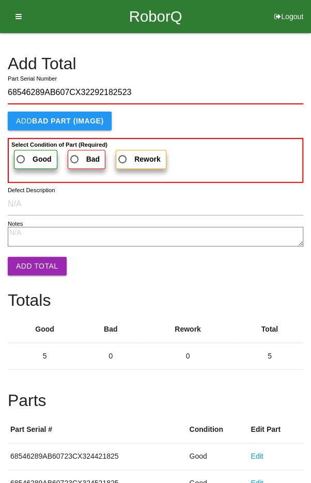
click at [33, 157] on b "Good" at bounding box center [42, 159] width 19 height 8
click at [21, 157] on input "Good" at bounding box center [17, 156] width 7 height 7
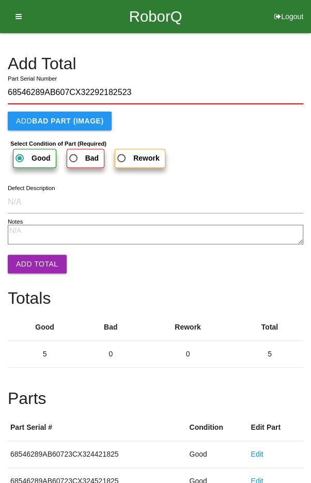
click at [33, 267] on button "Add Total" at bounding box center [37, 264] width 59 height 19
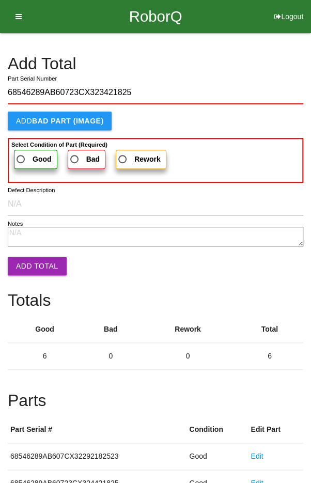
click at [24, 154] on span "Good" at bounding box center [32, 159] width 37 height 13
click at [21, 154] on input "Good" at bounding box center [17, 156] width 7 height 7
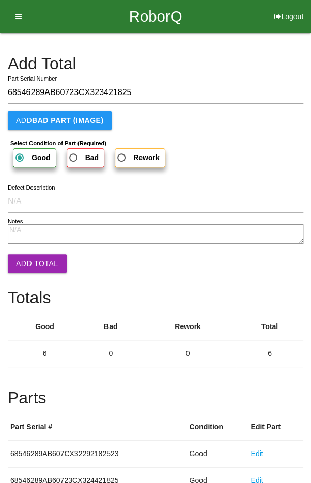
click at [29, 258] on button "Add Total" at bounding box center [37, 263] width 59 height 19
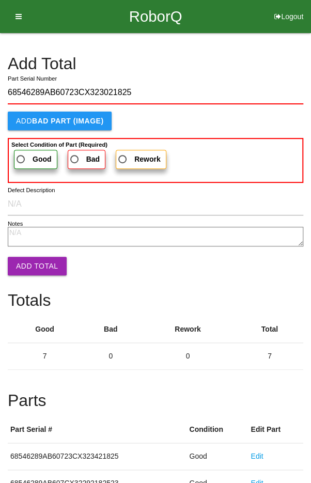
click at [26, 153] on span "Good" at bounding box center [32, 159] width 37 height 13
click at [21, 153] on input "Good" at bounding box center [17, 156] width 7 height 7
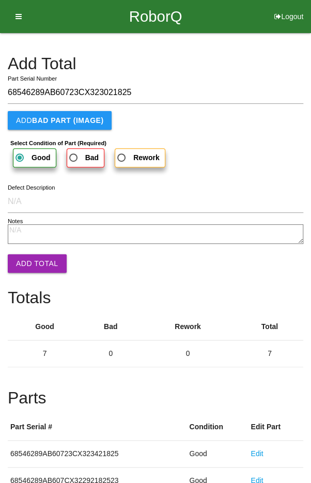
click at [33, 259] on button "Add Total" at bounding box center [37, 263] width 59 height 19
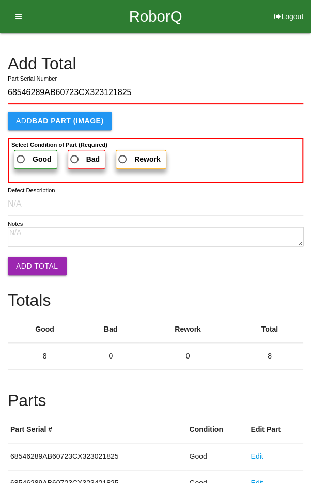
click at [29, 155] on span "Good" at bounding box center [32, 159] width 37 height 13
click at [21, 155] on input "Good" at bounding box center [17, 156] width 7 height 7
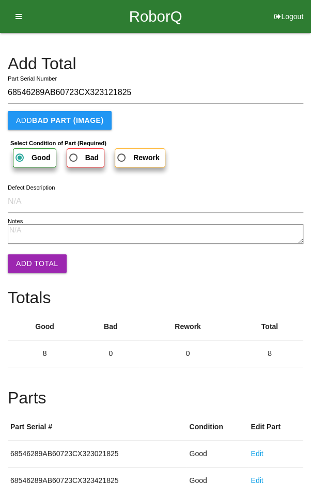
click at [26, 265] on button "Add Total" at bounding box center [37, 263] width 59 height 19
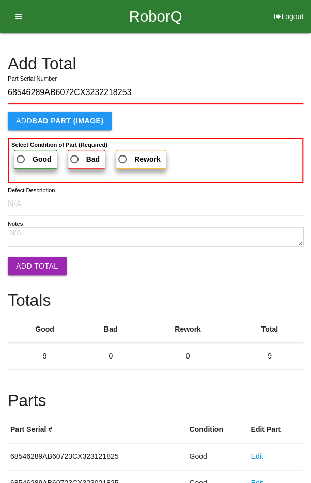
click at [28, 155] on span "Good" at bounding box center [32, 159] width 37 height 13
click at [21, 155] on input "Good" at bounding box center [17, 156] width 7 height 7
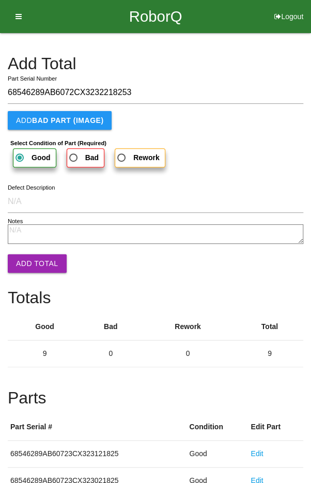
click at [34, 267] on button "Add Total" at bounding box center [37, 263] width 59 height 19
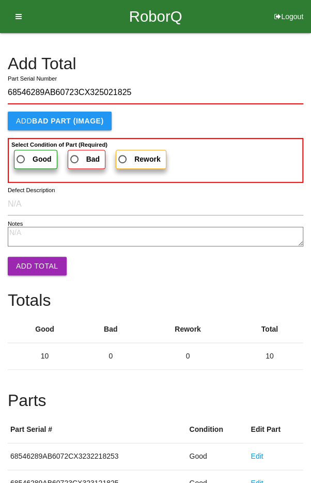
click at [26, 153] on span "Good" at bounding box center [32, 159] width 37 height 13
click at [21, 153] on input "Good" at bounding box center [17, 156] width 7 height 7
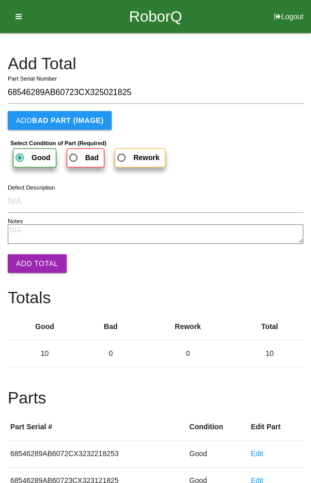
click at [33, 260] on button "Add Total" at bounding box center [37, 263] width 59 height 19
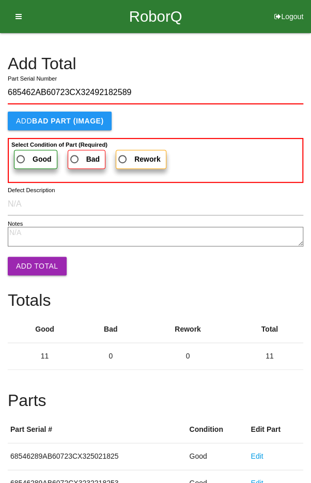
click at [25, 155] on span "Good" at bounding box center [32, 159] width 37 height 13
click at [21, 155] on input "Good" at bounding box center [17, 156] width 7 height 7
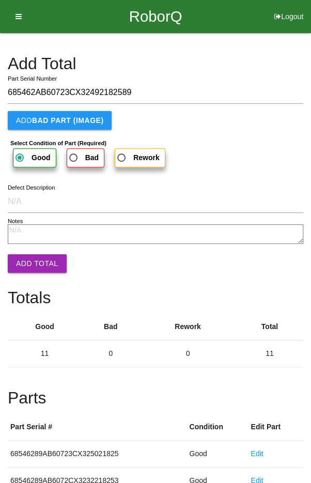
click at [31, 257] on button "Add Total" at bounding box center [37, 263] width 59 height 19
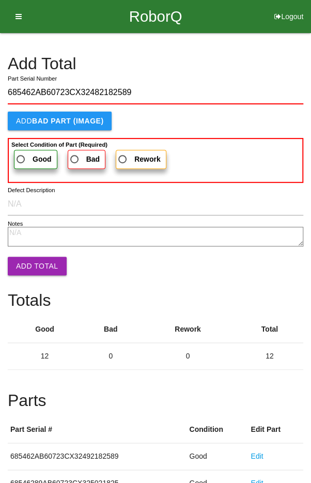
click at [26, 155] on span "Good" at bounding box center [32, 159] width 37 height 13
click at [21, 155] on input "Good" at bounding box center [17, 156] width 7 height 7
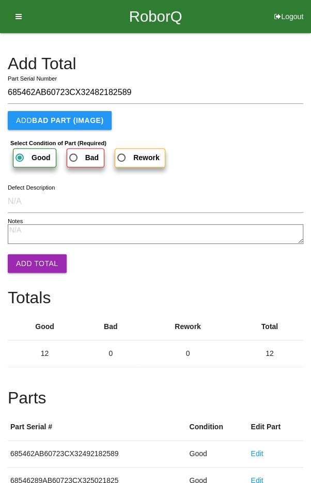
click at [34, 255] on button "Add Total" at bounding box center [37, 263] width 59 height 19
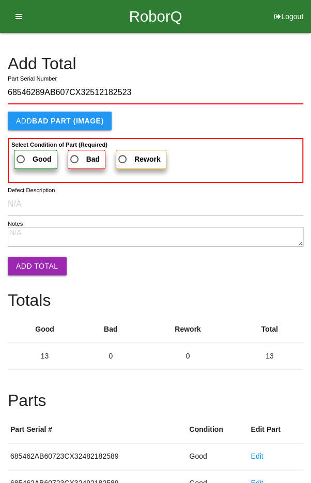
click at [26, 150] on label "Good" at bounding box center [35, 159] width 43 height 19
click at [21, 153] on input "Good" at bounding box center [17, 156] width 7 height 7
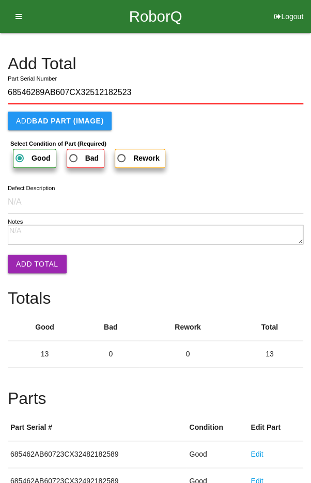
click at [34, 255] on button "Add Total" at bounding box center [37, 264] width 59 height 19
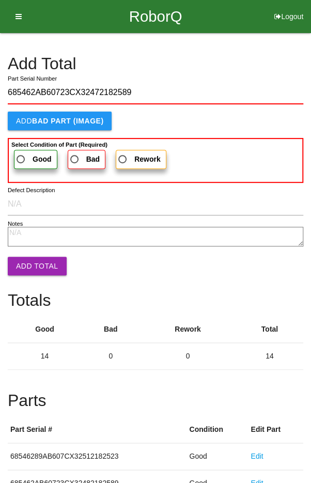
click at [24, 151] on label "Good" at bounding box center [35, 159] width 43 height 19
click at [21, 153] on input "Good" at bounding box center [17, 156] width 7 height 7
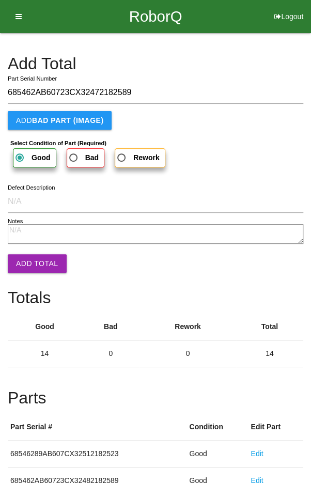
click at [35, 257] on button "Add Total" at bounding box center [37, 263] width 59 height 19
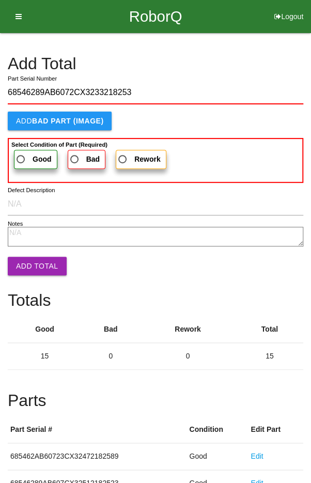
click at [24, 153] on span "Good" at bounding box center [32, 159] width 37 height 13
click at [21, 153] on input "Good" at bounding box center [17, 156] width 7 height 7
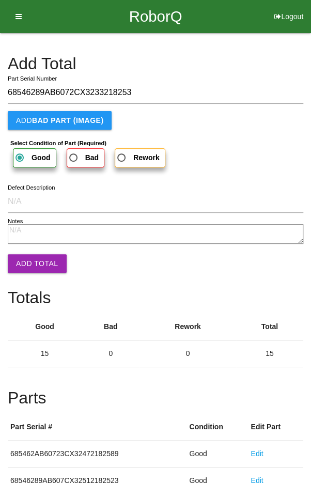
click at [32, 264] on button "Add Total" at bounding box center [37, 263] width 59 height 19
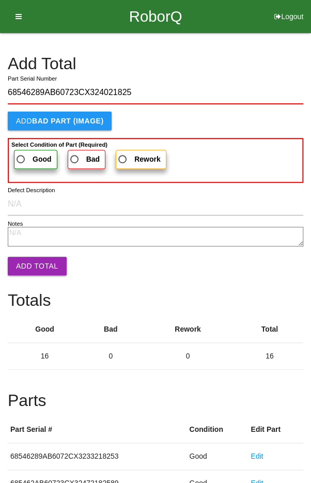
click at [25, 154] on span "Good" at bounding box center [32, 159] width 37 height 13
click at [21, 154] on input "Good" at bounding box center [17, 156] width 7 height 7
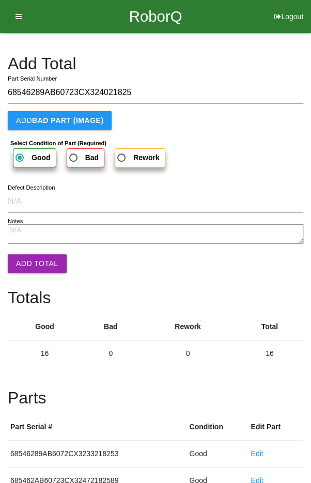
click at [33, 262] on button "Add Total" at bounding box center [37, 263] width 59 height 19
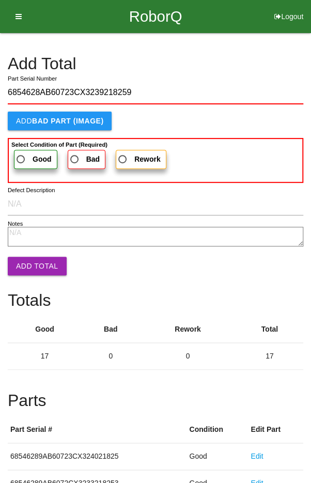
click at [23, 145] on b "Select Condition of Part (Required)" at bounding box center [59, 144] width 96 height 6
click at [21, 153] on input "Good" at bounding box center [17, 156] width 7 height 7
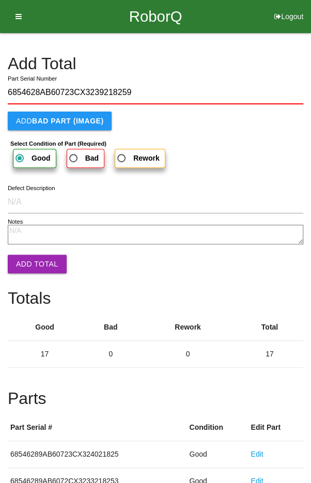
click at [29, 261] on button "Add Total" at bounding box center [37, 264] width 59 height 19
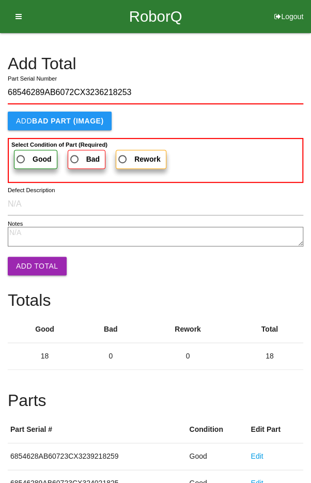
click at [23, 153] on span "Good" at bounding box center [32, 159] width 37 height 13
click at [21, 153] on input "Good" at bounding box center [17, 156] width 7 height 7
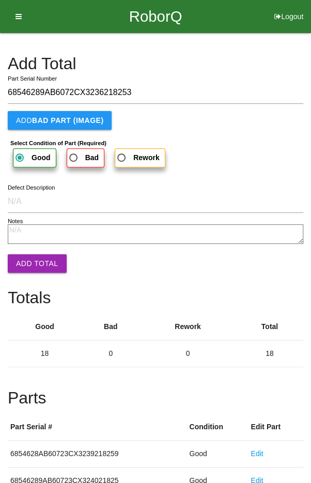
click at [33, 262] on button "Add Total" at bounding box center [37, 263] width 59 height 19
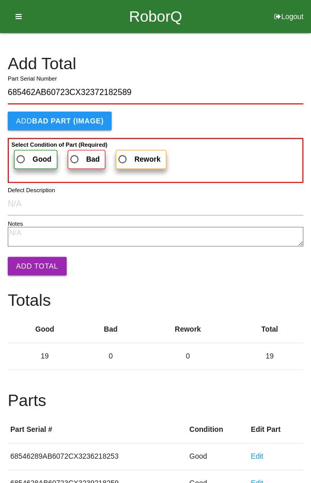
click at [34, 153] on span "Good" at bounding box center [32, 159] width 37 height 13
click at [21, 153] on input "Good" at bounding box center [17, 156] width 7 height 7
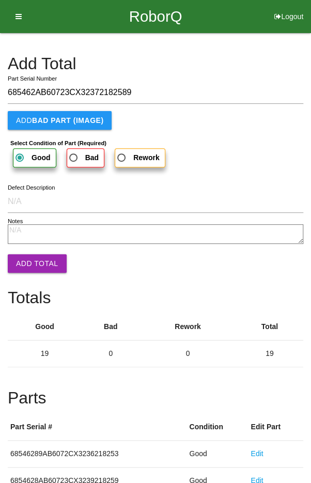
click at [33, 259] on button "Add Total" at bounding box center [37, 263] width 59 height 19
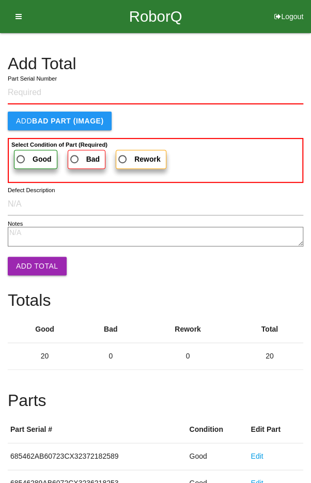
click at [273, 57] on h4 "Add Total" at bounding box center [155, 64] width 295 height 18
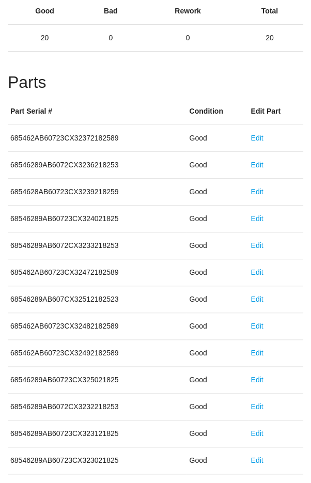
scroll to position [574, 0]
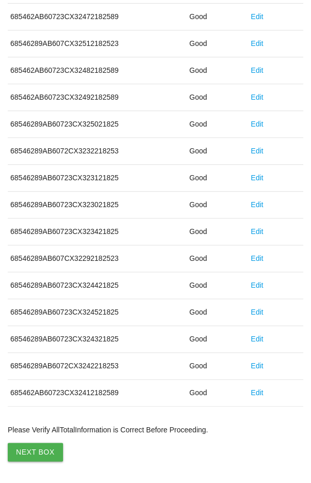
click at [28, 445] on button "Next Box" at bounding box center [35, 451] width 55 height 19
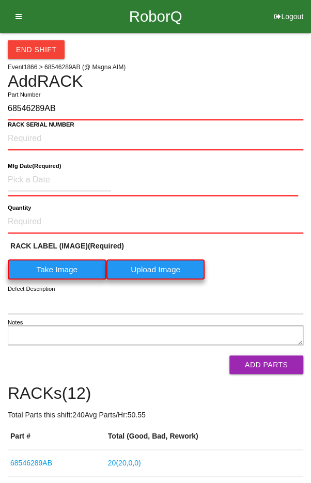
click at [51, 265] on label "Take Image" at bounding box center [57, 269] width 99 height 20
click at [0, 0] on \(IMAGE\) "Take Image" at bounding box center [0, 0] width 0 height 0
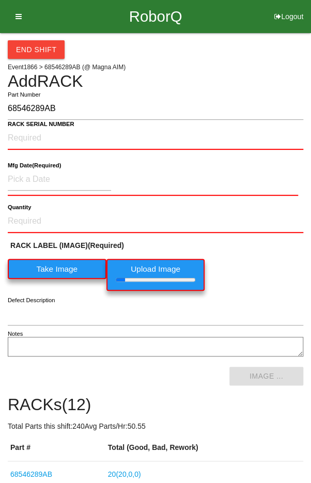
click at [28, 126] on b "RACK SERIAL NUMBER" at bounding box center [41, 124] width 67 height 7
click at [28, 127] on NUMBER "RACK SERIAL NUMBER" at bounding box center [155, 138] width 295 height 23
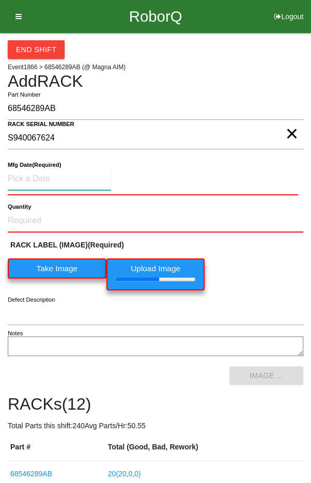
click at [40, 176] on input at bounding box center [59, 179] width 103 height 22
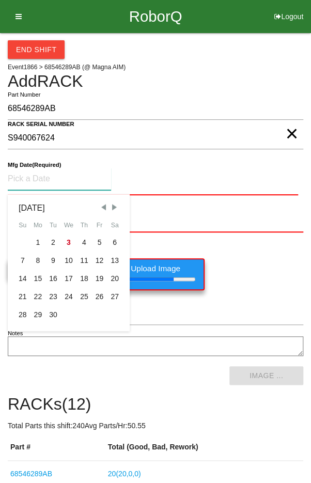
click at [103, 202] on span "Previous Month" at bounding box center [103, 206] width 9 height 9
click at [84, 253] on div "7" at bounding box center [83, 260] width 15 height 18
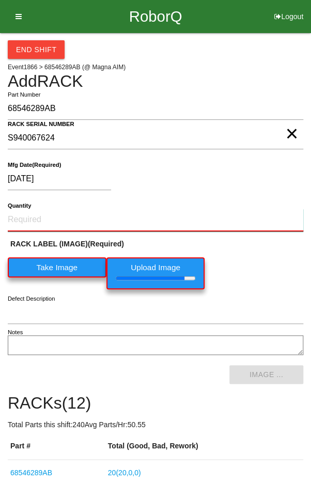
click at [47, 216] on input "Quantity" at bounding box center [155, 220] width 295 height 23
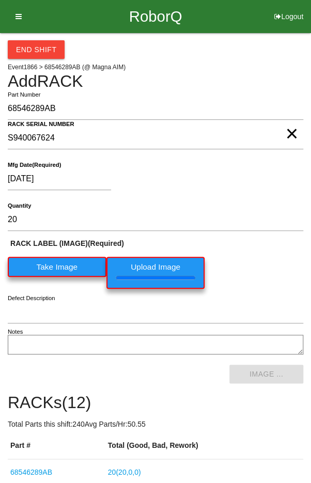
click at [264, 259] on div "RACK LABEL (IMAGE) (Required) Take Image Upload Image" at bounding box center [155, 266] width 295 height 56
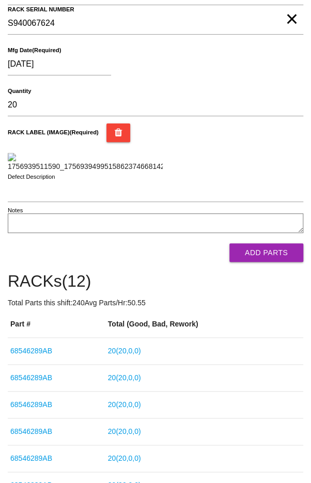
scroll to position [121, 0]
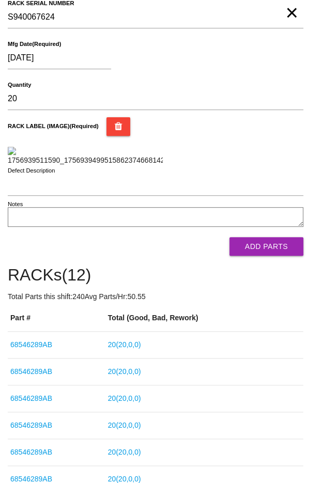
click at [276, 256] on button "Add Parts" at bounding box center [266, 246] width 74 height 19
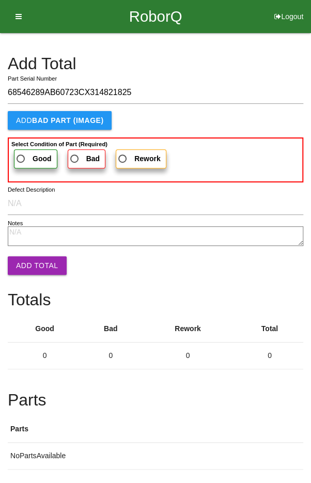
click at [32, 151] on label "Good" at bounding box center [35, 158] width 43 height 19
click at [21, 152] on input "Good" at bounding box center [17, 155] width 7 height 7
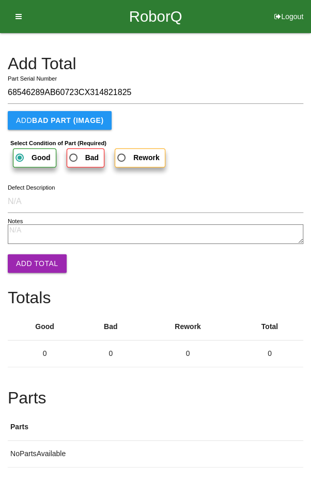
click at [29, 257] on button "Add Total" at bounding box center [37, 263] width 59 height 19
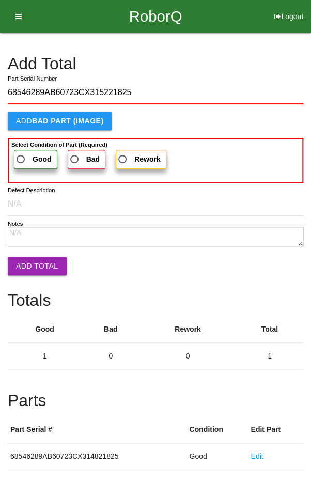
click at [26, 150] on label "Good" at bounding box center [35, 159] width 43 height 19
click at [21, 153] on input "Good" at bounding box center [17, 156] width 7 height 7
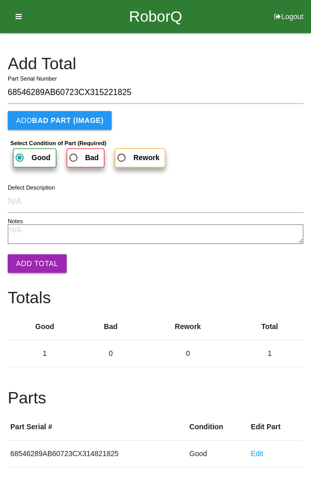
click at [31, 259] on button "Add Total" at bounding box center [37, 263] width 59 height 19
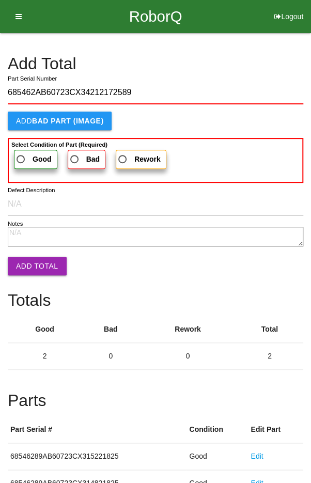
click at [29, 154] on span "Good" at bounding box center [32, 159] width 37 height 13
click at [21, 154] on input "Good" at bounding box center [17, 156] width 7 height 7
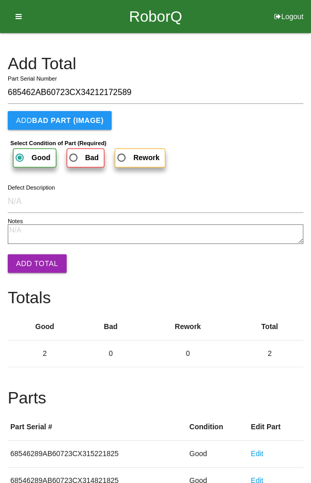
click at [29, 265] on button "Add Total" at bounding box center [37, 263] width 59 height 19
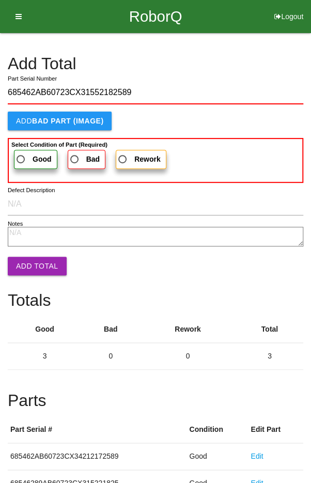
click at [28, 155] on span "Good" at bounding box center [32, 159] width 37 height 13
click at [21, 155] on input "Good" at bounding box center [17, 156] width 7 height 7
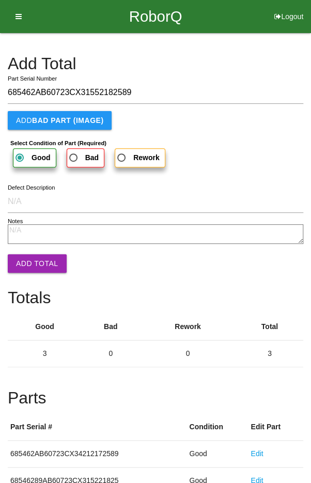
click at [34, 263] on button "Add Total" at bounding box center [37, 263] width 59 height 19
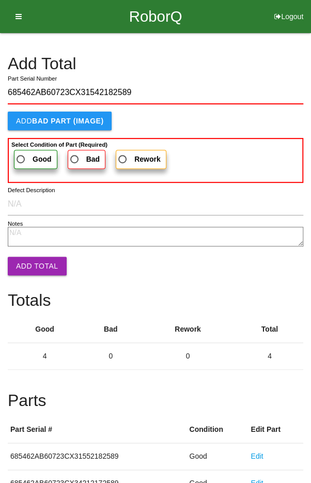
click at [26, 155] on span "Good" at bounding box center [32, 159] width 37 height 13
click at [21, 155] on input "Good" at bounding box center [17, 156] width 7 height 7
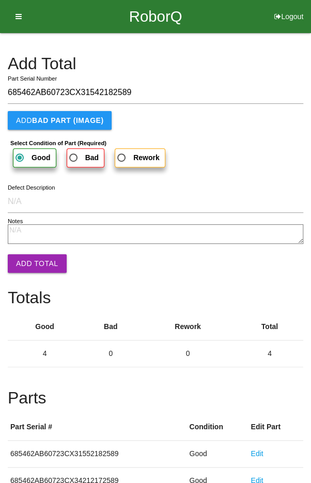
click at [31, 259] on button "Add Total" at bounding box center [37, 263] width 59 height 19
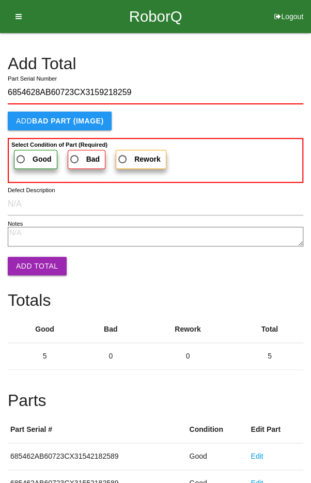
click at [26, 151] on label "Good" at bounding box center [35, 159] width 43 height 19
click at [21, 153] on input "Good" at bounding box center [17, 156] width 7 height 7
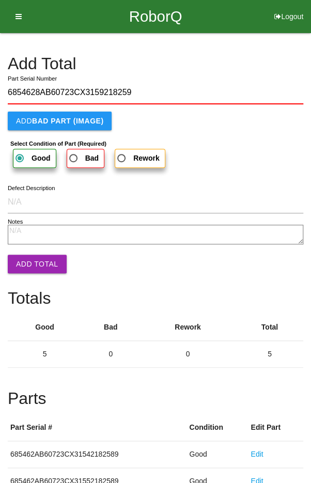
click at [31, 258] on button "Add Total" at bounding box center [37, 264] width 59 height 19
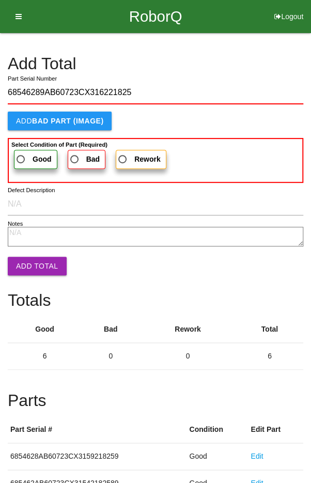
click at [26, 153] on span "Good" at bounding box center [32, 159] width 37 height 13
click at [21, 153] on input "Good" at bounding box center [17, 156] width 7 height 7
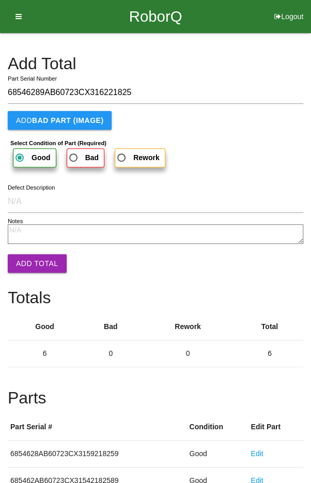
click at [30, 255] on button "Add Total" at bounding box center [37, 263] width 59 height 19
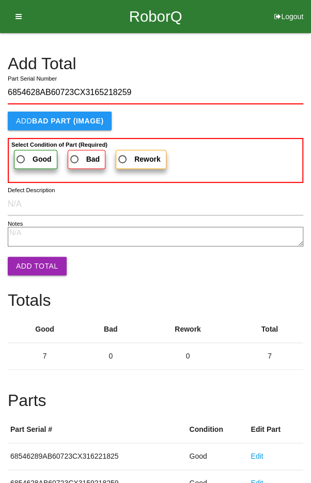
click at [29, 153] on span "Good" at bounding box center [32, 159] width 37 height 13
click at [21, 153] on input "Good" at bounding box center [17, 156] width 7 height 7
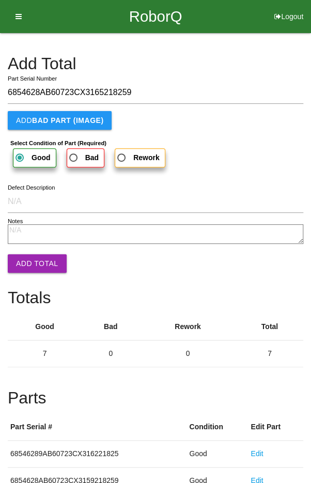
click at [34, 262] on button "Add Total" at bounding box center [37, 263] width 59 height 19
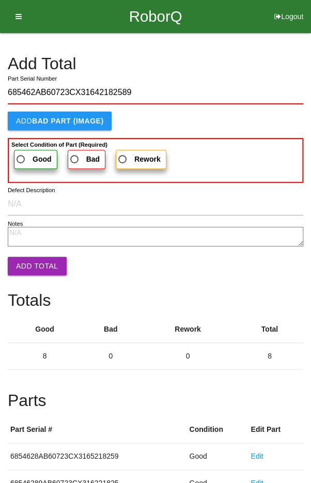
click at [28, 154] on span "Good" at bounding box center [32, 159] width 37 height 13
click at [21, 154] on input "Good" at bounding box center [17, 156] width 7 height 7
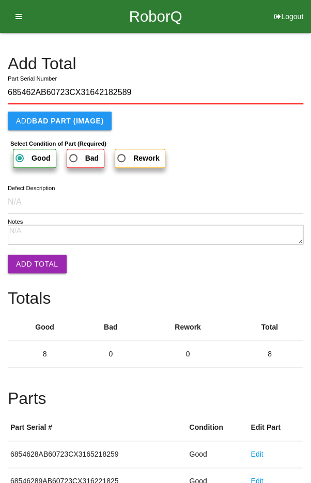
click at [32, 263] on button "Add Total" at bounding box center [37, 264] width 59 height 19
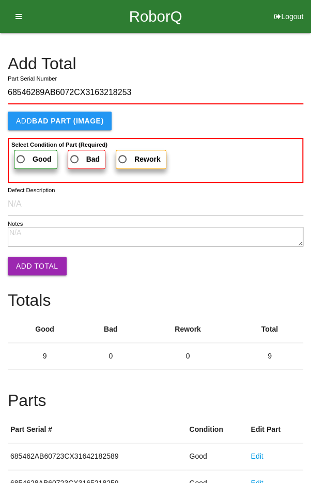
click at [30, 154] on span "Good" at bounding box center [32, 159] width 37 height 13
click at [21, 154] on input "Good" at bounding box center [17, 156] width 7 height 7
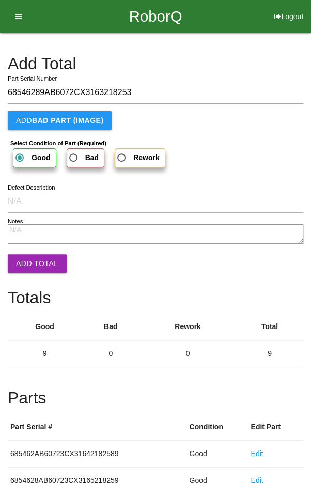
click at [34, 262] on button "Add Total" at bounding box center [37, 263] width 59 height 19
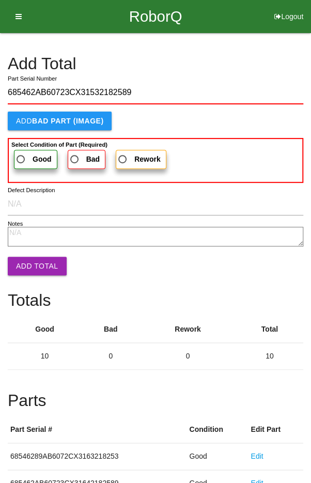
click at [29, 160] on span "Good" at bounding box center [32, 159] width 37 height 13
click at [21, 160] on input "Good" at bounding box center [17, 156] width 7 height 7
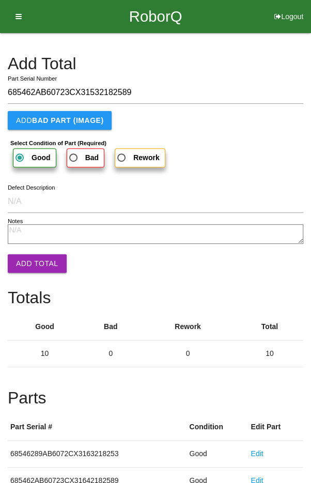
click at [33, 263] on button "Add Total" at bounding box center [37, 263] width 59 height 19
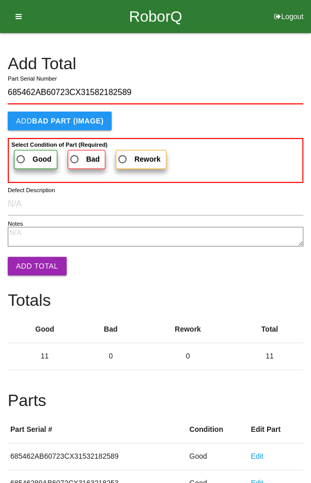
click at [23, 155] on span "Good" at bounding box center [32, 159] width 37 height 13
click at [21, 155] on input "Good" at bounding box center [17, 156] width 7 height 7
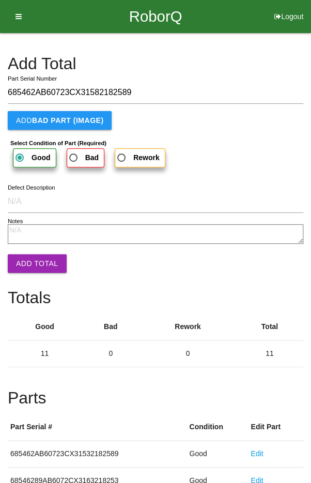
click at [29, 260] on button "Add Total" at bounding box center [37, 263] width 59 height 19
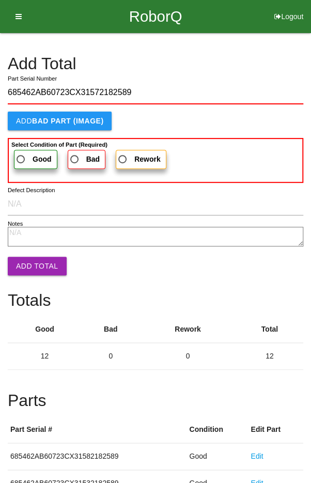
click at [23, 157] on span "Good" at bounding box center [32, 159] width 37 height 13
click at [21, 157] on input "Good" at bounding box center [17, 156] width 7 height 7
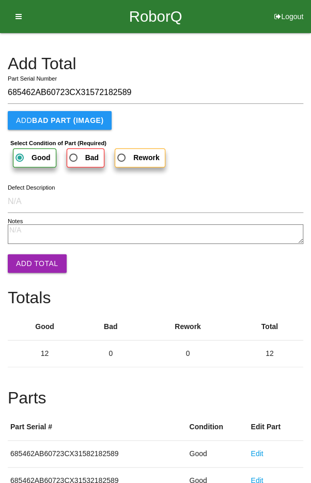
click at [28, 254] on button "Add Total" at bounding box center [37, 263] width 59 height 19
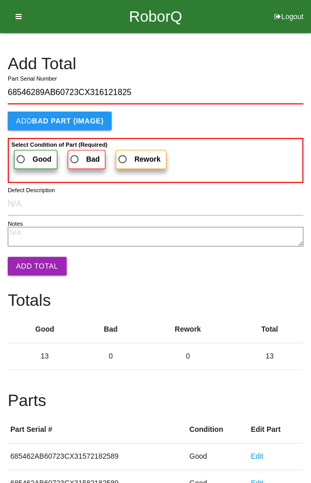
click at [33, 159] on b "Good" at bounding box center [42, 159] width 19 height 8
click at [21, 159] on input "Good" at bounding box center [17, 156] width 7 height 7
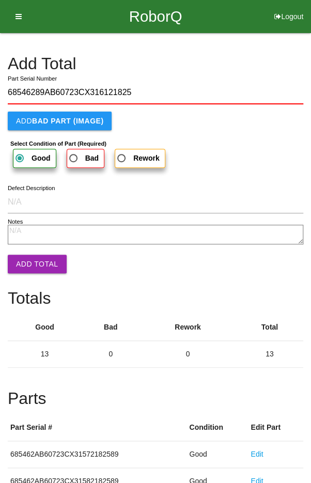
click at [33, 263] on button "Add Total" at bounding box center [37, 264] width 59 height 19
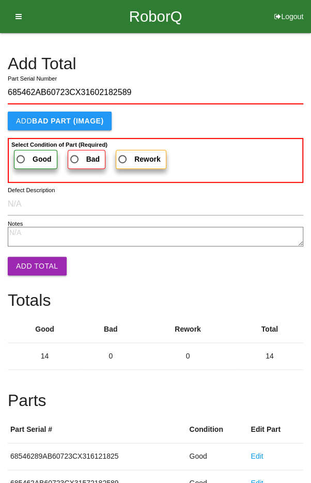
click at [26, 154] on span "Good" at bounding box center [32, 159] width 37 height 13
click at [21, 154] on input "Good" at bounding box center [17, 156] width 7 height 7
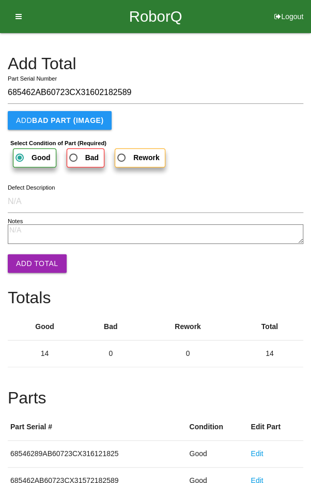
click at [33, 262] on button "Add Total" at bounding box center [37, 263] width 59 height 19
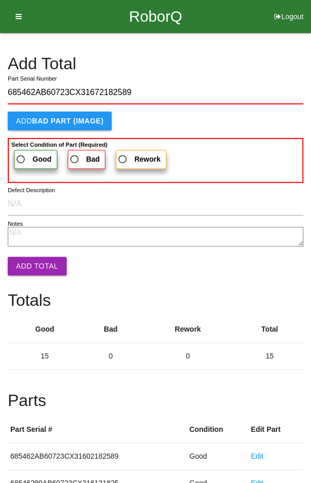
click at [24, 151] on label "Good" at bounding box center [35, 159] width 43 height 19
click at [21, 153] on input "Good" at bounding box center [17, 156] width 7 height 7
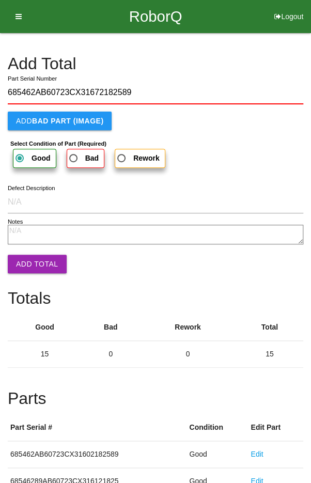
click at [30, 268] on button "Add Total" at bounding box center [37, 264] width 59 height 19
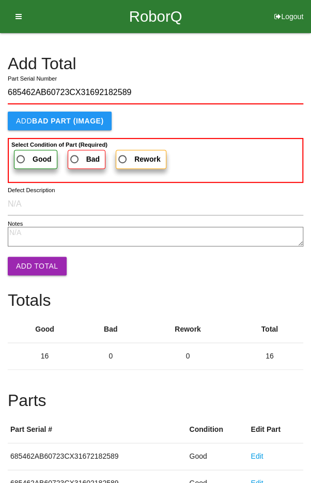
click at [25, 155] on span "Good" at bounding box center [32, 159] width 37 height 13
click at [21, 155] on input "Good" at bounding box center [17, 156] width 7 height 7
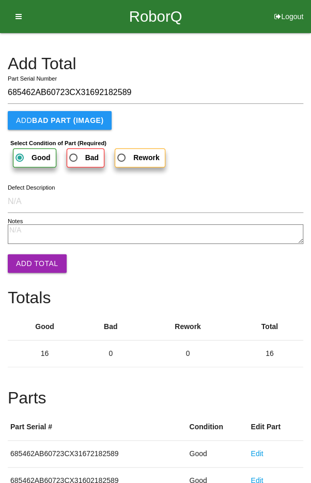
click at [32, 256] on button "Add Total" at bounding box center [37, 263] width 59 height 19
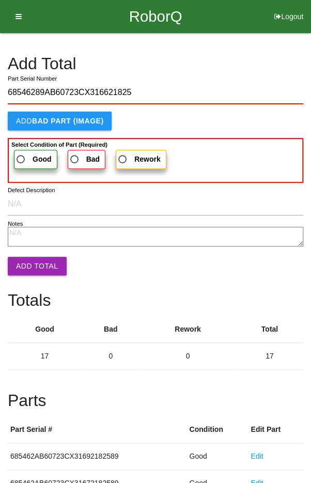
click at [28, 155] on span "Good" at bounding box center [32, 159] width 37 height 13
click at [21, 155] on input "Good" at bounding box center [17, 156] width 7 height 7
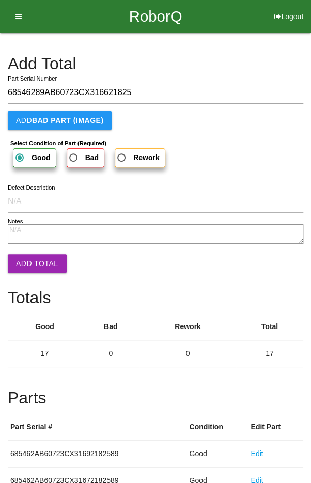
click at [29, 257] on button "Add Total" at bounding box center [37, 263] width 59 height 19
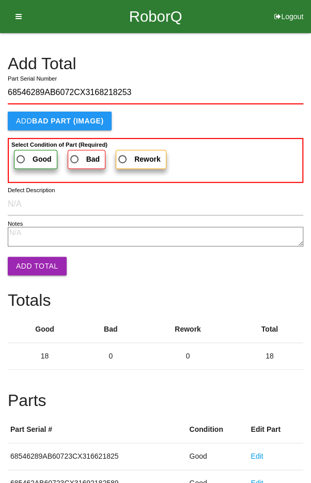
click at [29, 157] on span "Good" at bounding box center [32, 159] width 37 height 13
click at [21, 157] on input "Good" at bounding box center [17, 156] width 7 height 7
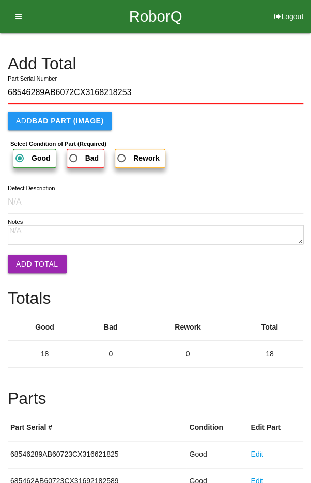
click at [34, 262] on button "Add Total" at bounding box center [37, 264] width 59 height 19
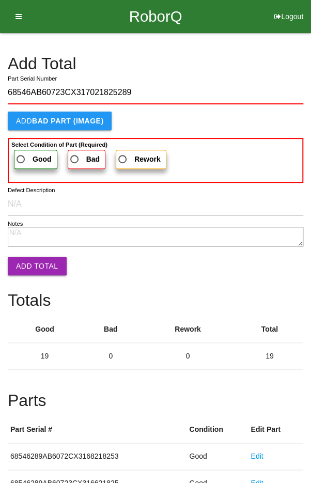
click at [22, 157] on span "Good" at bounding box center [32, 159] width 37 height 13
click at [21, 157] on input "Good" at bounding box center [17, 156] width 7 height 7
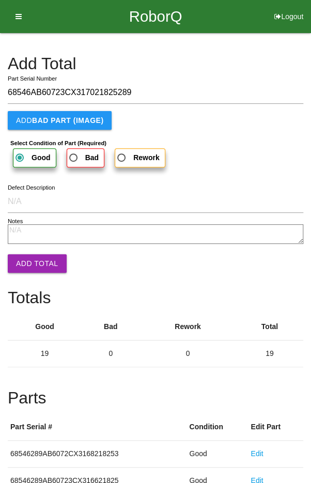
click at [31, 263] on button "Add Total" at bounding box center [37, 263] width 59 height 19
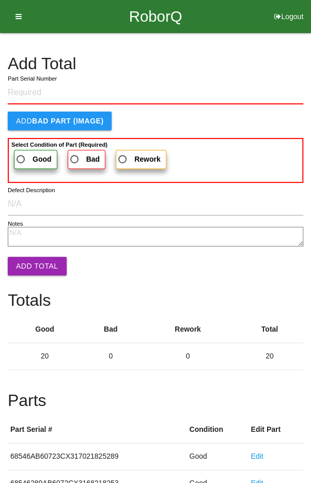
click at [254, 57] on h4 "Add Total" at bounding box center [155, 64] width 295 height 18
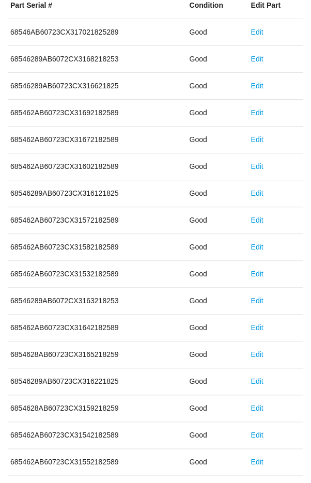
scroll to position [574, 0]
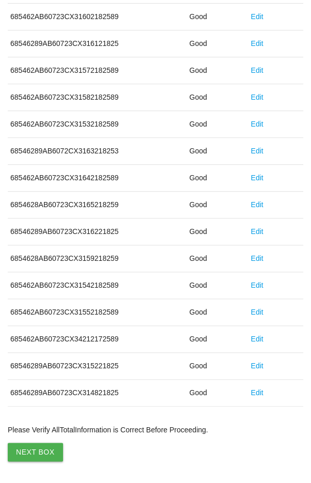
click at [34, 446] on button "Next Box" at bounding box center [35, 451] width 55 height 19
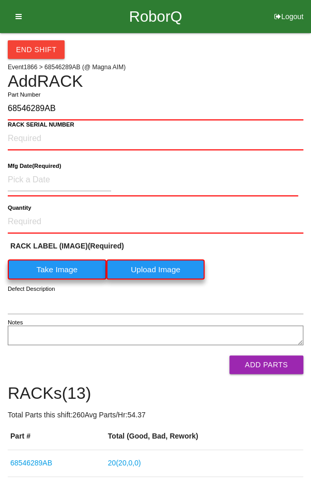
click at [57, 266] on label "Take Image" at bounding box center [57, 269] width 99 height 20
click at [0, 0] on \(IMAGE\) "Take Image" at bounding box center [0, 0] width 0 height 0
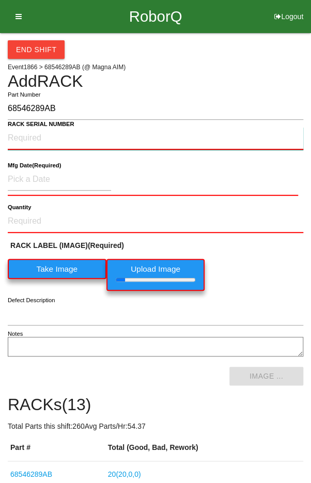
click at [31, 135] on NUMBER "RACK SERIAL NUMBER" at bounding box center [155, 138] width 295 height 23
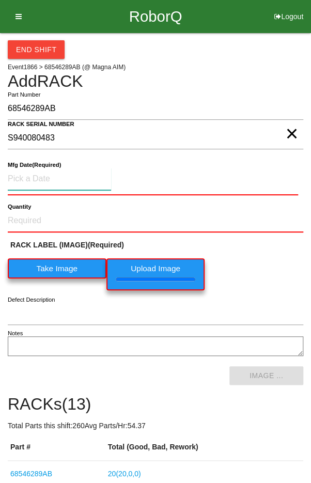
click at [43, 175] on input at bounding box center [59, 179] width 103 height 22
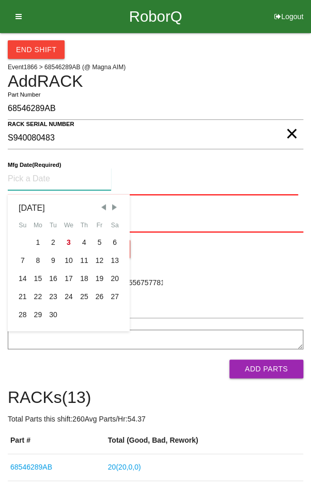
click at [101, 204] on span "Previous Month" at bounding box center [103, 206] width 9 height 9
click at [78, 256] on div "7" at bounding box center [83, 260] width 15 height 18
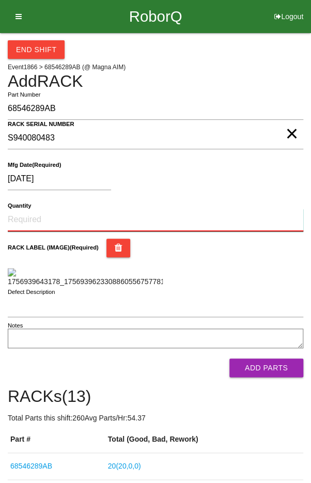
click at [63, 215] on input "Quantity" at bounding box center [155, 220] width 295 height 23
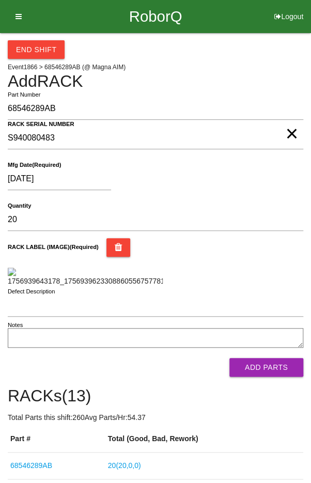
click at [262, 262] on div "RACK LABEL (IMAGE) (Required)" at bounding box center [155, 262] width 295 height 49
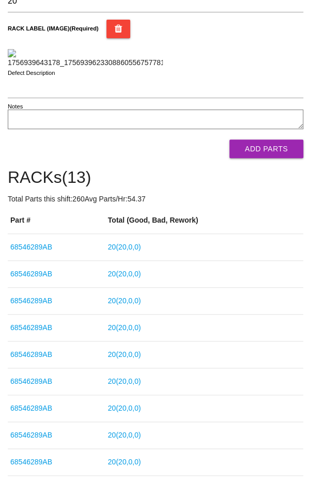
scroll to position [222, 0]
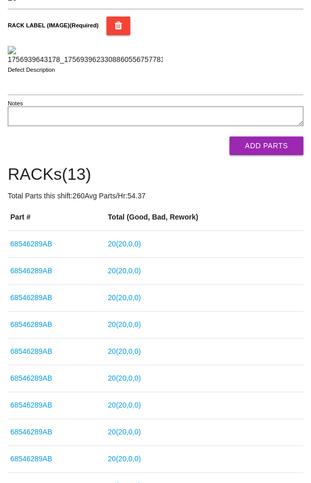
click at [277, 155] on button "Add Parts" at bounding box center [266, 145] width 74 height 19
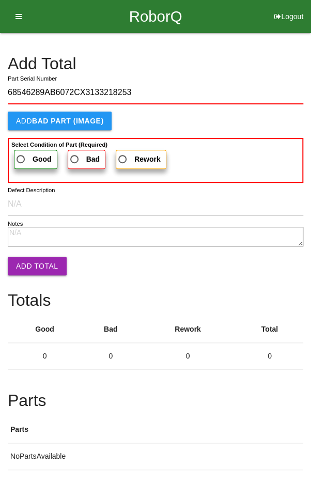
click at [28, 151] on label "Good" at bounding box center [35, 159] width 43 height 19
click at [21, 153] on input "Good" at bounding box center [17, 156] width 7 height 7
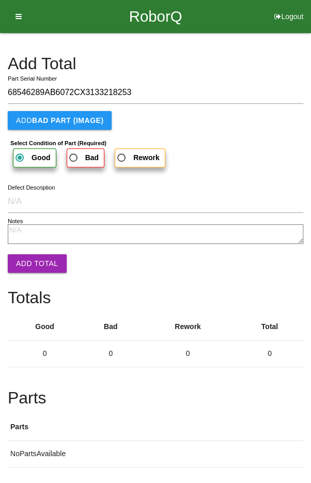
click at [29, 261] on button "Add Total" at bounding box center [37, 263] width 59 height 19
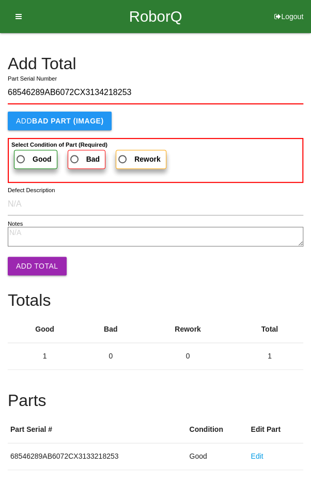
click at [26, 154] on span "Good" at bounding box center [32, 159] width 37 height 13
click at [21, 154] on input "Good" at bounding box center [17, 156] width 7 height 7
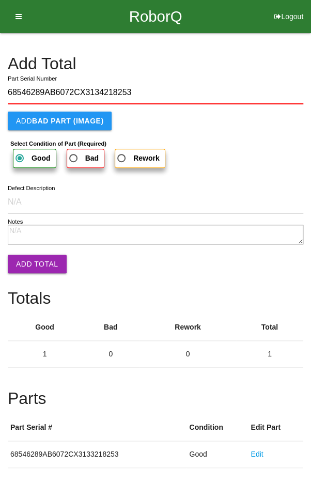
click at [28, 255] on button "Add Total" at bounding box center [37, 264] width 59 height 19
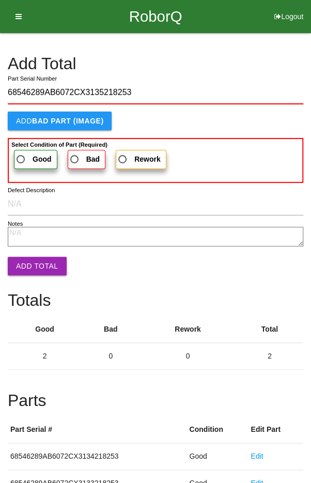
click at [25, 155] on span "Good" at bounding box center [32, 159] width 37 height 13
click at [21, 155] on input "Good" at bounding box center [17, 156] width 7 height 7
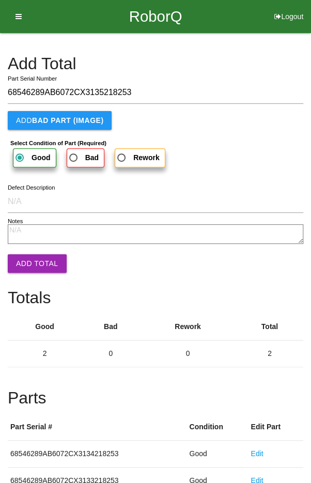
click at [29, 257] on button "Add Total" at bounding box center [37, 263] width 59 height 19
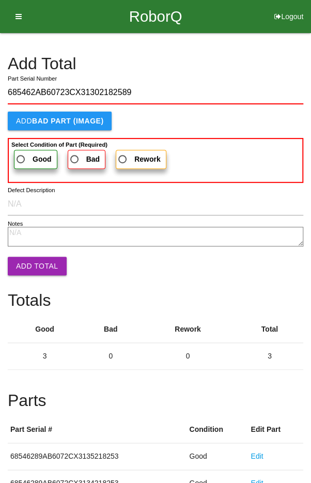
click at [31, 151] on label "Good" at bounding box center [35, 159] width 43 height 19
click at [21, 153] on input "Good" at bounding box center [17, 156] width 7 height 7
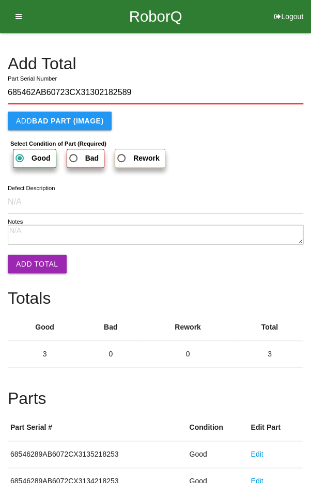
click at [29, 262] on button "Add Total" at bounding box center [37, 264] width 59 height 19
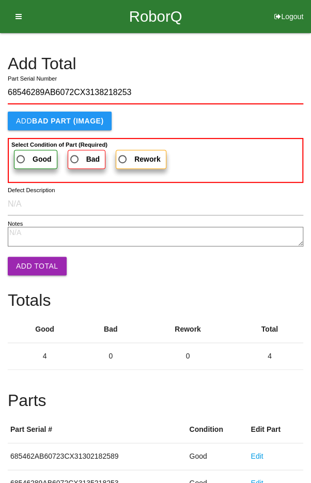
click at [27, 155] on span "Good" at bounding box center [32, 159] width 37 height 13
click at [21, 155] on input "Good" at bounding box center [17, 156] width 7 height 7
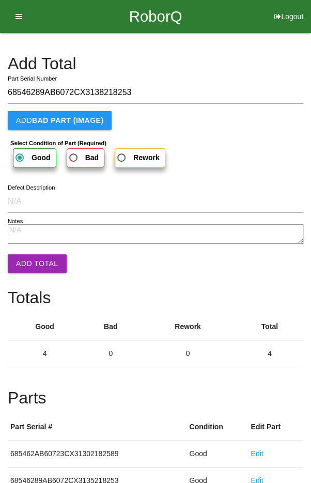
click at [36, 271] on button "Add Total" at bounding box center [37, 263] width 59 height 19
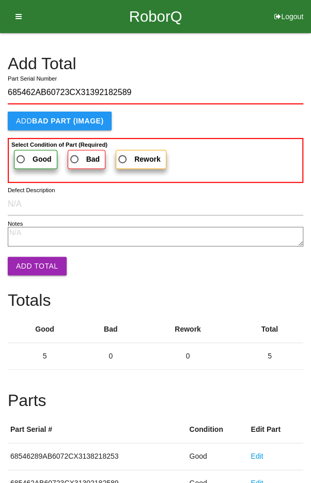
click at [29, 154] on span "Good" at bounding box center [32, 159] width 37 height 13
click at [21, 154] on input "Good" at bounding box center [17, 156] width 7 height 7
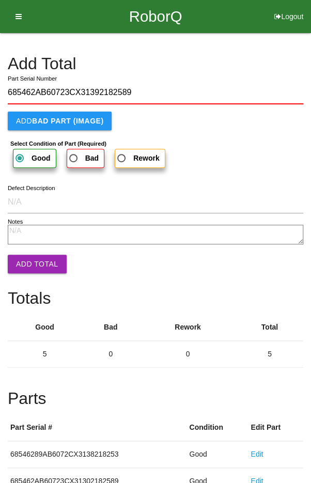
click at [27, 260] on button "Add Total" at bounding box center [37, 264] width 59 height 19
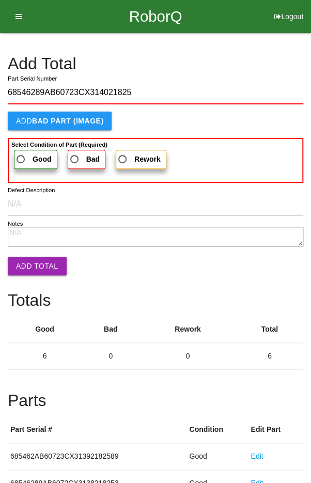
click at [34, 158] on b "Good" at bounding box center [42, 159] width 19 height 8
click at [21, 158] on input "Good" at bounding box center [17, 156] width 7 height 7
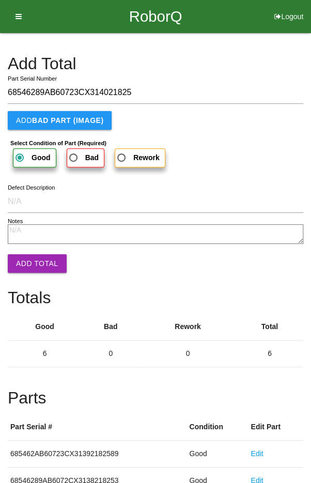
click at [30, 255] on button "Add Total" at bounding box center [37, 263] width 59 height 19
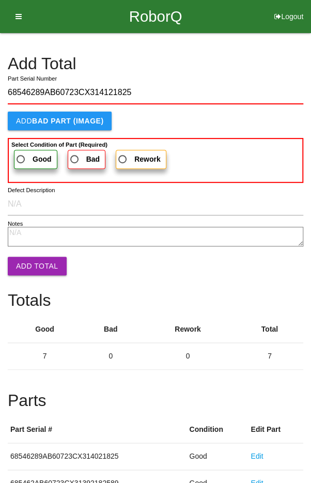
click at [28, 151] on label "Good" at bounding box center [35, 159] width 43 height 19
click at [21, 153] on input "Good" at bounding box center [17, 156] width 7 height 7
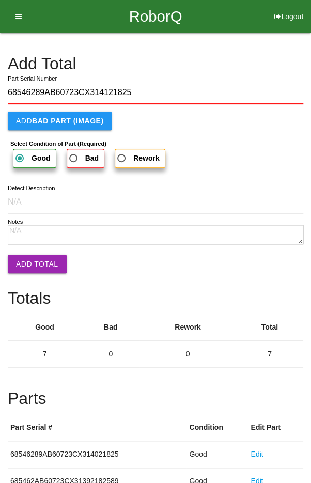
click at [30, 258] on button "Add Total" at bounding box center [37, 264] width 59 height 19
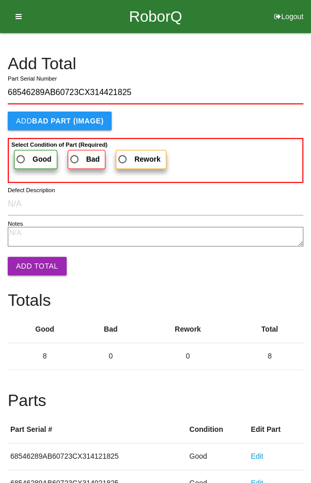
click at [25, 156] on span "Good" at bounding box center [32, 159] width 37 height 13
click at [21, 156] on input "Good" at bounding box center [17, 156] width 7 height 7
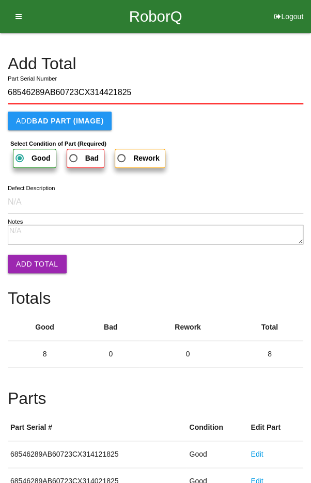
click at [33, 263] on button "Add Total" at bounding box center [37, 264] width 59 height 19
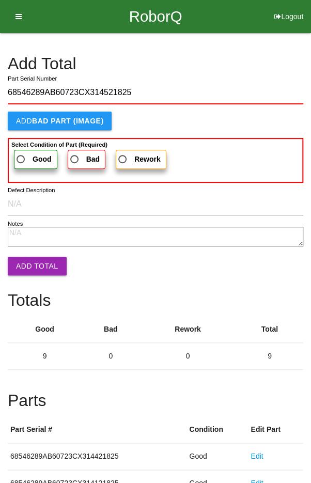
click at [25, 151] on label "Good" at bounding box center [35, 159] width 43 height 19
click at [21, 153] on input "Good" at bounding box center [17, 156] width 7 height 7
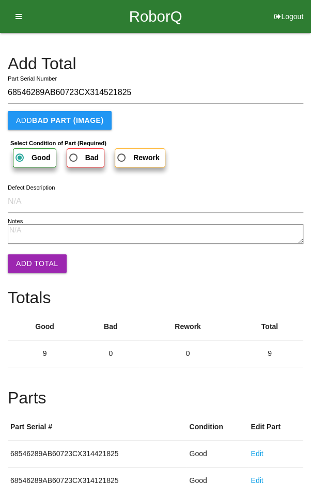
click at [37, 266] on button "Add Total" at bounding box center [37, 263] width 59 height 19
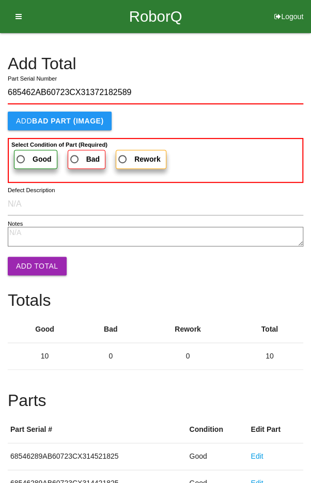
click at [28, 155] on span "Good" at bounding box center [32, 159] width 37 height 13
click at [21, 155] on input "Good" at bounding box center [17, 156] width 7 height 7
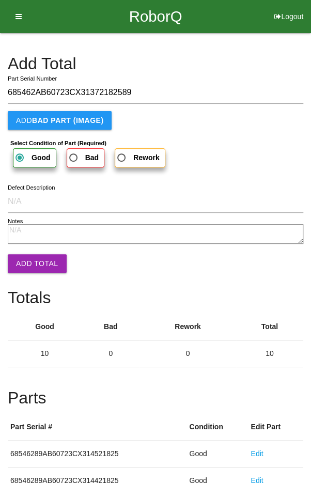
click at [33, 260] on button "Add Total" at bounding box center [37, 263] width 59 height 19
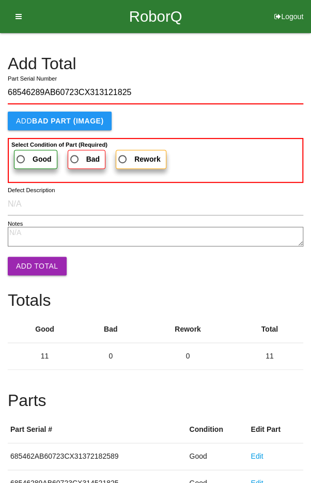
click at [22, 150] on label "Good" at bounding box center [35, 159] width 43 height 19
click at [21, 153] on input "Good" at bounding box center [17, 156] width 7 height 7
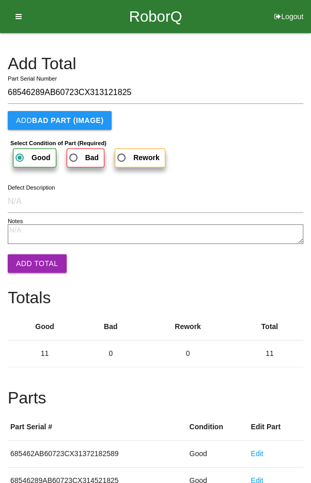
click at [39, 256] on button "Add Total" at bounding box center [37, 263] width 59 height 19
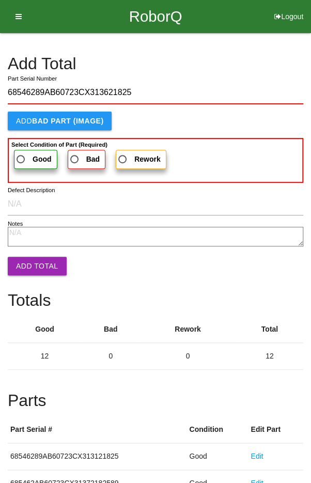
click at [29, 150] on label "Good" at bounding box center [35, 159] width 43 height 19
click at [21, 153] on input "Good" at bounding box center [17, 156] width 7 height 7
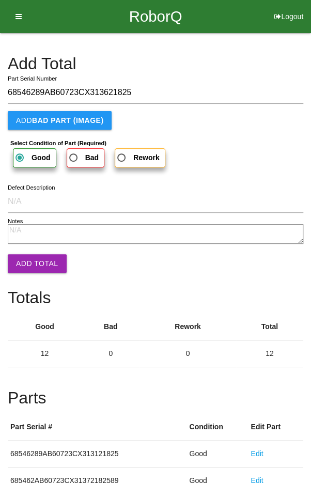
click at [29, 254] on button "Add Total" at bounding box center [37, 263] width 59 height 19
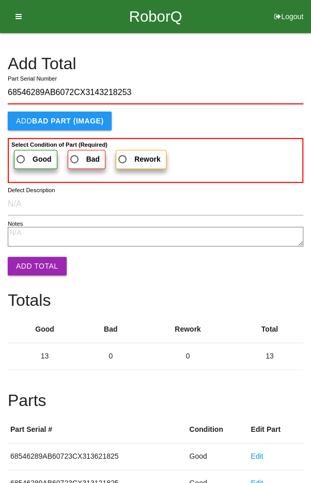
click at [33, 150] on label "Good" at bounding box center [35, 159] width 43 height 19
click at [21, 153] on input "Good" at bounding box center [17, 156] width 7 height 7
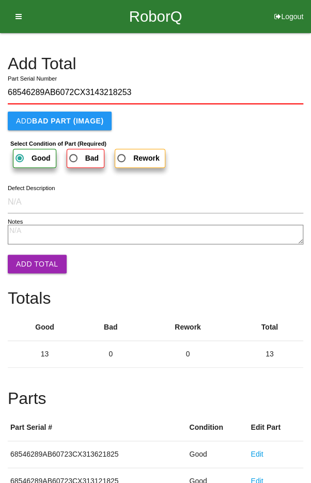
click at [32, 259] on button "Add Total" at bounding box center [37, 264] width 59 height 19
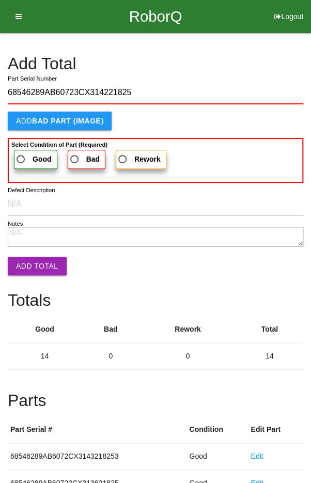
click at [31, 151] on label "Good" at bounding box center [35, 159] width 43 height 19
click at [21, 153] on input "Good" at bounding box center [17, 156] width 7 height 7
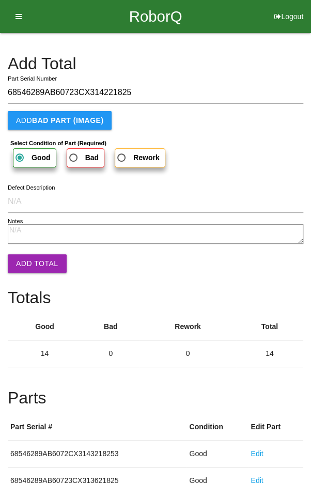
click at [34, 263] on button "Add Total" at bounding box center [37, 263] width 59 height 19
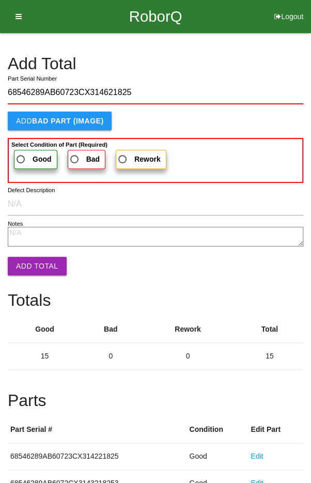
click at [30, 155] on span "Good" at bounding box center [32, 159] width 37 height 13
click at [21, 155] on input "Good" at bounding box center [17, 156] width 7 height 7
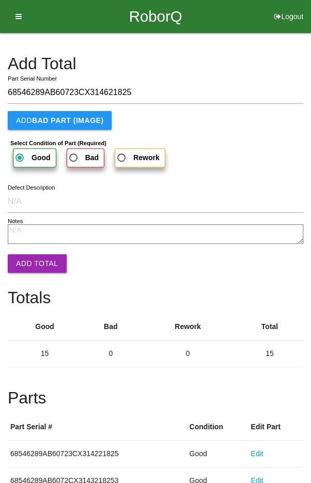
click at [35, 262] on button "Add Total" at bounding box center [37, 263] width 59 height 19
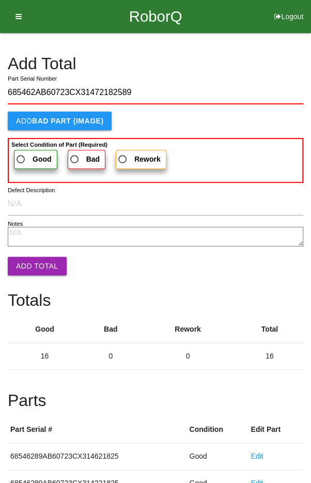
click at [27, 153] on span "Good" at bounding box center [32, 159] width 37 height 13
click at [21, 153] on input "Good" at bounding box center [17, 156] width 7 height 7
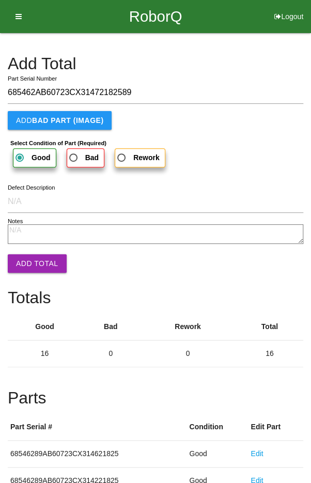
click at [33, 264] on button "Add Total" at bounding box center [37, 263] width 59 height 19
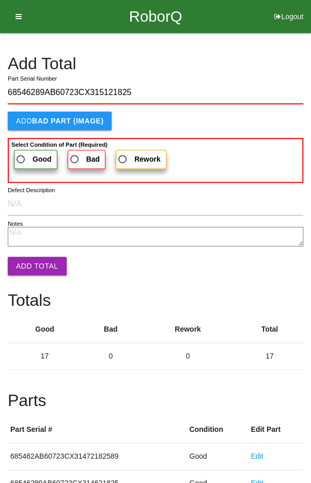
click at [33, 153] on span "Good" at bounding box center [32, 159] width 37 height 13
click at [21, 153] on input "Good" at bounding box center [17, 156] width 7 height 7
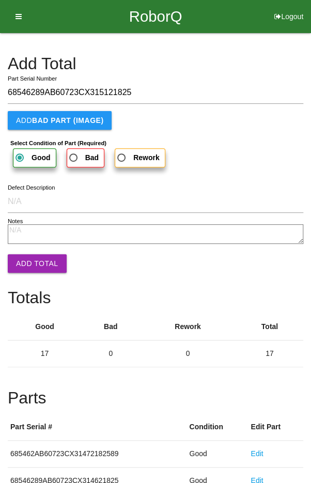
click at [33, 263] on button "Add Total" at bounding box center [37, 263] width 59 height 19
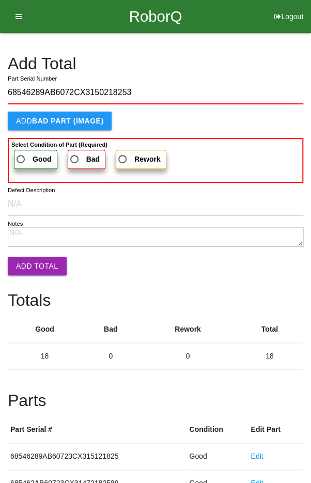
click at [26, 153] on span "Good" at bounding box center [32, 159] width 37 height 13
click at [21, 153] on input "Good" at bounding box center [17, 156] width 7 height 7
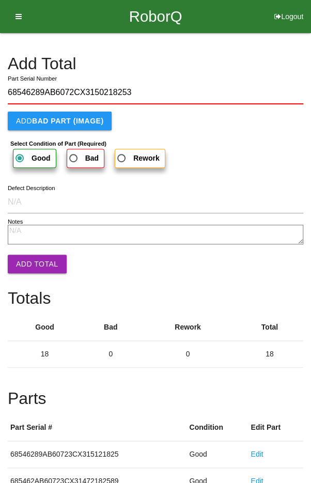
click at [33, 263] on button "Add Total" at bounding box center [37, 264] width 59 height 19
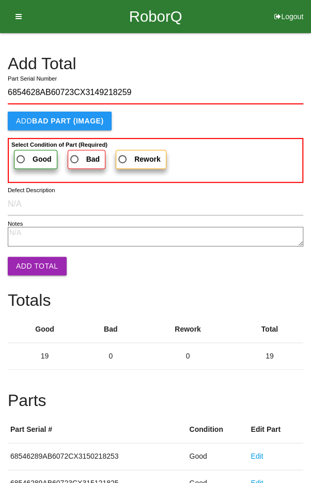
click at [30, 151] on label "Good" at bounding box center [35, 159] width 43 height 19
click at [21, 153] on input "Good" at bounding box center [17, 156] width 7 height 7
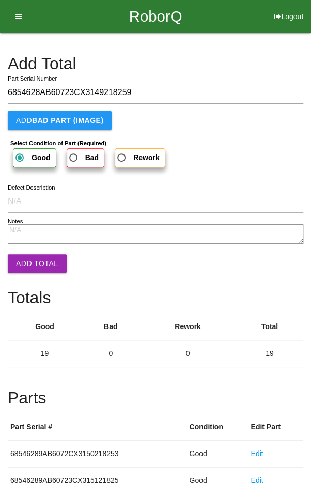
click at [33, 263] on button "Add Total" at bounding box center [37, 263] width 59 height 19
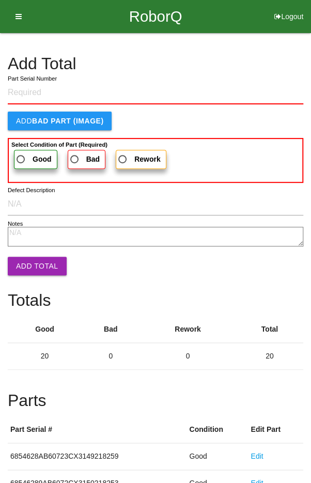
click at [246, 65] on h4 "Add Total" at bounding box center [155, 64] width 295 height 18
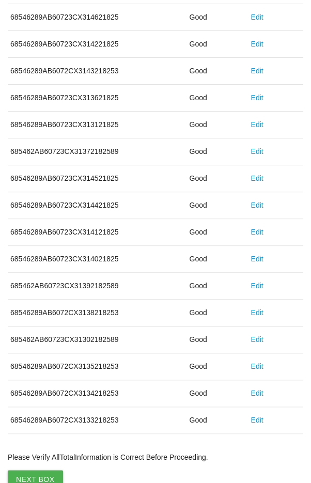
scroll to position [574, 0]
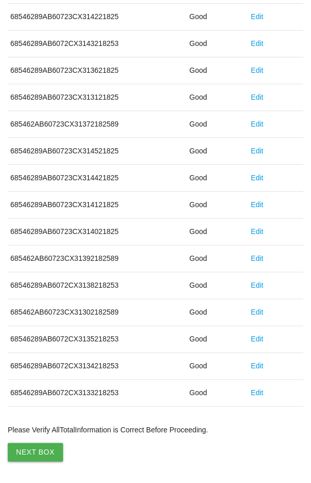
click at [34, 445] on button "Next Box" at bounding box center [35, 451] width 55 height 19
